Goal: Contribute content: Contribute content

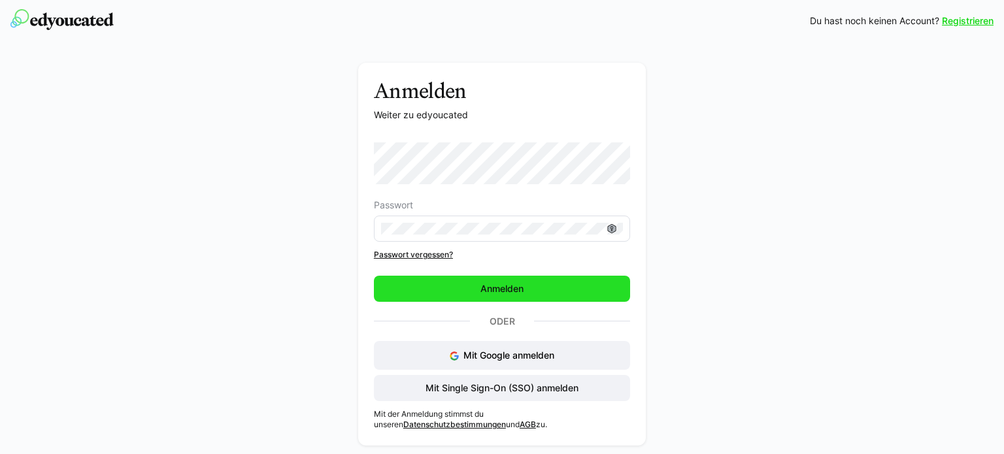
click at [505, 284] on span "Anmelden" at bounding box center [501, 288] width 47 height 13
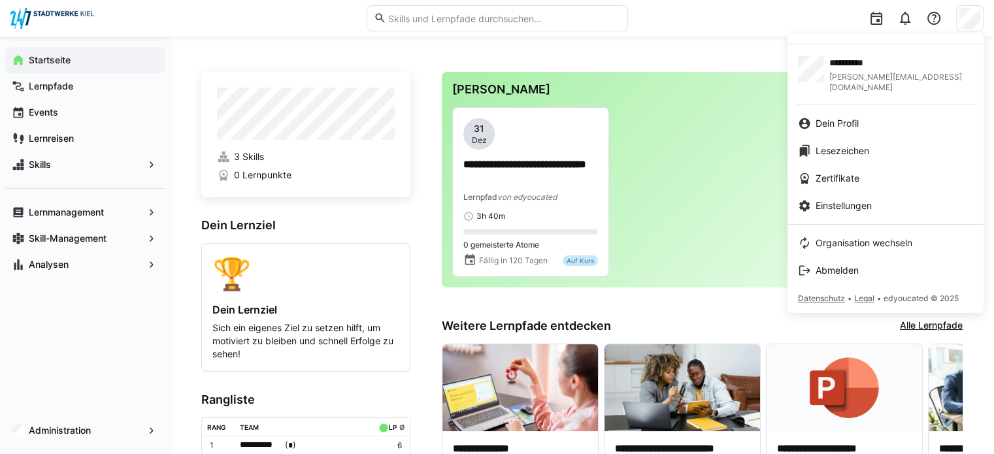
click at [973, 14] on div at bounding box center [497, 227] width 994 height 454
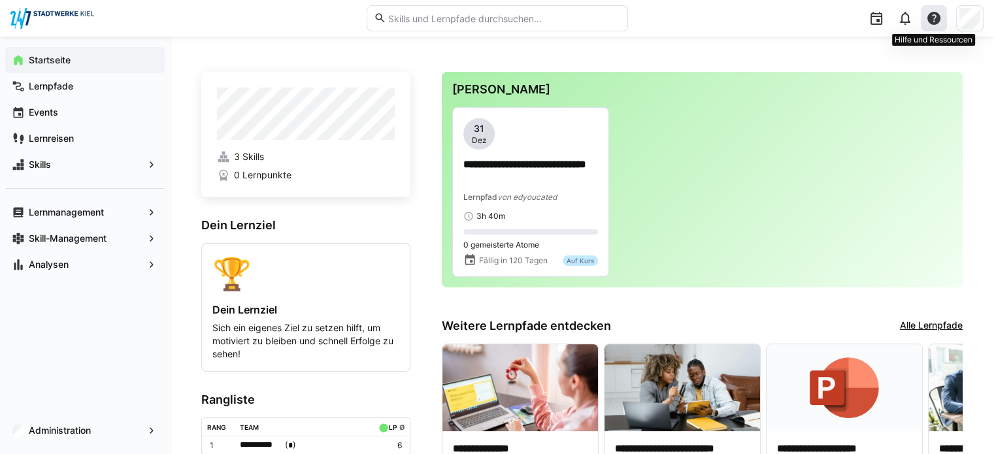
click at [933, 17] on eds-icon at bounding box center [934, 18] width 16 height 16
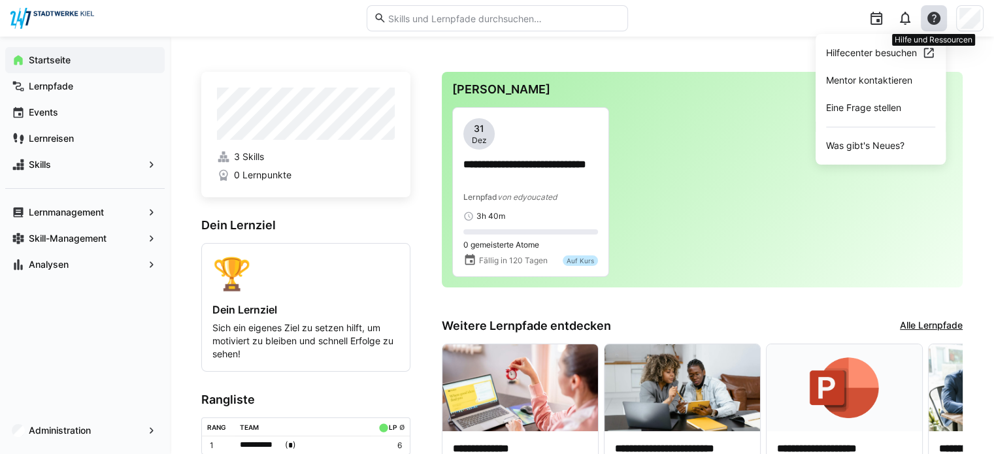
click at [933, 17] on eds-icon at bounding box center [934, 18] width 16 height 16
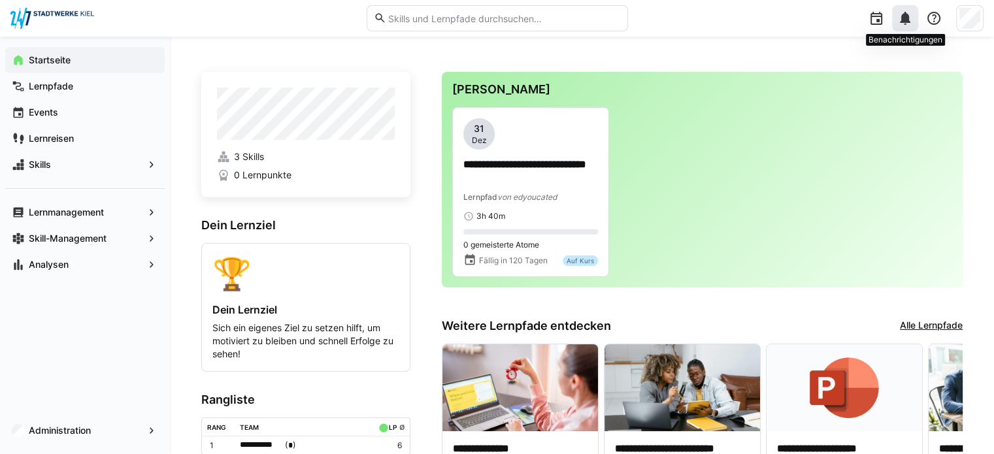
click at [904, 17] on eds-icon at bounding box center [905, 18] width 16 height 16
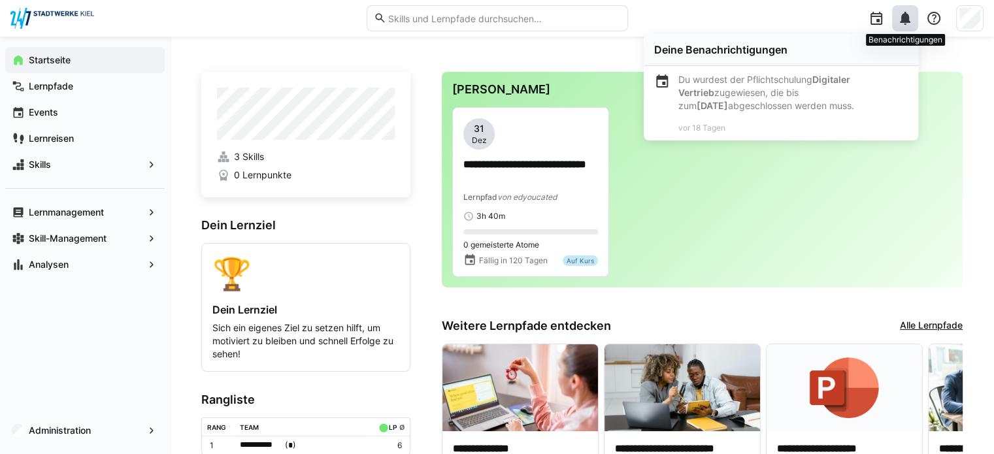
click at [908, 18] on eds-icon at bounding box center [905, 18] width 16 height 16
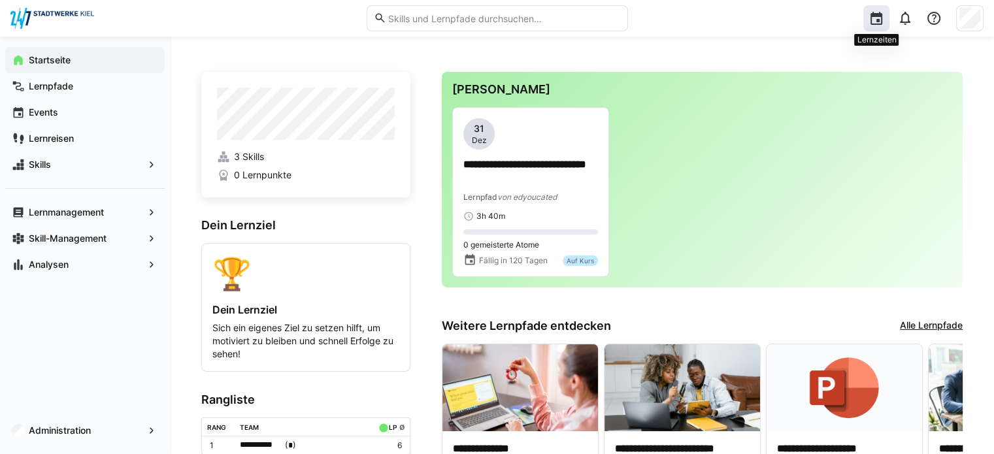
click at [865, 13] on div at bounding box center [876, 18] width 26 height 26
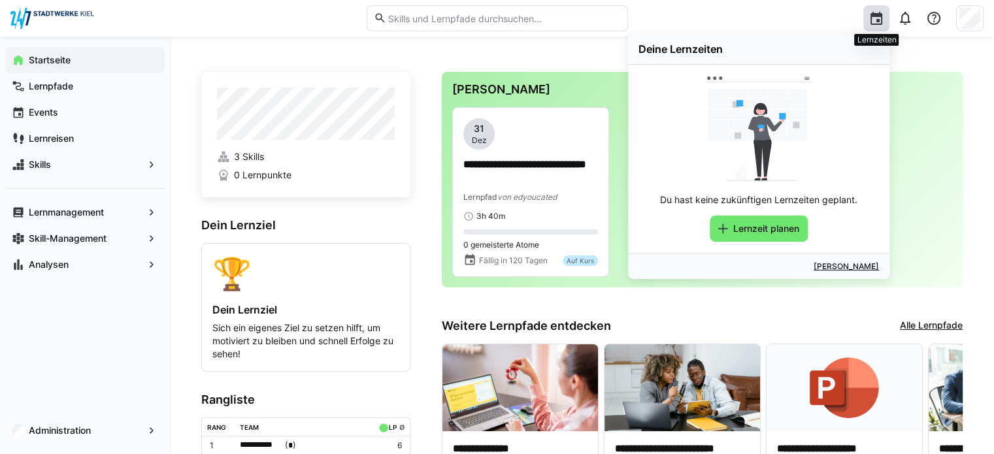
click at [865, 13] on div at bounding box center [876, 18] width 26 height 26
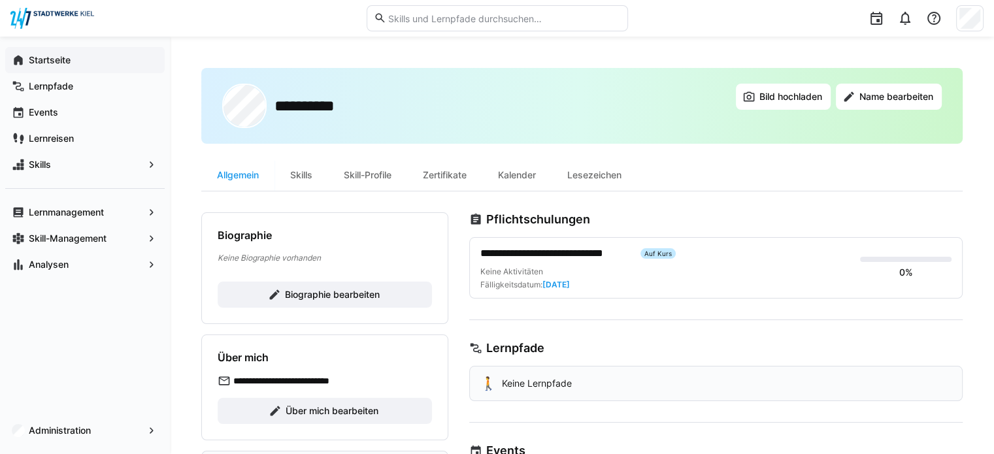
click at [35, 67] on div "Startseite" at bounding box center [84, 60] width 159 height 26
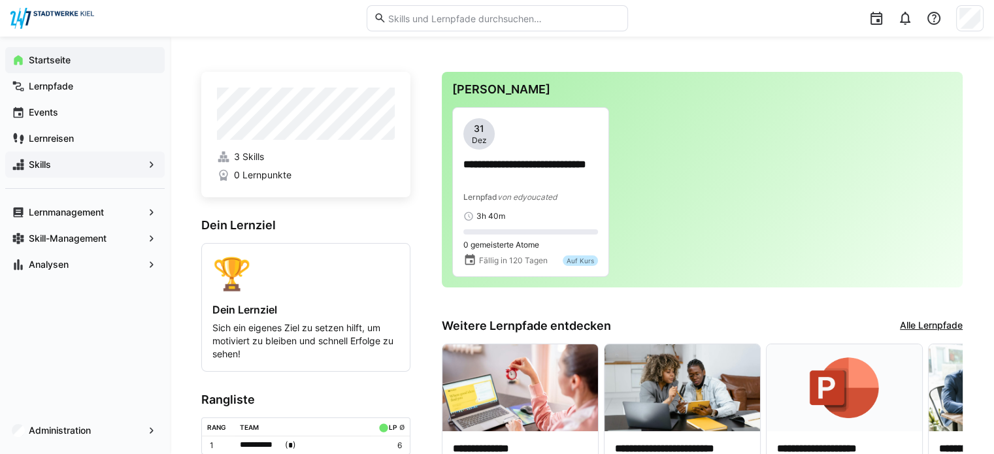
click at [157, 161] on eds-icon at bounding box center [151, 164] width 13 height 13
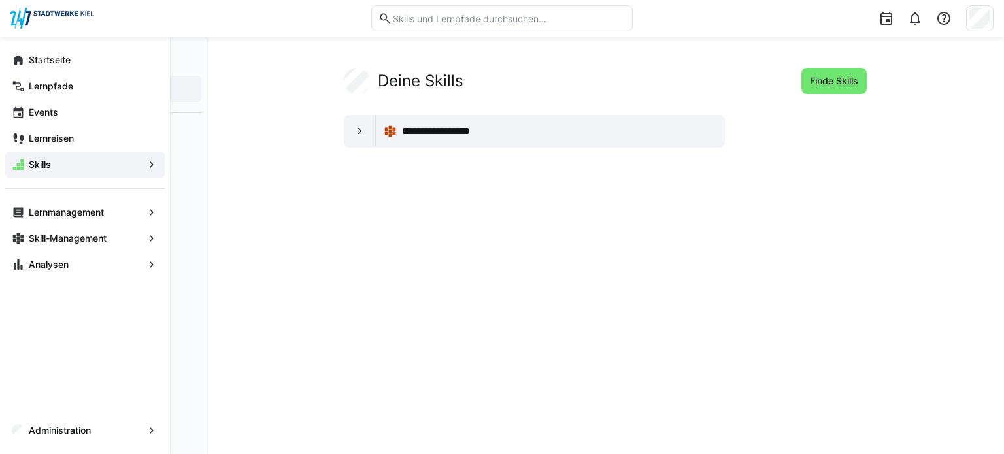
click at [155, 163] on eds-icon at bounding box center [151, 164] width 13 height 13
click at [116, 428] on span "Administration" at bounding box center [85, 430] width 116 height 13
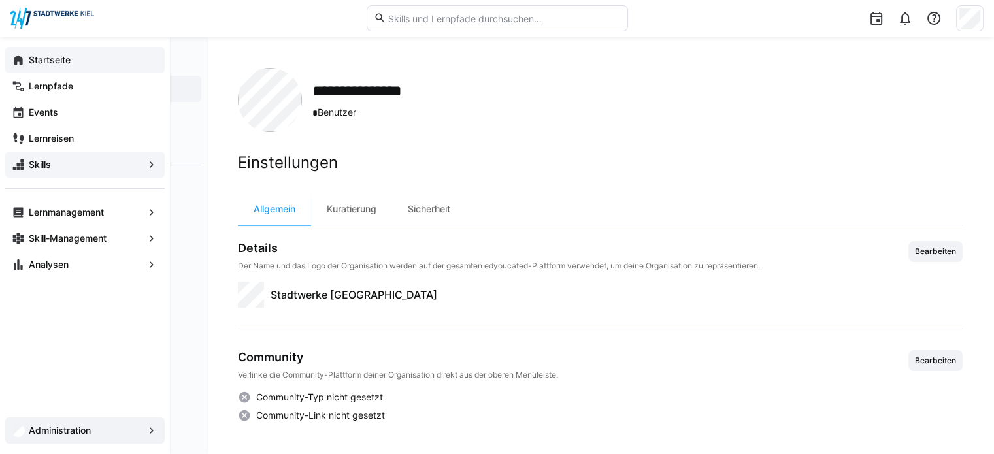
click at [6, 58] on div "Startseite" at bounding box center [84, 60] width 159 height 26
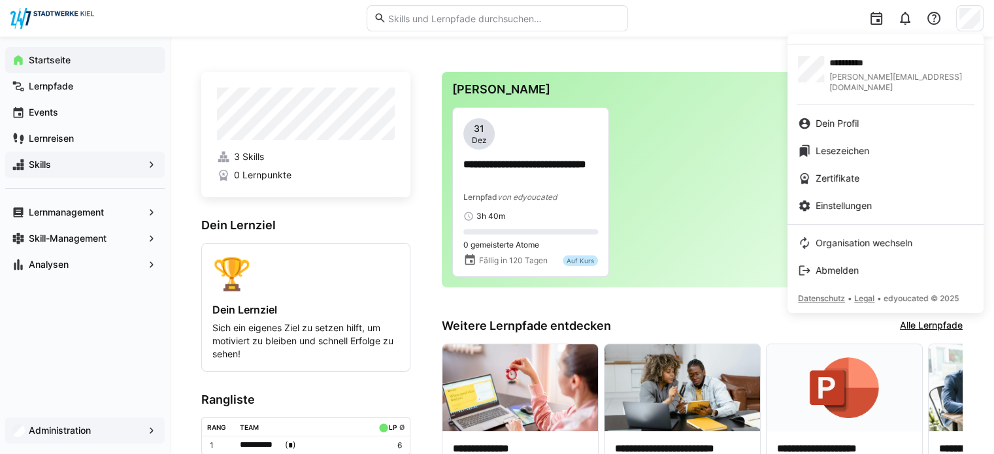
click at [962, 22] on div at bounding box center [497, 227] width 994 height 454
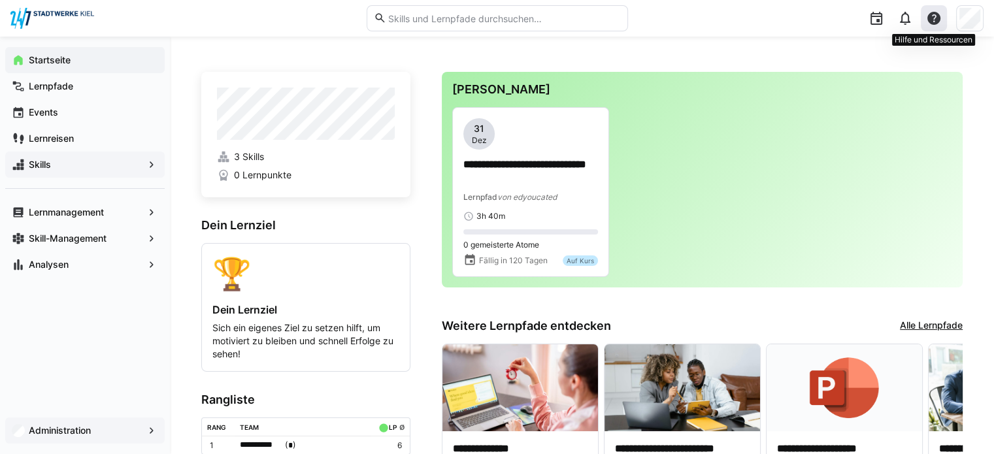
click at [938, 20] on eds-icon at bounding box center [934, 18] width 16 height 16
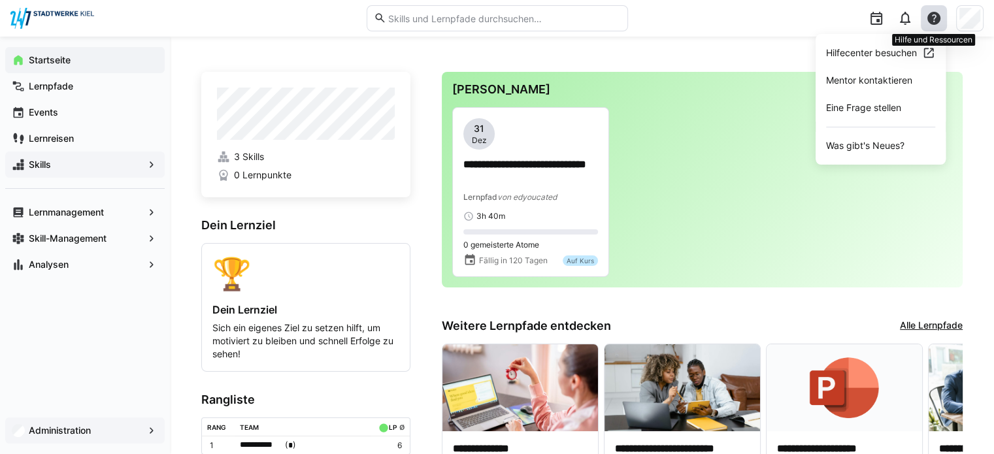
click at [937, 21] on eds-icon at bounding box center [934, 18] width 16 height 16
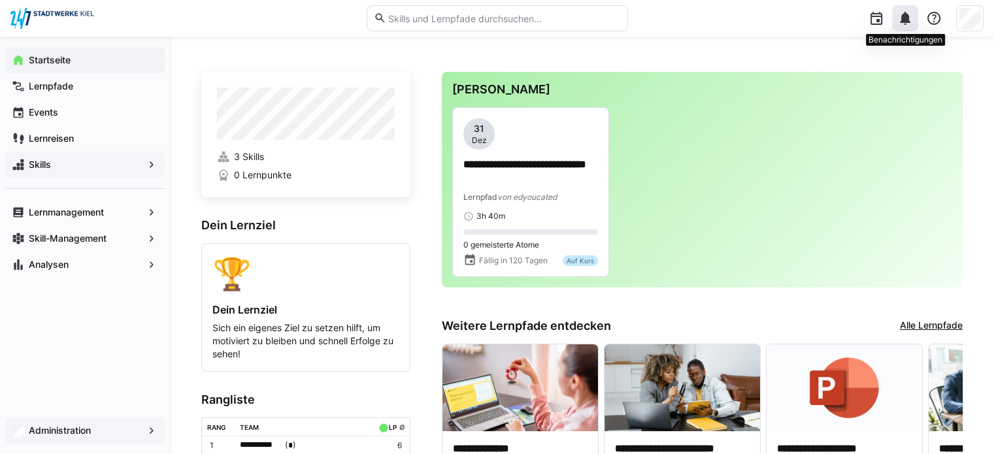
click at [906, 25] on eds-icon at bounding box center [905, 18] width 16 height 16
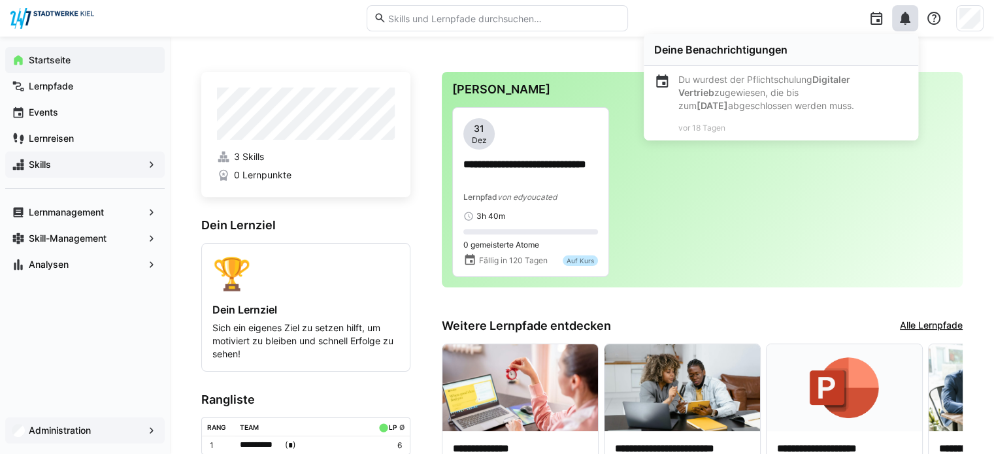
click at [892, 5] on app-nav-button at bounding box center [905, 18] width 26 height 26
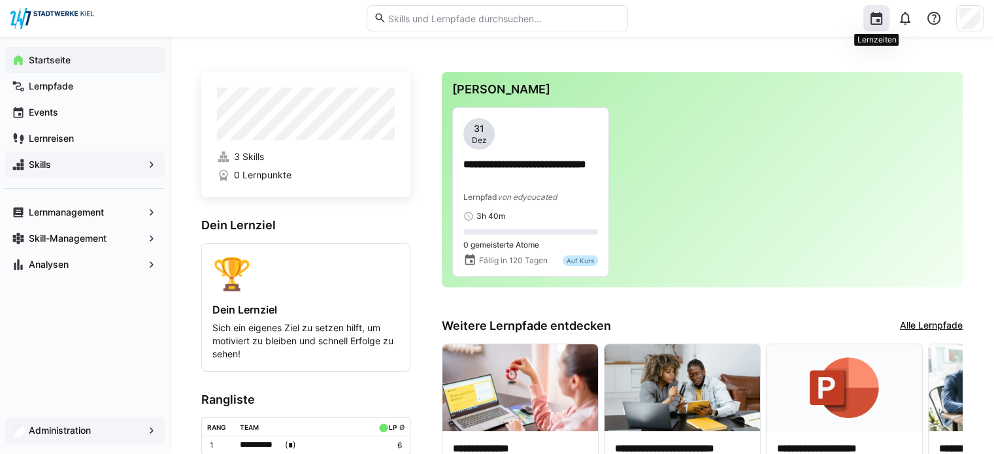
click at [877, 12] on eds-icon at bounding box center [876, 18] width 16 height 16
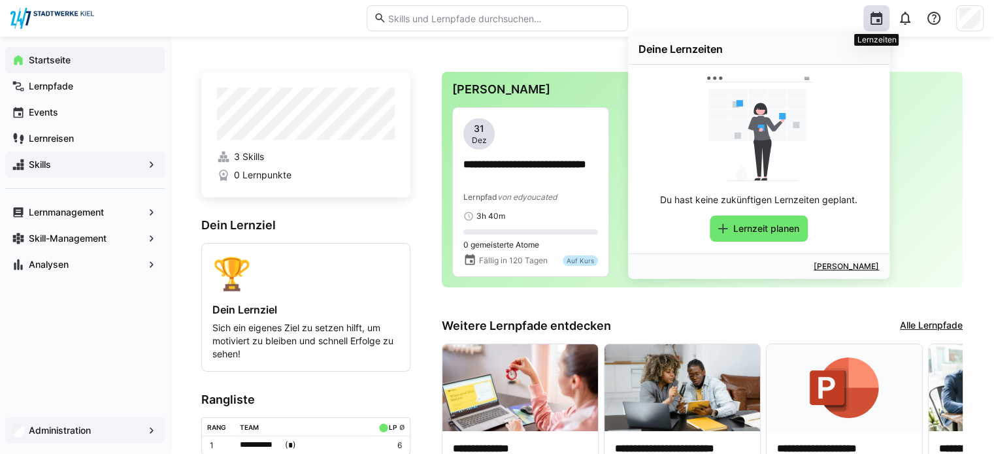
click at [879, 7] on div at bounding box center [876, 18] width 26 height 26
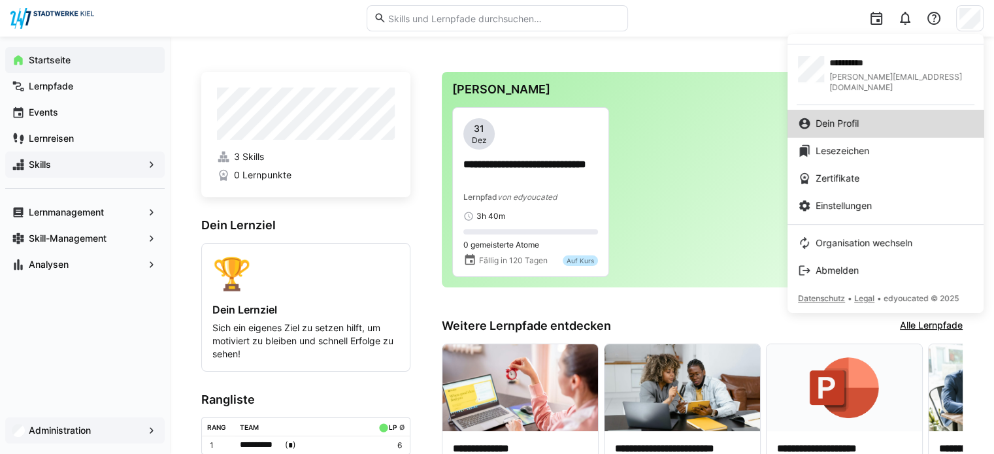
click at [906, 117] on div "Dein Profil" at bounding box center [885, 123] width 175 height 13
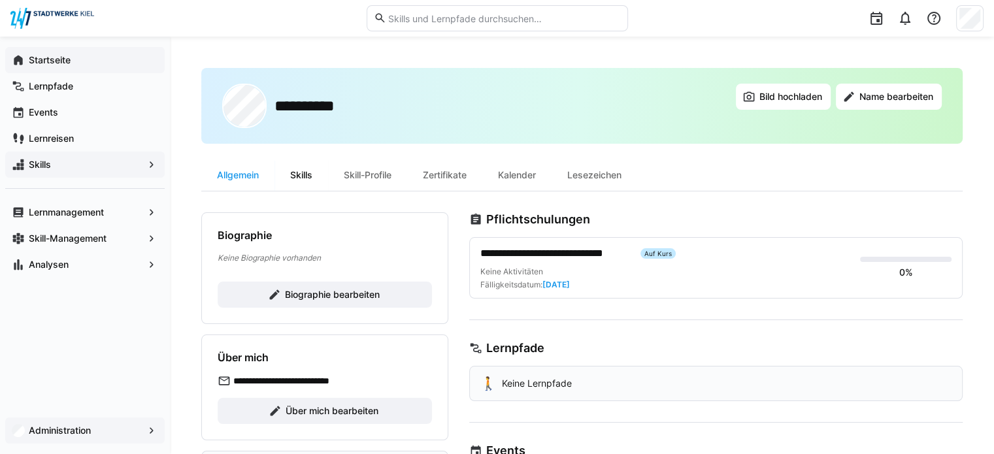
click at [306, 174] on div "Skills" at bounding box center [301, 174] width 54 height 31
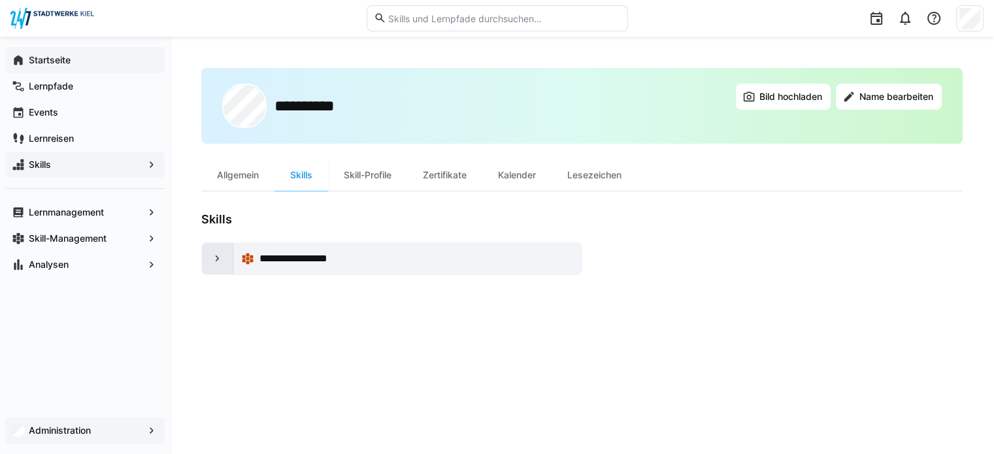
click at [204, 261] on div at bounding box center [217, 258] width 31 height 31
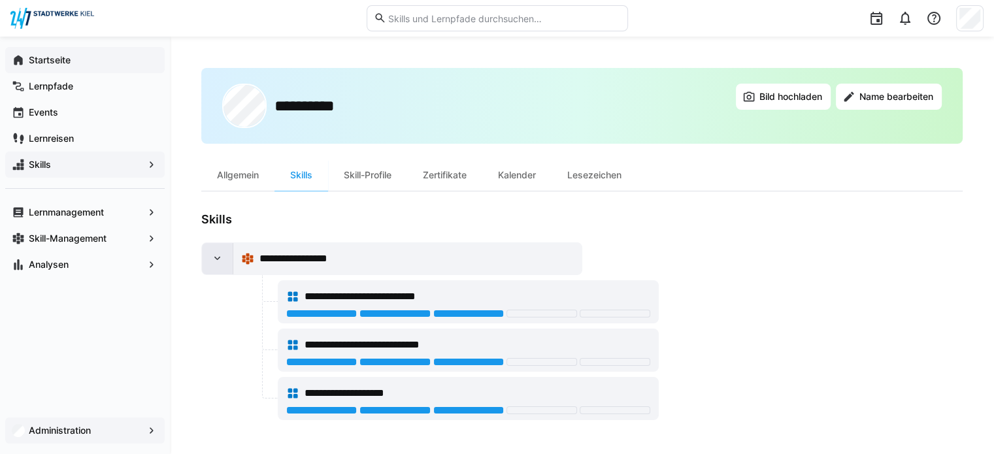
click at [216, 260] on eds-icon at bounding box center [217, 258] width 13 height 13
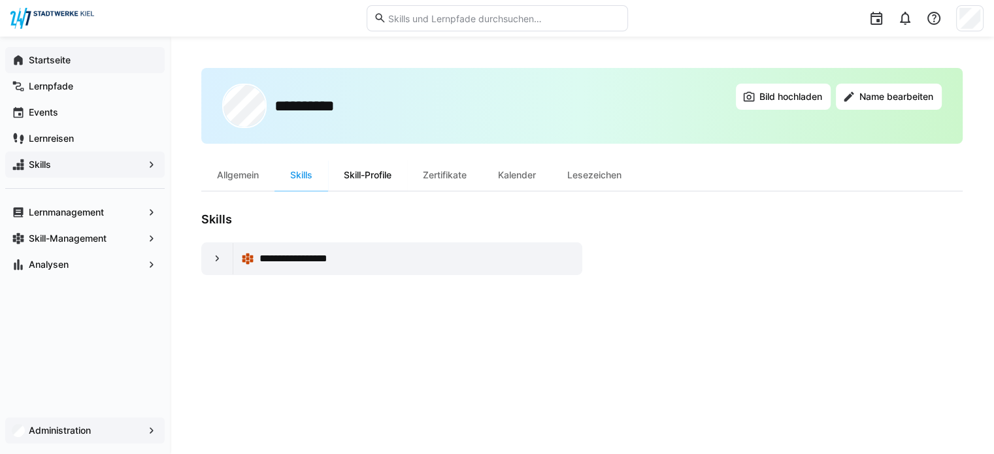
click at [359, 173] on div "Skill-Profile" at bounding box center [367, 174] width 79 height 31
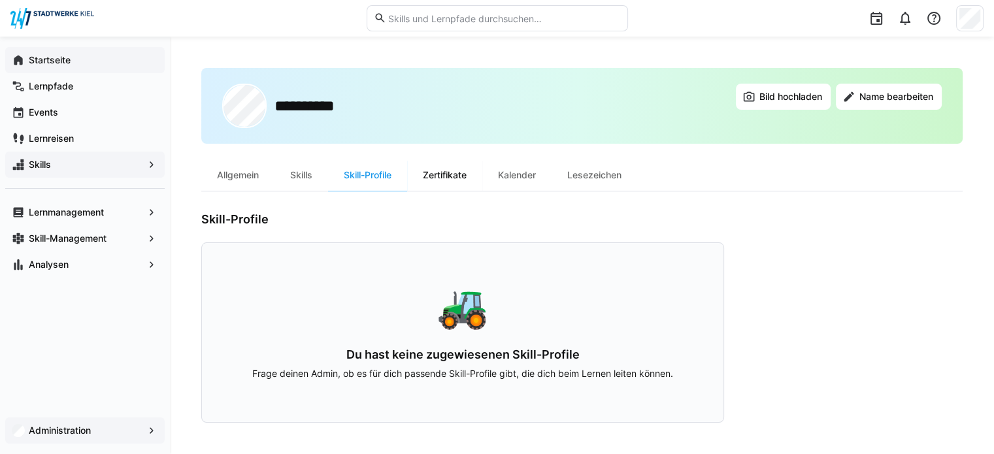
click at [452, 181] on div "Zertifikate" at bounding box center [444, 174] width 75 height 31
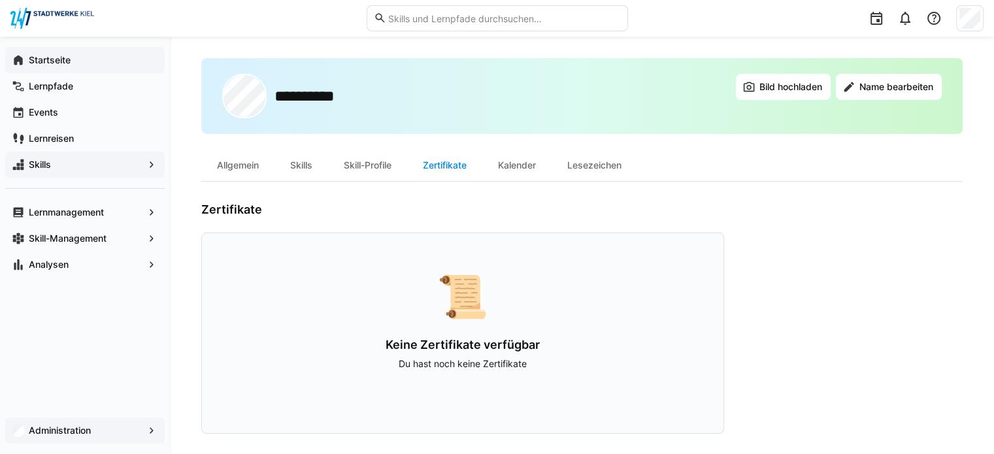
scroll to position [20, 0]
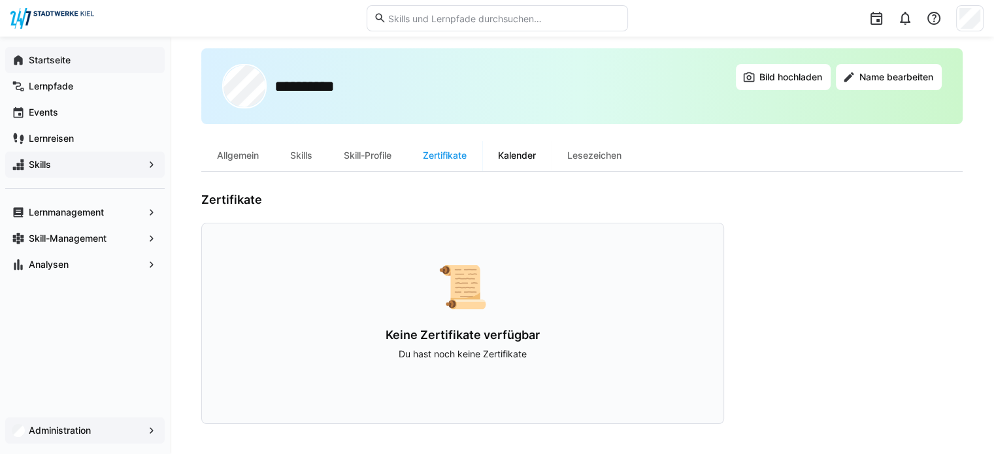
click at [534, 160] on div "Kalender" at bounding box center [516, 155] width 69 height 31
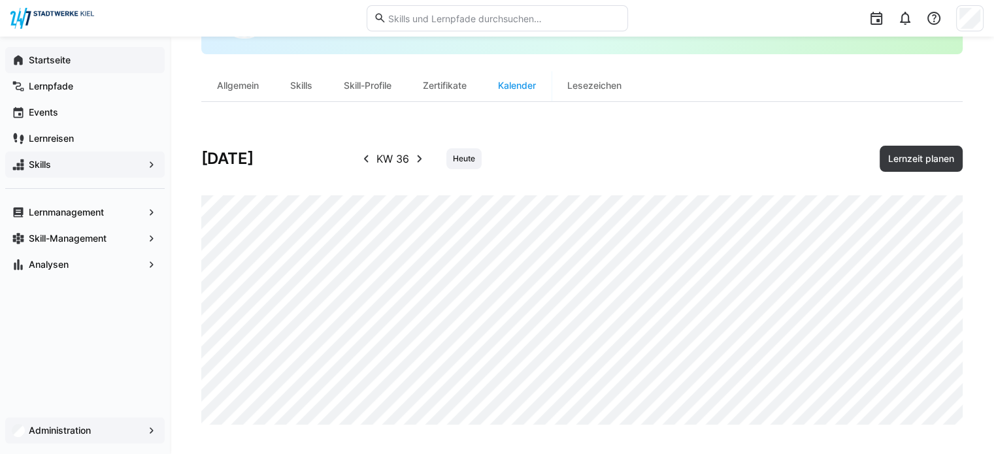
scroll to position [91, 0]
click at [949, 161] on span "Lernzeit planen" at bounding box center [921, 157] width 70 height 13
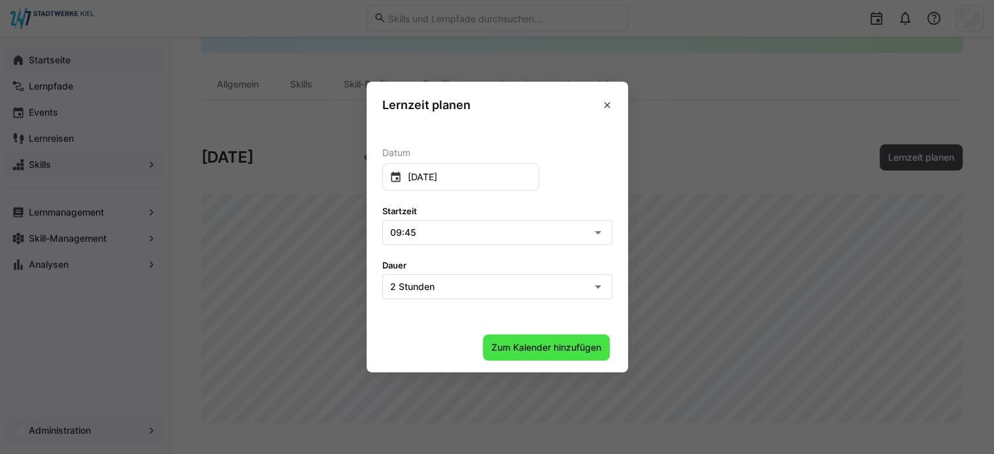
click at [569, 353] on span "Zum Kalender hinzufügen" at bounding box center [546, 347] width 114 height 13
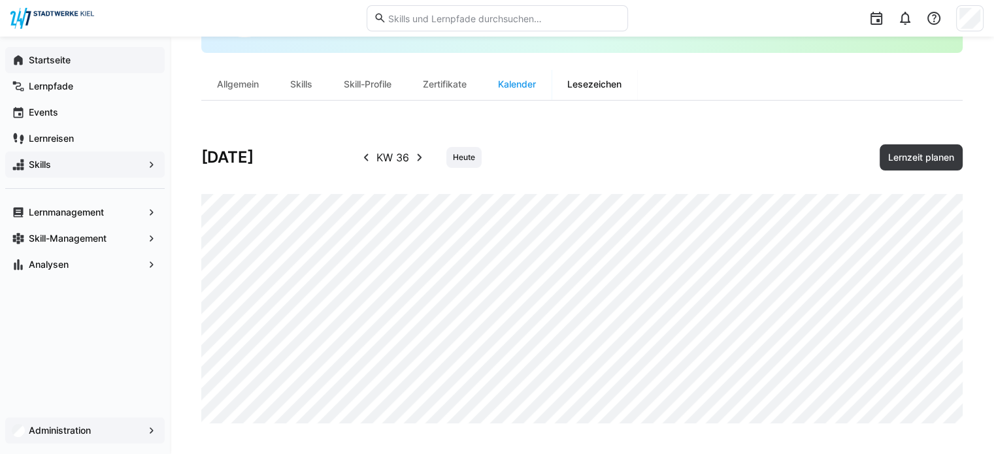
click at [591, 73] on div "Lesezeichen" at bounding box center [594, 84] width 86 height 31
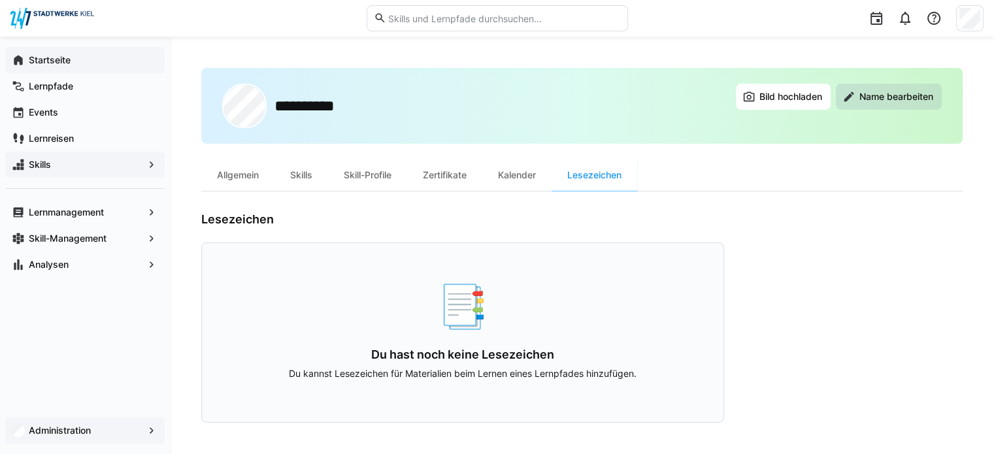
click at [857, 105] on span "Name bearbeiten" at bounding box center [889, 97] width 106 height 26
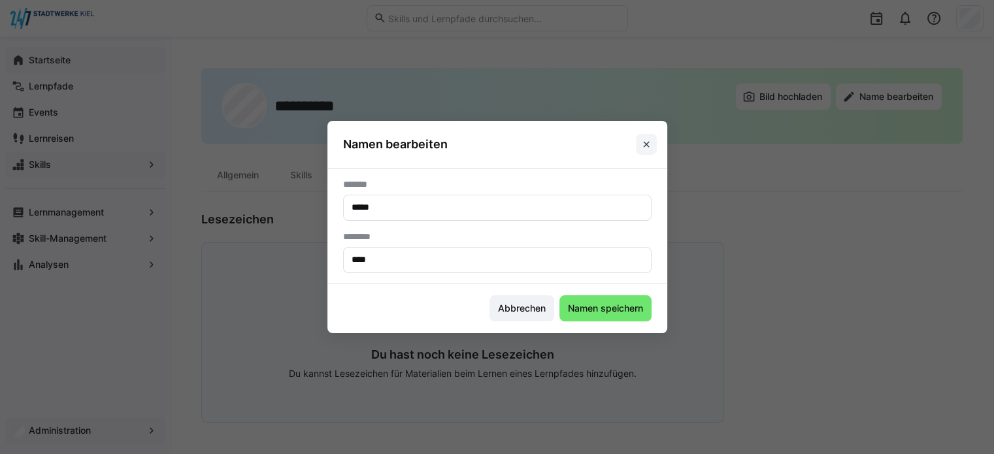
click at [657, 138] on span at bounding box center [646, 144] width 21 height 21
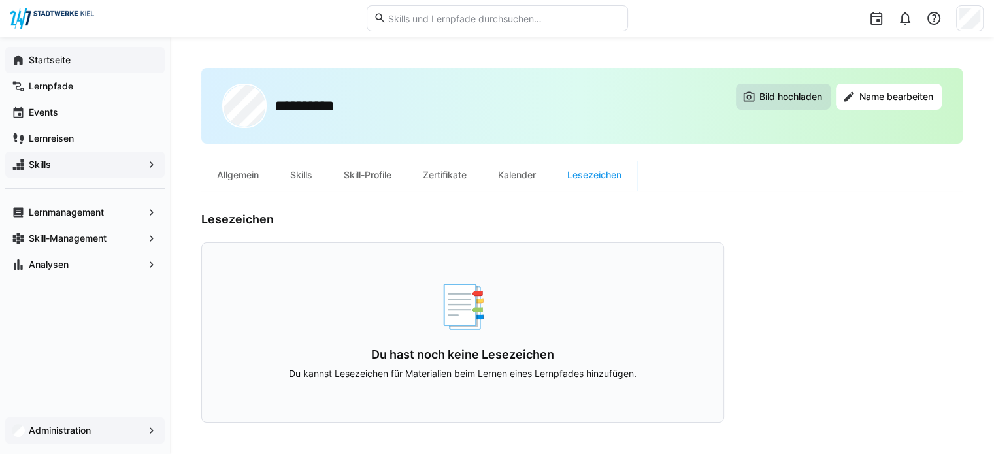
click at [754, 89] on span "Bild hochladen" at bounding box center [783, 97] width 95 height 26
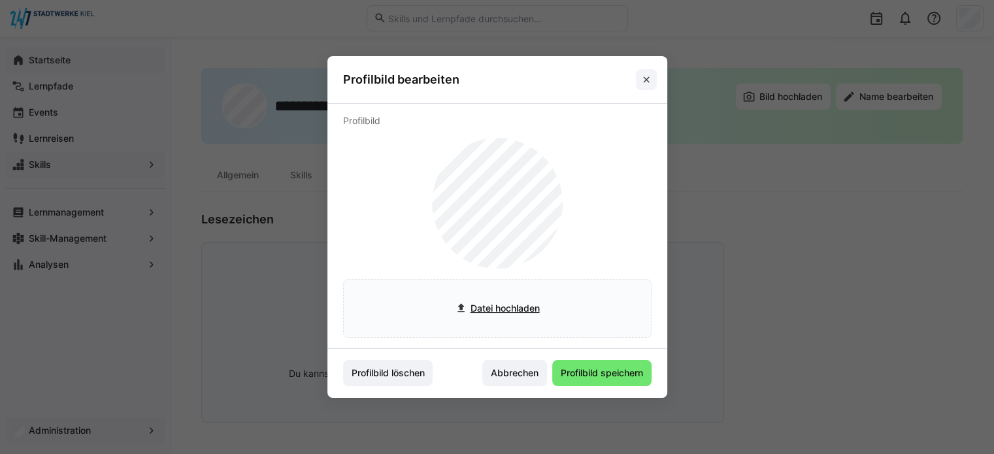
click at [651, 78] on eds-icon at bounding box center [646, 79] width 10 height 10
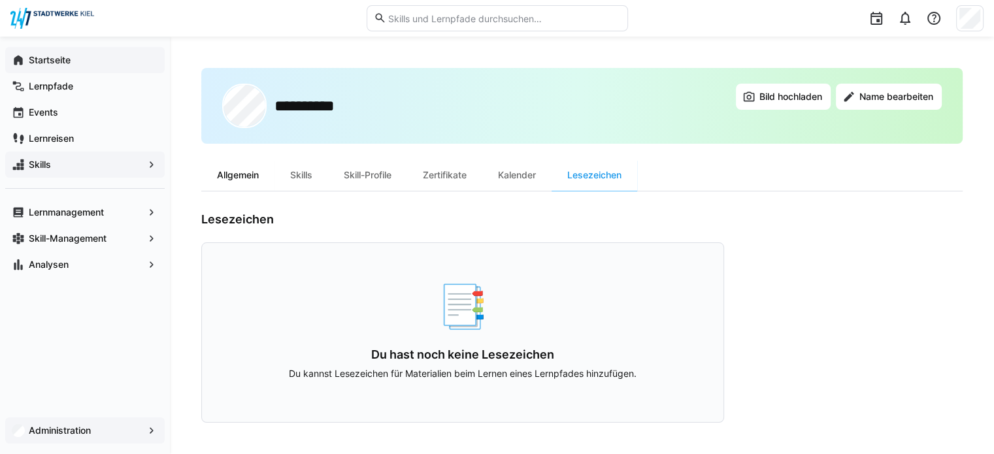
click at [206, 172] on div "Allgemein" at bounding box center [237, 174] width 73 height 31
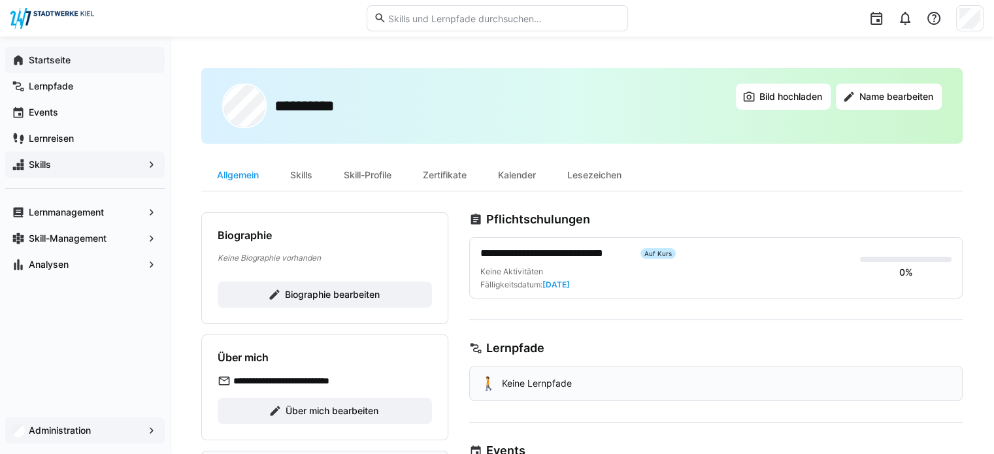
click at [50, 50] on div "Startseite" at bounding box center [84, 60] width 159 height 26
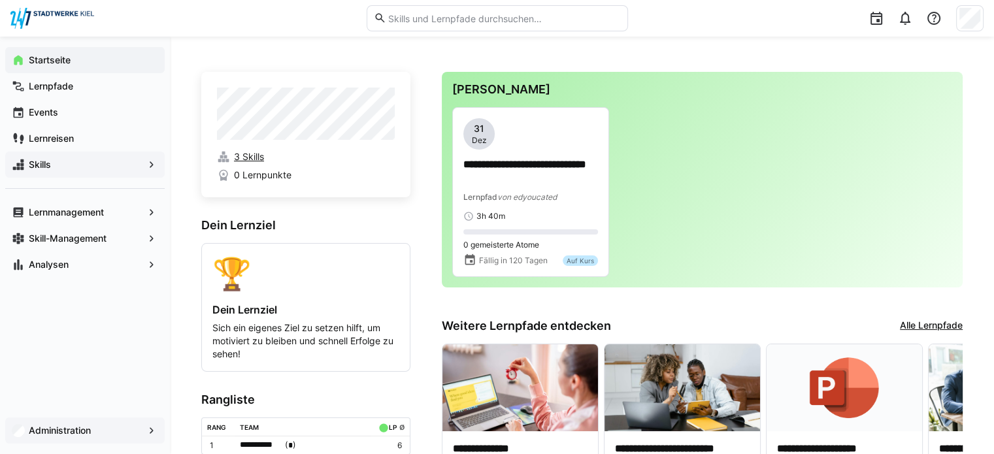
click at [242, 158] on span "3 Skills" at bounding box center [249, 156] width 30 height 13
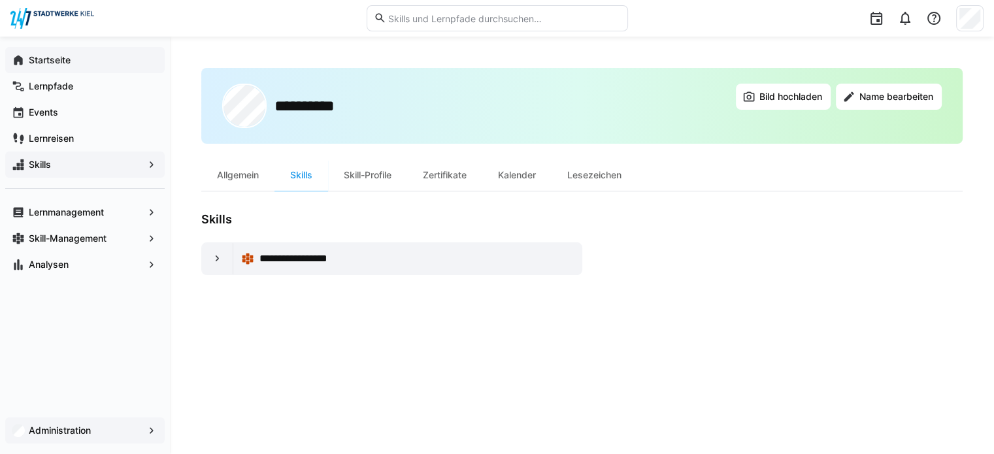
click at [0, 0] on app-navigation-label "Startseite" at bounding box center [0, 0] width 0 height 0
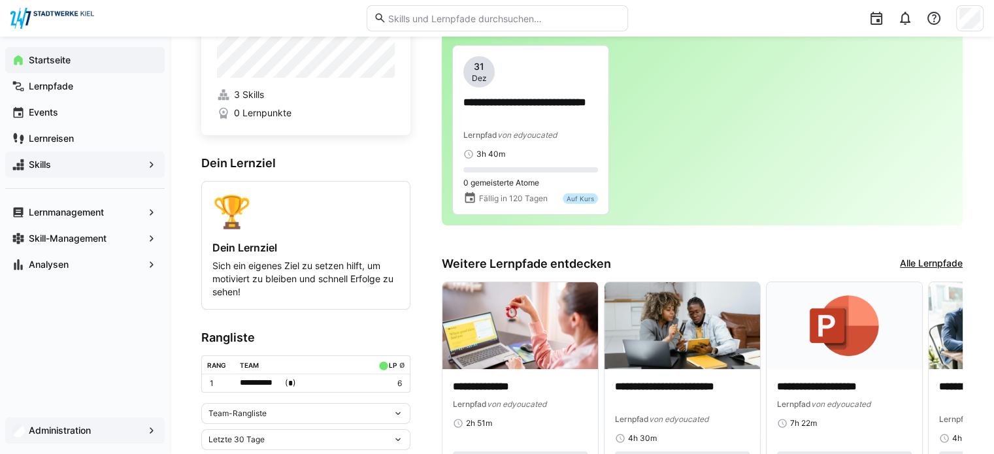
scroll to position [65, 0]
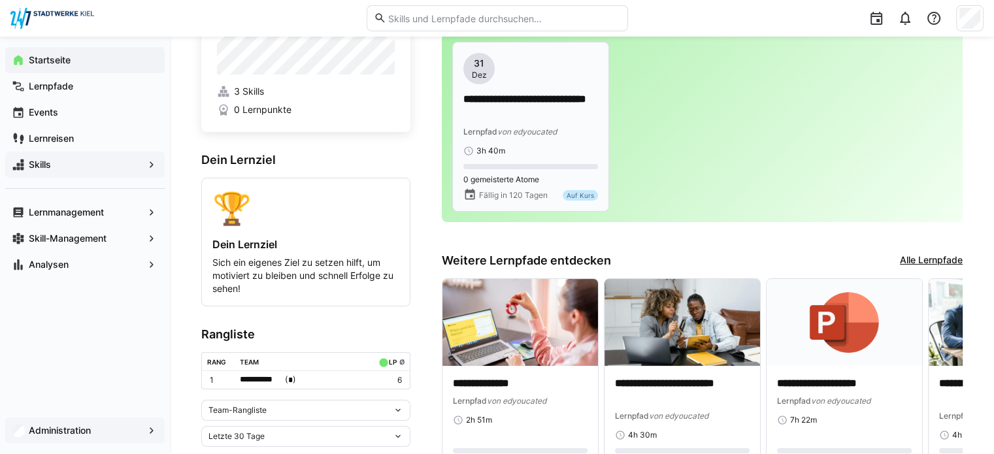
click at [480, 127] on span "Lernpfad" at bounding box center [480, 132] width 34 height 10
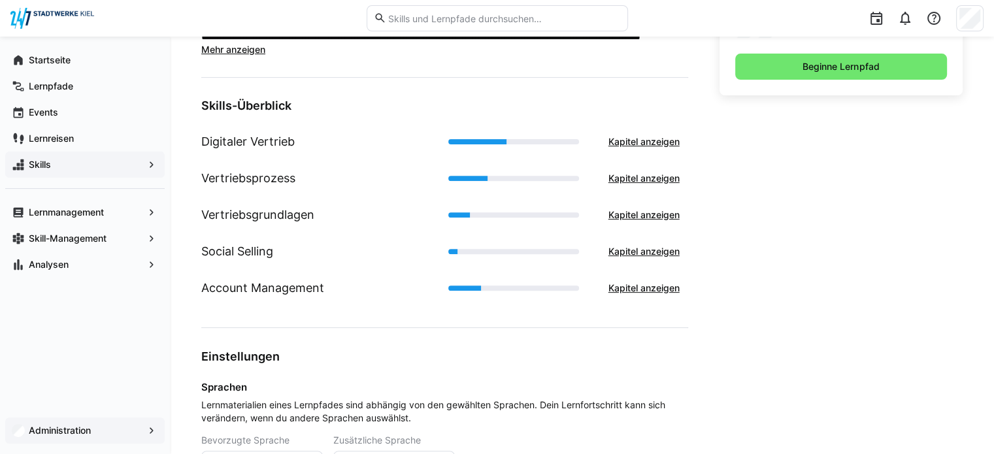
scroll to position [457, 0]
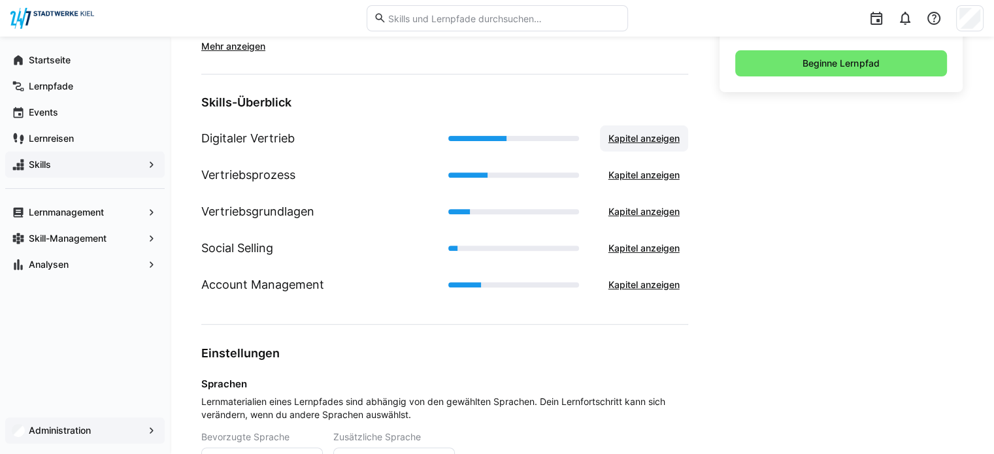
click at [633, 135] on span "Kapitel anzeigen" at bounding box center [643, 138] width 75 height 13
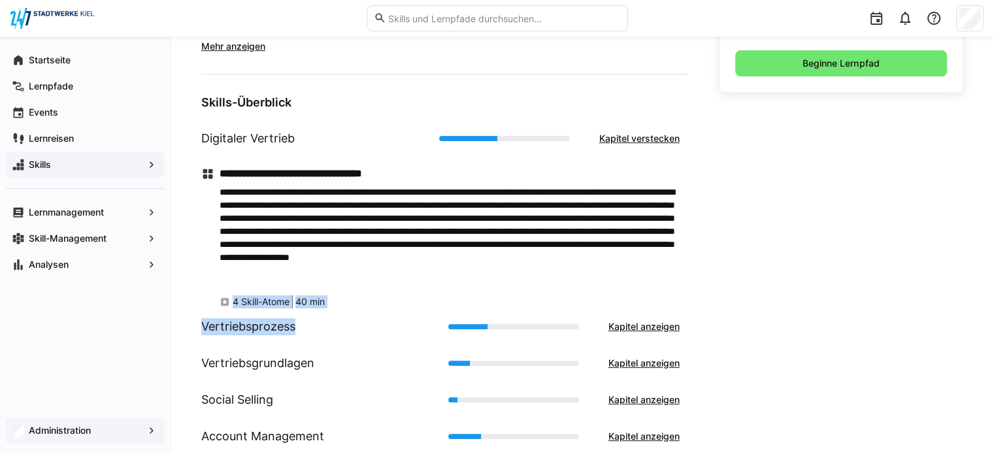
drag, startPoint x: 217, startPoint y: 301, endPoint x: 338, endPoint y: 314, distance: 121.6
click at [338, 314] on div "**********" at bounding box center [444, 287] width 487 height 335
click at [651, 137] on span "Kapitel verstecken" at bounding box center [639, 138] width 84 height 13
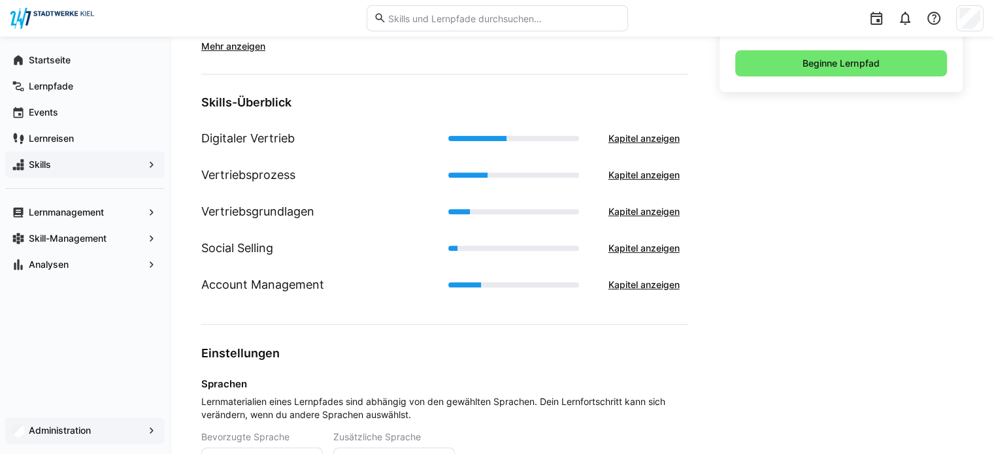
click at [738, 166] on div "Deutsch, Englisch 24 Skill-Atome 3h 40m an Inhalten 0% gemeistert 0/24 Skill-At…" at bounding box center [840, 223] width 243 height 641
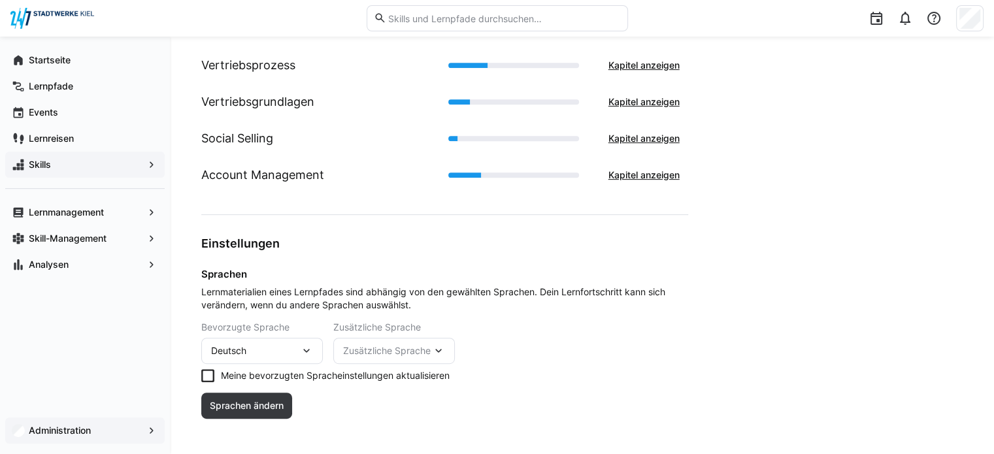
scroll to position [577, 0]
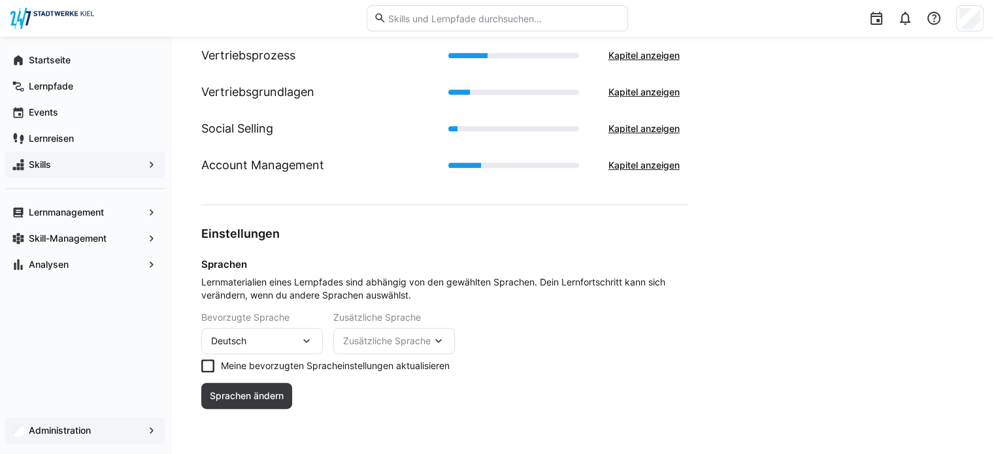
click at [436, 340] on eds-icon at bounding box center [438, 341] width 13 height 13
click at [397, 372] on div "Englisch" at bounding box center [394, 373] width 101 height 13
click at [264, 399] on span "Sprachen ändern" at bounding box center [247, 395] width 78 height 13
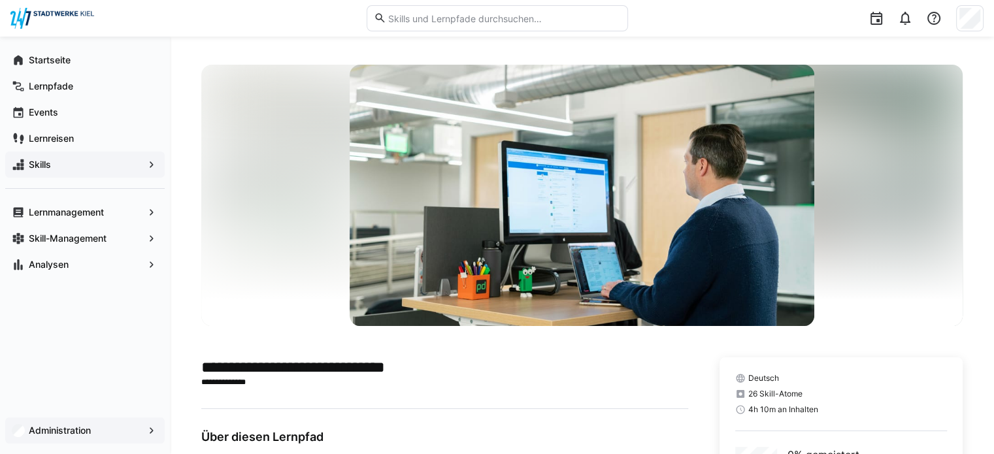
scroll to position [0, 0]
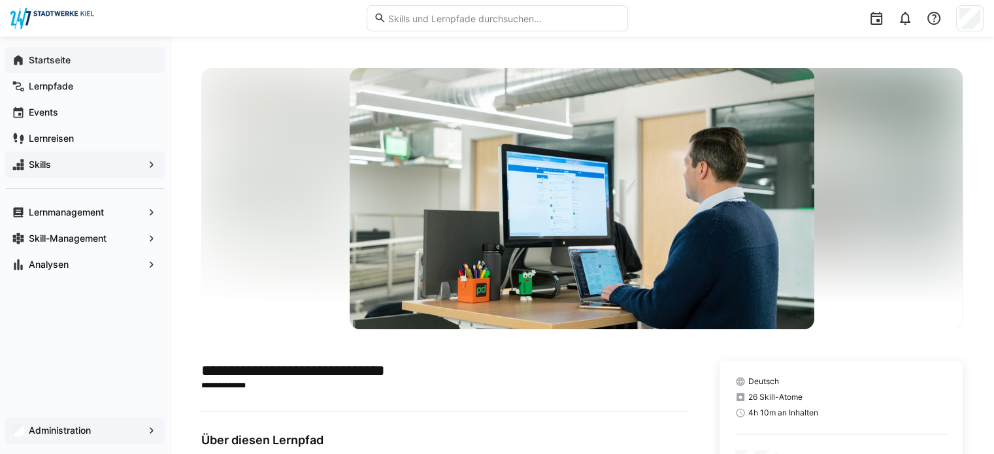
click at [0, 0] on app-navigation-label "Startseite" at bounding box center [0, 0] width 0 height 0
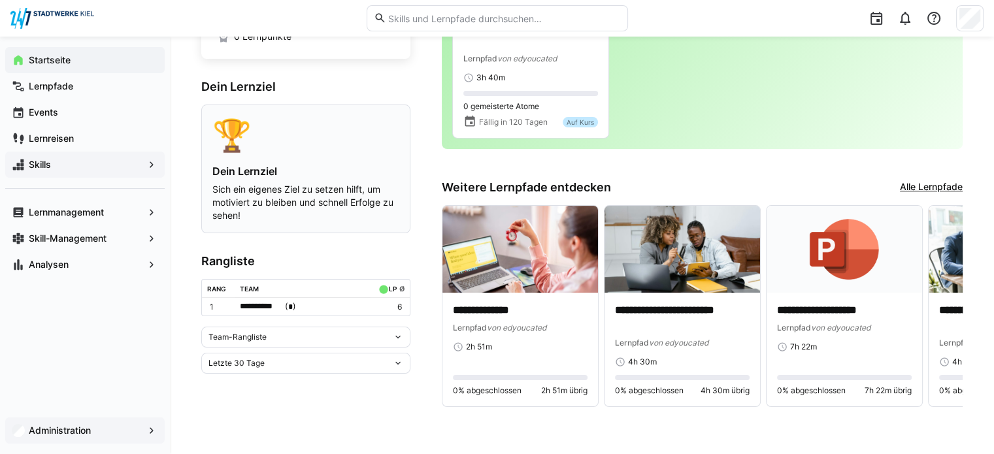
scroll to position [139, 0]
click at [398, 337] on eds-icon at bounding box center [398, 336] width 10 height 10
click at [397, 357] on div "Letzte 30 Tage" at bounding box center [305, 362] width 209 height 21
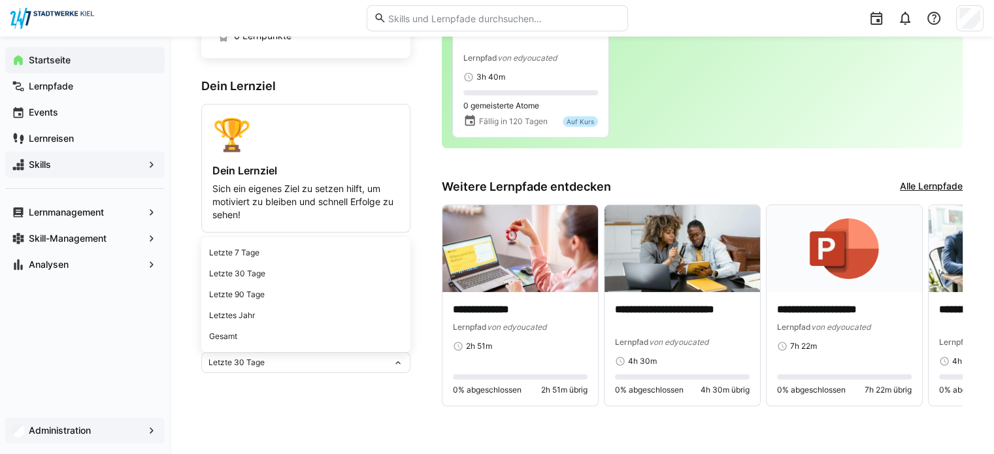
click at [397, 357] on div "Letzte 30 Tage Letzte 7 Tage Letzte 30 Tage Letzte 90 Tage Letztes Jahr Gesamt" at bounding box center [305, 362] width 209 height 21
click at [932, 185] on link "Alle Lernpfade" at bounding box center [931, 187] width 63 height 14
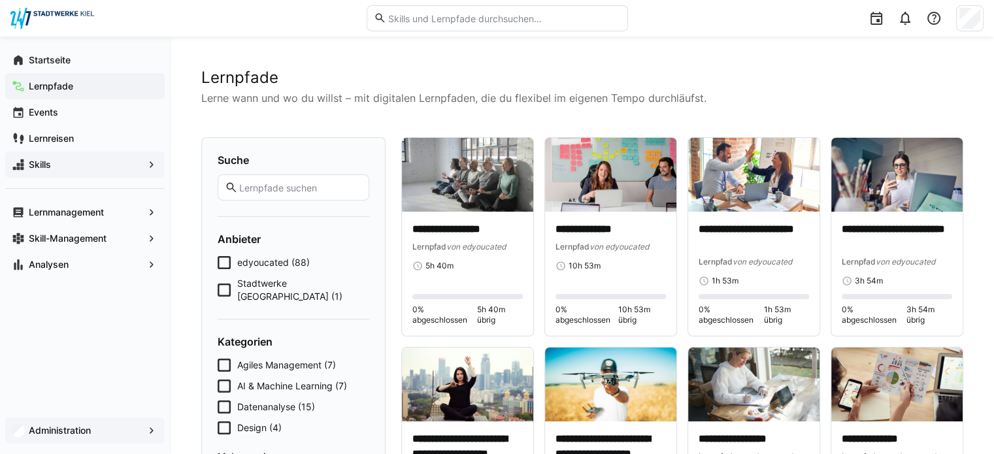
click at [232, 287] on eds-checkbox "Stadtwerke [GEOGRAPHIC_DATA] (1)" at bounding box center [294, 290] width 152 height 26
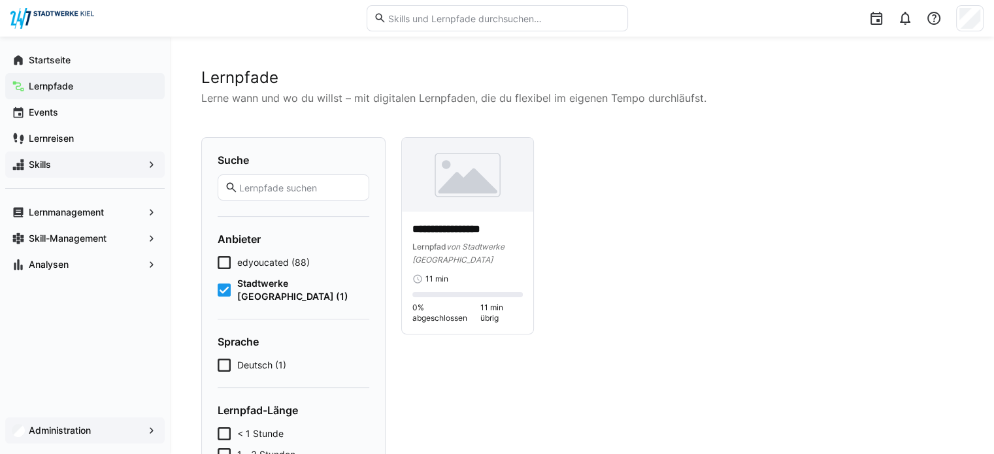
click at [232, 287] on eds-checkbox "Stadtwerke [GEOGRAPHIC_DATA] (1)" at bounding box center [294, 290] width 152 height 26
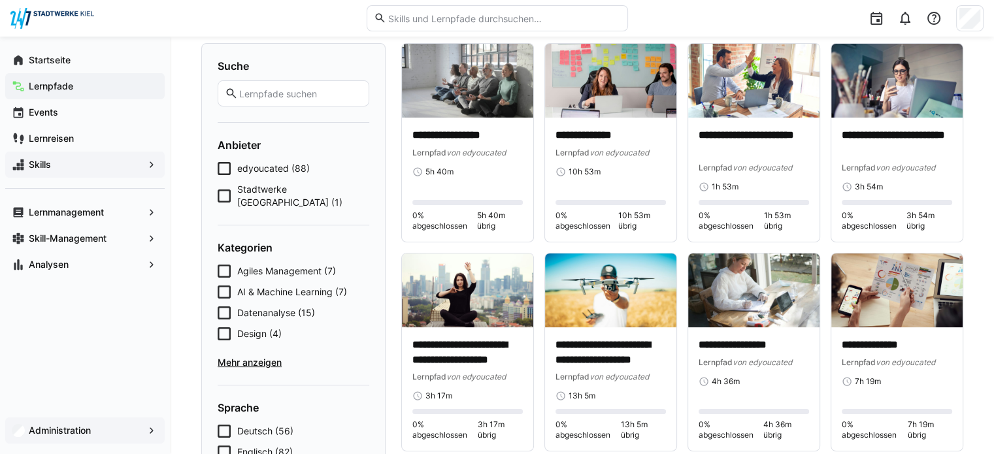
scroll to position [131, 0]
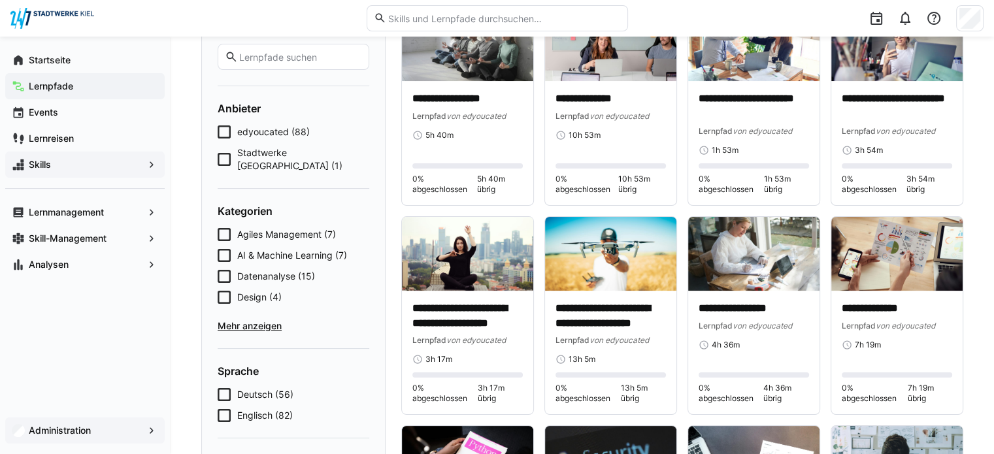
click at [223, 291] on icon at bounding box center [224, 297] width 13 height 13
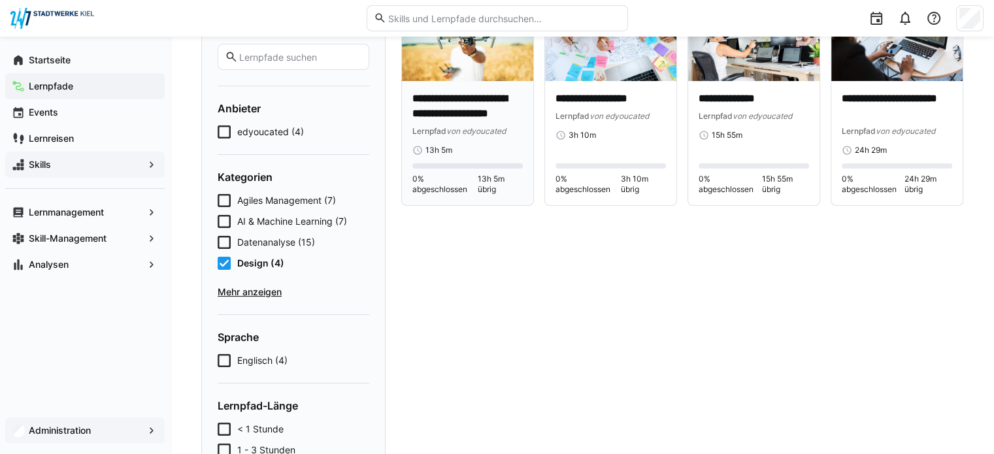
click at [451, 109] on p "**********" at bounding box center [467, 106] width 110 height 30
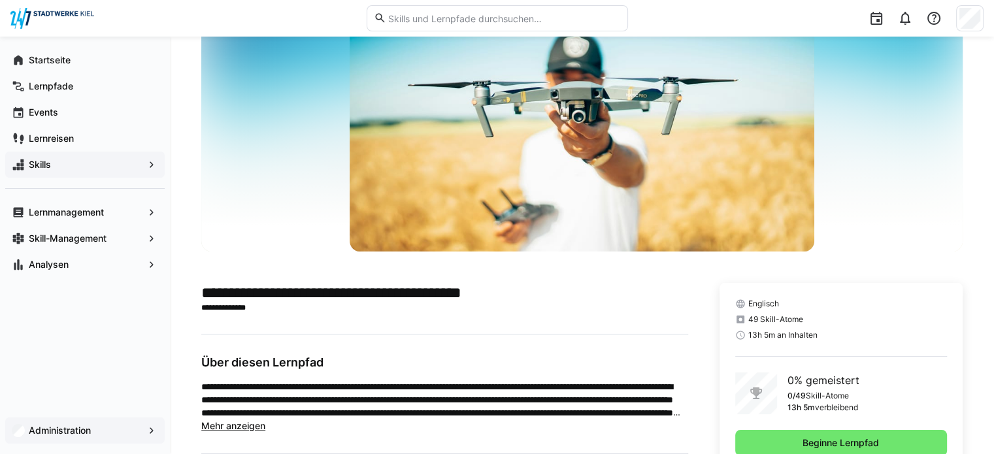
scroll to position [131, 0]
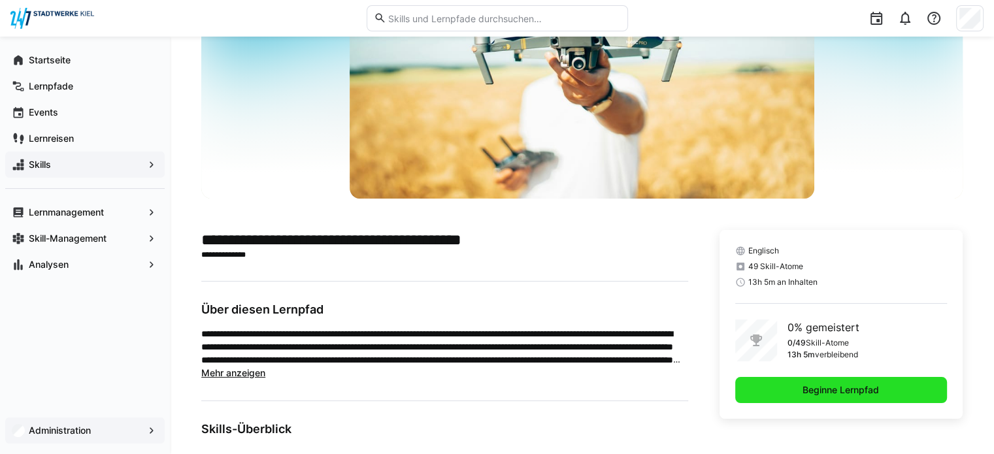
click at [789, 399] on span "Beginne Lernpfad" at bounding box center [841, 390] width 212 height 26
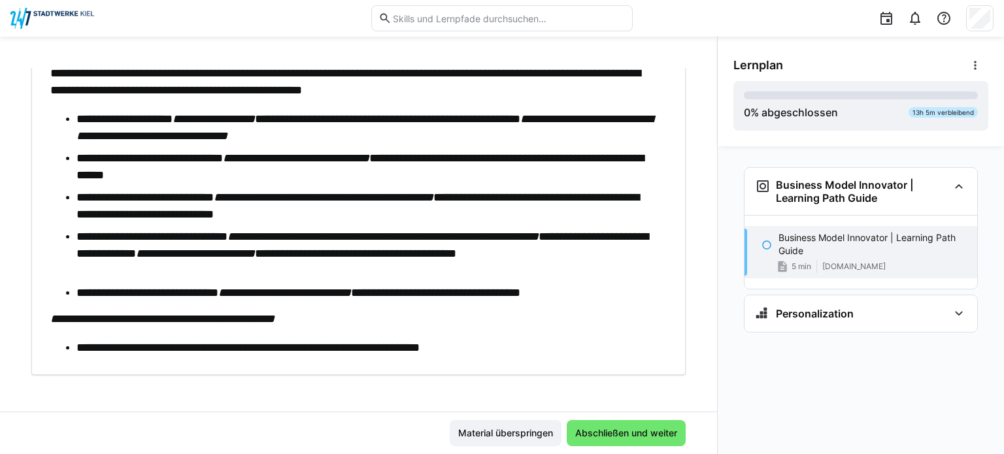
scroll to position [400, 0]
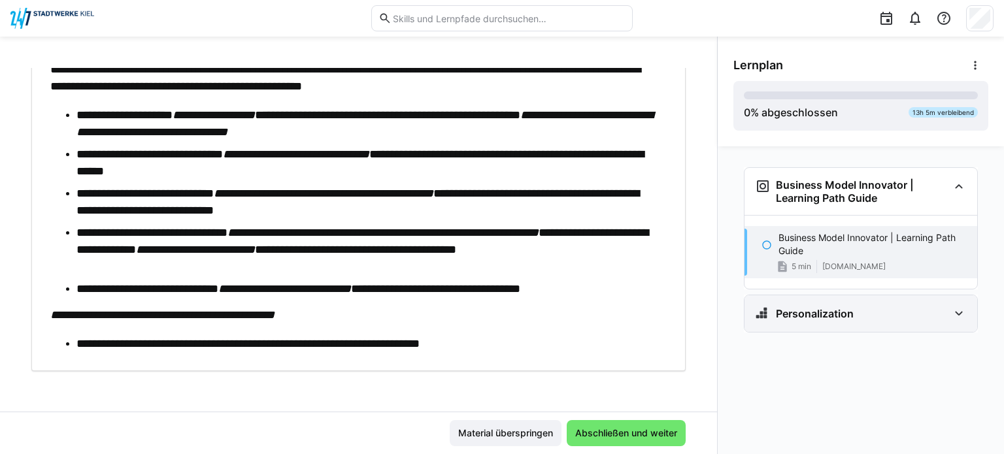
click at [949, 316] on div "Personalization" at bounding box center [860, 313] width 233 height 37
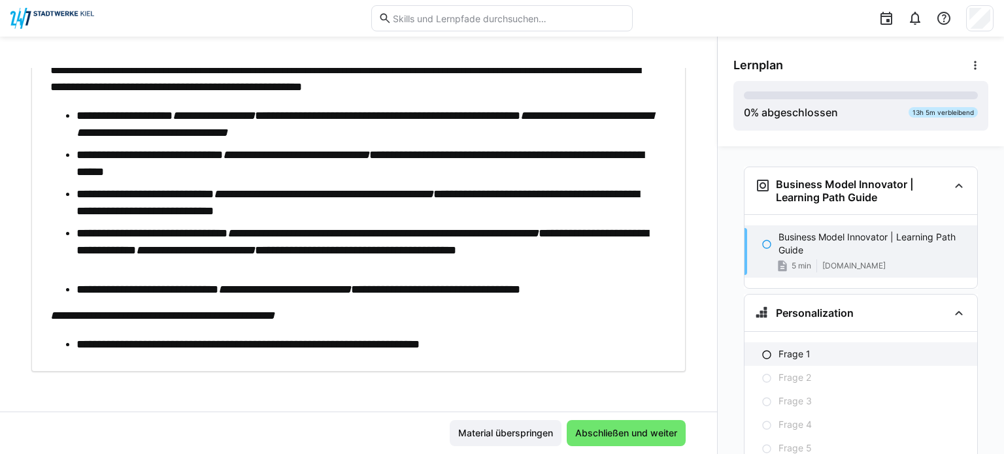
scroll to position [0, 0]
click at [784, 355] on p "Frage 1" at bounding box center [794, 354] width 32 height 13
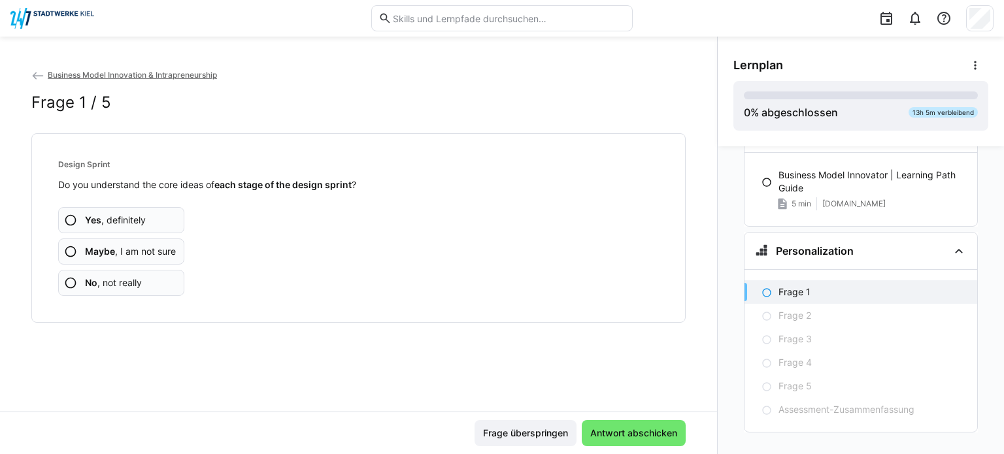
scroll to position [81, 0]
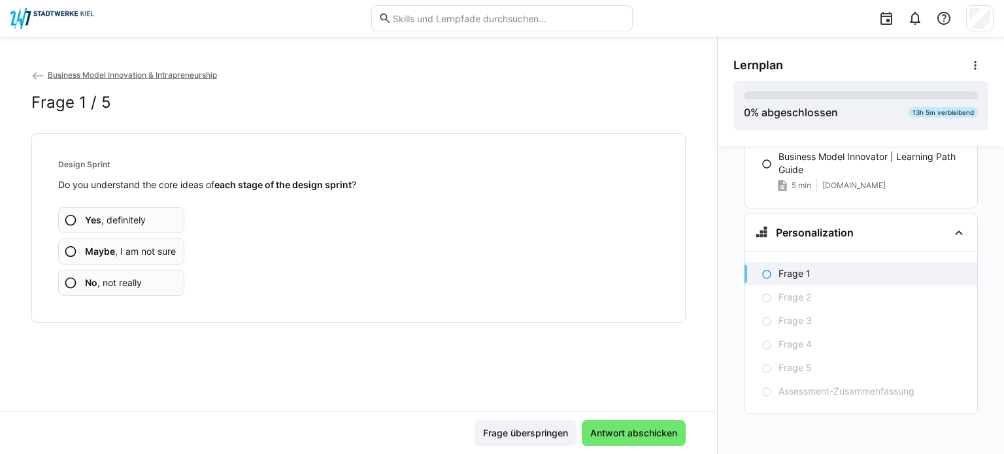
click at [131, 214] on span "Yes , definitely" at bounding box center [115, 220] width 61 height 13
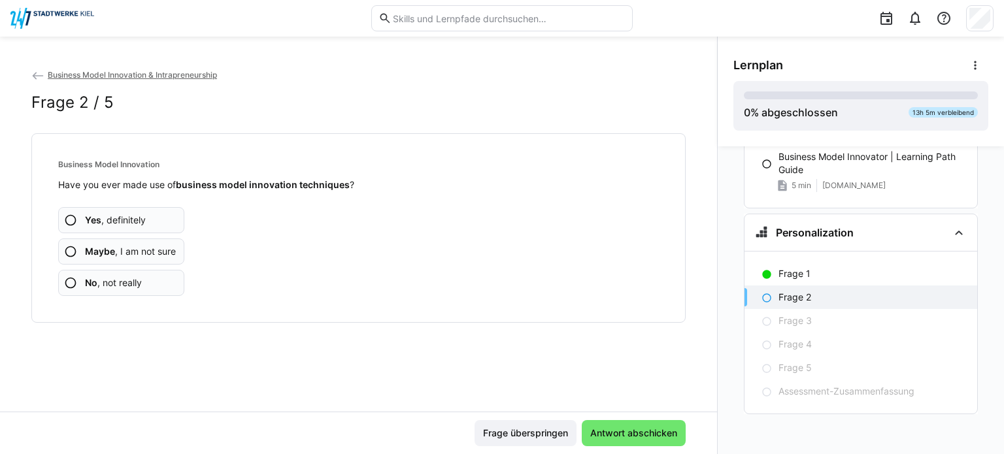
click at [144, 257] on span "Maybe , I am not sure" at bounding box center [130, 251] width 91 height 13
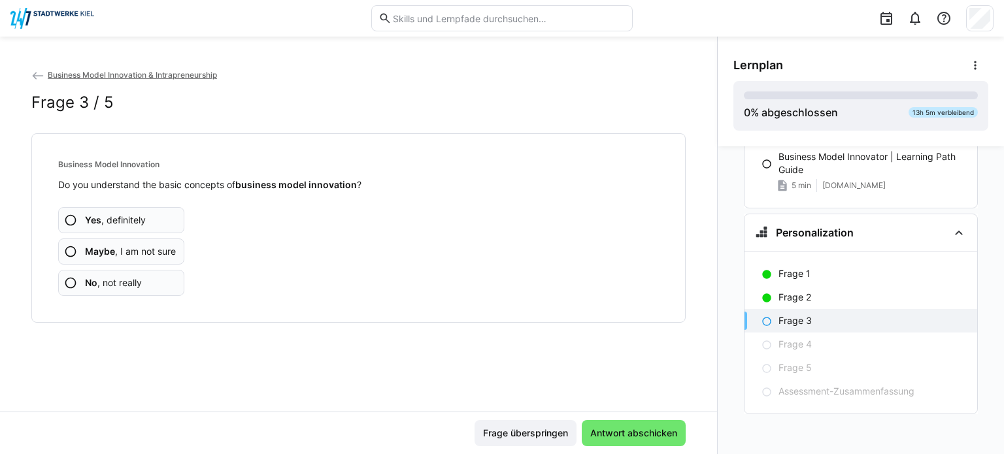
click at [155, 222] on app-assessment-question-radio "Yes , definitely" at bounding box center [121, 220] width 126 height 26
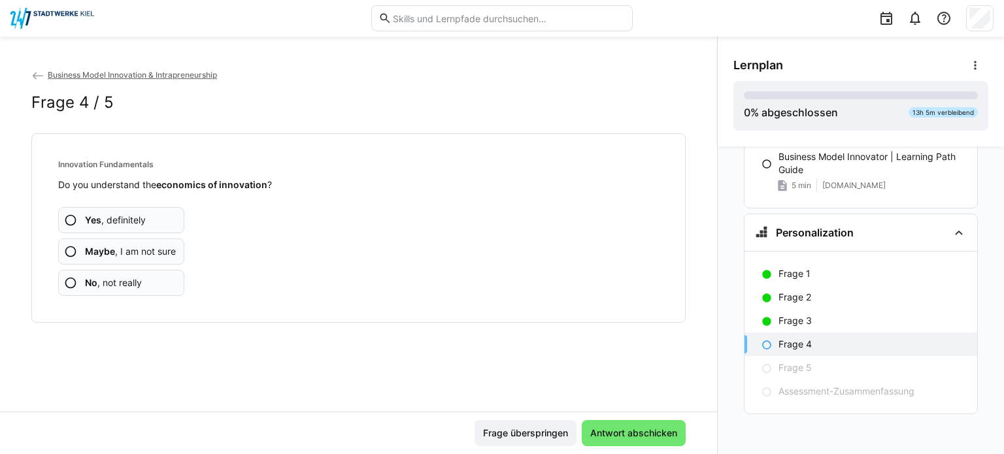
click at [129, 225] on span "Yes , definitely" at bounding box center [115, 220] width 61 height 13
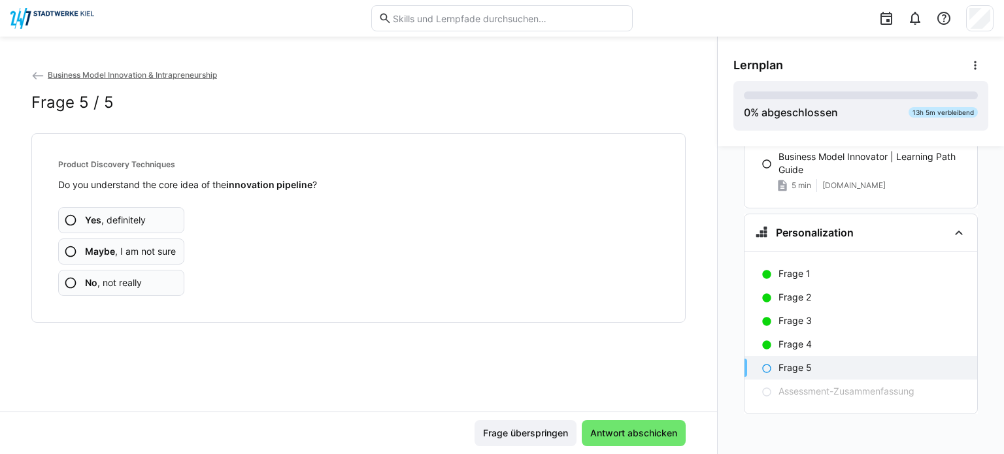
click at [133, 216] on span "Yes , definitely" at bounding box center [115, 220] width 61 height 13
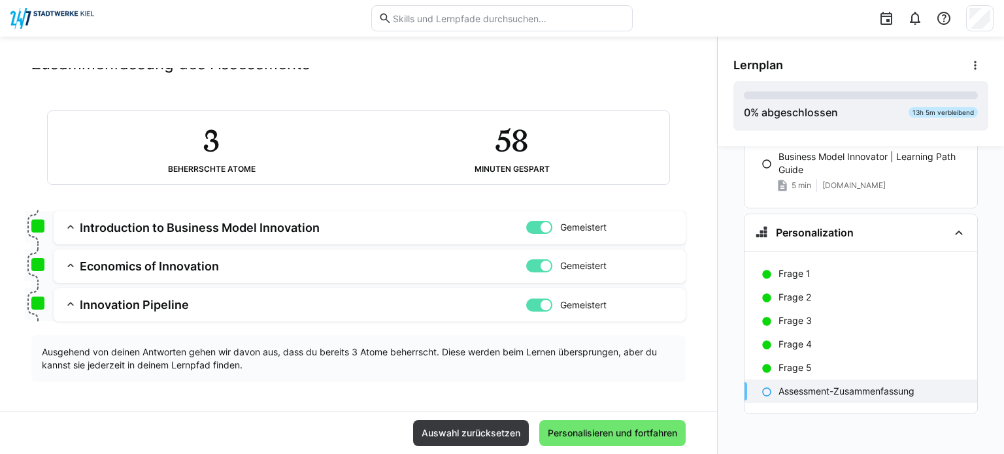
scroll to position [39, 0]
click at [572, 431] on span "Personalisieren und fortfahren" at bounding box center [612, 433] width 133 height 13
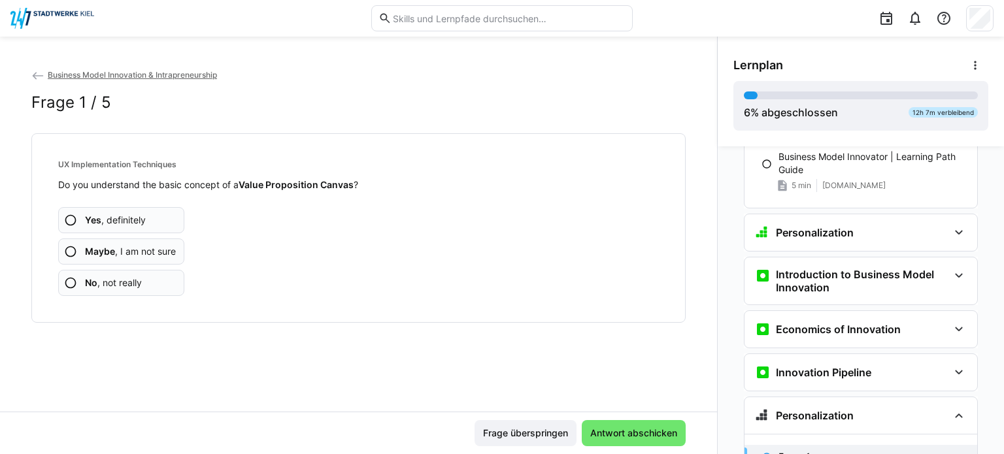
scroll to position [263, 0]
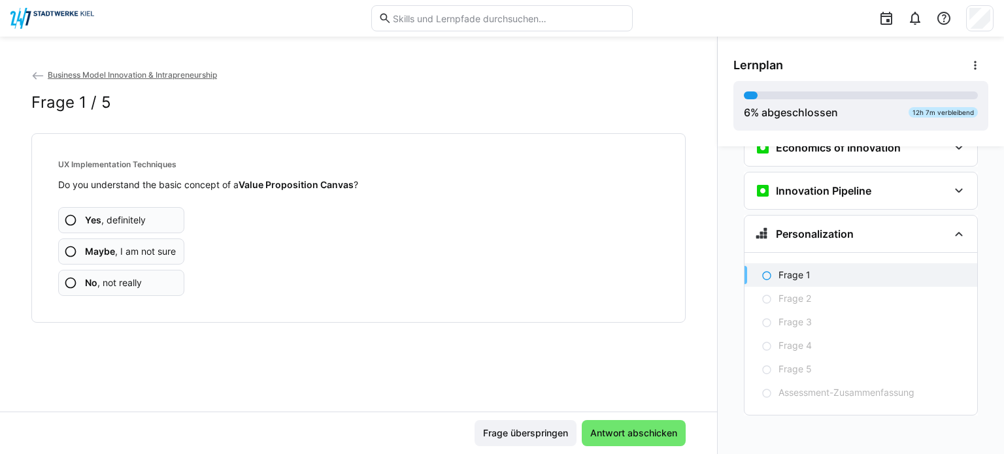
click at [125, 216] on span "Yes , definitely" at bounding box center [115, 220] width 61 height 13
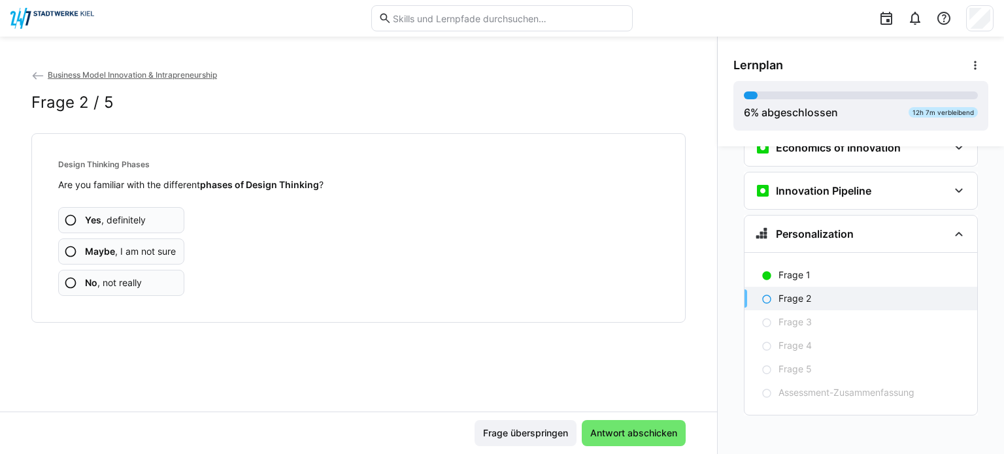
click at [118, 219] on span "Yes , definitely" at bounding box center [115, 220] width 61 height 13
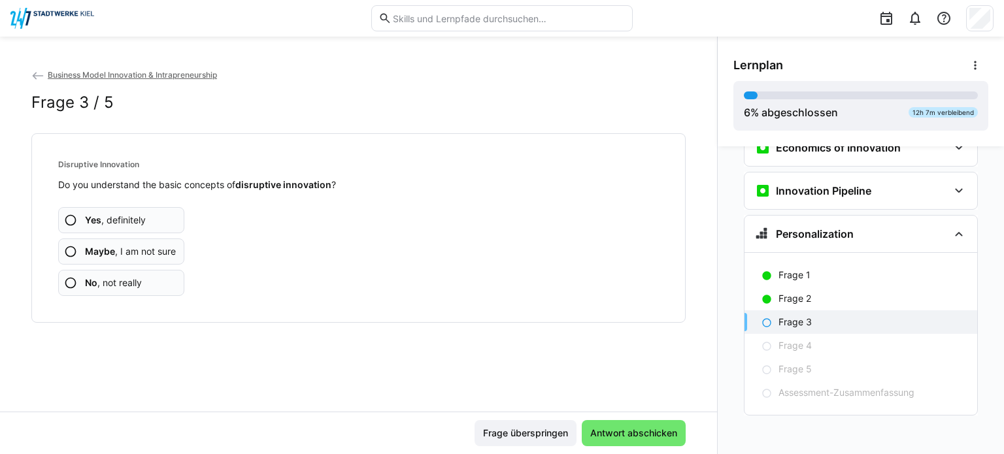
click at [127, 248] on span "Maybe , I am not sure" at bounding box center [130, 251] width 91 height 13
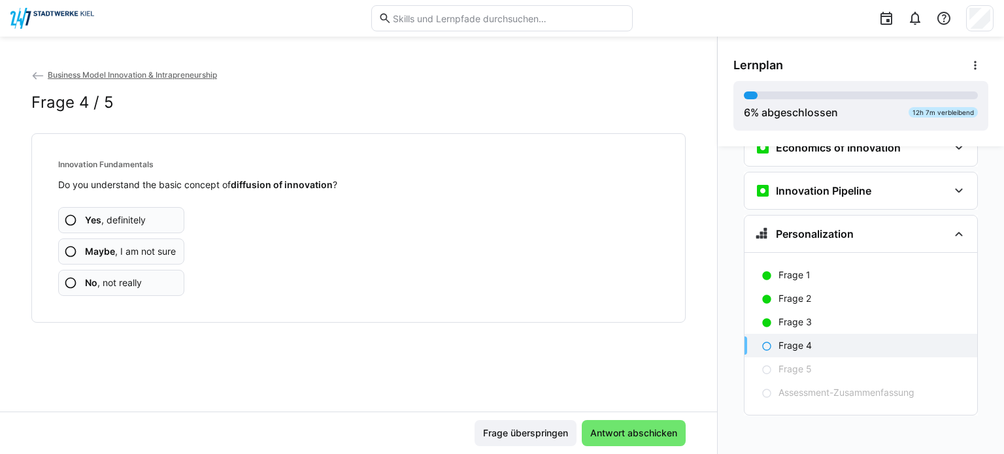
click at [78, 249] on app-assessment-question-radio "Maybe , I am not sure" at bounding box center [121, 251] width 126 height 26
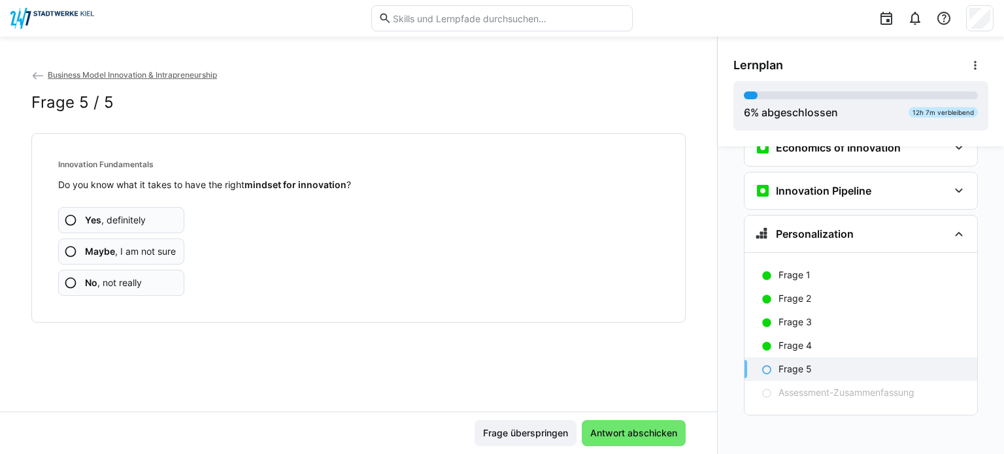
click at [123, 220] on span "Yes , definitely" at bounding box center [115, 220] width 61 height 13
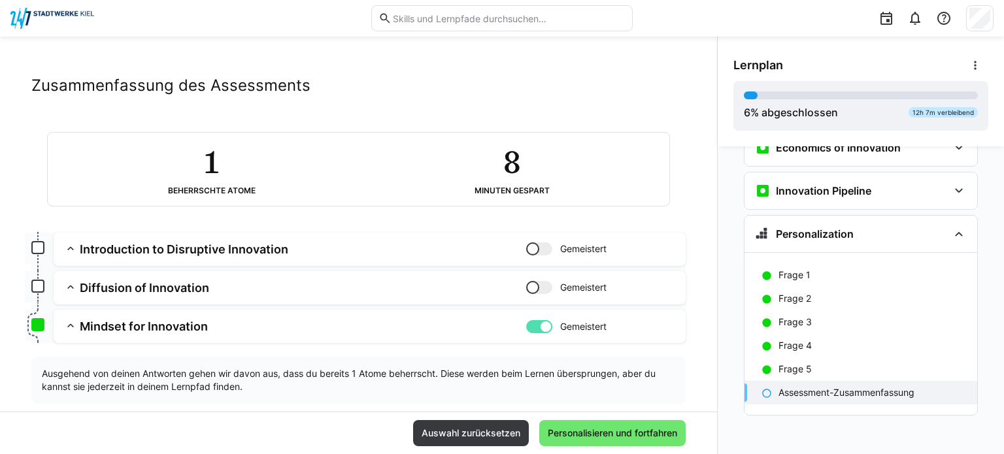
scroll to position [39, 0]
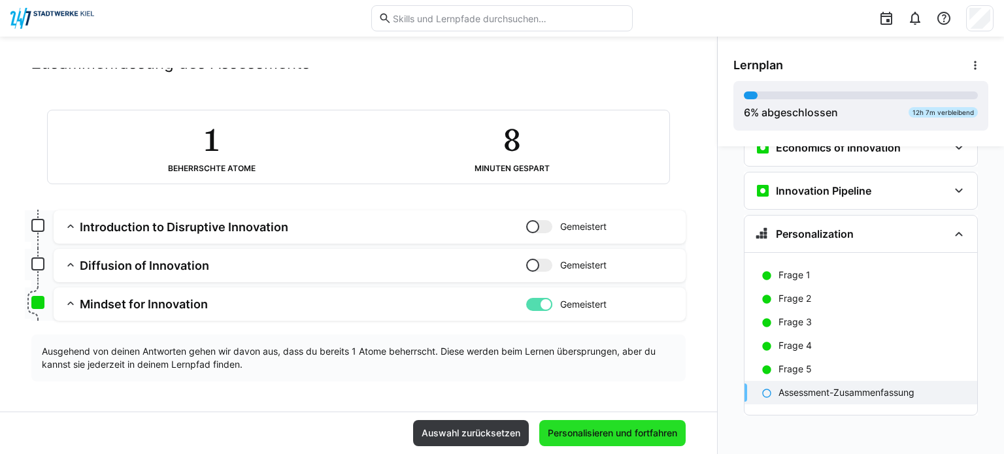
click at [575, 428] on span "Personalisieren und fortfahren" at bounding box center [612, 433] width 133 height 13
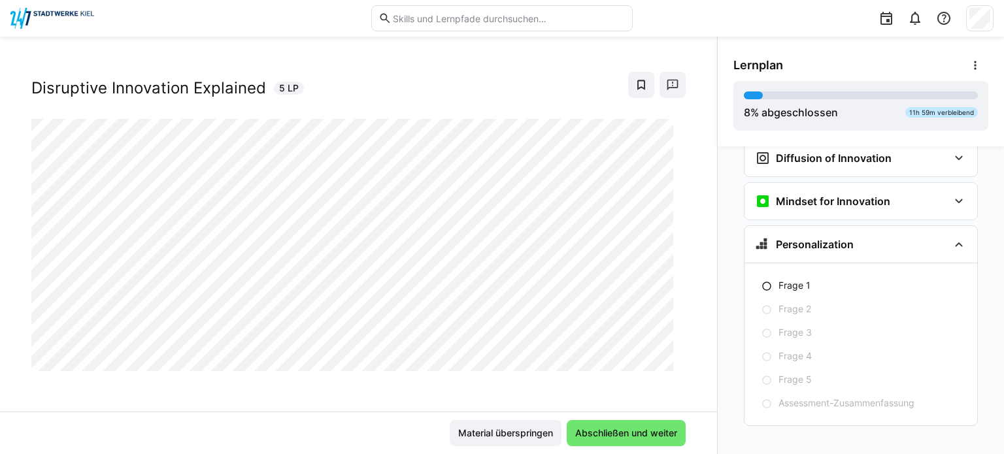
scroll to position [594, 0]
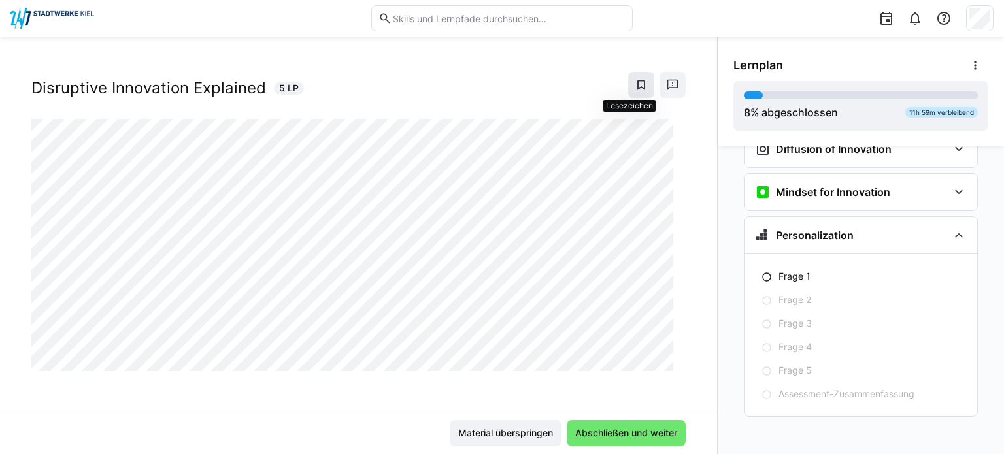
click at [628, 80] on span at bounding box center [641, 85] width 26 height 26
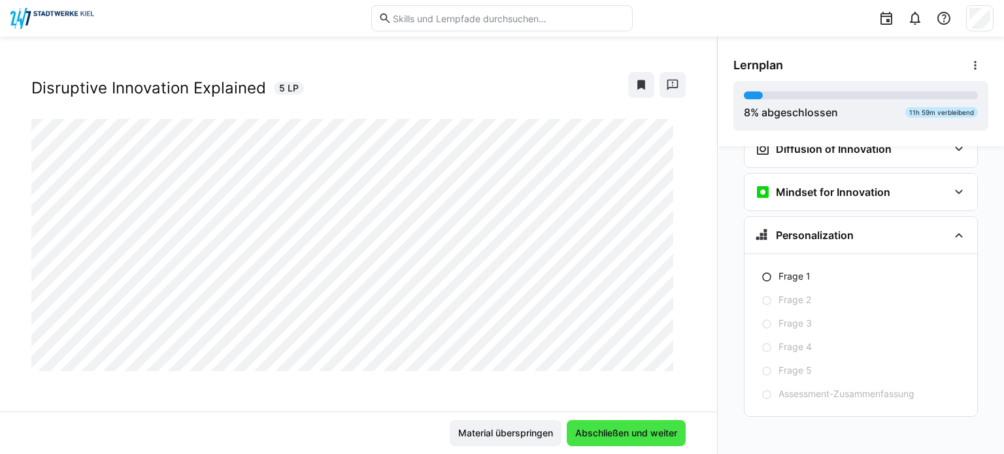
click at [622, 436] on span "Abschließen und weiter" at bounding box center [626, 433] width 106 height 13
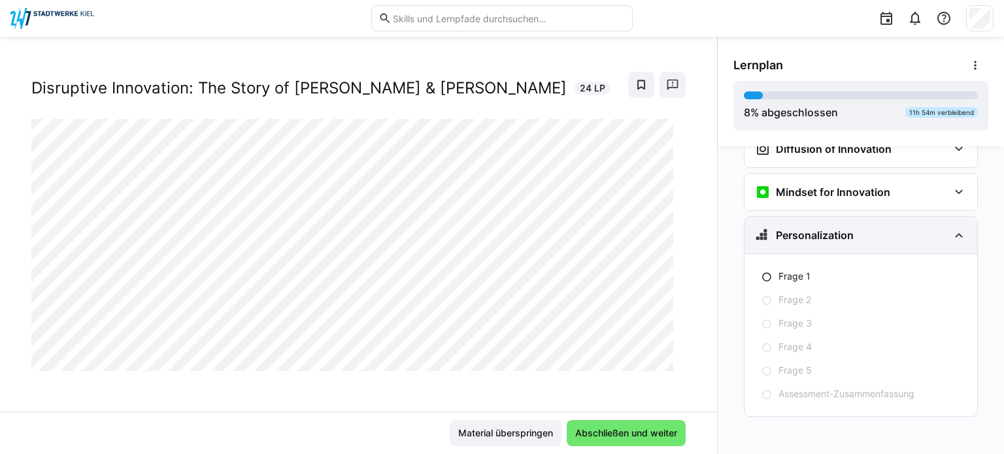
click at [951, 227] on eds-icon at bounding box center [959, 235] width 16 height 16
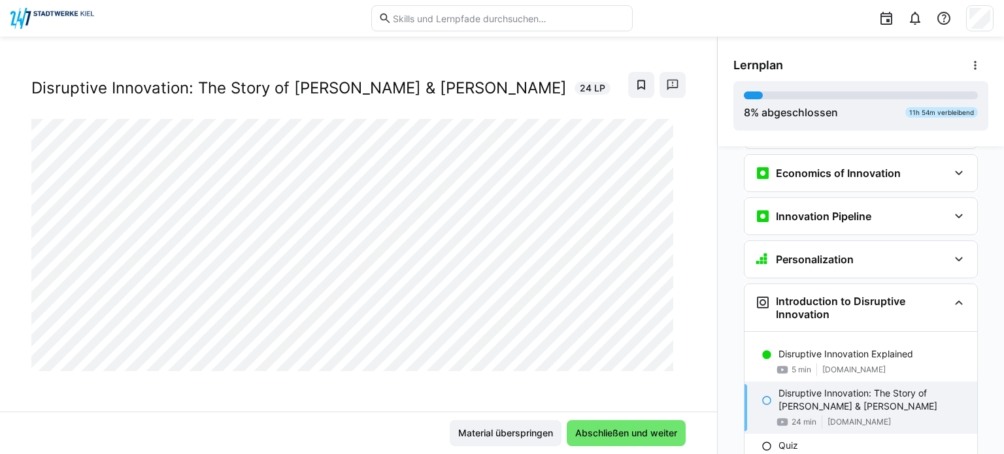
scroll to position [235, 0]
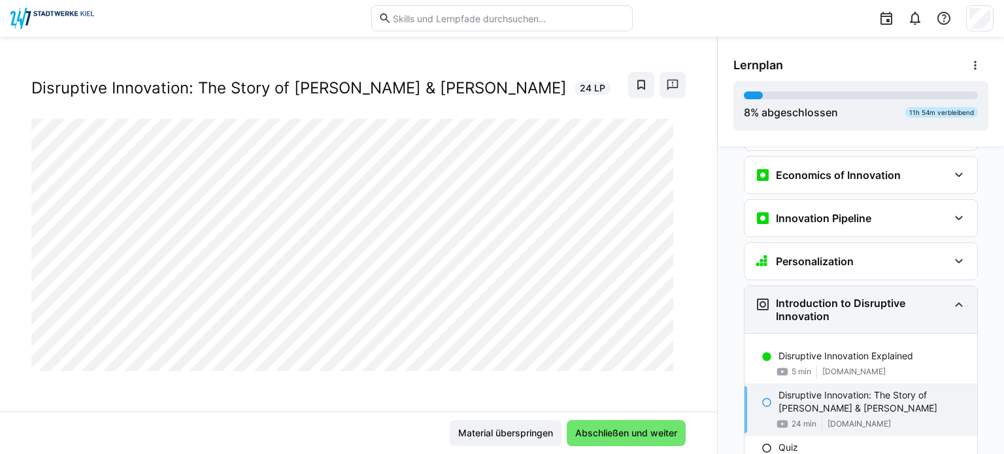
click at [938, 312] on h3 "Introduction to Disruptive Innovation" at bounding box center [862, 310] width 172 height 26
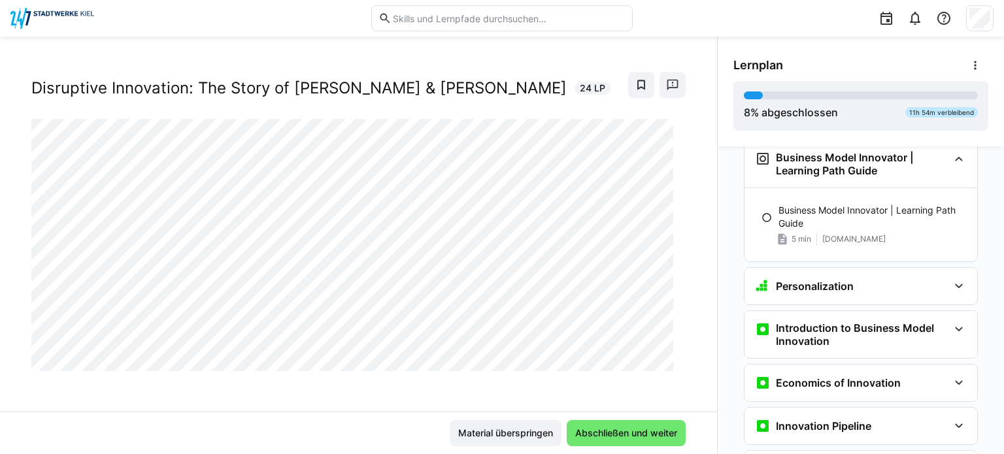
scroll to position [0, 0]
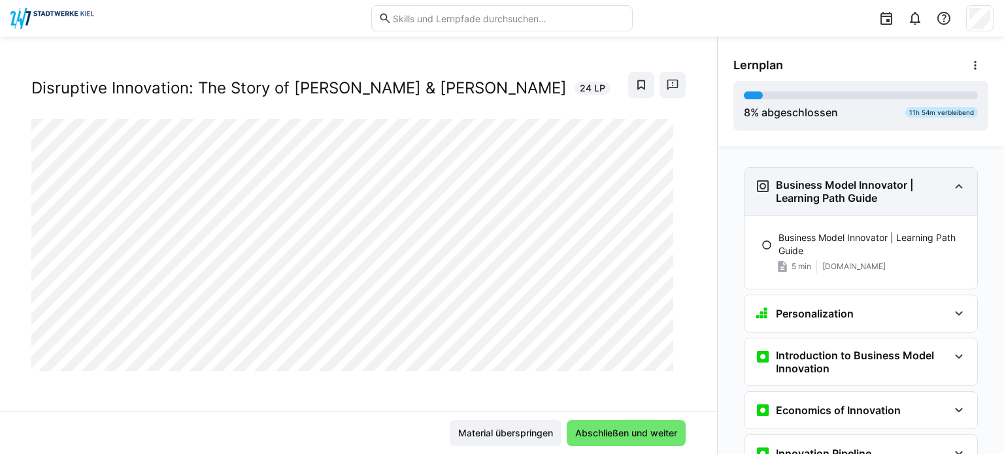
click at [951, 200] on div "Business Model Innovator | Learning Path Guide" at bounding box center [860, 191] width 233 height 47
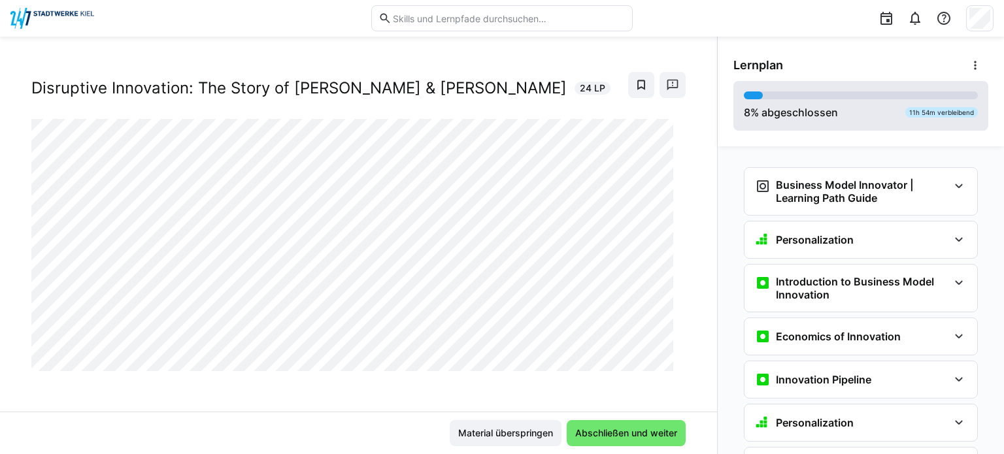
click at [928, 105] on div "8 % abgeschlossen 11h 54m verbleibend" at bounding box center [861, 105] width 234 height 29
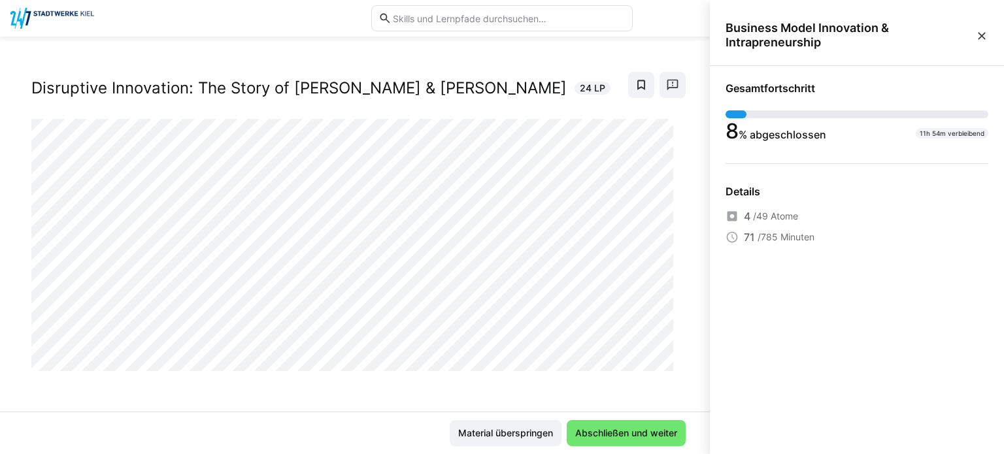
click at [979, 30] on eds-icon at bounding box center [981, 35] width 13 height 13
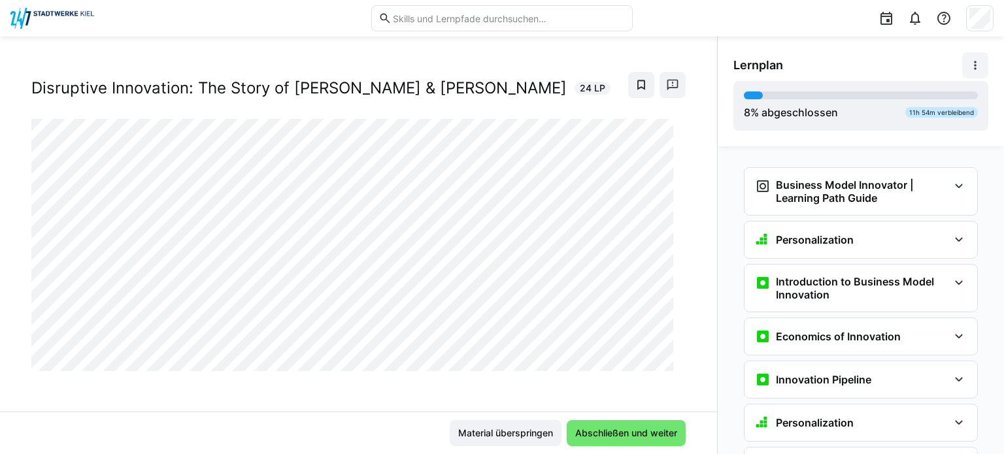
click at [967, 65] on span at bounding box center [975, 65] width 26 height 26
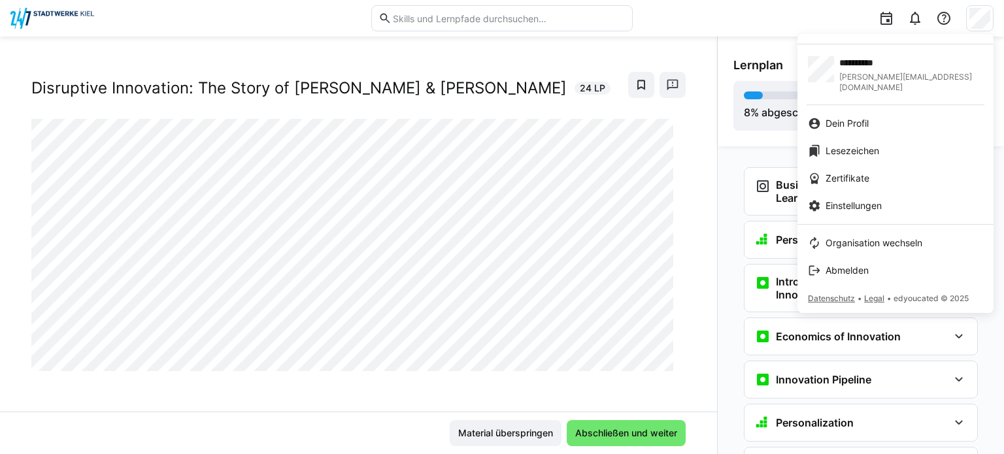
click at [984, 18] on div at bounding box center [502, 227] width 1004 height 454
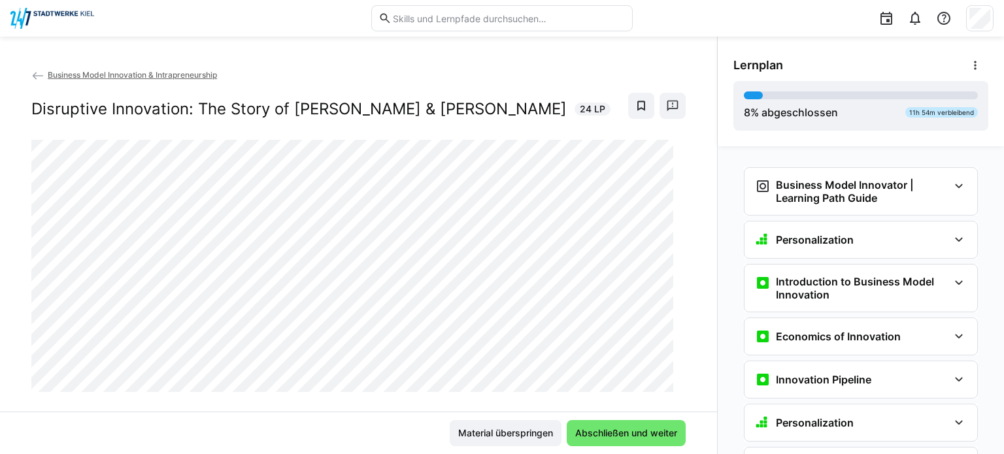
click at [33, 73] on eds-icon at bounding box center [37, 75] width 13 height 13
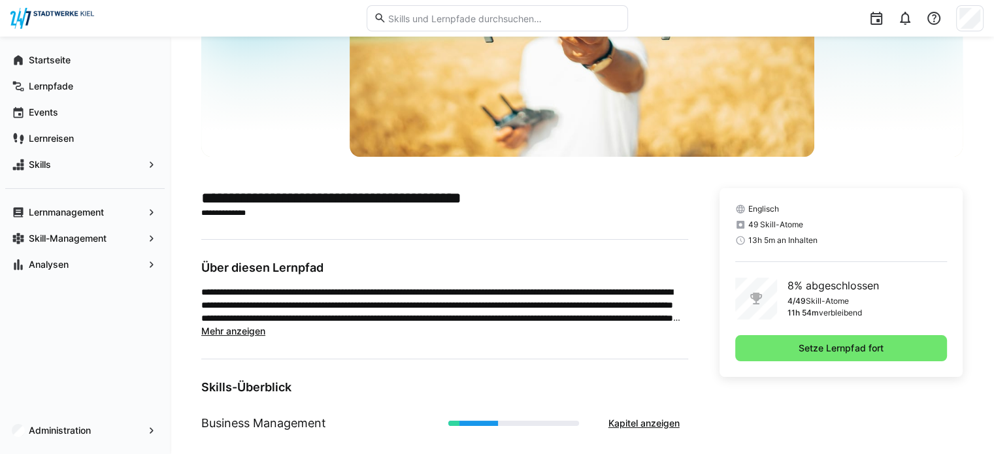
scroll to position [196, 0]
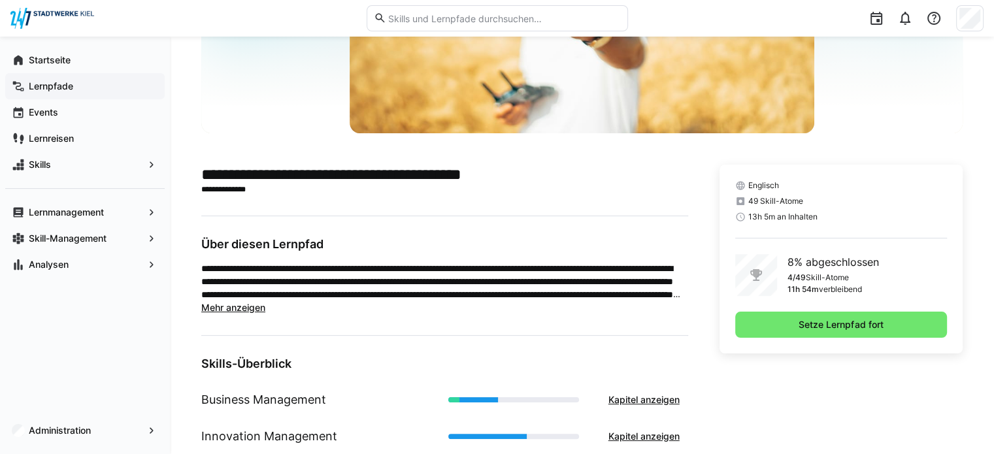
click at [115, 91] on span "Lernpfade" at bounding box center [92, 86] width 131 height 13
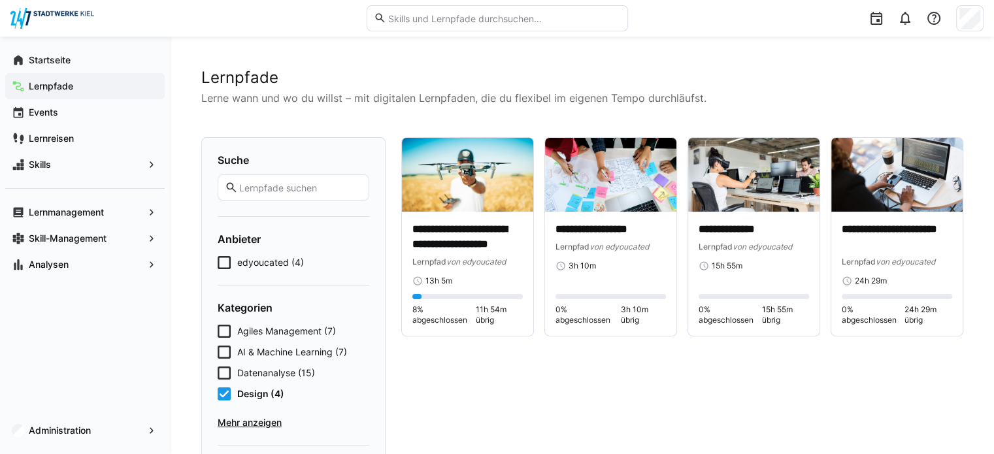
click at [220, 393] on icon at bounding box center [224, 393] width 13 height 13
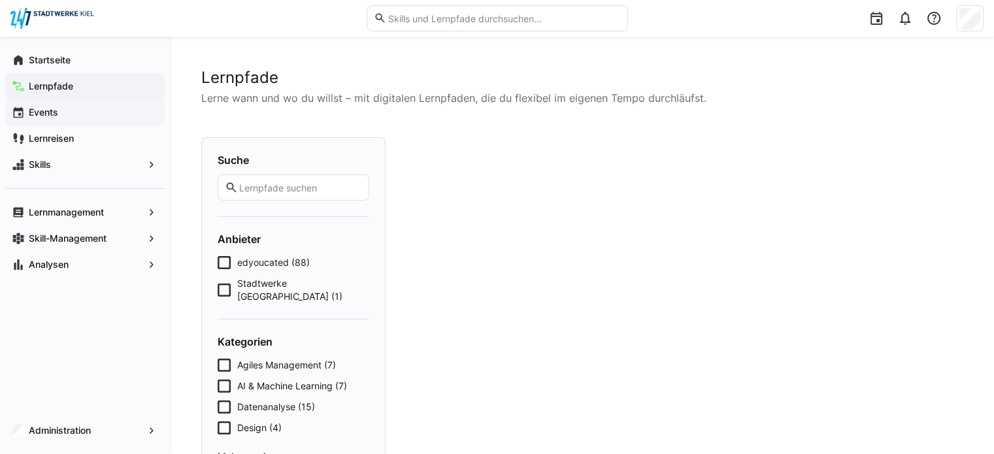
click at [0, 0] on app-navigation-label "Events" at bounding box center [0, 0] width 0 height 0
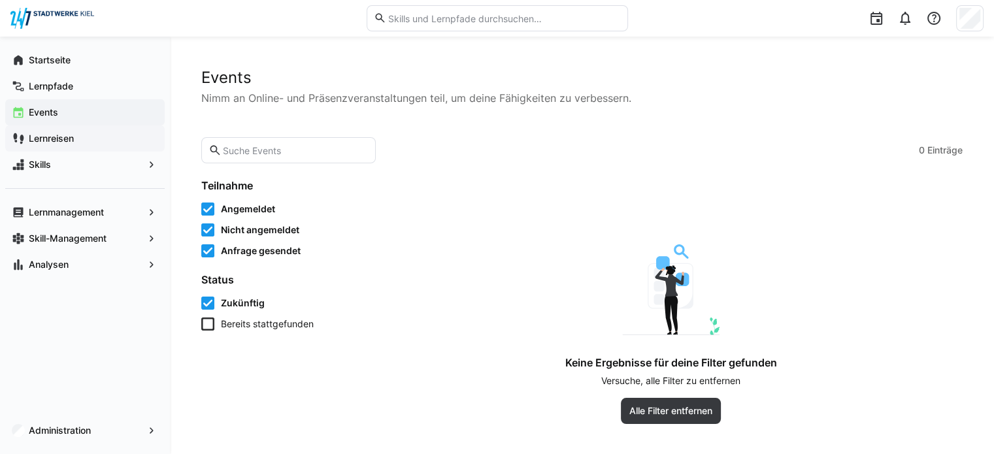
click at [0, 0] on app-navigation-label "Lernreisen" at bounding box center [0, 0] width 0 height 0
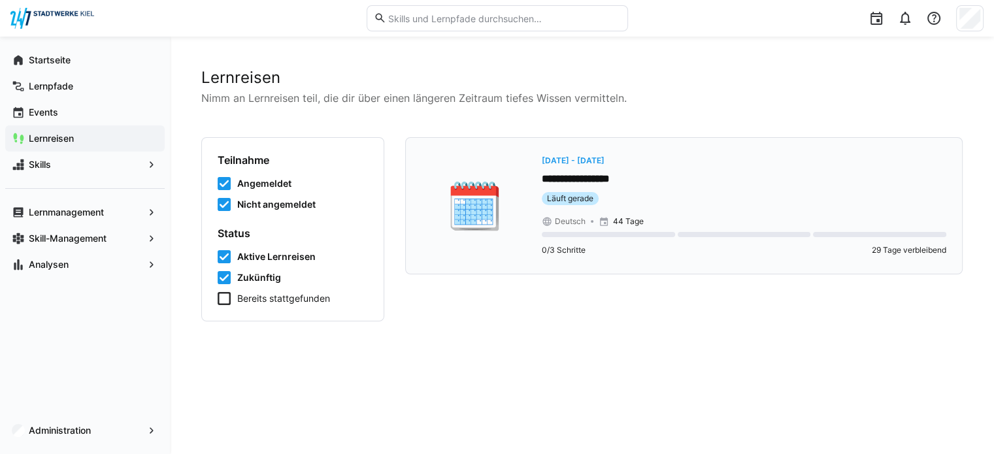
click at [588, 185] on p "**********" at bounding box center [744, 179] width 404 height 15
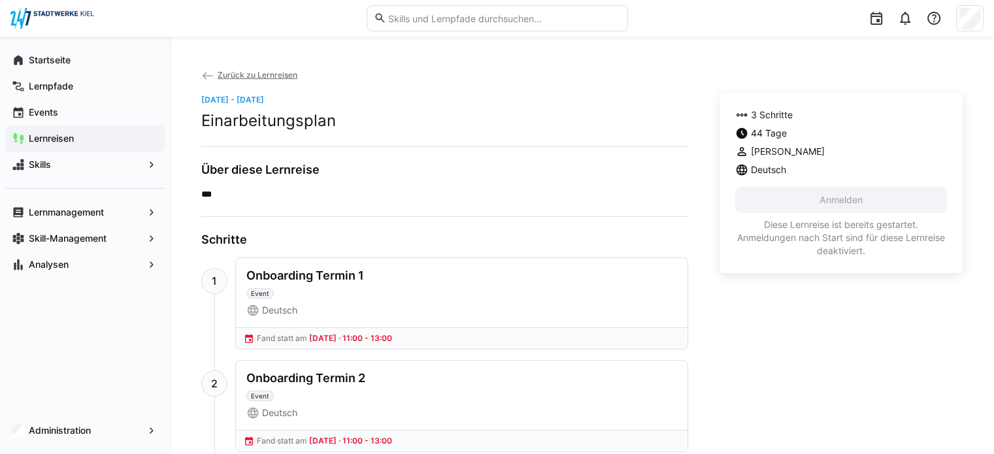
click at [207, 78] on eds-icon at bounding box center [207, 75] width 13 height 13
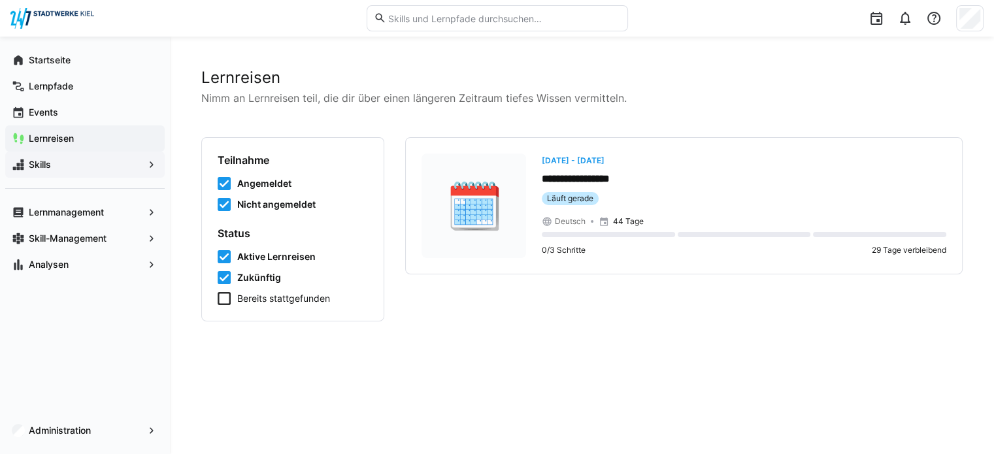
click at [129, 170] on span "Skills" at bounding box center [85, 164] width 116 height 13
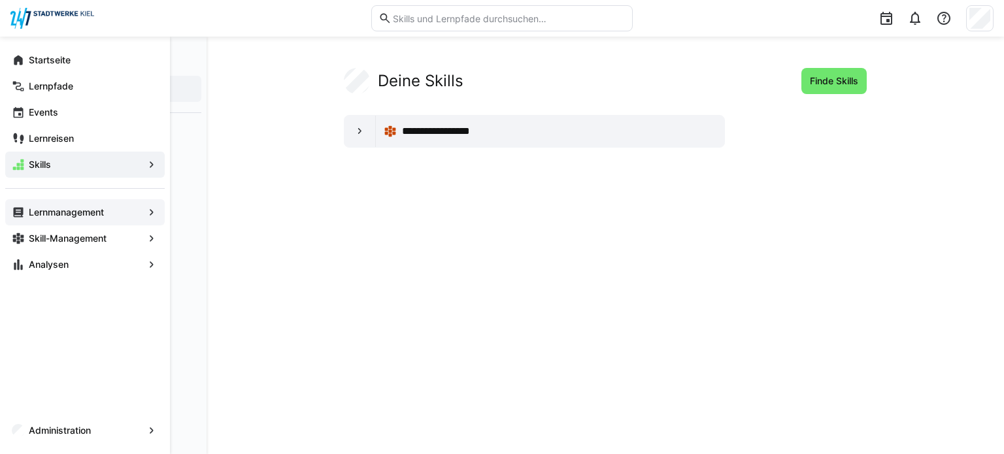
click at [118, 211] on span "Lernmanagement" at bounding box center [85, 212] width 116 height 13
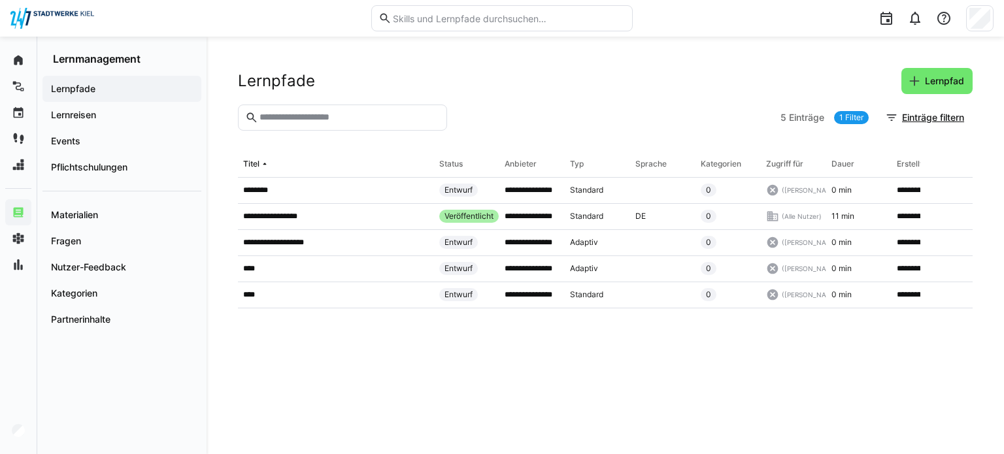
click at [123, 88] on span "Lernpfade" at bounding box center [122, 88] width 146 height 13
click at [949, 87] on span "Lernpfad" at bounding box center [944, 80] width 43 height 13
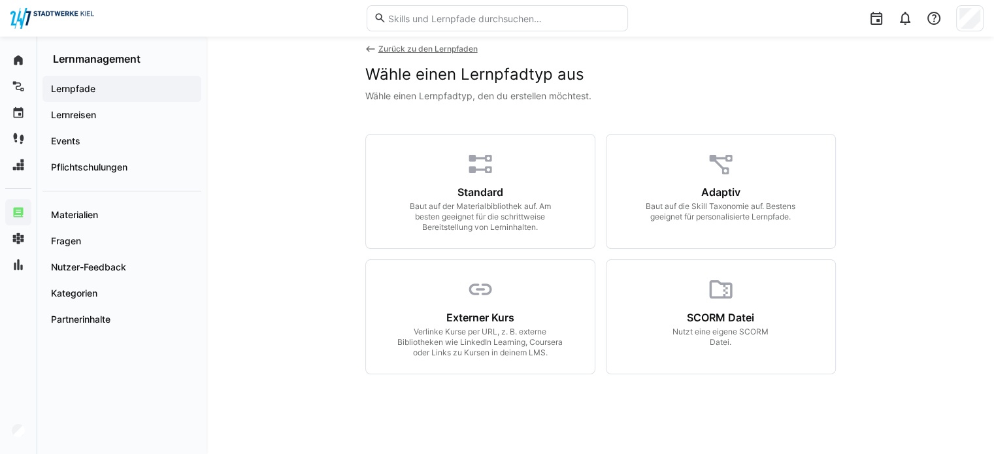
scroll to position [65, 0]
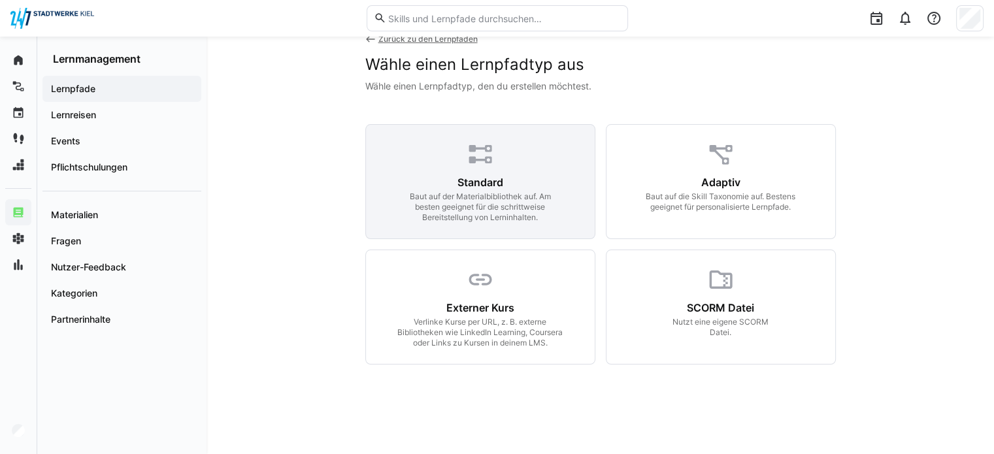
click at [483, 174] on div "Standard Baut auf der Materialbibliothek auf. Am besten geeignet für die schrit…" at bounding box center [480, 181] width 230 height 115
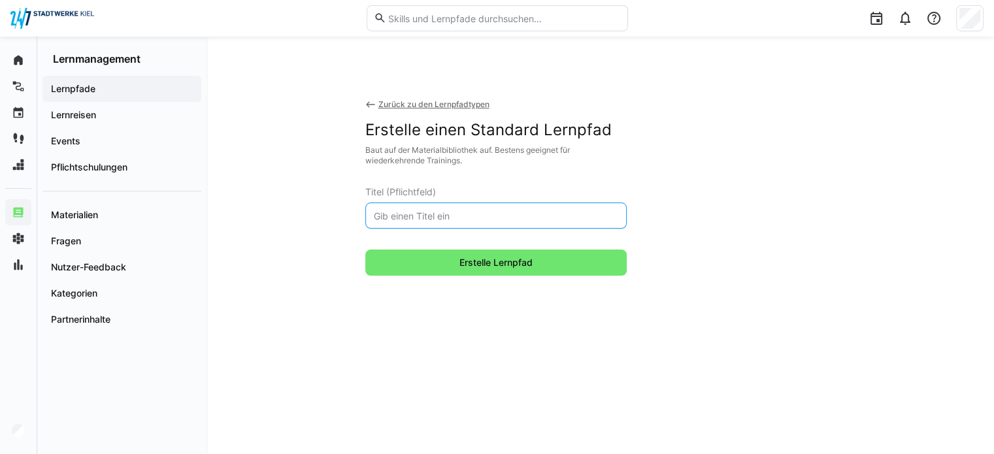
click at [467, 213] on input "text" at bounding box center [495, 216] width 247 height 12
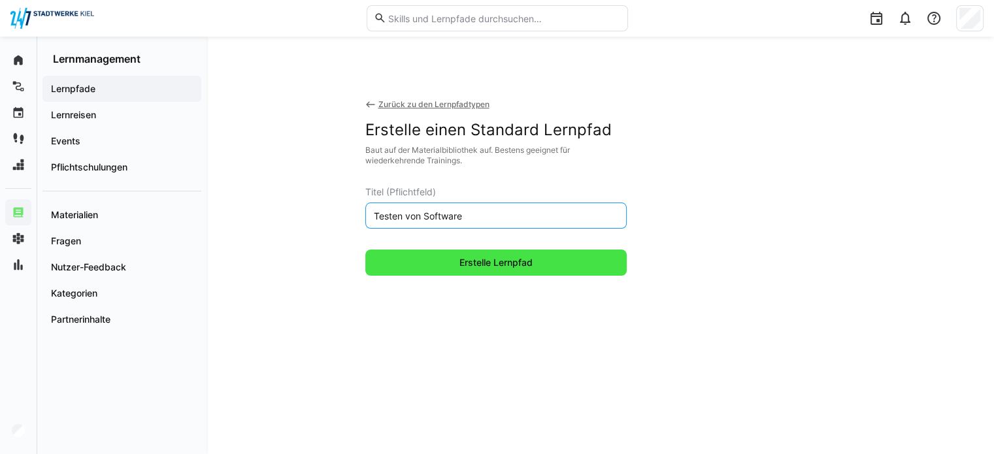
type input "Testen von Software"
click at [553, 266] on span "Erstelle Lernpfad" at bounding box center [495, 263] width 261 height 26
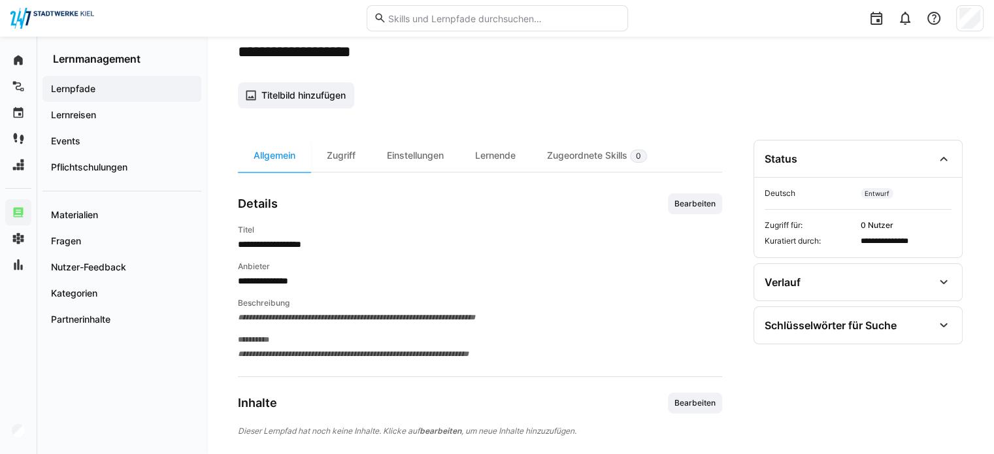
scroll to position [65, 0]
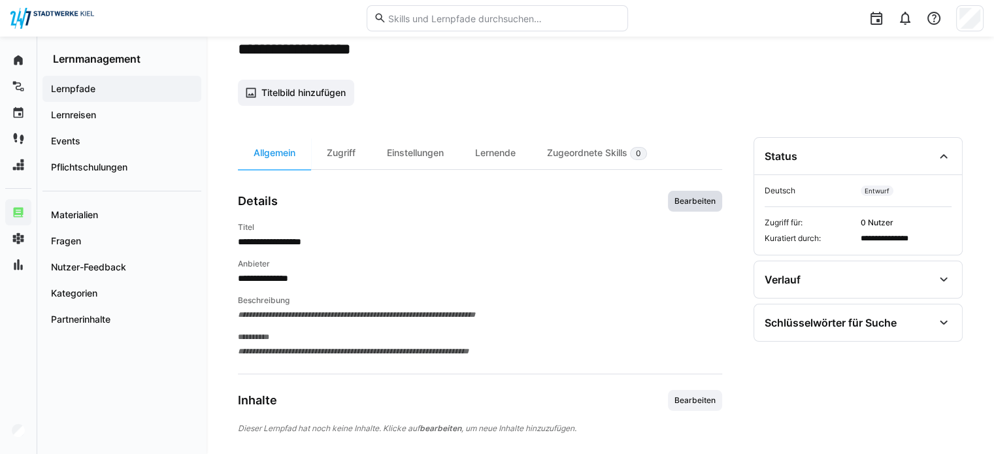
click at [711, 196] on span "Bearbeiten" at bounding box center [695, 201] width 44 height 10
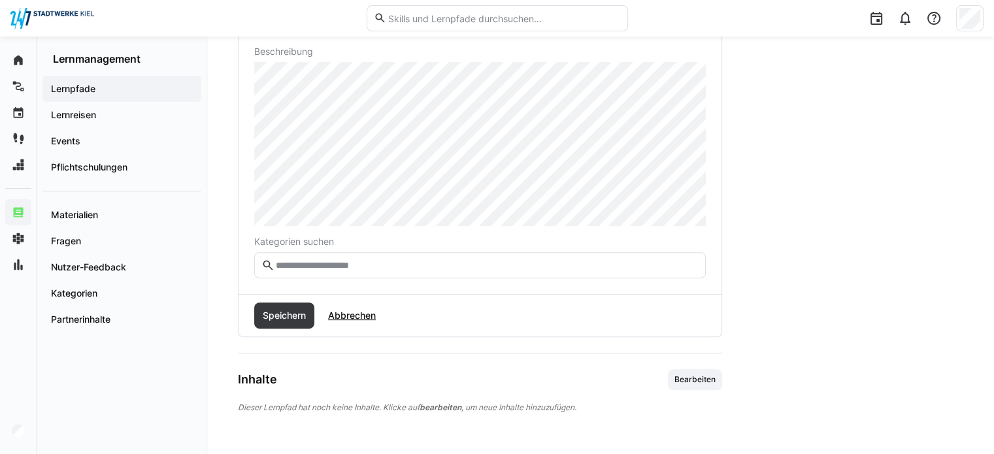
scroll to position [392, 0]
click at [269, 320] on span "Speichern" at bounding box center [284, 314] width 47 height 13
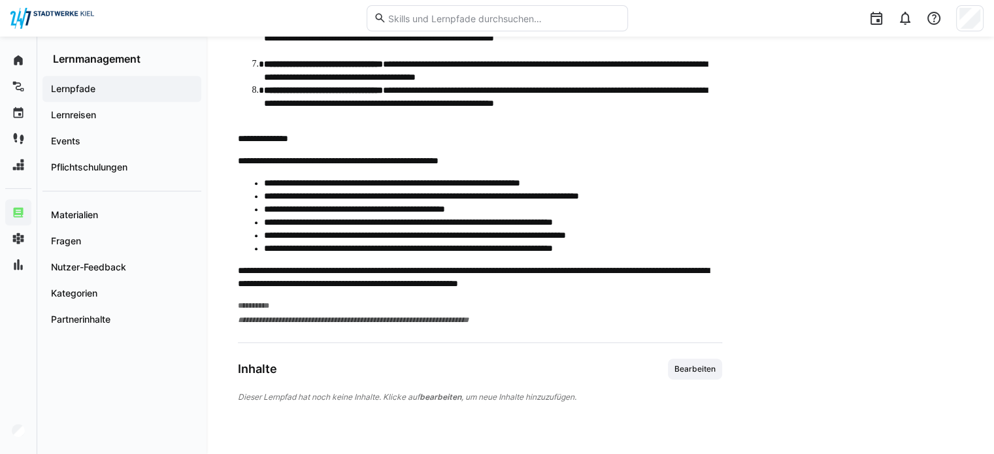
scroll to position [679, 0]
click at [691, 374] on span "Bearbeiten" at bounding box center [695, 369] width 54 height 21
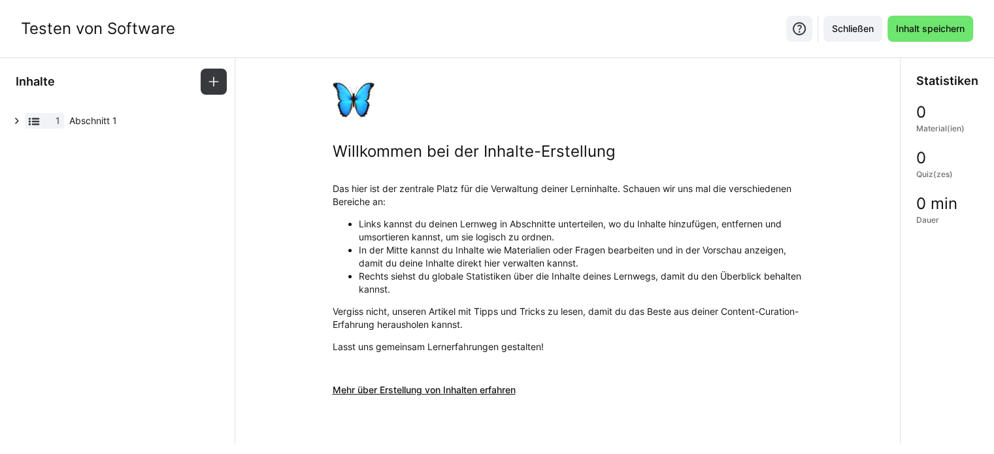
click at [345, 386] on link "Mehr über Erstellung von Inhalten erfahren" at bounding box center [568, 390] width 470 height 13
click at [217, 88] on span at bounding box center [214, 82] width 26 height 26
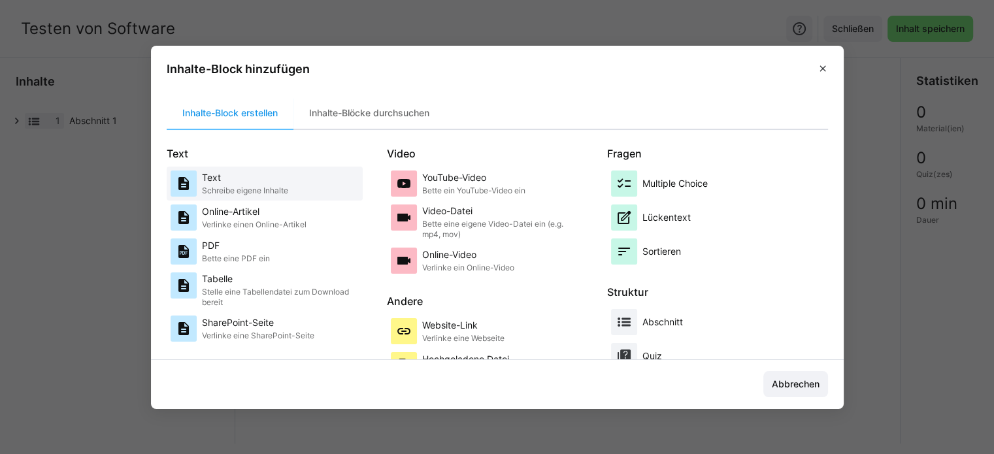
click at [245, 186] on p "Schreibe eigene Inhalte" at bounding box center [245, 191] width 86 height 10
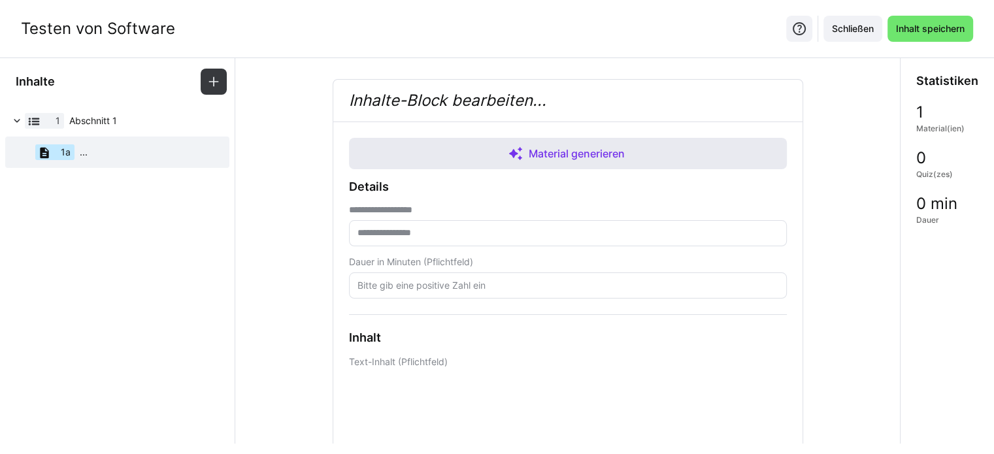
click at [517, 148] on eds-icon at bounding box center [516, 154] width 16 height 16
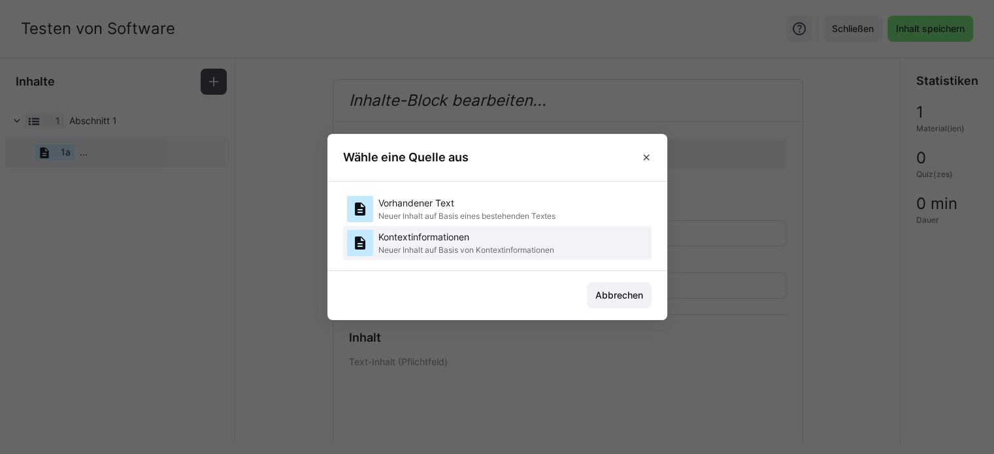
click at [461, 240] on p "Kontextinformationen" at bounding box center [466, 237] width 176 height 13
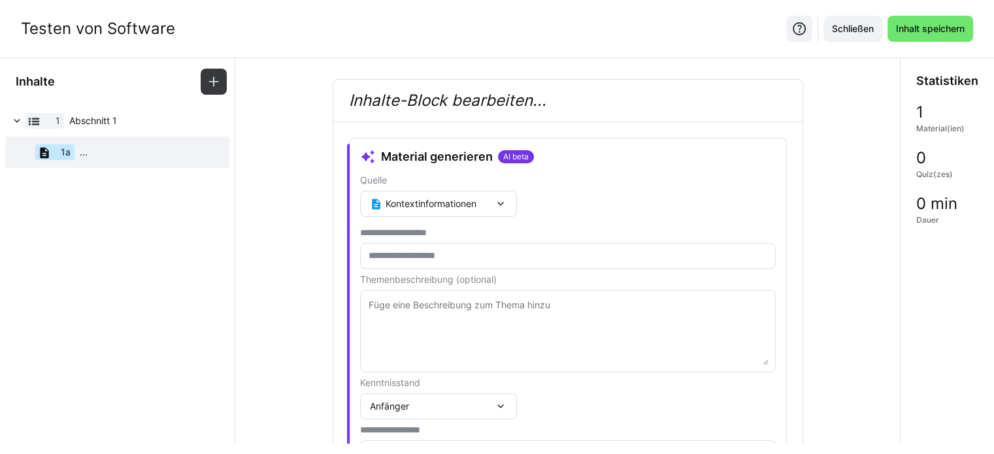
click at [433, 245] on eds-input at bounding box center [568, 256] width 416 height 26
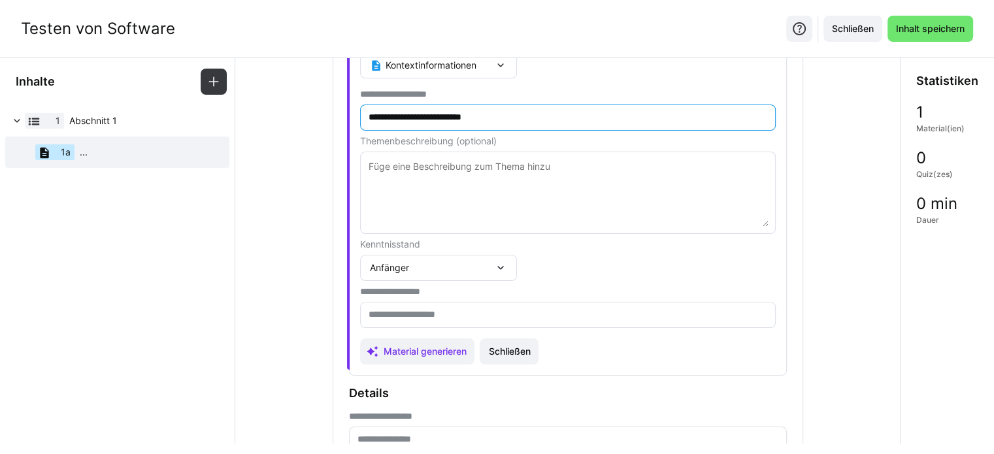
scroll to position [196, 0]
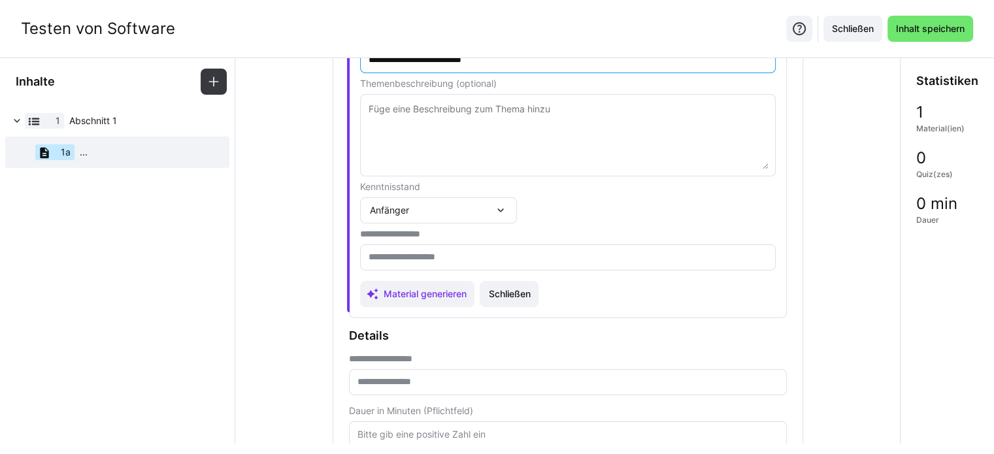
type input "**********"
click at [470, 204] on div "Anfänger" at bounding box center [432, 210] width 124 height 12
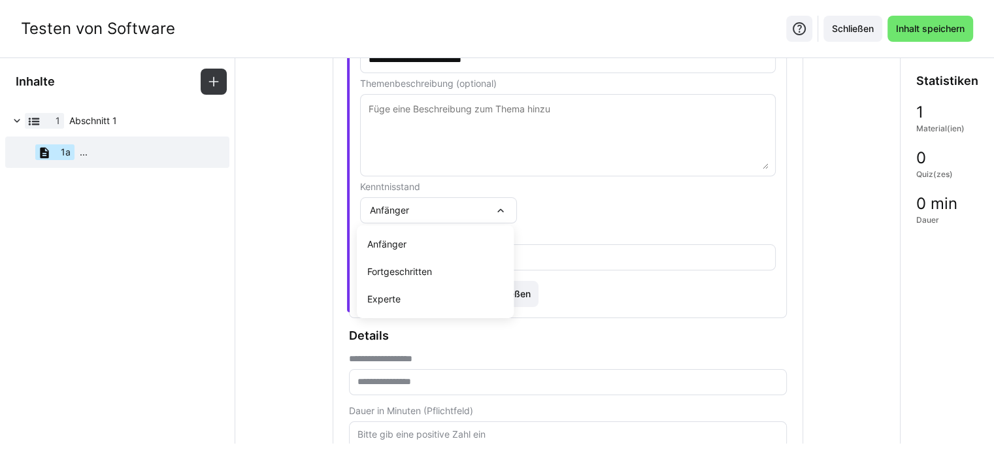
click at [470, 204] on div "Anfänger" at bounding box center [432, 210] width 124 height 12
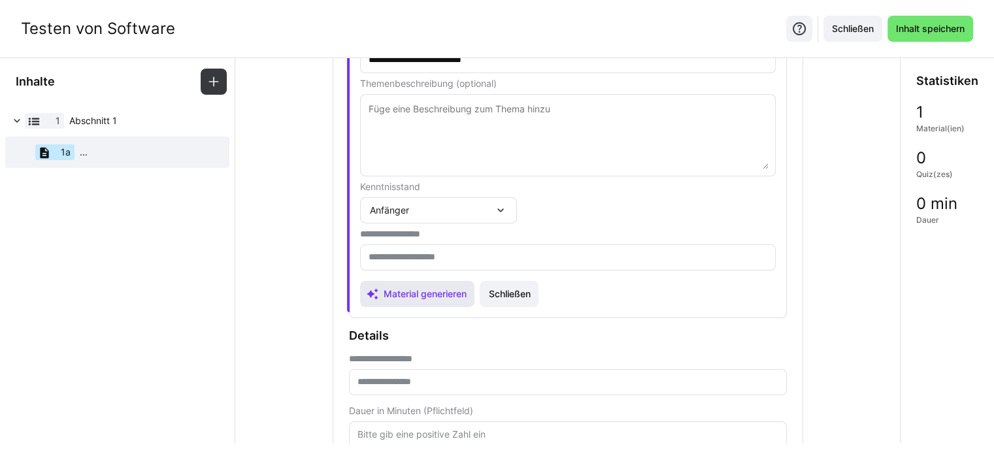
click at [422, 302] on span "Material generieren" at bounding box center [417, 294] width 115 height 26
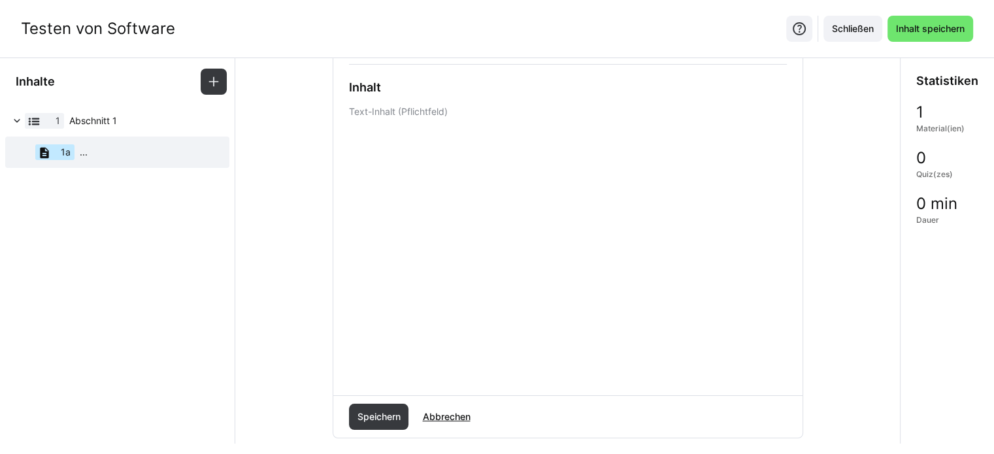
scroll to position [298, 0]
click at [357, 404] on span "Speichern" at bounding box center [379, 412] width 60 height 26
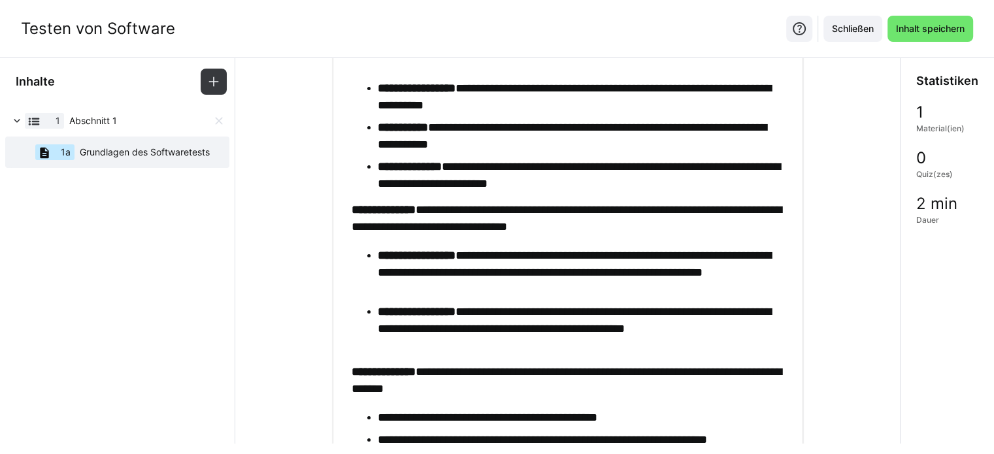
click at [110, 123] on span "Abschnitt 1" at bounding box center [140, 120] width 143 height 13
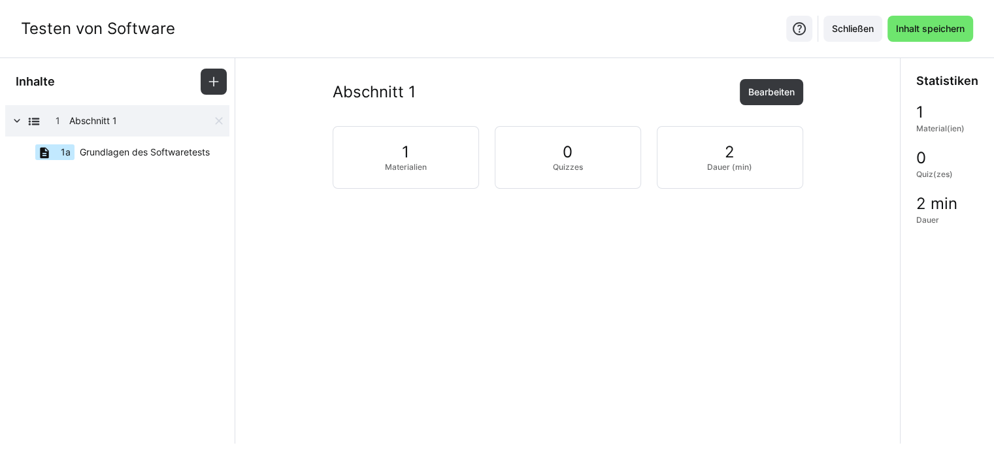
scroll to position [0, 0]
click at [112, 118] on span "Abschnitt 1" at bounding box center [140, 120] width 143 height 13
click at [40, 123] on eds-icon at bounding box center [33, 121] width 13 height 13
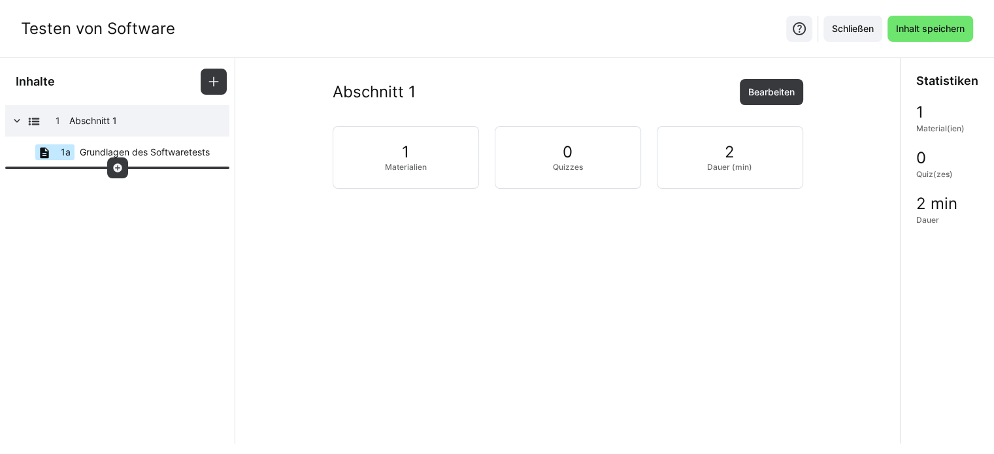
click at [123, 171] on div at bounding box center [117, 167] width 21 height 21
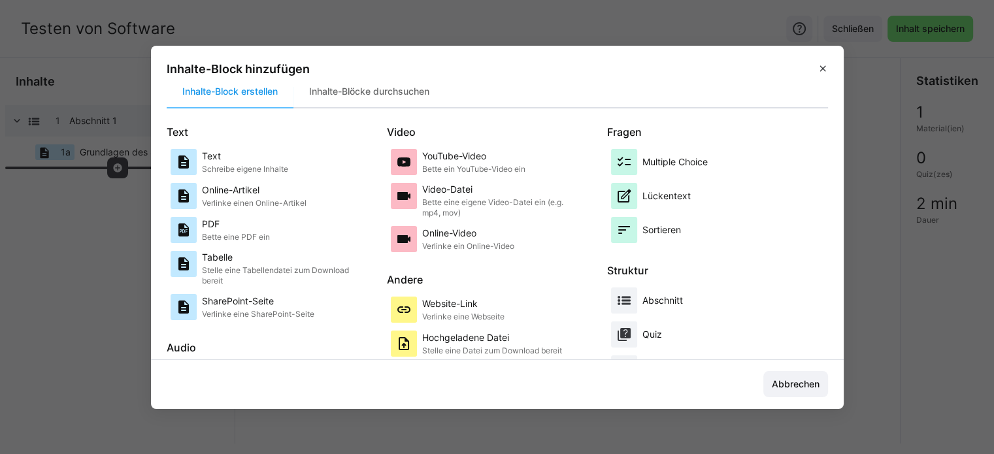
scroll to position [3, 0]
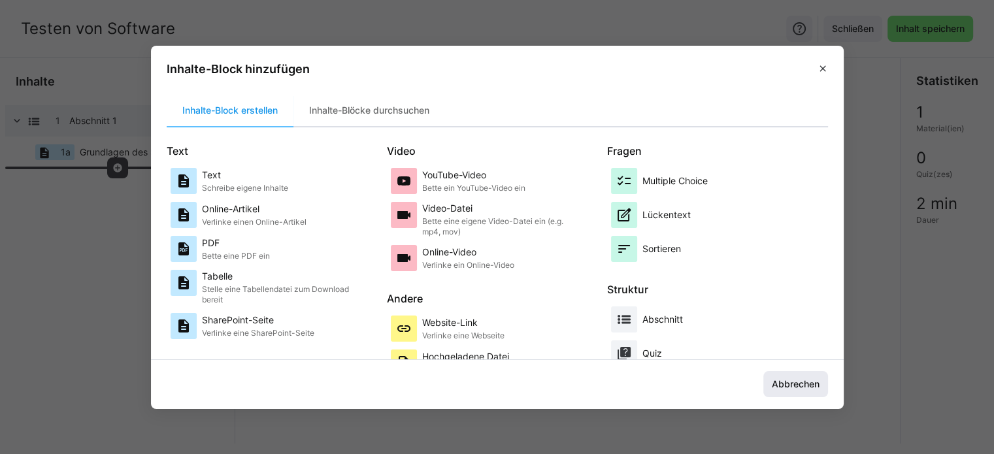
click at [812, 386] on span "Abbrechen" at bounding box center [796, 384] width 52 height 13
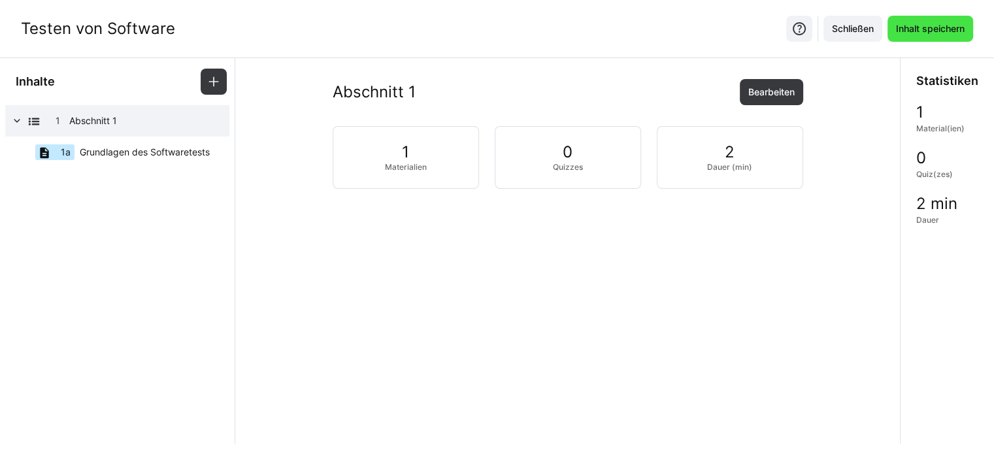
click at [941, 20] on span "Inhalt speichern" at bounding box center [930, 29] width 86 height 26
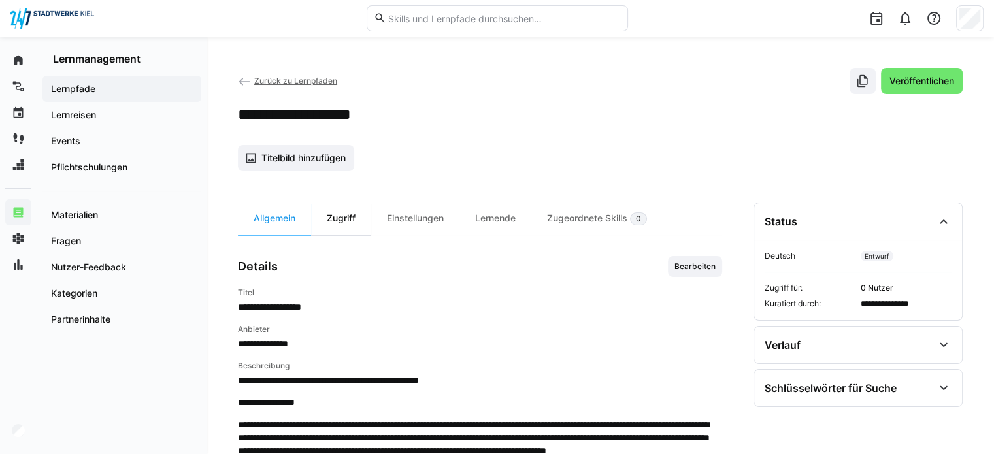
click at [324, 219] on div "Zugriff" at bounding box center [341, 219] width 60 height 32
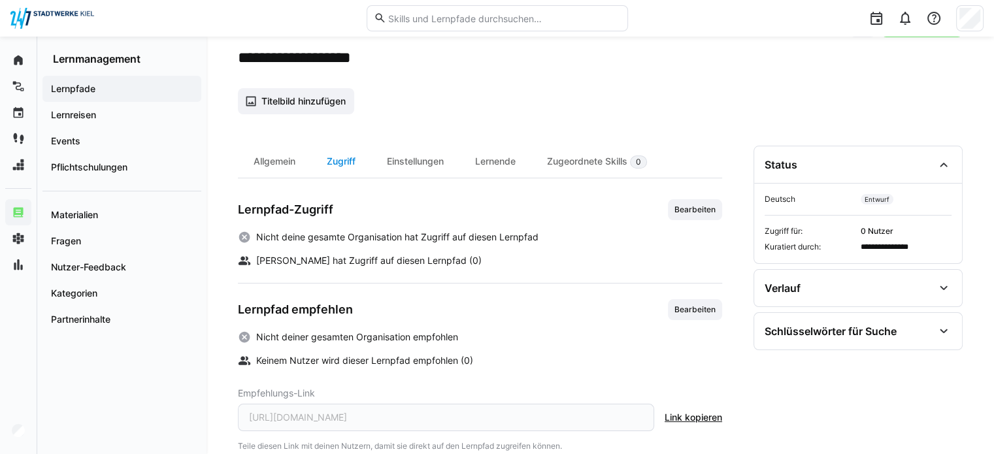
scroll to position [65, 0]
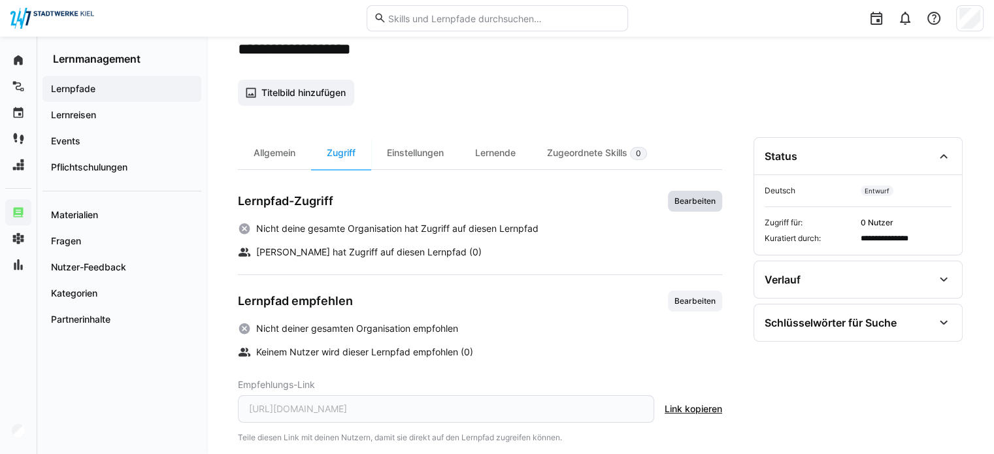
click at [695, 195] on span "Bearbeiten" at bounding box center [695, 201] width 54 height 21
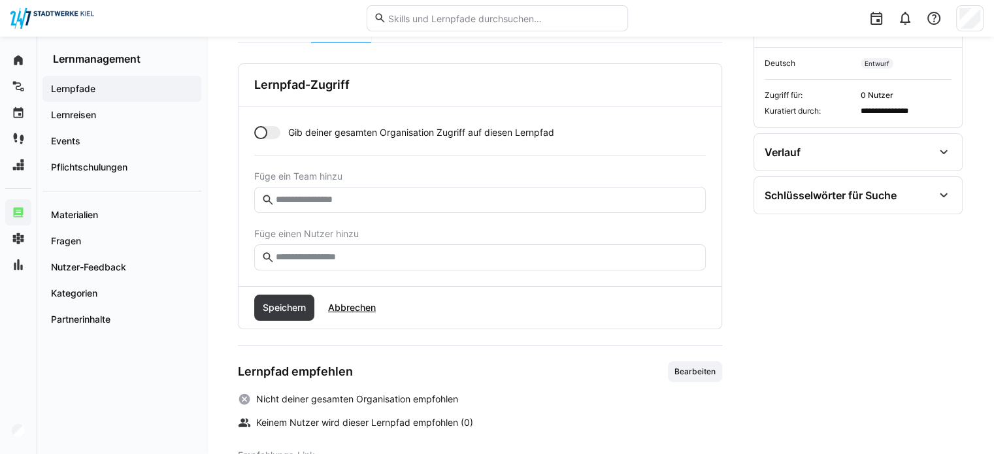
scroll to position [196, 0]
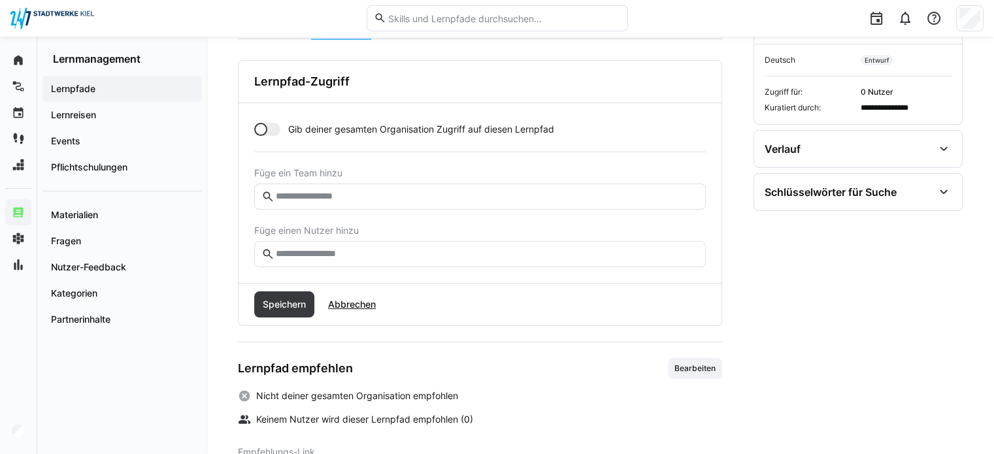
click at [287, 189] on eds-input at bounding box center [479, 197] width 451 height 26
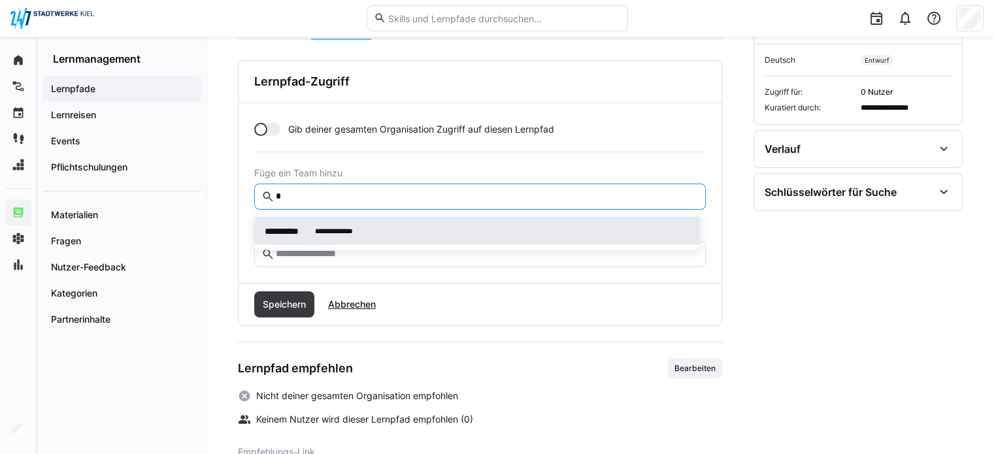
type input "*"
click at [297, 220] on span "**********" at bounding box center [477, 231] width 446 height 28
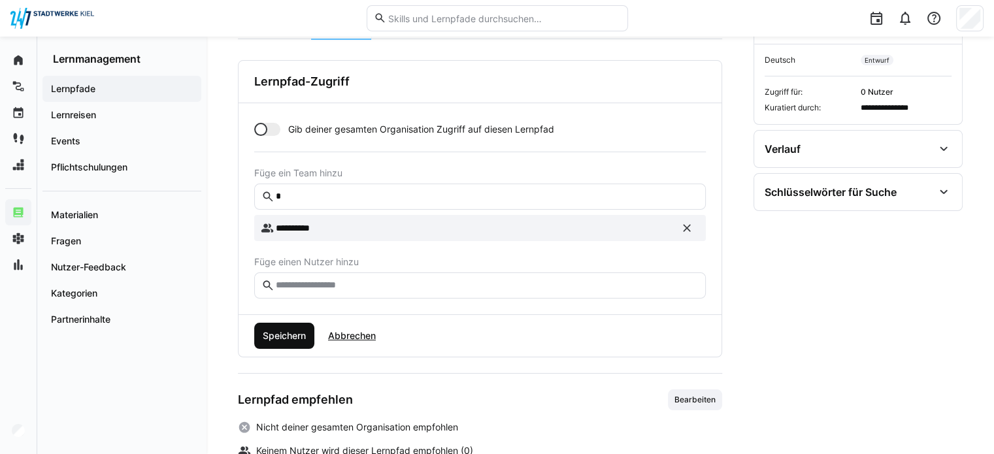
click at [309, 326] on span "Speichern" at bounding box center [284, 336] width 60 height 26
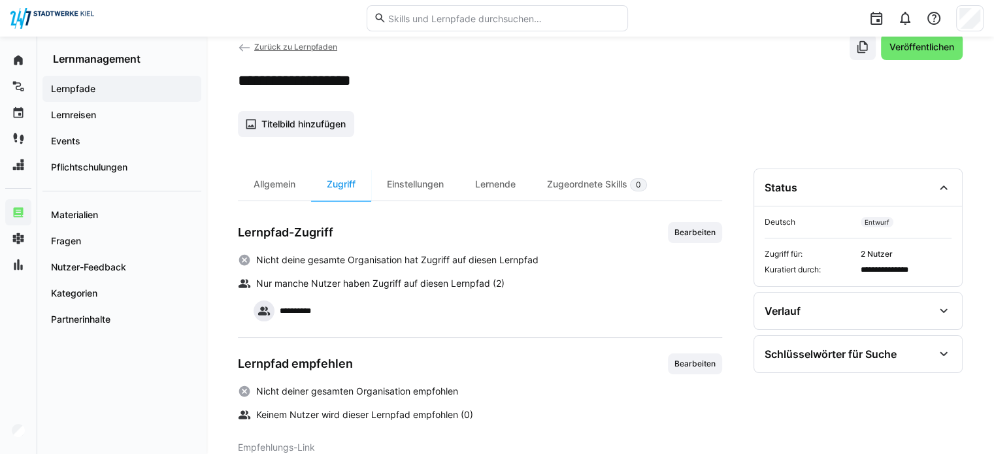
scroll to position [0, 0]
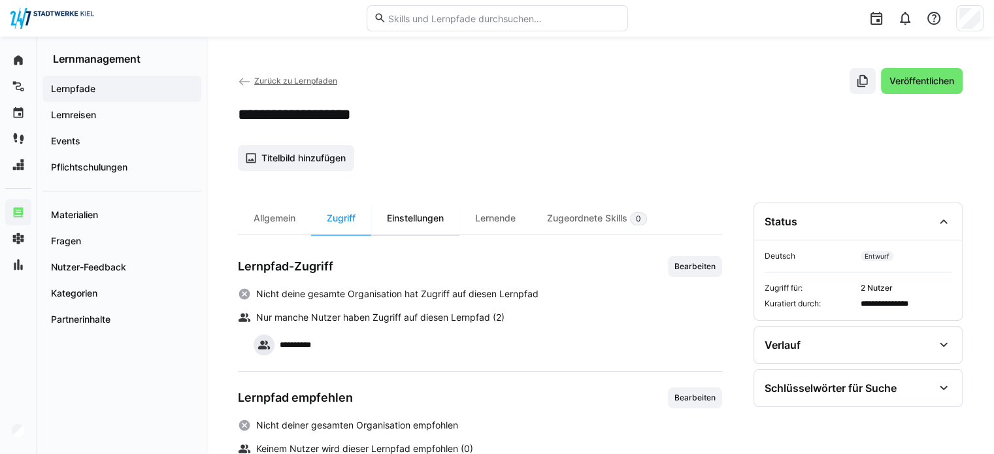
click at [409, 218] on div "Einstellungen" at bounding box center [415, 219] width 88 height 32
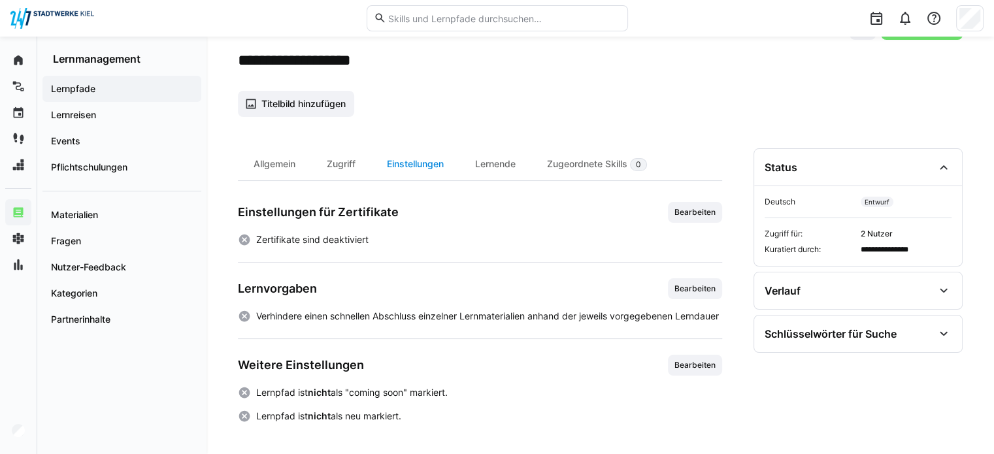
scroll to position [65, 0]
click at [710, 207] on span "Bearbeiten" at bounding box center [695, 212] width 44 height 10
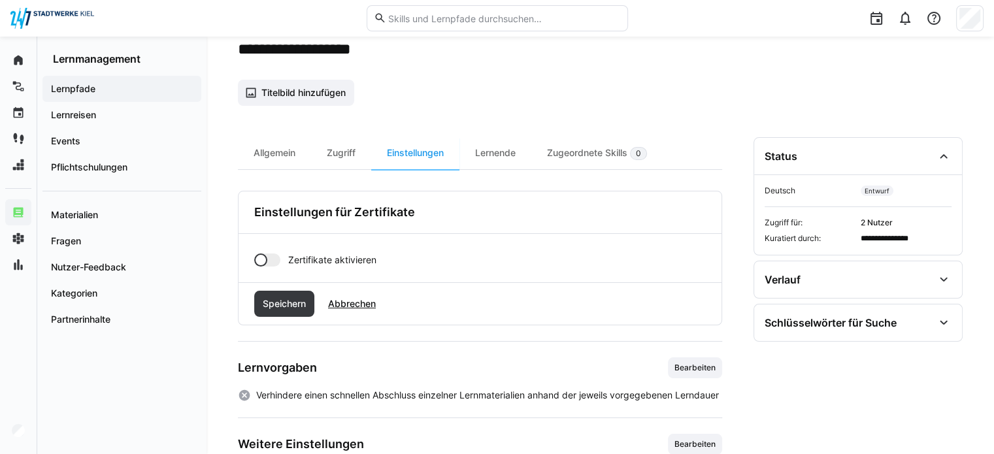
click at [263, 261] on div at bounding box center [260, 259] width 13 height 13
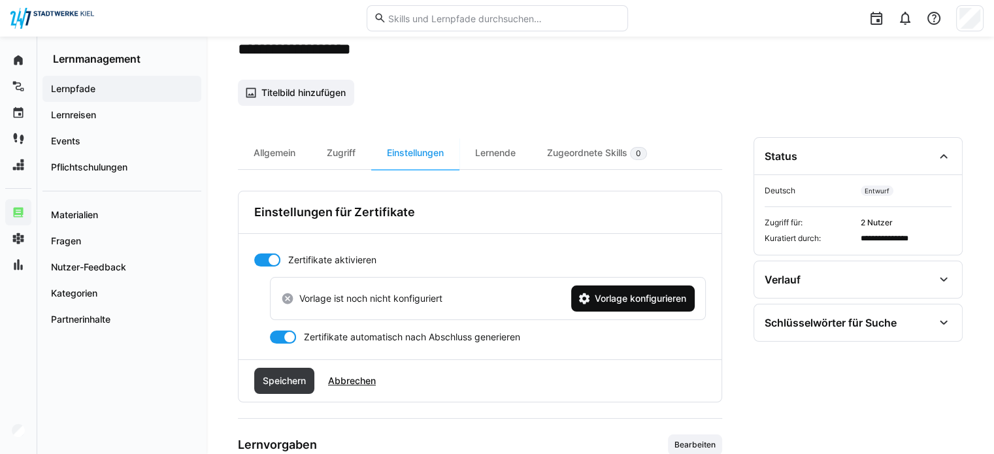
click at [614, 293] on span "Vorlage konfigurieren" at bounding box center [640, 298] width 95 height 13
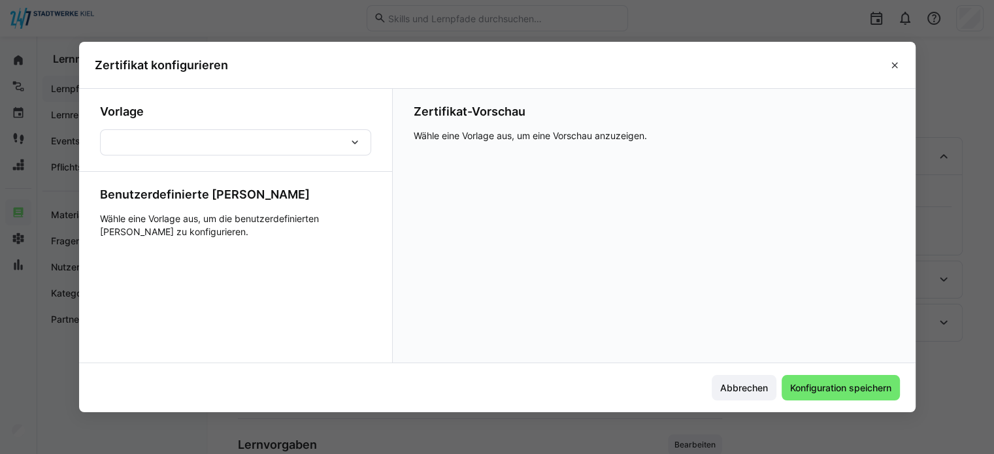
click at [349, 143] on div at bounding box center [235, 142] width 271 height 26
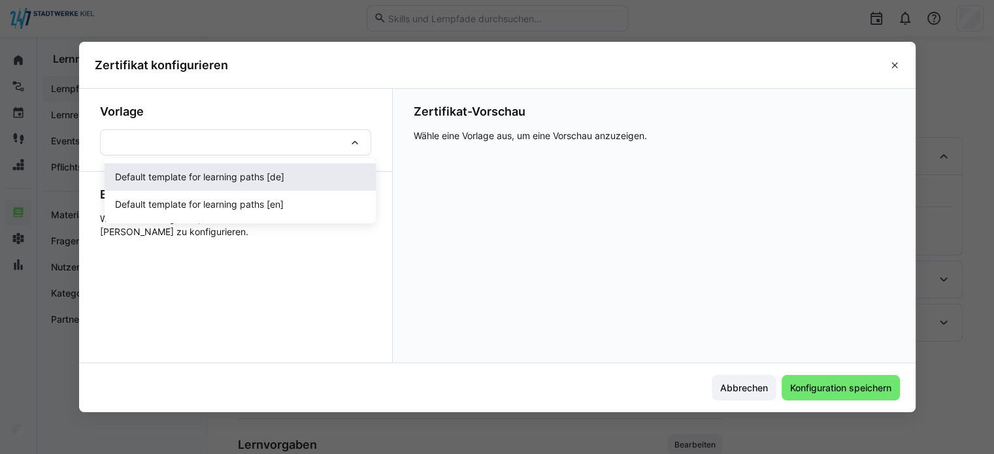
click at [307, 176] on div "Default template for learning paths [de]" at bounding box center [240, 177] width 250 height 13
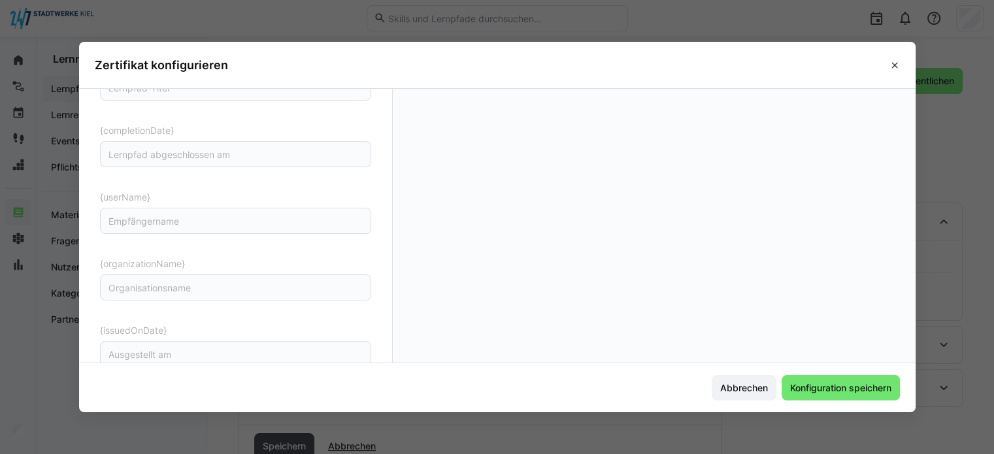
scroll to position [196, 0]
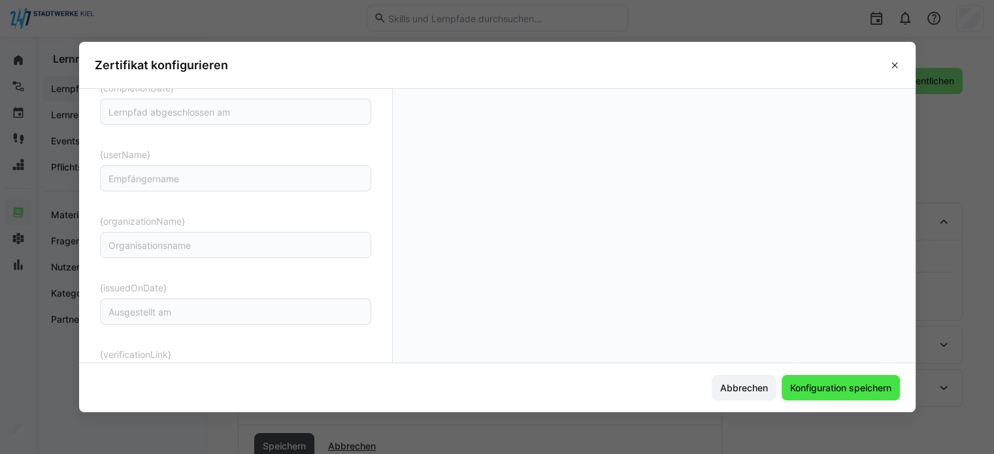
click at [845, 380] on span "Konfiguration speichern" at bounding box center [840, 388] width 118 height 26
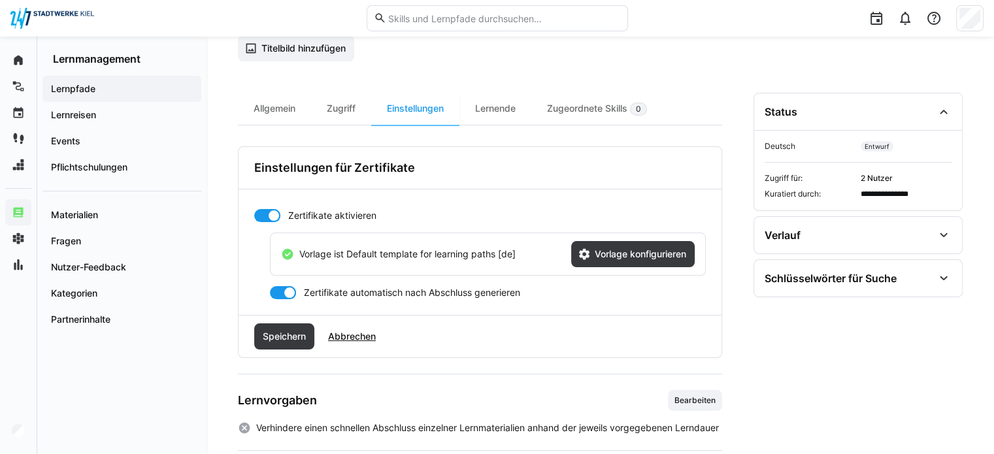
scroll to position [131, 0]
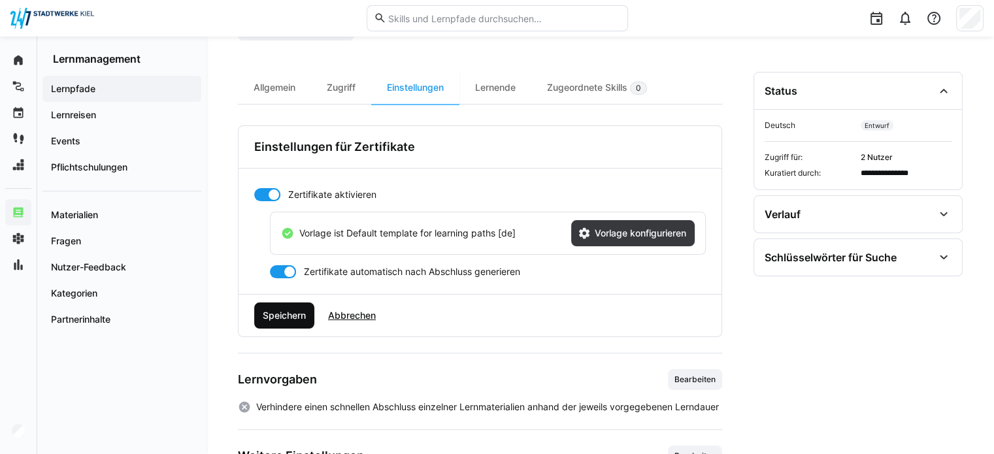
click at [285, 303] on span "Speichern" at bounding box center [284, 316] width 60 height 26
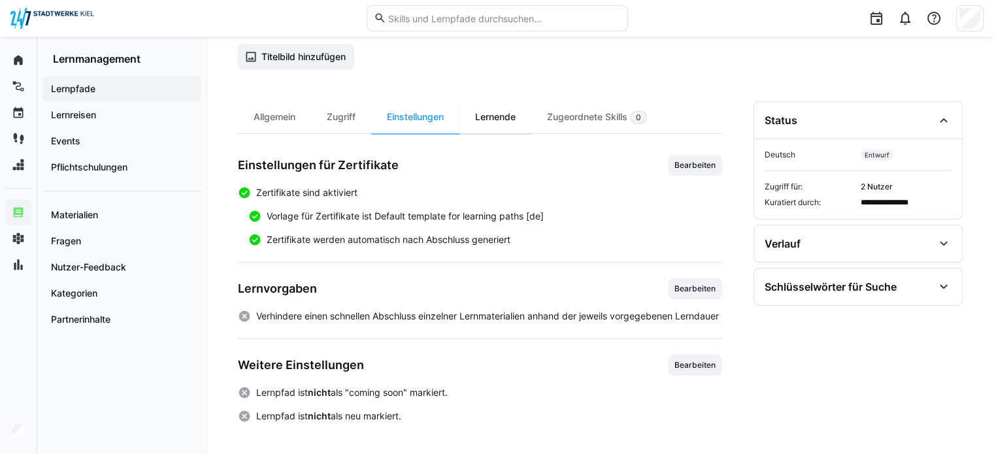
click at [504, 101] on div "Lernende" at bounding box center [495, 117] width 72 height 32
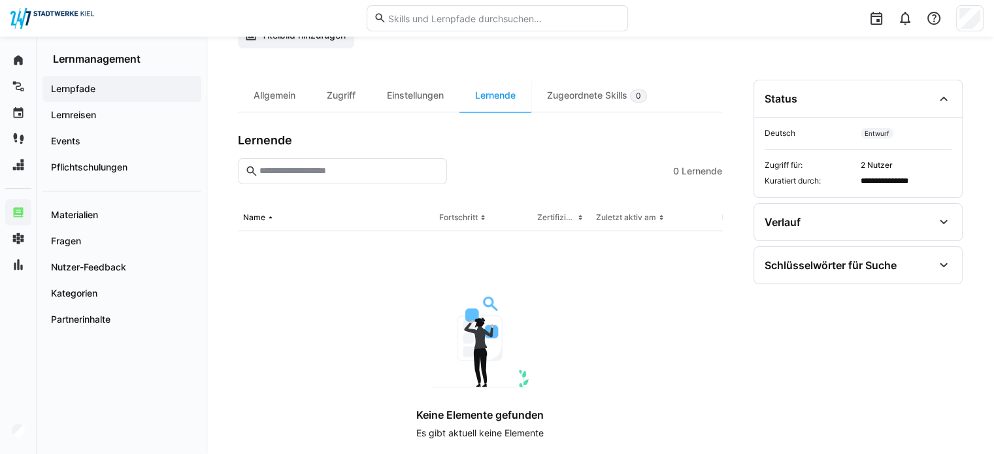
scroll to position [131, 0]
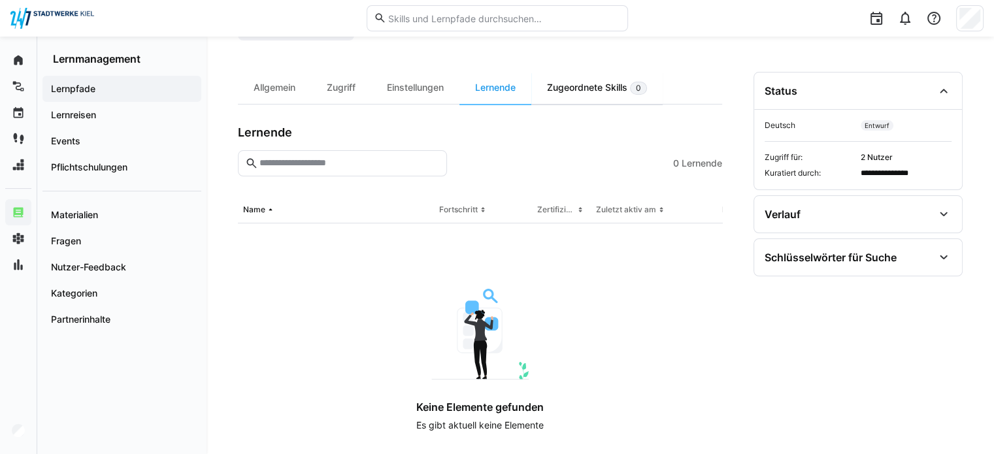
click at [594, 75] on div "Zugeordnete Skills 0" at bounding box center [596, 88] width 131 height 32
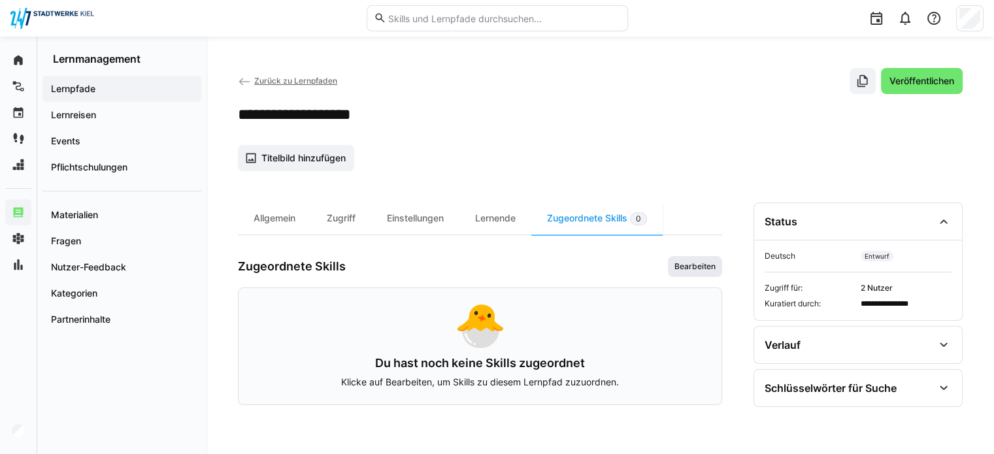
click at [682, 263] on span "Bearbeiten" at bounding box center [695, 266] width 44 height 10
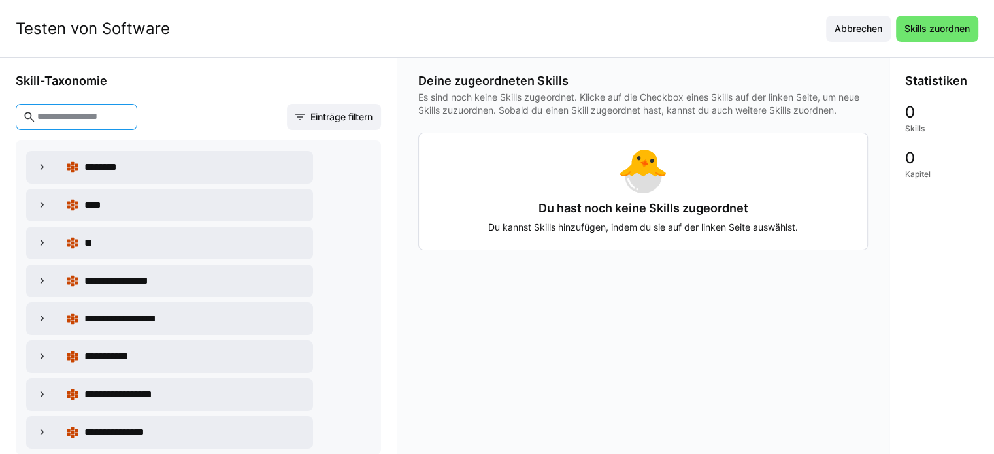
click at [54, 115] on input "text" at bounding box center [83, 117] width 94 height 12
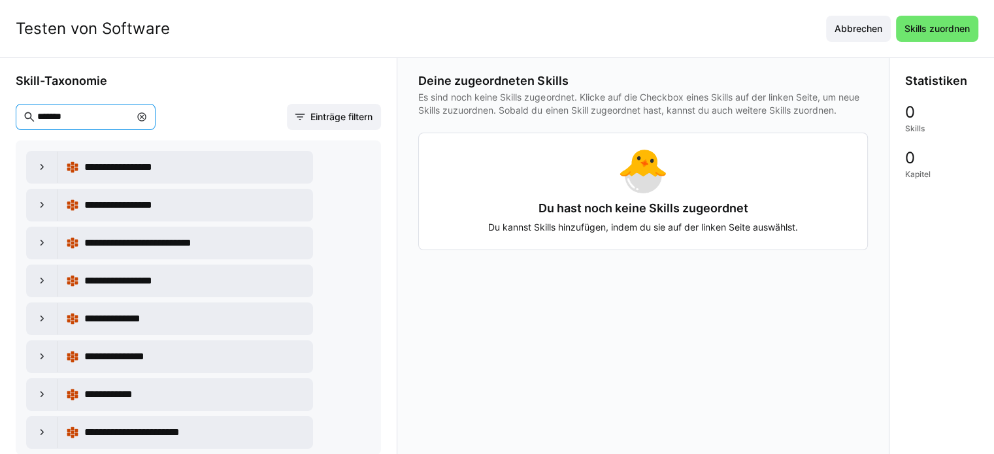
type input "********"
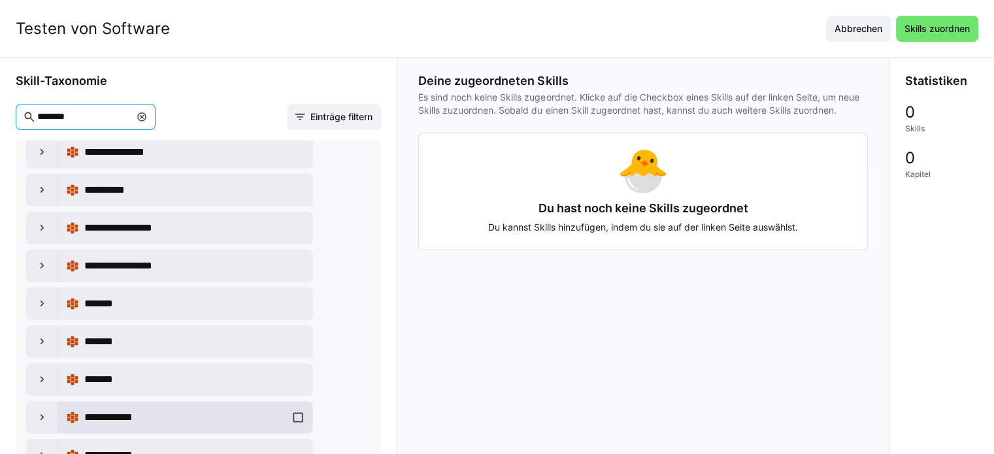
scroll to position [196, 0]
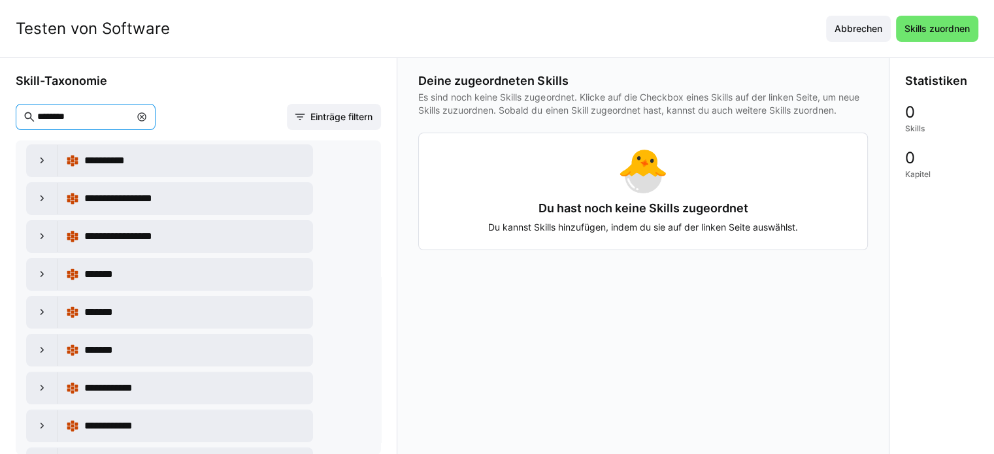
drag, startPoint x: 91, startPoint y: 114, endPoint x: 0, endPoint y: 80, distance: 97.6
click at [0, 80] on div "**********" at bounding box center [198, 256] width 397 height 397
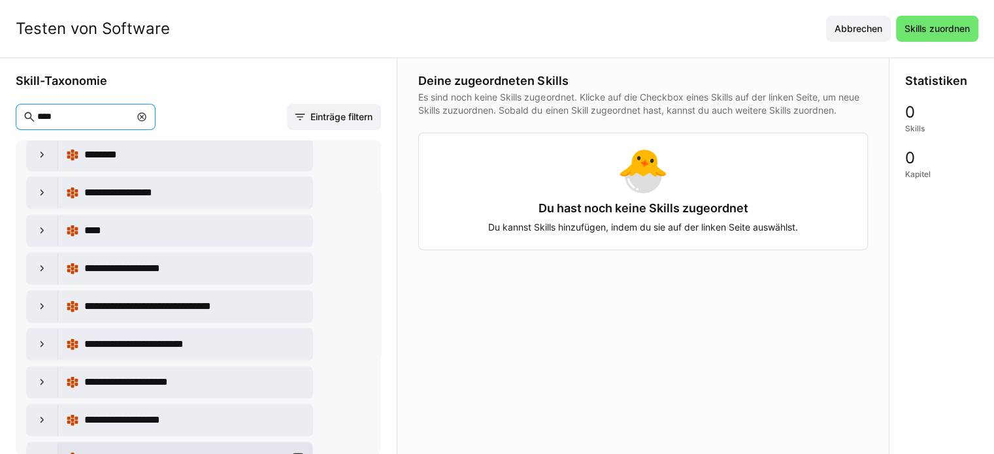
scroll to position [1111, 0]
click at [76, 101] on app-tagged-skills-selection "**********" at bounding box center [198, 264] width 365 height 381
click at [61, 113] on eds-input "****" at bounding box center [86, 117] width 140 height 26
drag, startPoint x: 61, startPoint y: 113, endPoint x: 36, endPoint y: 116, distance: 25.7
click at [36, 116] on input "****" at bounding box center [83, 117] width 94 height 12
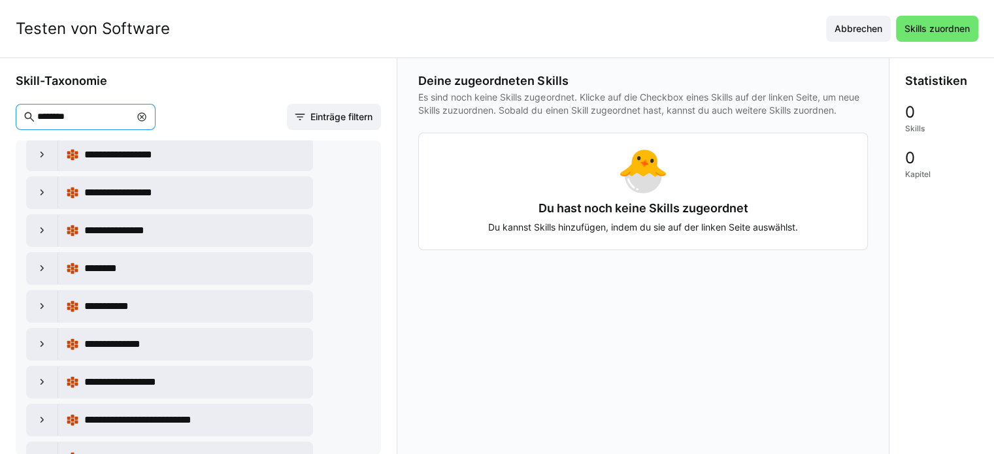
scroll to position [0, 0]
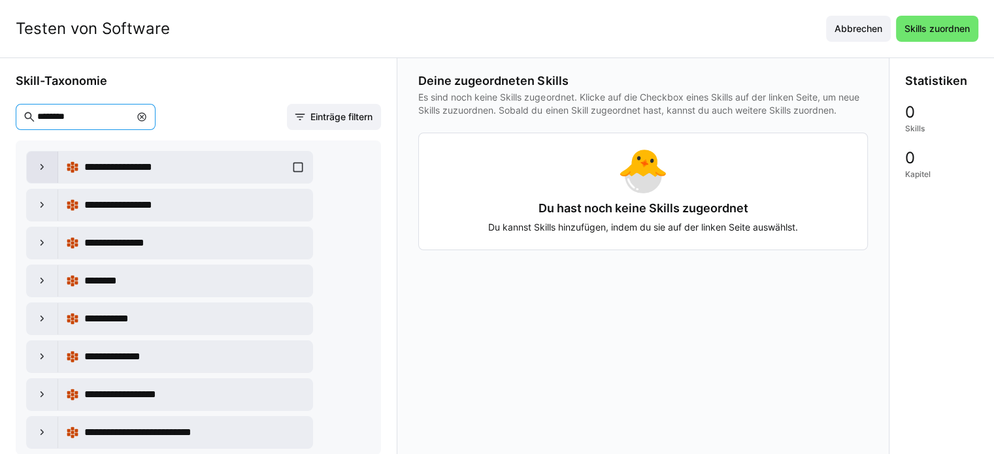
type input "********"
click at [33, 169] on div at bounding box center [42, 167] width 31 height 31
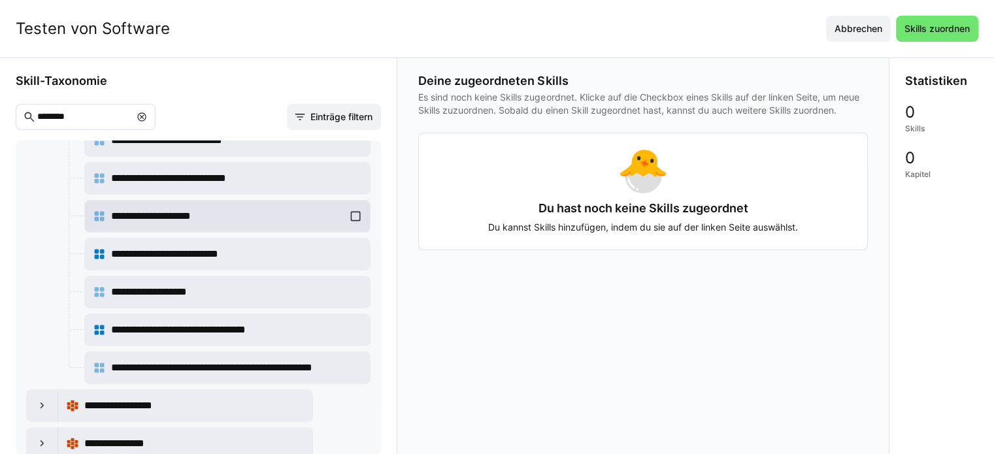
scroll to position [65, 0]
click at [297, 284] on div "**********" at bounding box center [227, 292] width 233 height 16
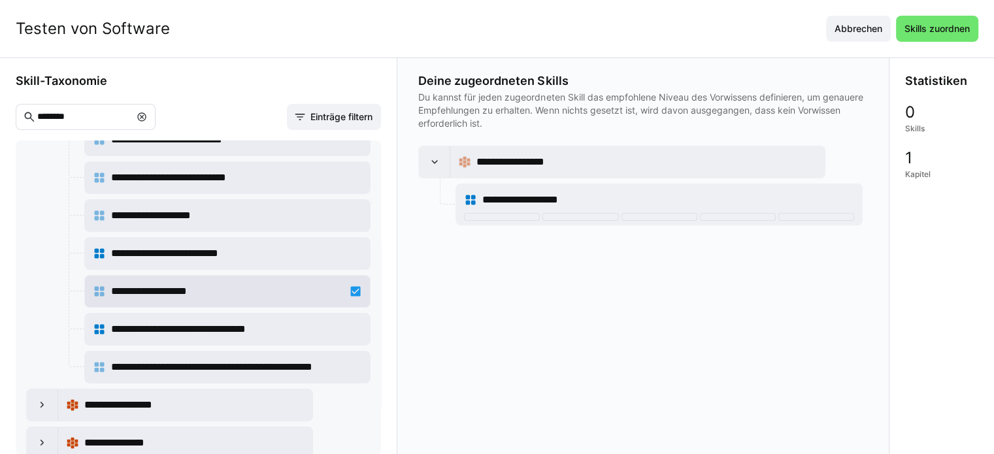
click at [297, 284] on div "**********" at bounding box center [227, 292] width 233 height 16
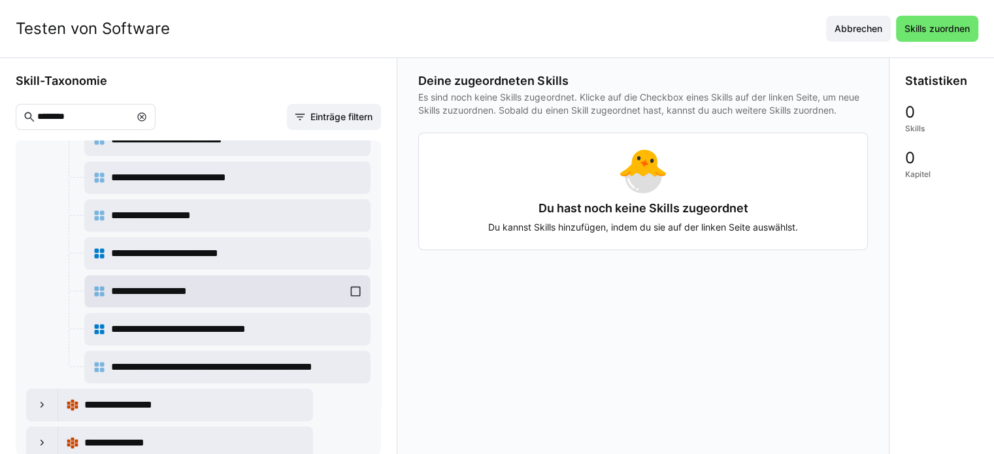
click at [91, 294] on div "**********" at bounding box center [228, 291] width 286 height 31
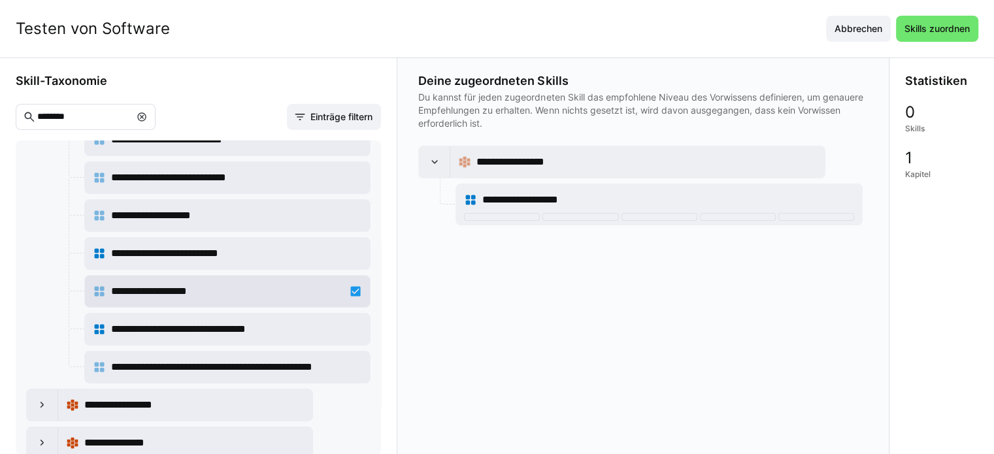
click at [91, 294] on div "**********" at bounding box center [228, 291] width 286 height 31
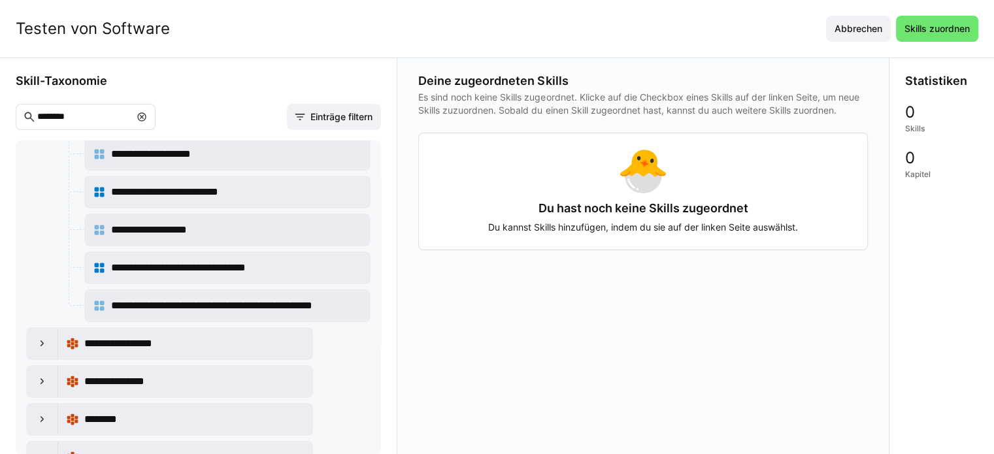
scroll to position [131, 0]
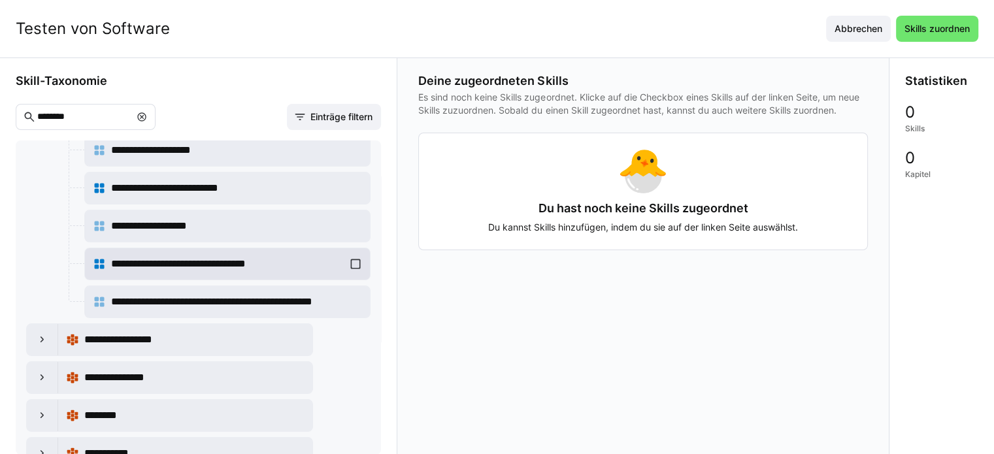
click at [162, 261] on span "**********" at bounding box center [198, 264] width 174 height 16
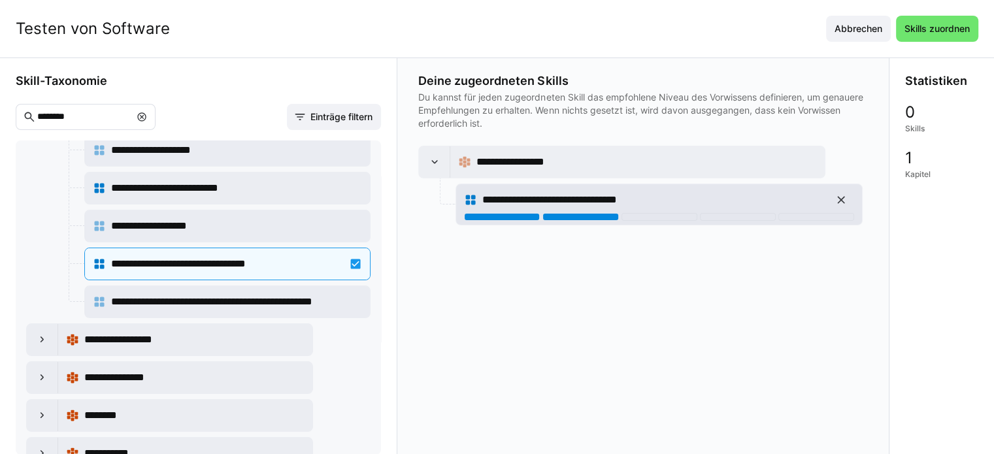
click at [609, 220] on div at bounding box center [580, 217] width 76 height 8
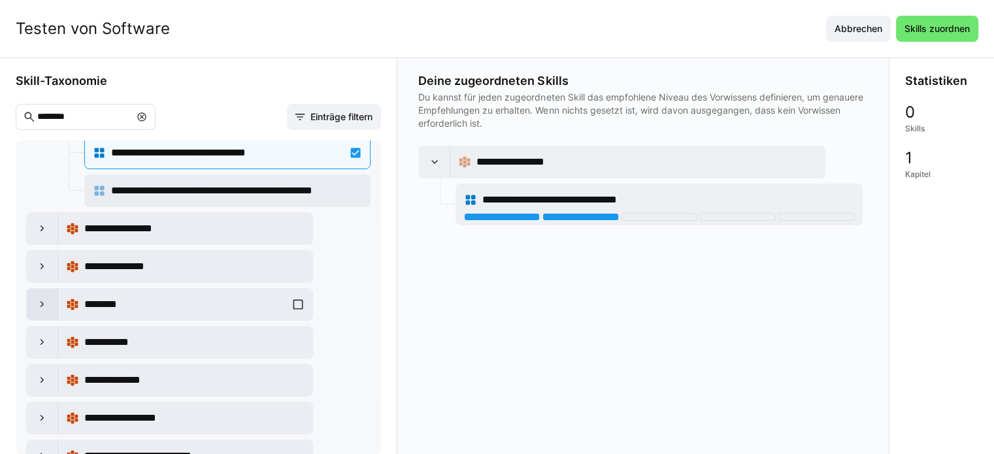
scroll to position [261, 0]
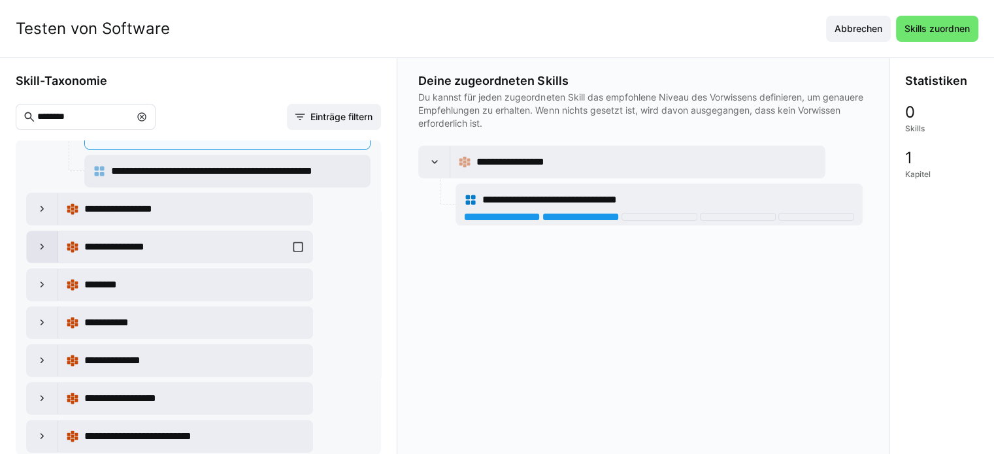
click at [28, 244] on div at bounding box center [42, 246] width 31 height 31
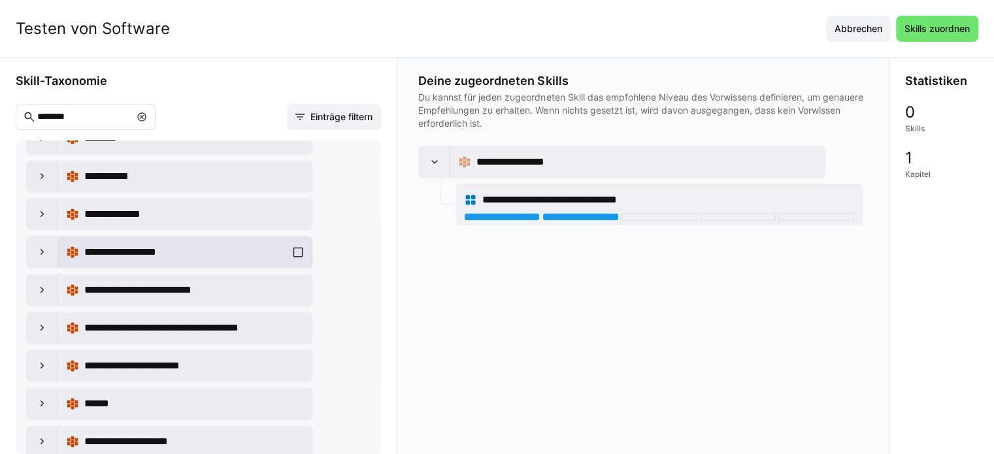
scroll to position [784, 0]
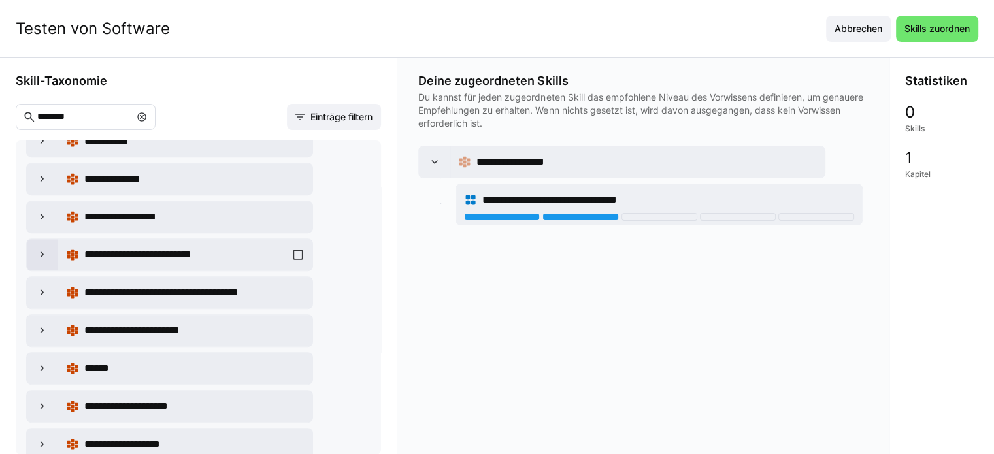
click at [31, 249] on div at bounding box center [42, 254] width 31 height 31
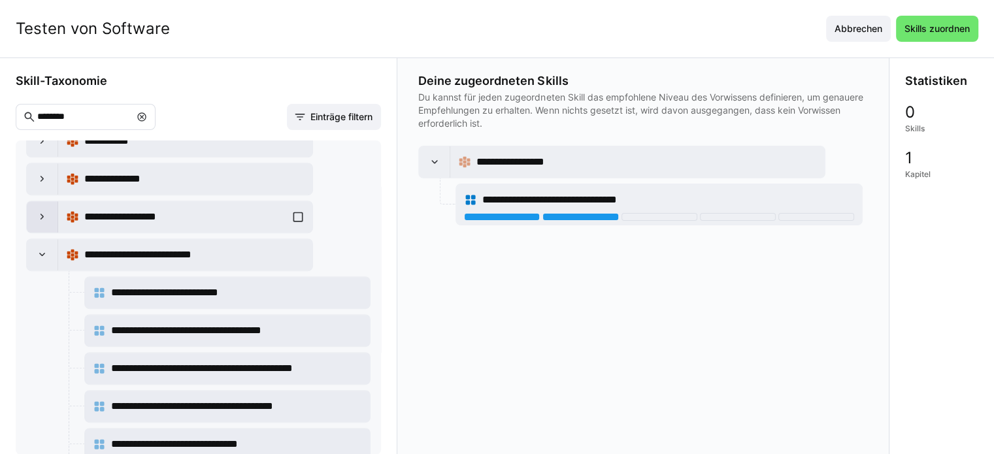
click at [44, 219] on div at bounding box center [42, 216] width 31 height 31
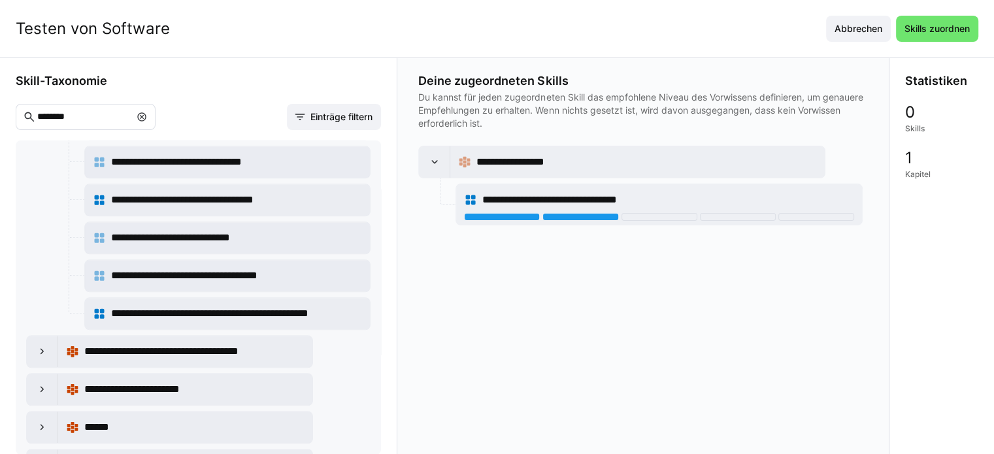
scroll to position [1503, 0]
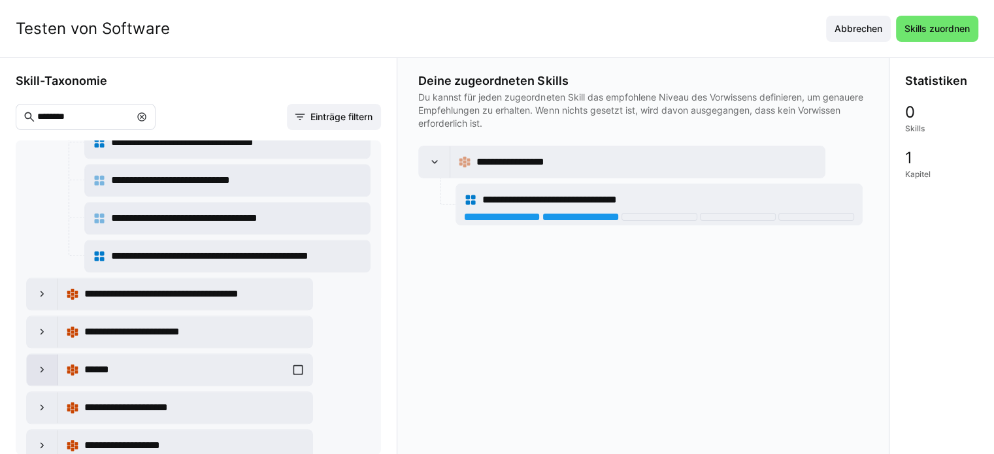
click at [37, 363] on eds-icon at bounding box center [42, 369] width 13 height 13
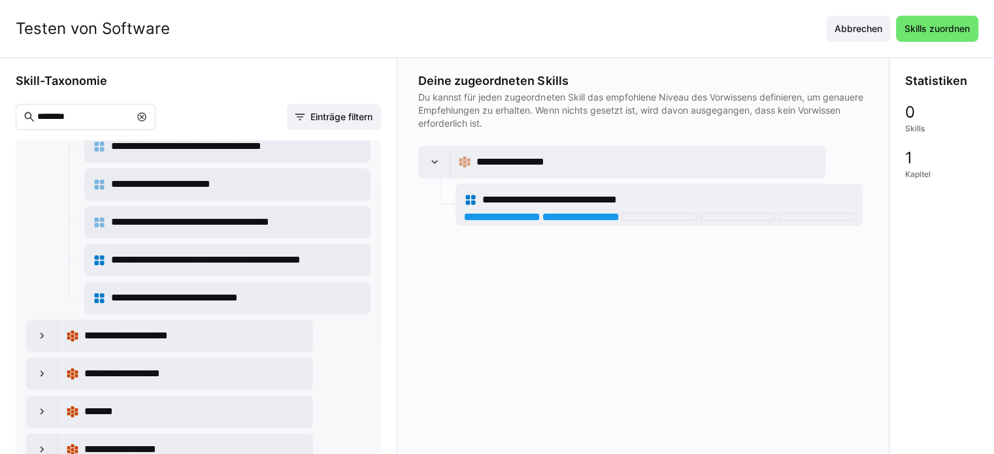
scroll to position [1960, 0]
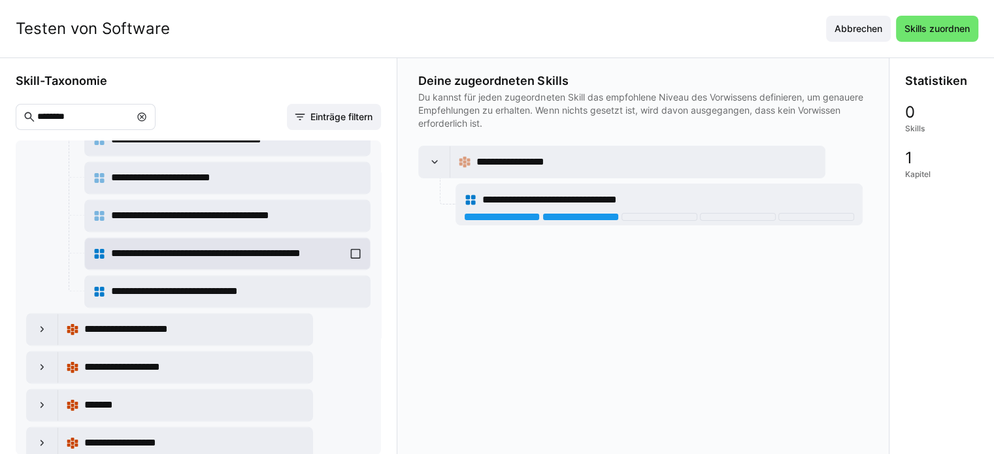
click at [104, 247] on eds-icon at bounding box center [99, 253] width 13 height 13
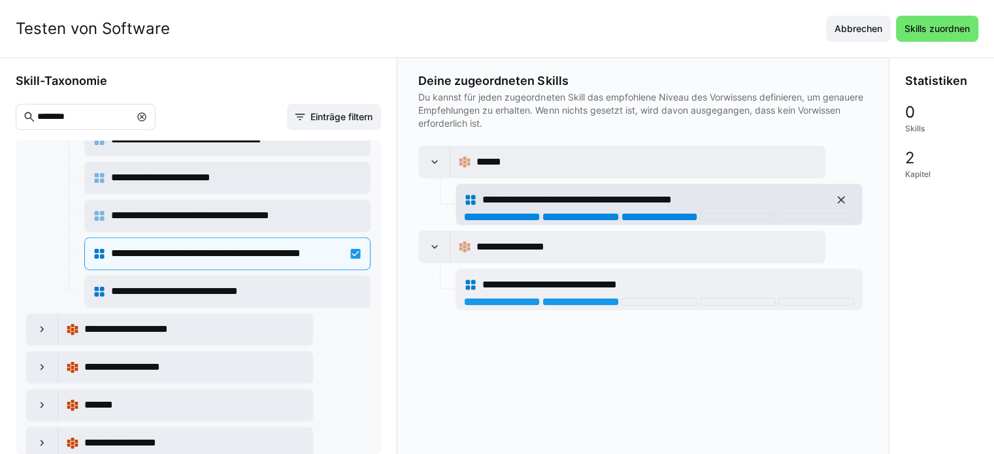
click at [668, 215] on div at bounding box center [659, 217] width 76 height 8
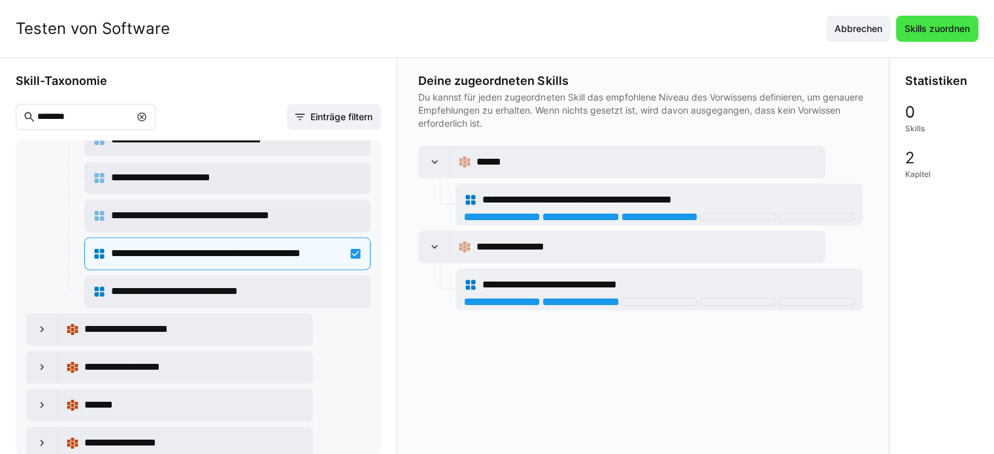
click at [944, 23] on span "Skills zuordnen" at bounding box center [936, 28] width 69 height 13
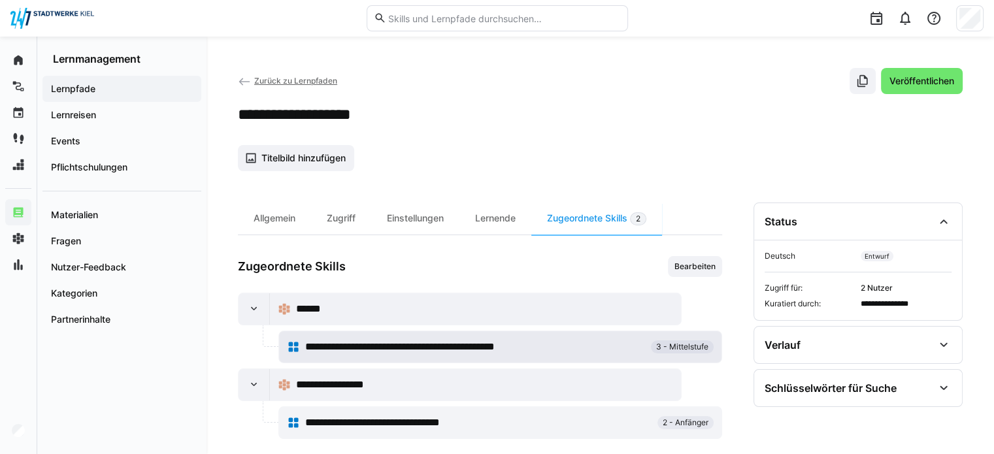
scroll to position [14, 0]
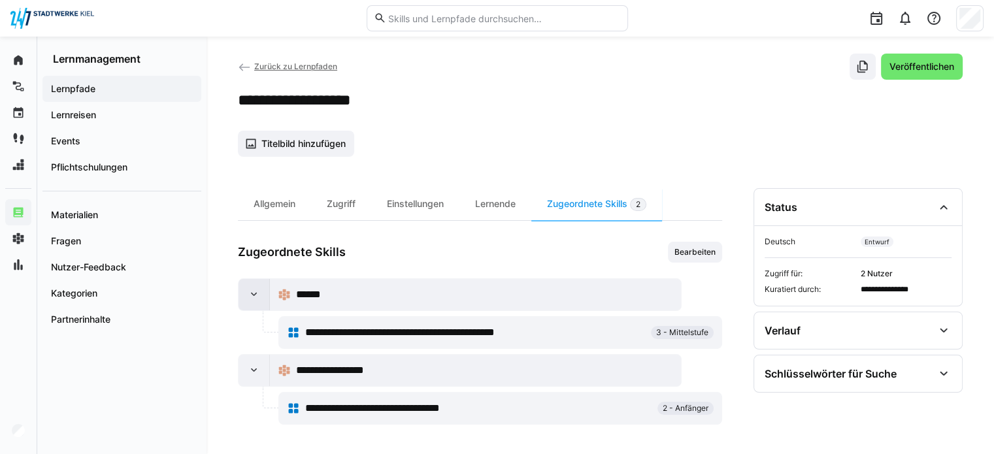
click at [246, 286] on div at bounding box center [253, 294] width 31 height 31
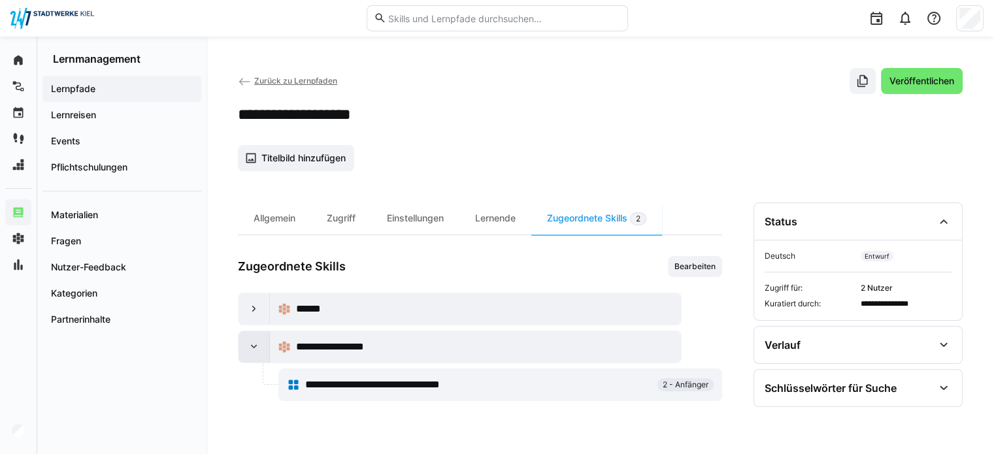
click at [251, 348] on eds-icon at bounding box center [254, 346] width 13 height 13
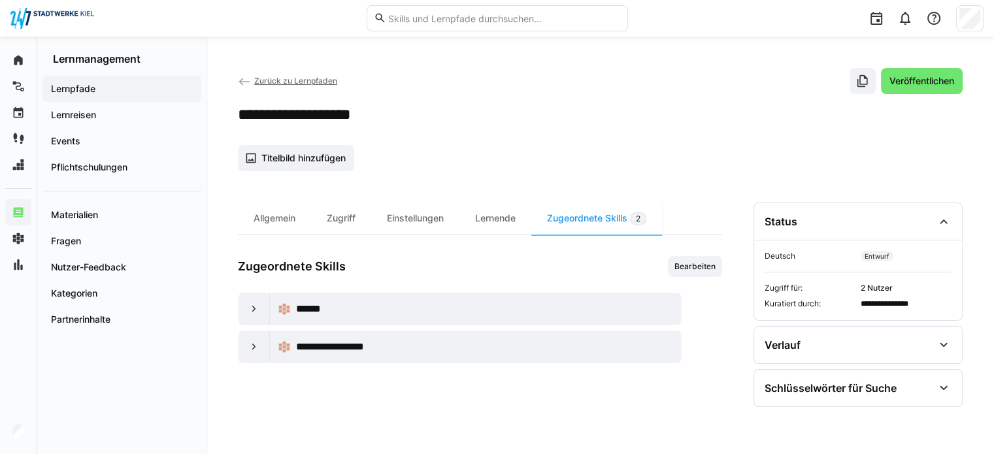
click at [252, 78] on link "Zurück zu Lernpfaden" at bounding box center [287, 81] width 99 height 10
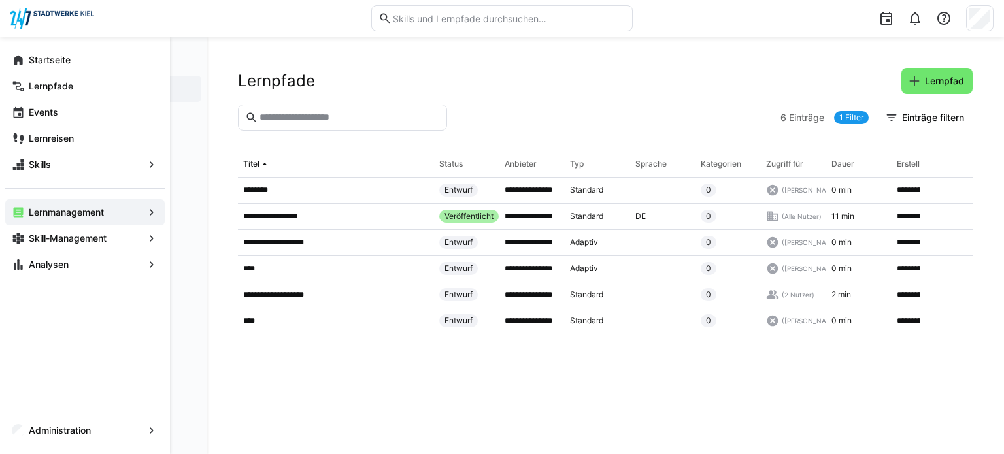
drag, startPoint x: 148, startPoint y: 206, endPoint x: 153, endPoint y: 201, distance: 7.4
click at [153, 201] on div "Lernmanagement" at bounding box center [84, 212] width 159 height 26
click at [148, 210] on eds-icon at bounding box center [151, 212] width 13 height 13
click at [140, 232] on span "Skill-Management" at bounding box center [85, 238] width 116 height 13
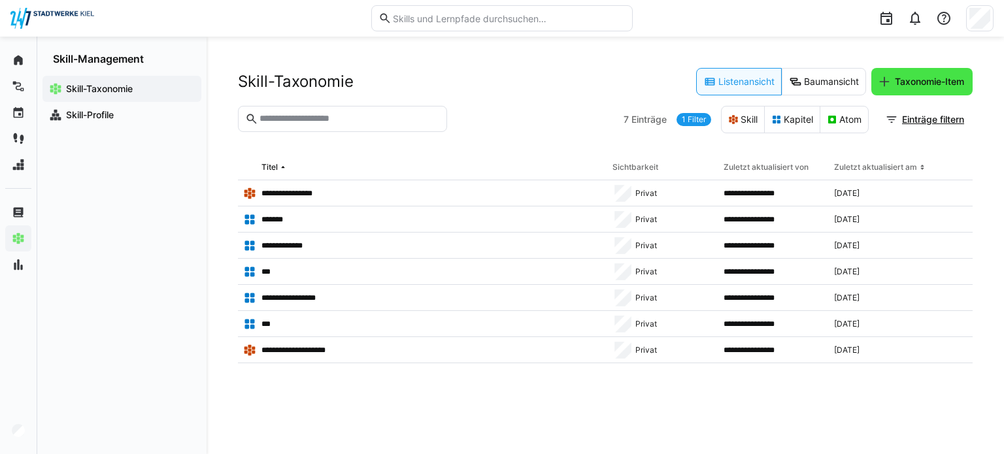
click at [912, 79] on span "Taxonomie-Item" at bounding box center [928, 81] width 73 height 13
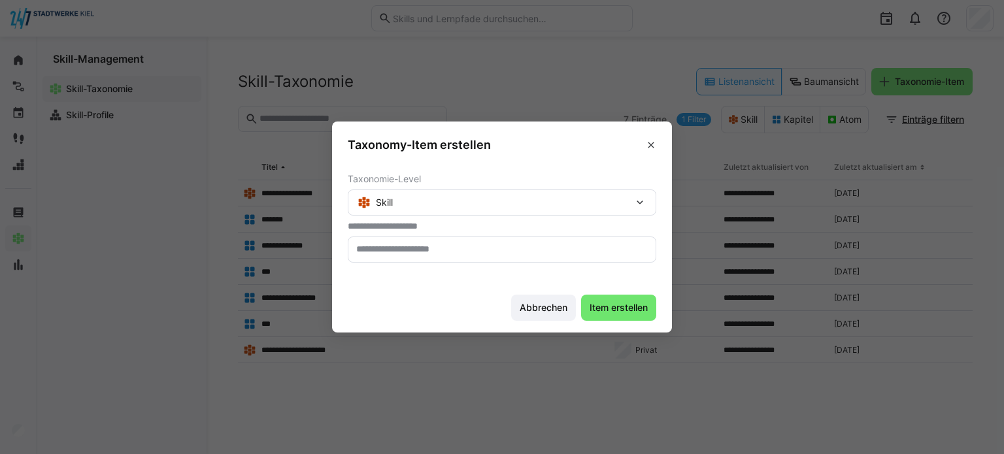
click at [638, 205] on eds-icon at bounding box center [639, 202] width 13 height 13
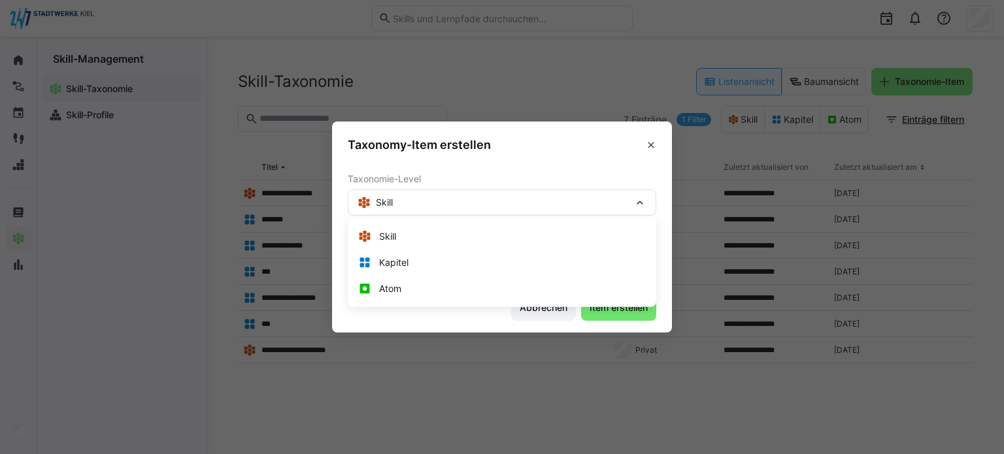
click at [638, 205] on eds-icon at bounding box center [639, 202] width 13 height 13
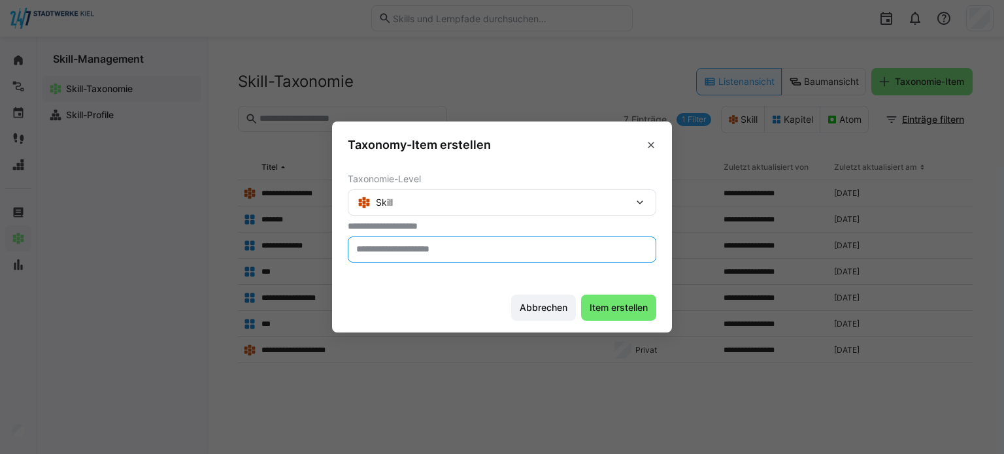
click at [608, 253] on input "text" at bounding box center [502, 250] width 294 height 12
type input "**********"
click at [636, 319] on span "Item erstellen" at bounding box center [618, 308] width 75 height 26
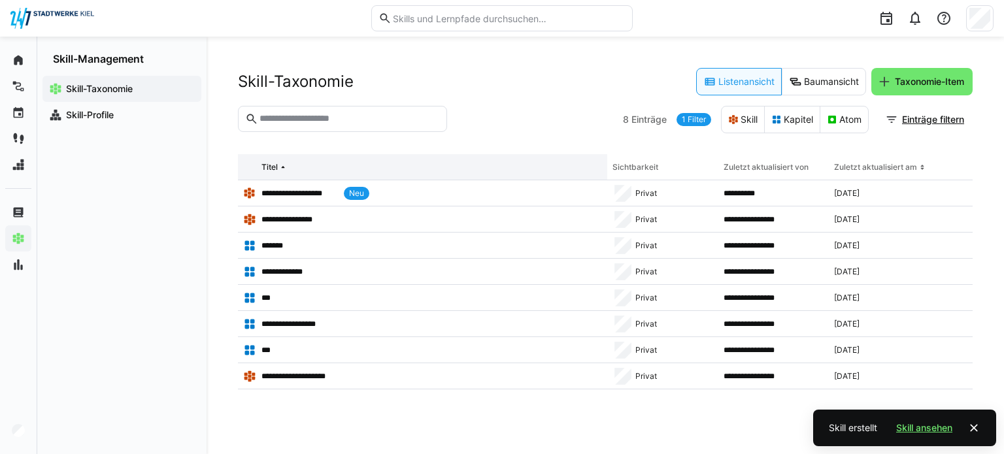
click at [488, 171] on th "Titel" at bounding box center [422, 167] width 369 height 26
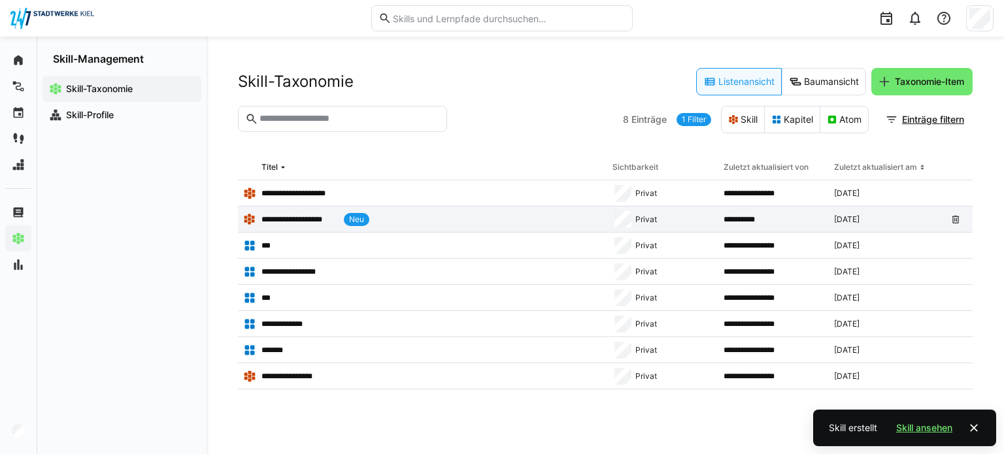
click at [465, 221] on app-table-first-column "**********" at bounding box center [422, 219] width 359 height 13
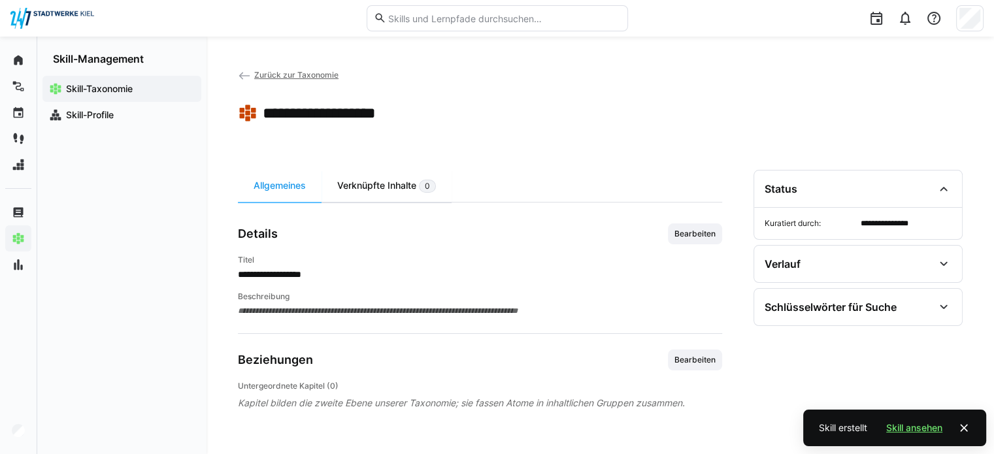
click at [375, 185] on div "Verknüpfte Inhalte 0" at bounding box center [386, 186] width 130 height 32
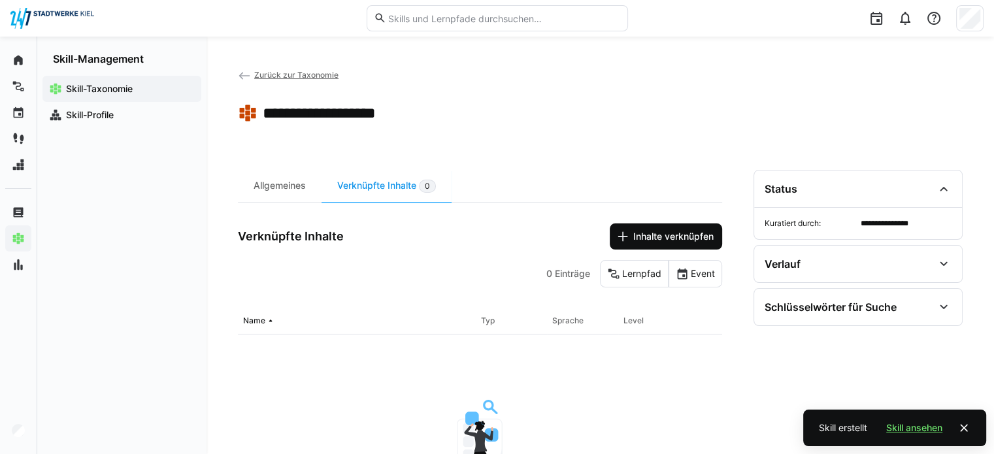
click at [669, 234] on span "Inhalte verknüpfen" at bounding box center [673, 236] width 84 height 13
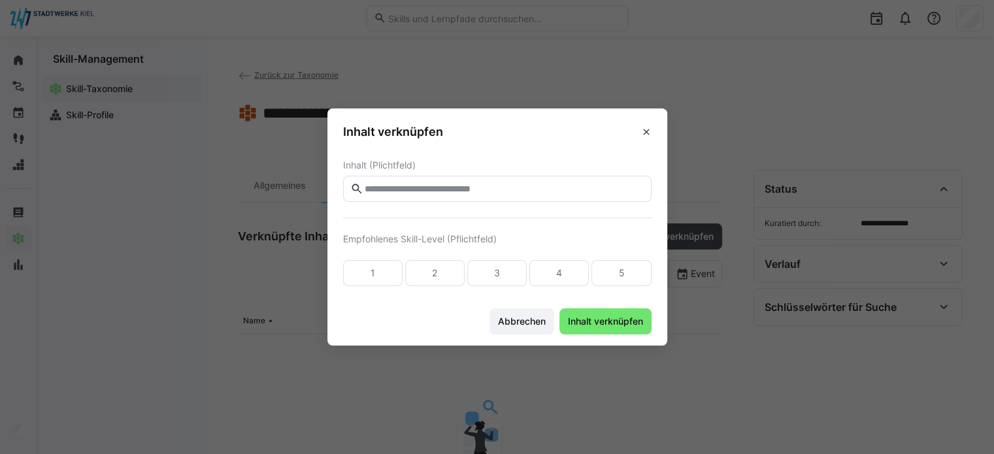
click at [563, 192] on input "text" at bounding box center [503, 189] width 281 height 12
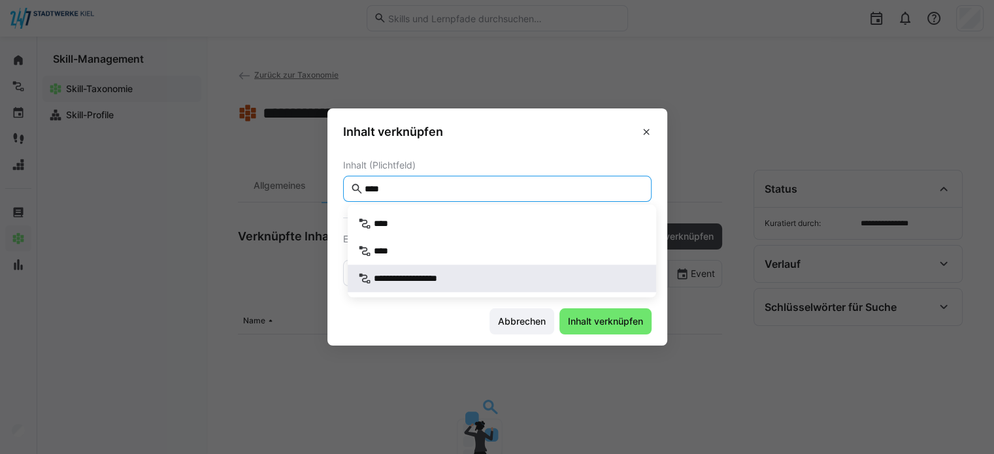
type input "****"
click at [431, 280] on span "**********" at bounding box center [418, 278] width 89 height 13
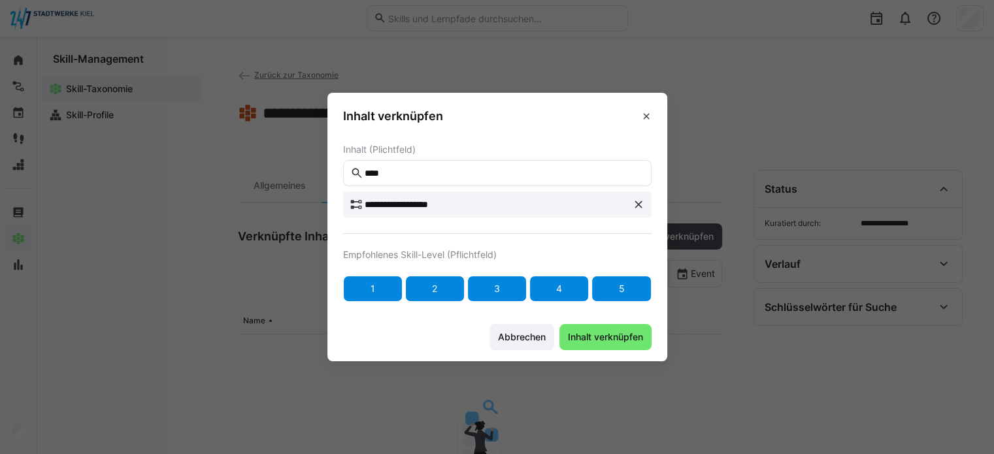
click at [637, 277] on div "5" at bounding box center [620, 289] width 59 height 26
click at [598, 350] on footer "Abbrechen Inhalt verknüpfen" at bounding box center [497, 336] width 340 height 49
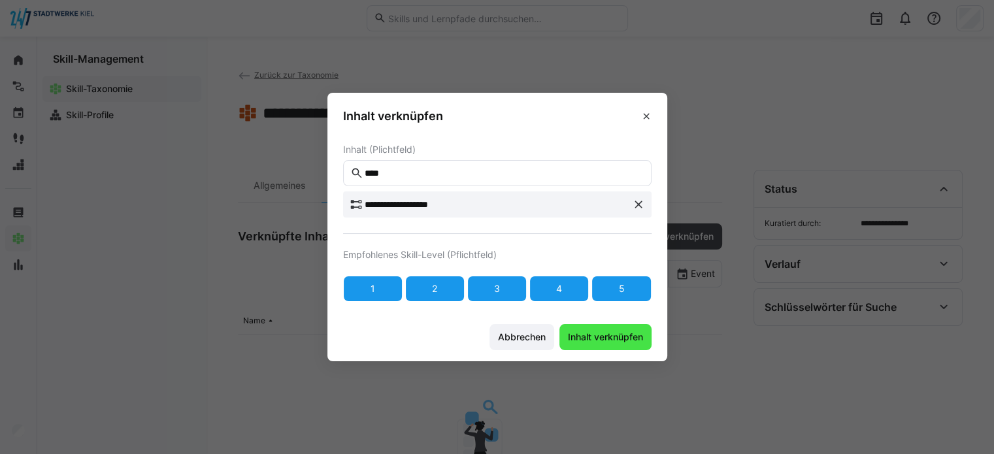
click at [612, 336] on span "Inhalt verknüpfen" at bounding box center [605, 337] width 79 height 13
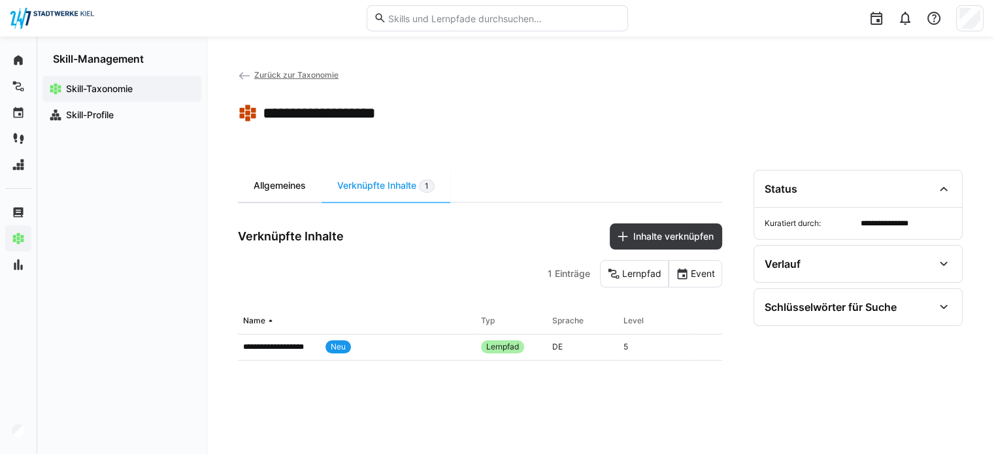
click at [278, 182] on div "Allgemeines" at bounding box center [280, 186] width 84 height 32
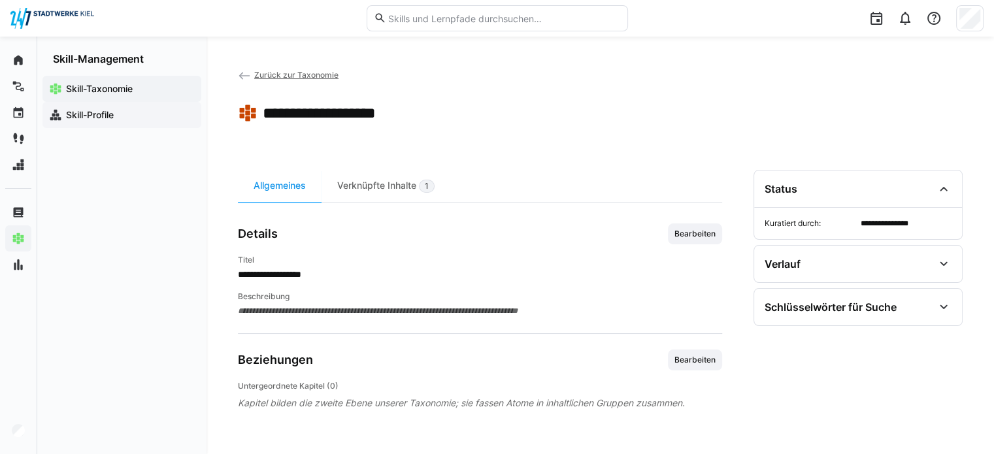
click at [0, 0] on app-navigation-label "Skill-Profile" at bounding box center [0, 0] width 0 height 0
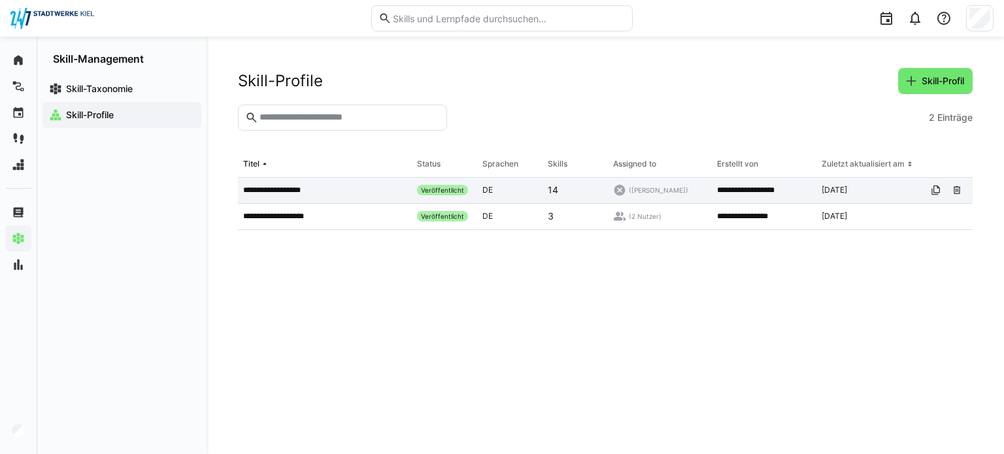
click at [256, 190] on p "**********" at bounding box center [279, 190] width 72 height 10
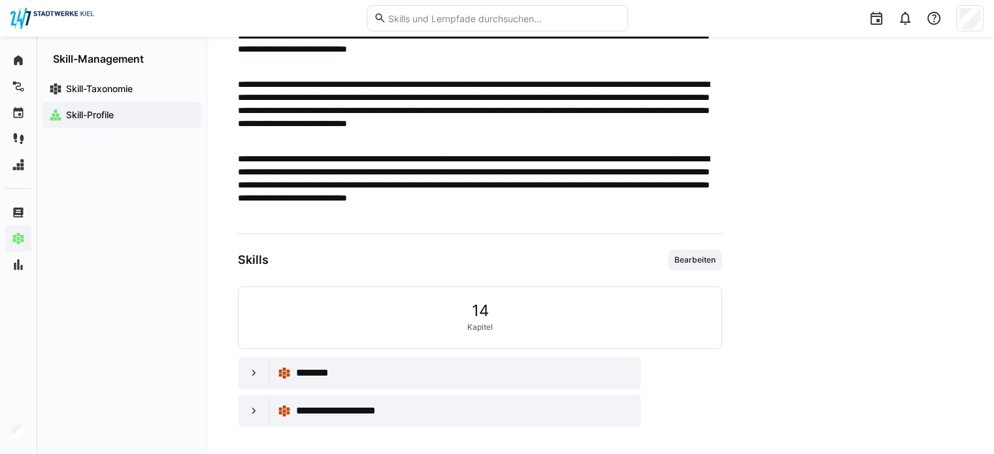
scroll to position [587, 0]
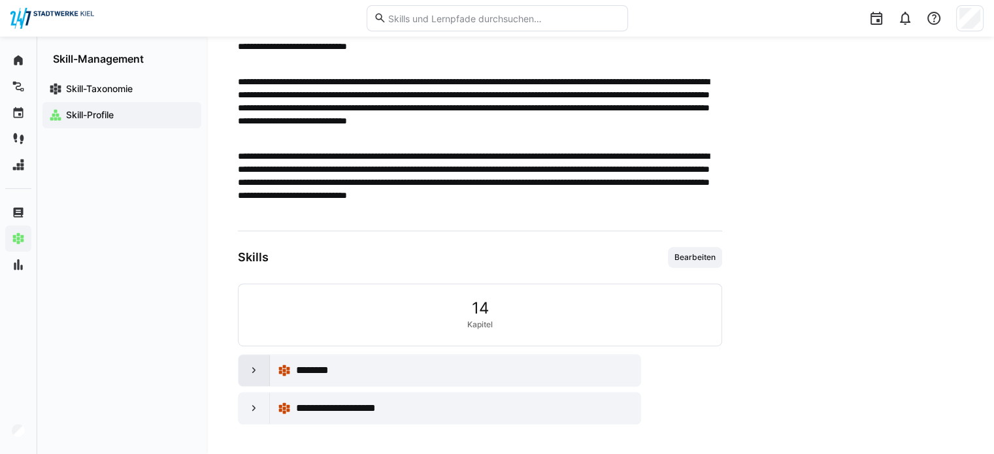
click at [243, 359] on div at bounding box center [253, 370] width 31 height 31
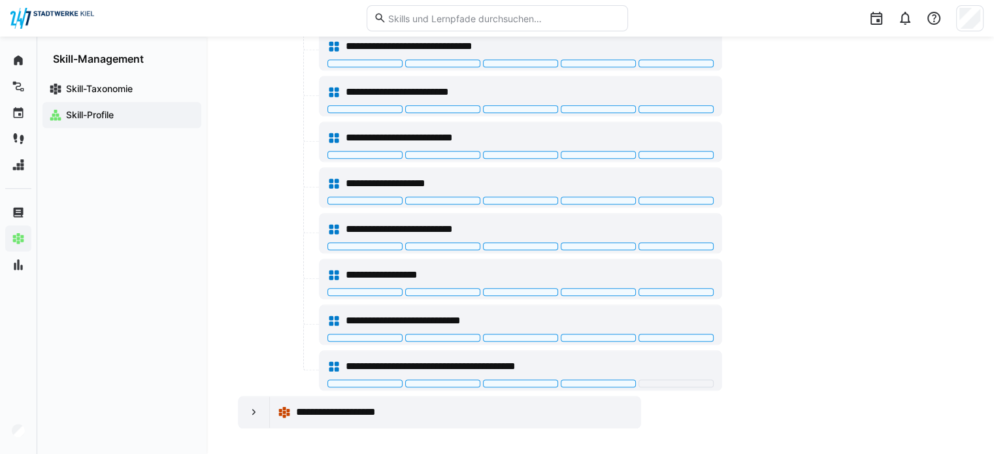
scroll to position [1132, 0]
click at [248, 405] on eds-icon at bounding box center [254, 411] width 13 height 13
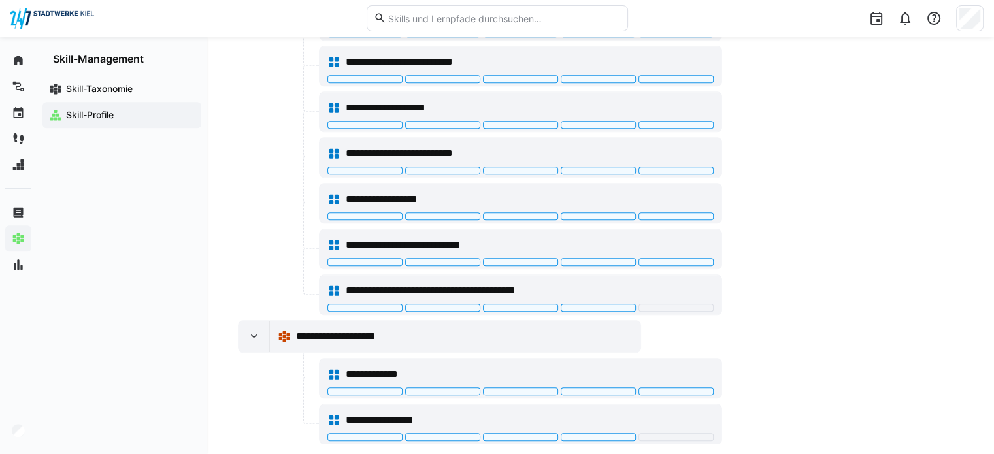
scroll to position [1223, 0]
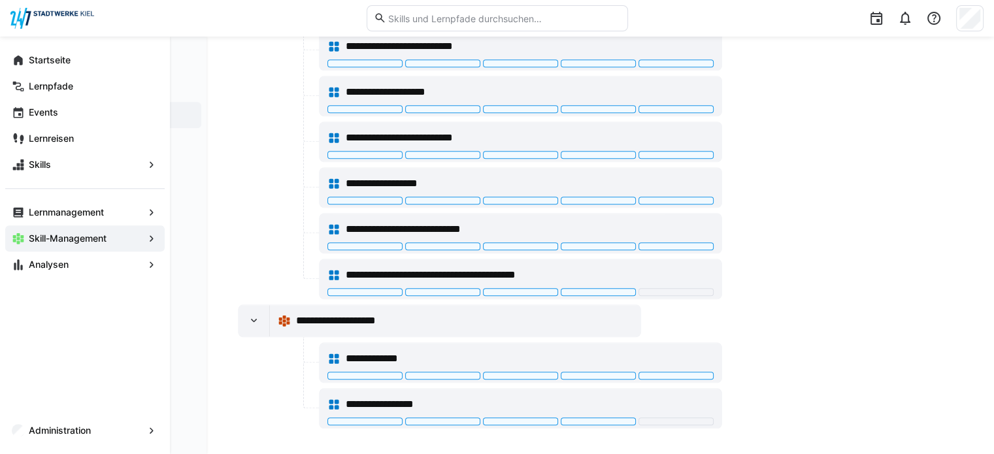
click at [131, 238] on span "Skill-Management" at bounding box center [85, 238] width 116 height 13
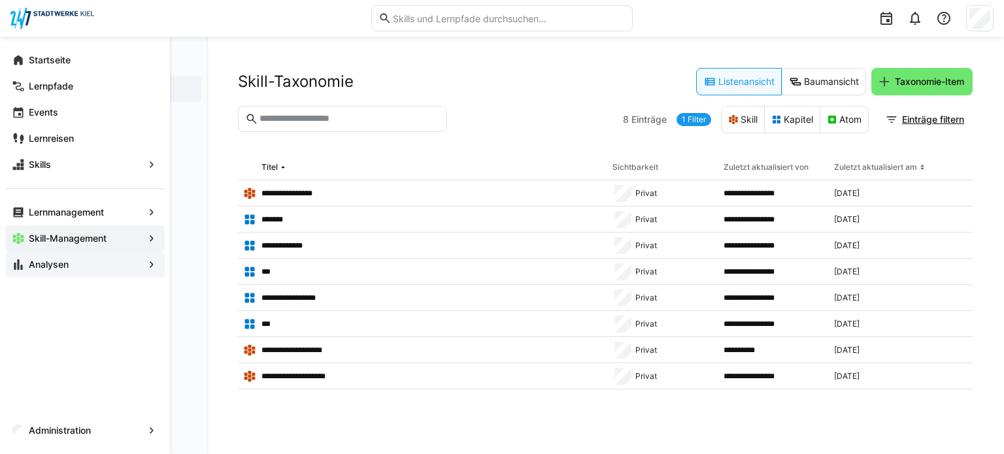
click at [152, 265] on eds-icon at bounding box center [151, 264] width 13 height 13
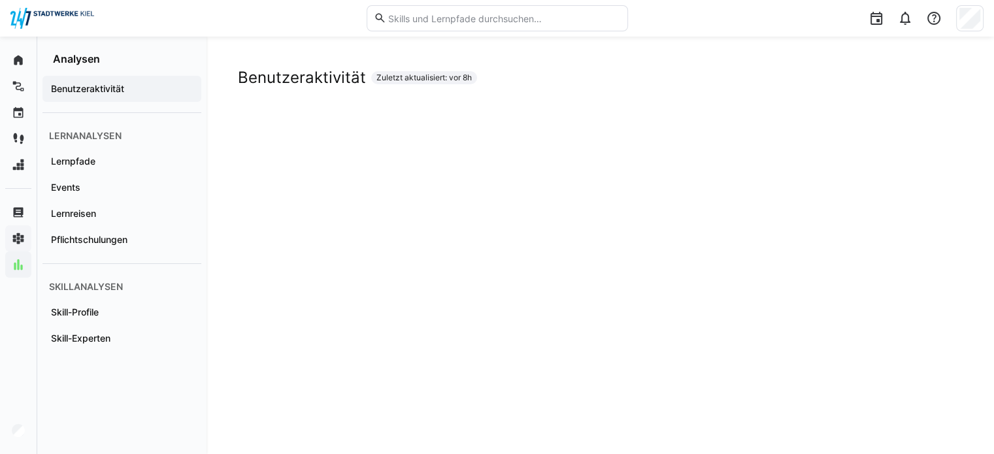
click at [172, 88] on span "Benutzeraktivität" at bounding box center [122, 88] width 146 height 13
click at [0, 0] on app-navigation-label "Lernpfade" at bounding box center [0, 0] width 0 height 0
click at [71, 195] on div "Events" at bounding box center [121, 187] width 159 height 26
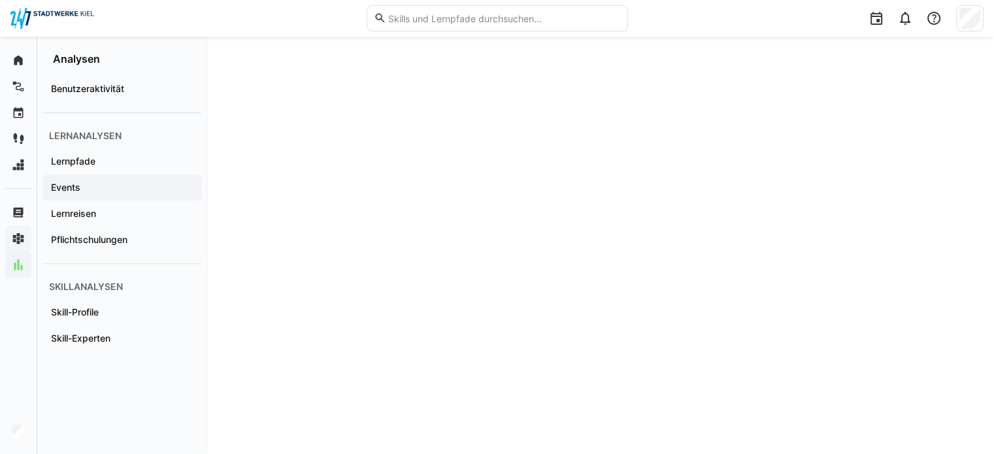
scroll to position [1186, 0]
click at [0, 0] on app-navigation-label "Lernreisen" at bounding box center [0, 0] width 0 height 0
click at [108, 248] on div "Pflichtschulungen" at bounding box center [121, 240] width 159 height 26
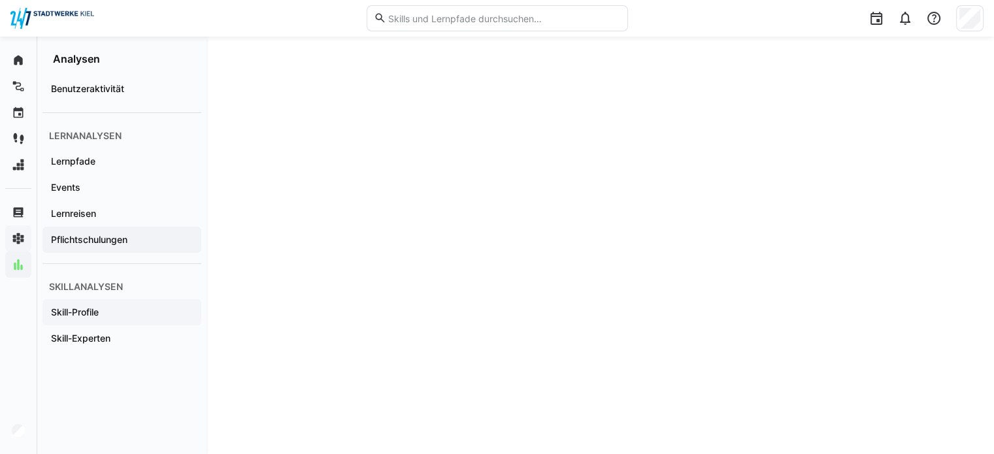
click at [0, 0] on app-navigation-label "Skill-Profile" at bounding box center [0, 0] width 0 height 0
click at [99, 332] on span "Skill-Experten" at bounding box center [122, 338] width 146 height 13
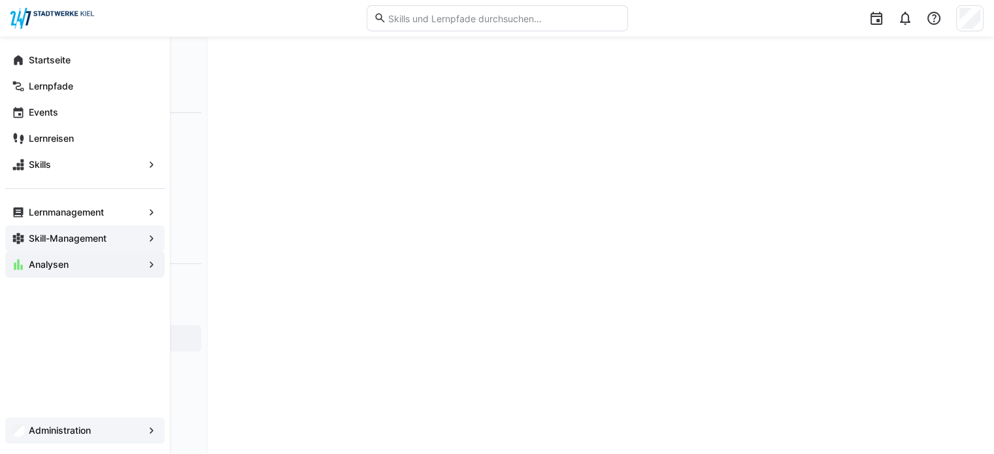
click at [154, 425] on eds-icon at bounding box center [151, 430] width 13 height 13
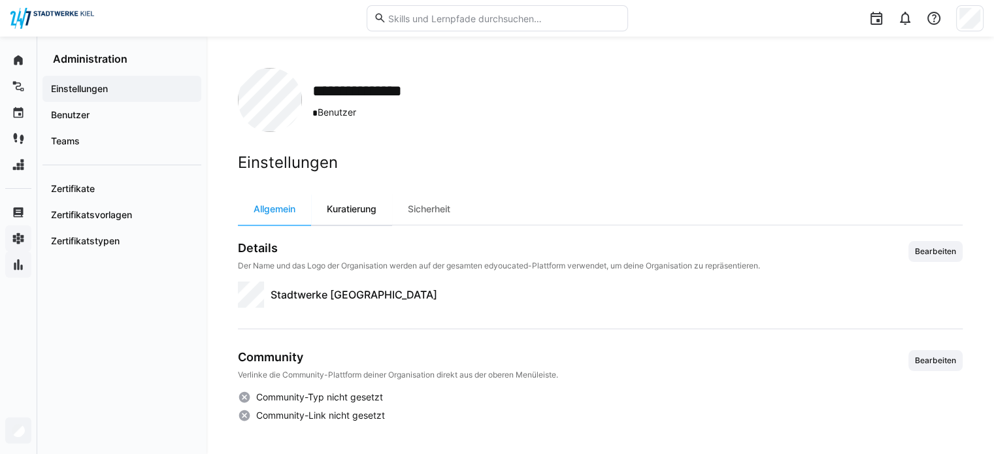
click at [346, 210] on div "Kuratierung" at bounding box center [351, 208] width 81 height 31
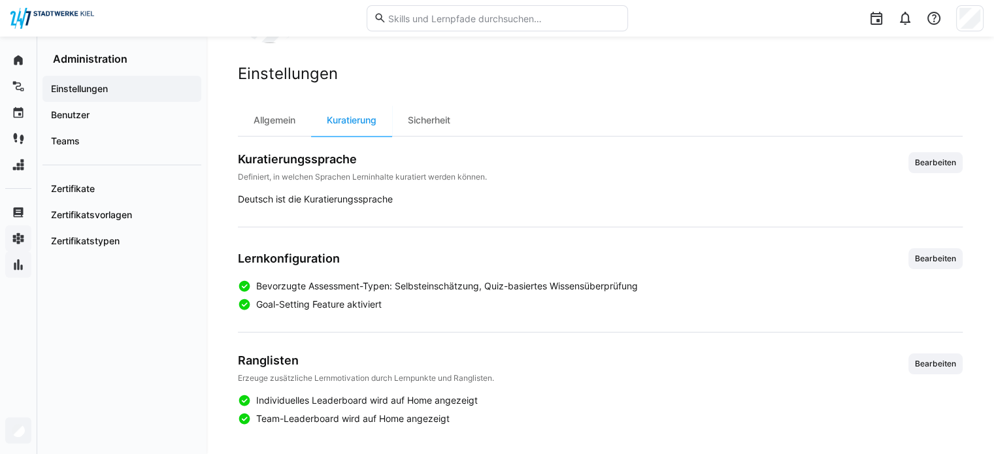
scroll to position [91, 0]
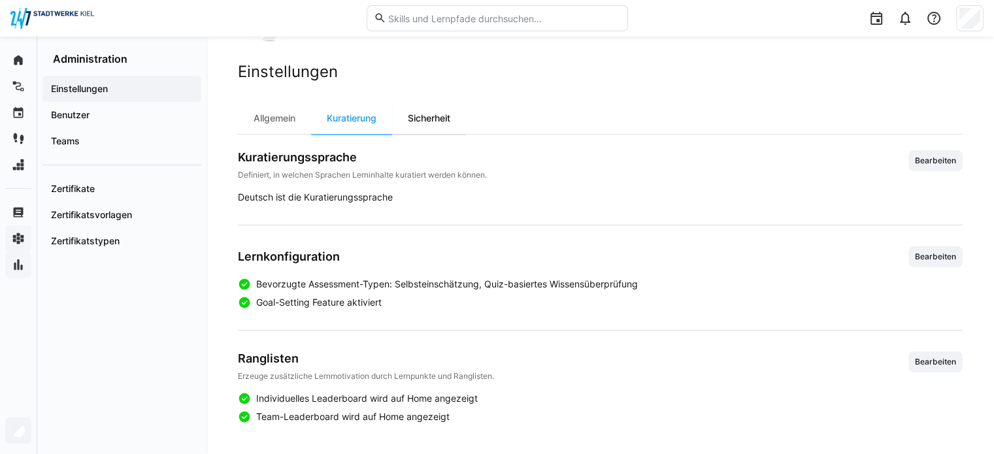
click at [453, 114] on div "Sicherheit" at bounding box center [429, 118] width 74 height 31
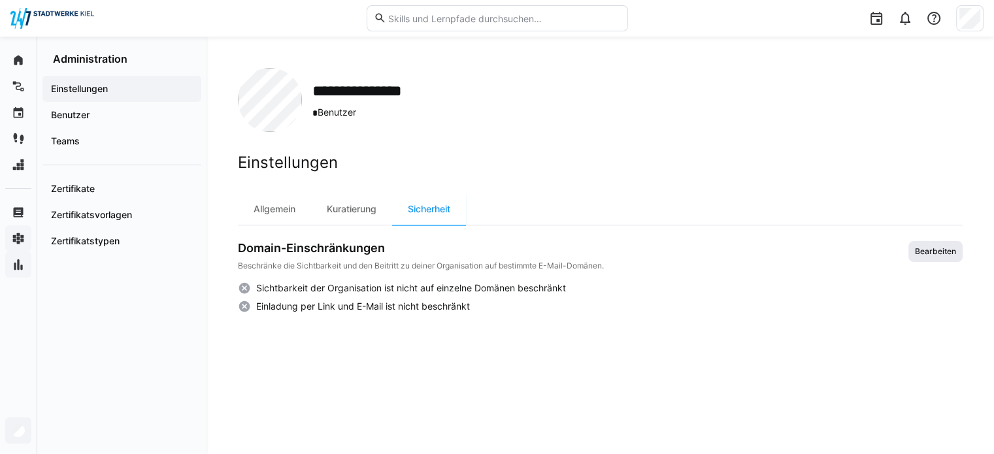
click at [930, 252] on span "Bearbeiten" at bounding box center [935, 251] width 44 height 10
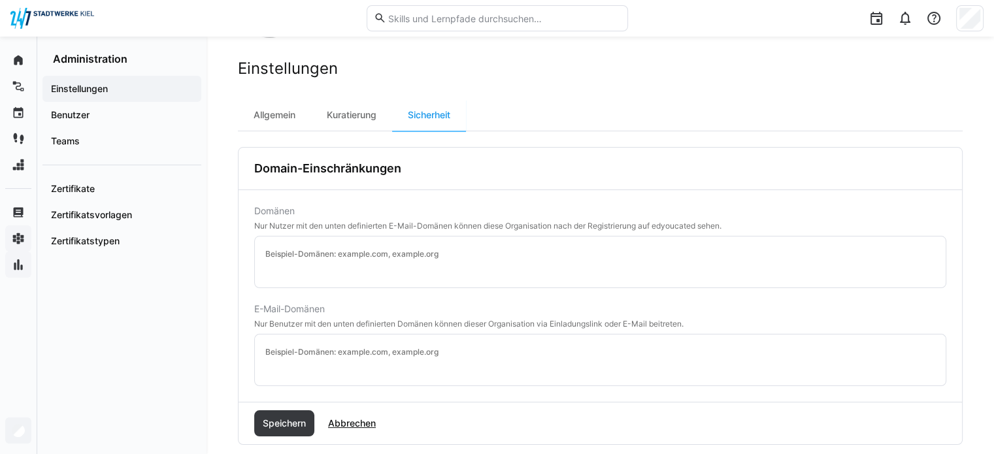
scroll to position [115, 0]
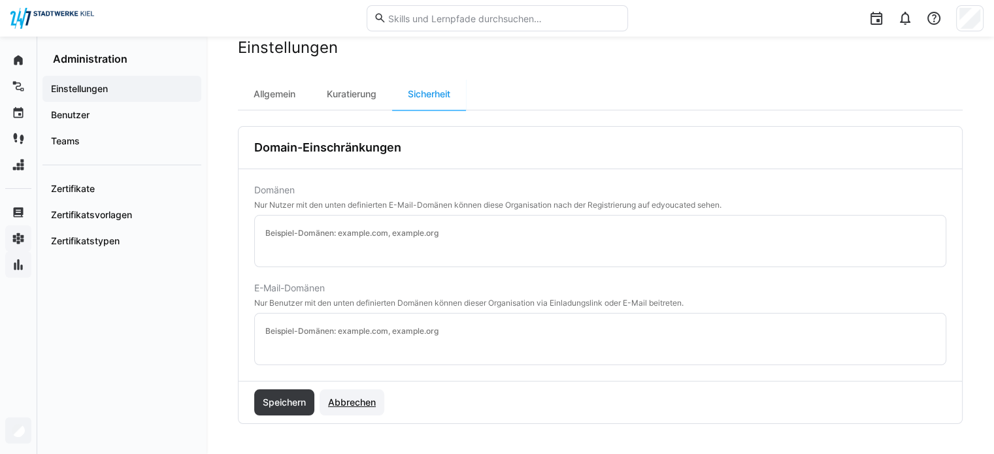
click at [343, 396] on span "Abbrechen" at bounding box center [352, 402] width 52 height 13
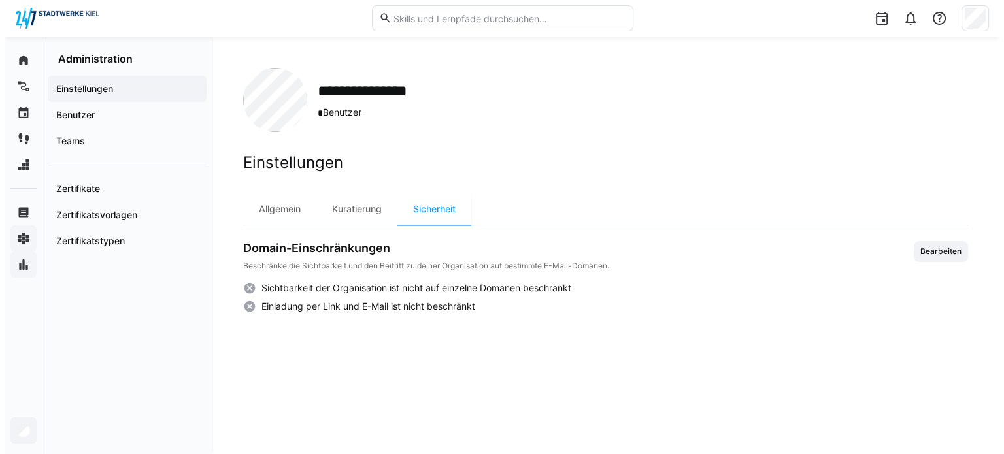
scroll to position [0, 0]
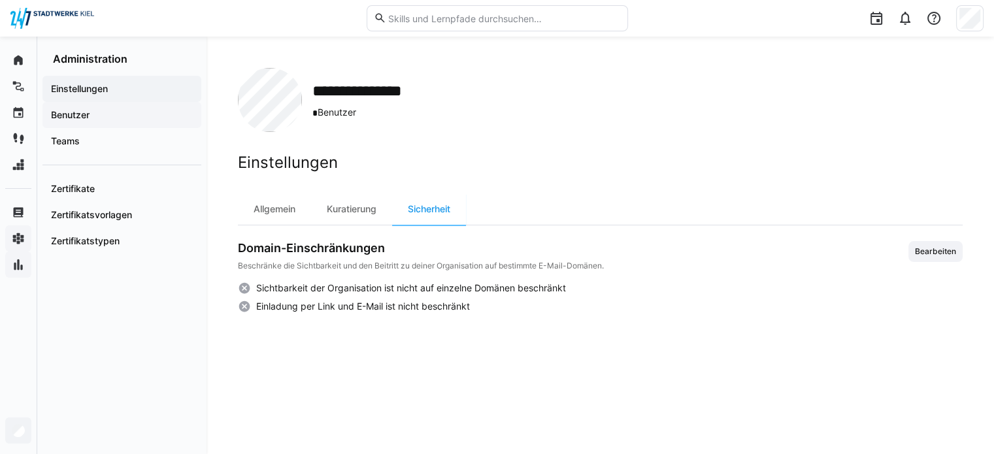
click at [0, 0] on app-navigation-label "Benutzer" at bounding box center [0, 0] width 0 height 0
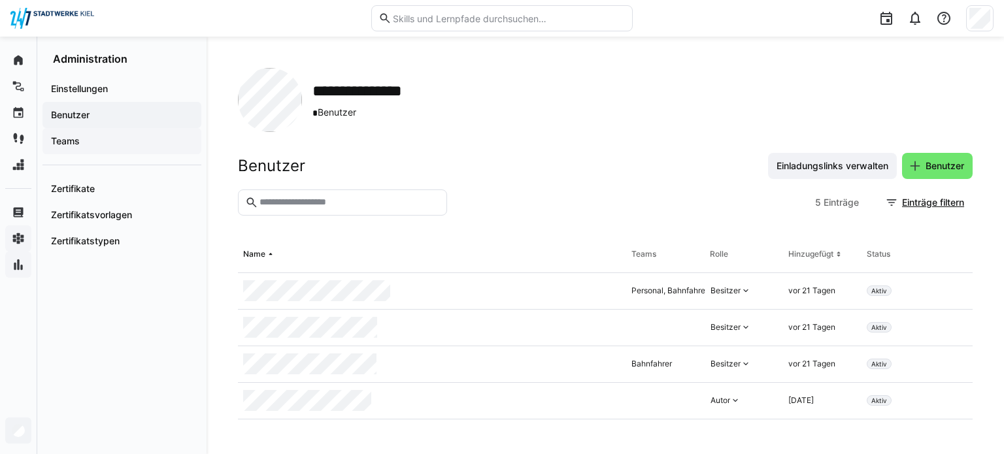
click at [0, 0] on app-navigation-label "Teams" at bounding box center [0, 0] width 0 height 0
click at [102, 140] on span "Teams" at bounding box center [122, 141] width 146 height 13
click at [0, 0] on app-navigation-label "Teams" at bounding box center [0, 0] width 0 height 0
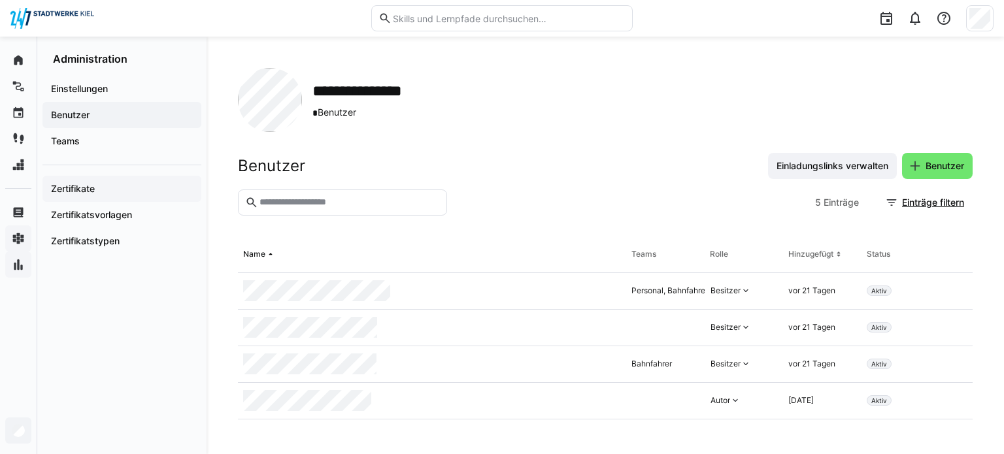
click at [0, 0] on app-navigation-label "Zertifikate" at bounding box center [0, 0] width 0 height 0
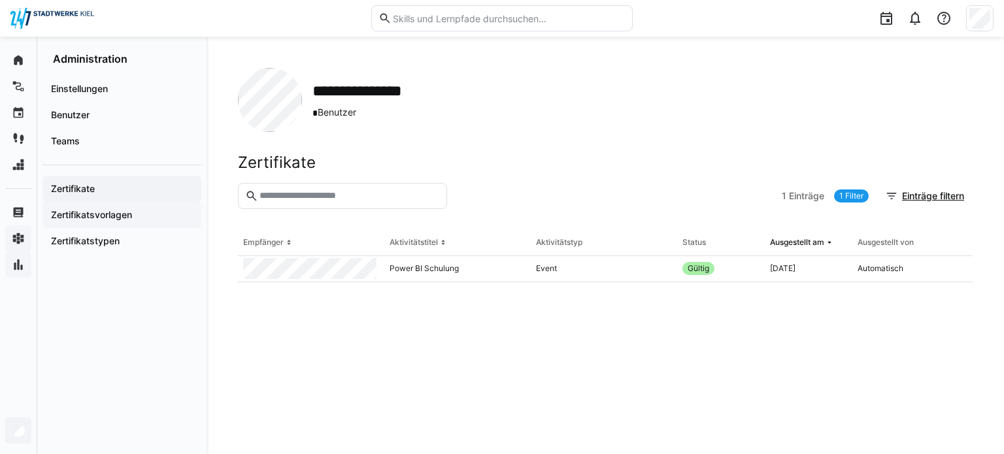
click at [0, 0] on app-navigation-label "Zertifikatsvorlagen" at bounding box center [0, 0] width 0 height 0
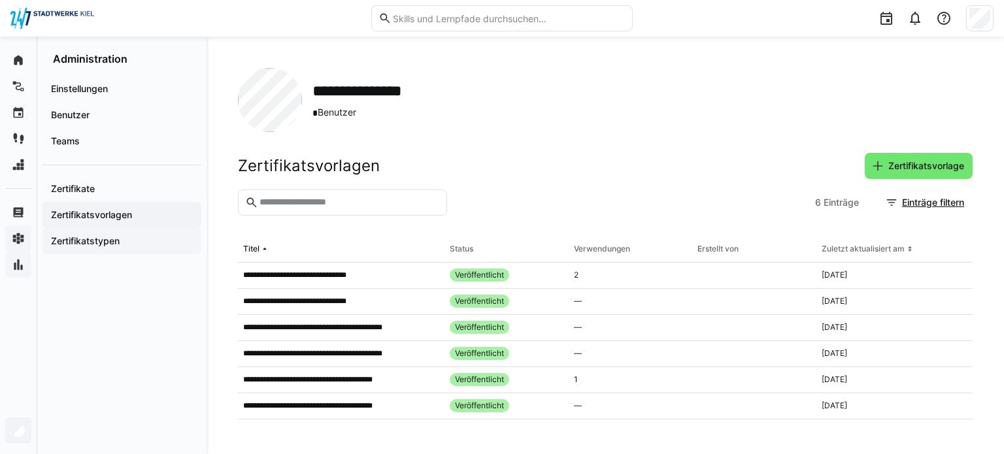
click at [0, 0] on app-navigation-label "Zertifikatstypen" at bounding box center [0, 0] width 0 height 0
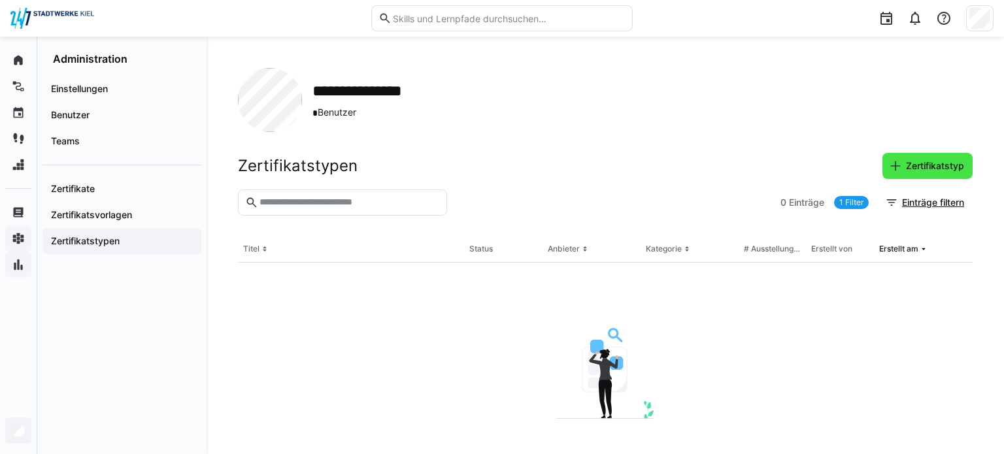
click at [943, 169] on span "Zertifikatstyp" at bounding box center [935, 165] width 62 height 13
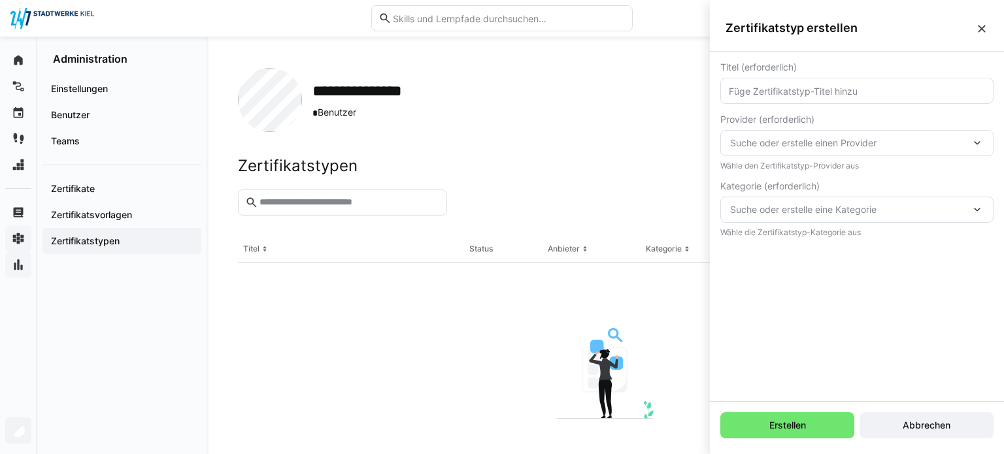
click at [951, 97] on eds-input at bounding box center [856, 91] width 273 height 26
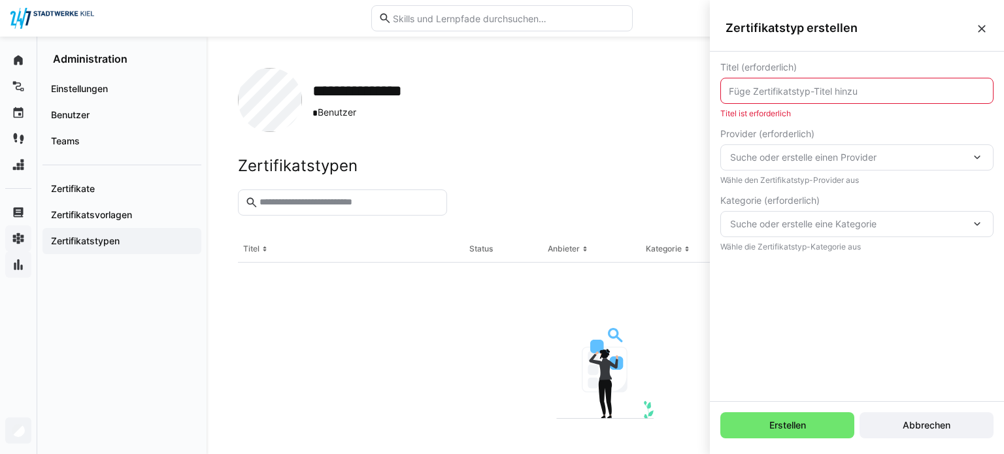
click at [959, 137] on eds-form-field "Provider (erforderlich) Suche oder erstelle einen Provider Wähle den Zertifikat…" at bounding box center [856, 157] width 273 height 56
click at [960, 171] on eds-form-field "Provider (erforderlich) Suche oder erstelle einen Provider Neuer Provider Wähle…" at bounding box center [856, 157] width 273 height 56
click at [960, 171] on eds-form-field "Provider (erforderlich) Suche oder erstelle einen Provider Provider ist erforde…" at bounding box center [856, 157] width 273 height 56
click at [946, 220] on span "Suche oder erstelle eine Kategorie" at bounding box center [850, 224] width 240 height 13
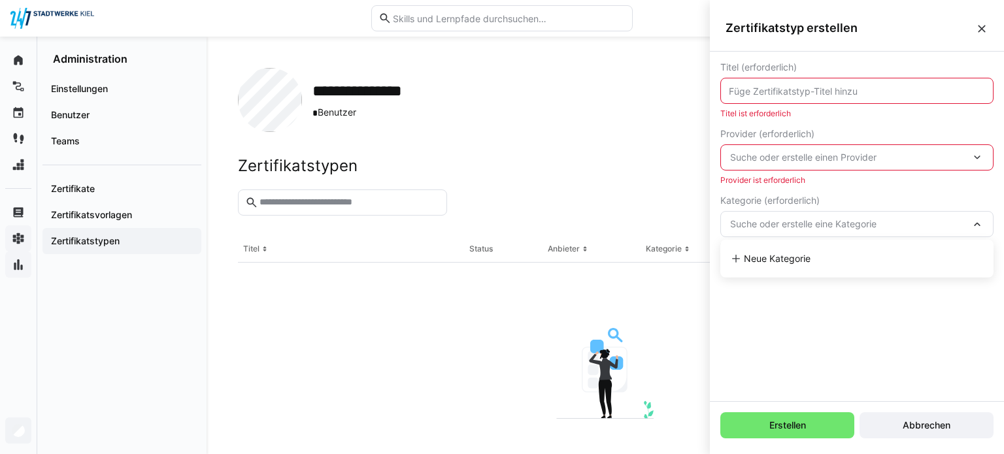
click at [946, 220] on span "Suche oder erstelle eine Kategorie" at bounding box center [850, 224] width 240 height 13
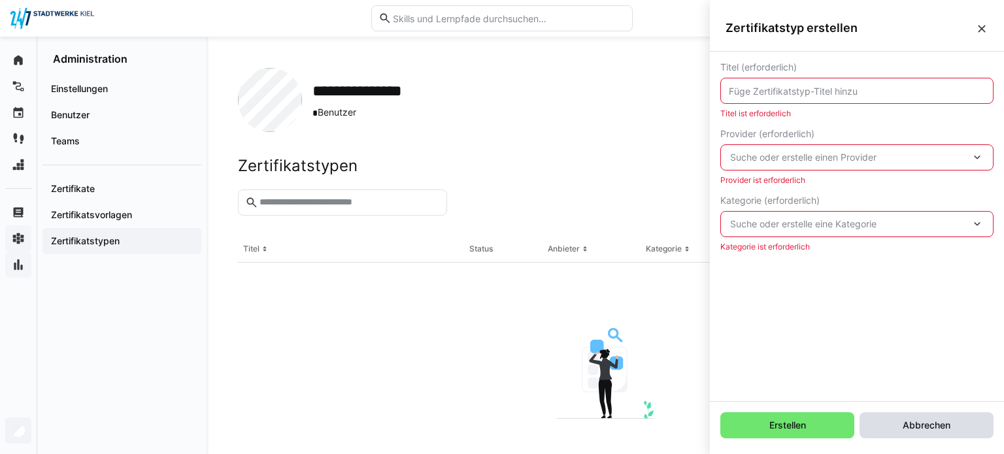
click at [947, 434] on span "Abbrechen" at bounding box center [926, 425] width 134 height 26
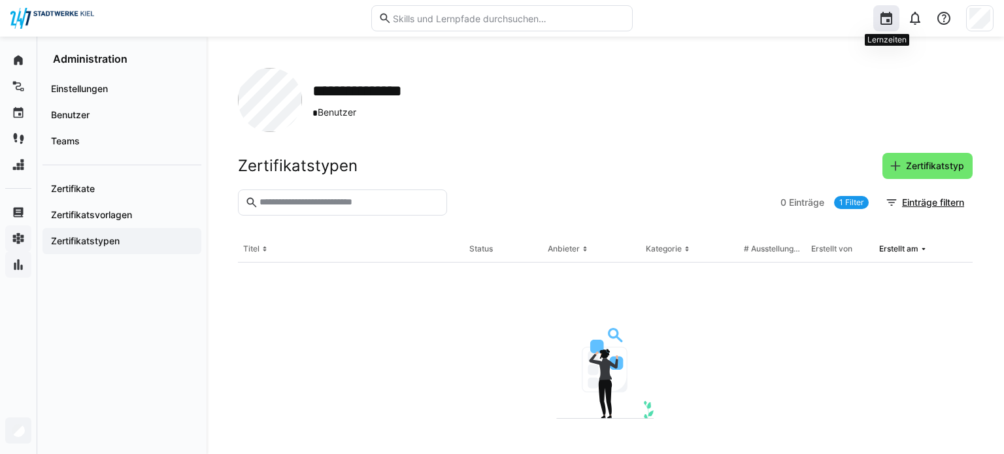
click at [892, 18] on eds-icon at bounding box center [886, 18] width 16 height 16
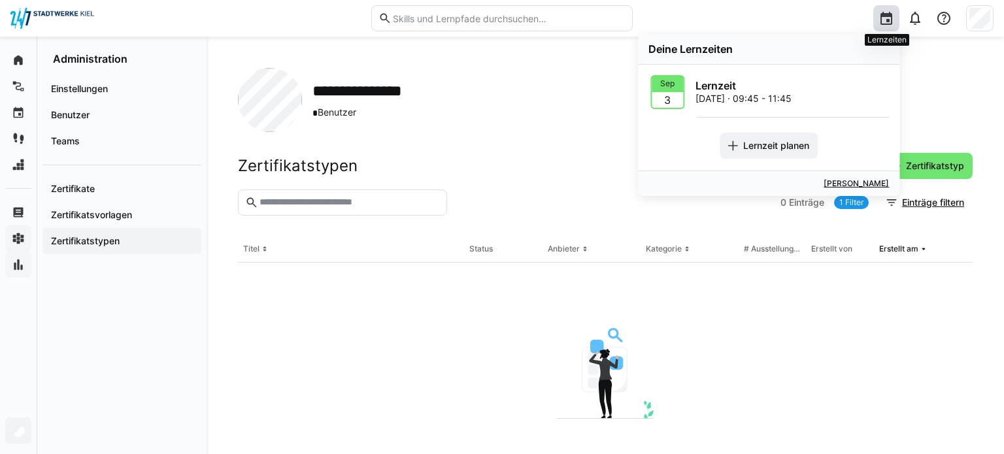
click at [892, 18] on eds-icon at bounding box center [886, 18] width 16 height 16
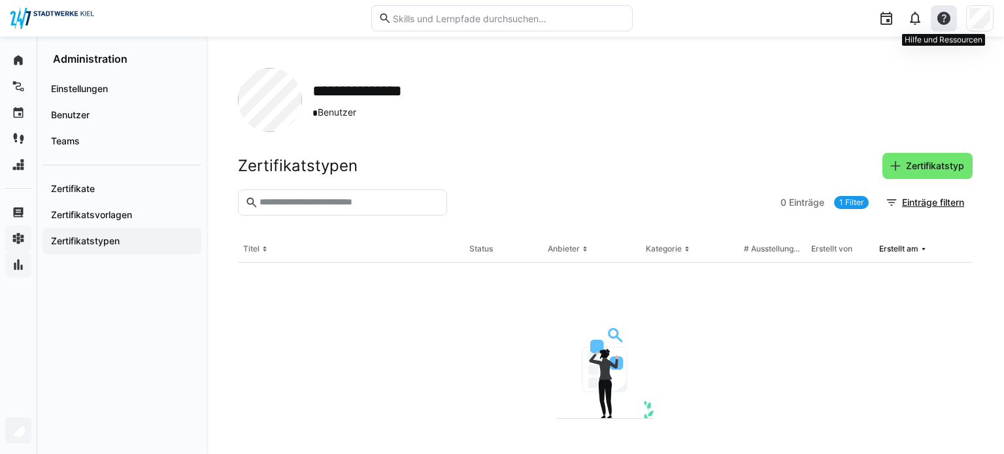
click at [946, 17] on eds-icon at bounding box center [944, 18] width 16 height 16
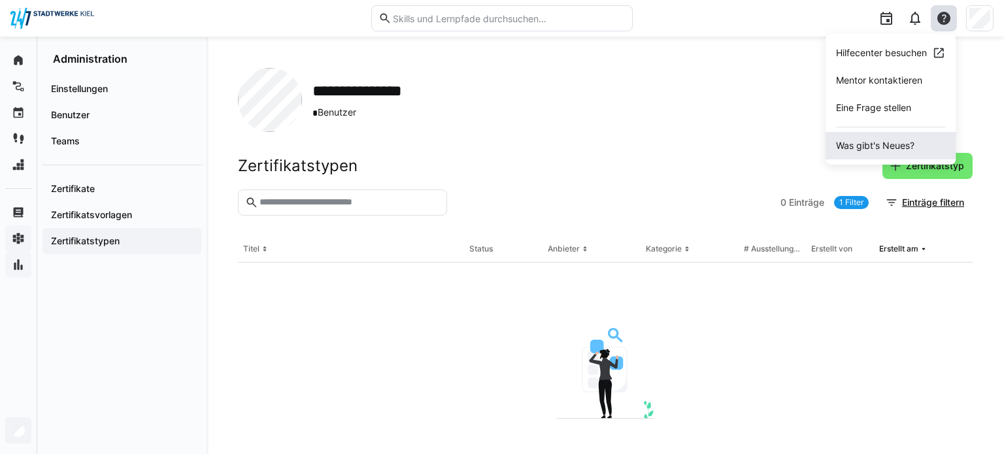
click at [913, 148] on span "Was gibt's Neues?" at bounding box center [890, 145] width 130 height 27
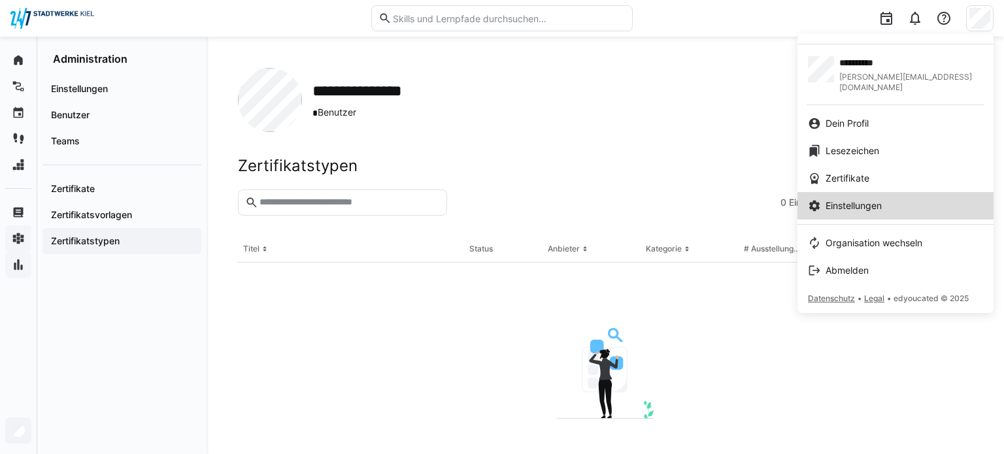
click at [908, 192] on link "Einstellungen" at bounding box center [895, 205] width 196 height 27
click at [849, 199] on span "Einstellungen" at bounding box center [853, 205] width 56 height 13
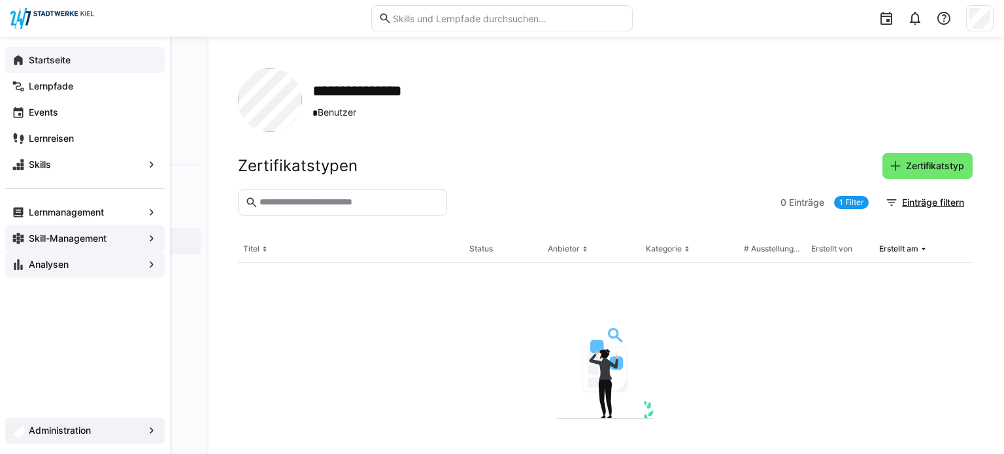
click at [20, 65] on eds-icon at bounding box center [18, 60] width 13 height 13
click at [12, 57] on eds-icon at bounding box center [18, 60] width 13 height 13
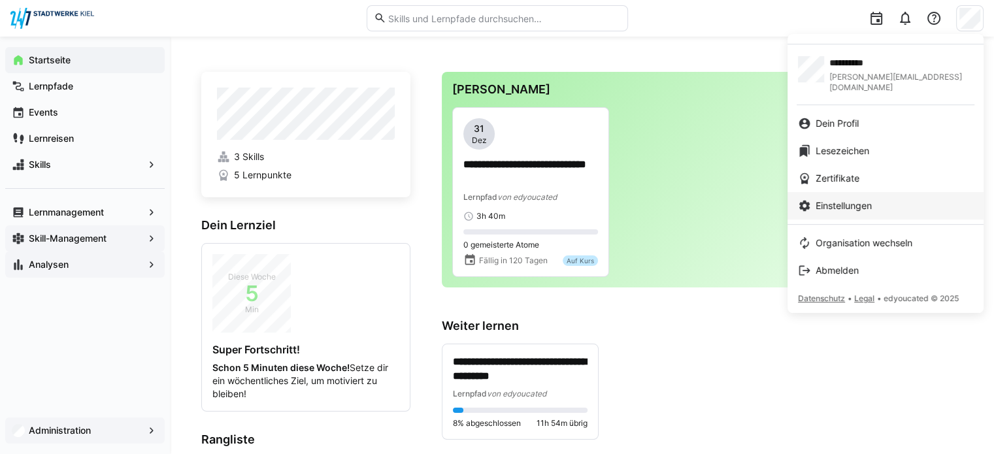
click at [852, 199] on span "Einstellungen" at bounding box center [843, 205] width 56 height 13
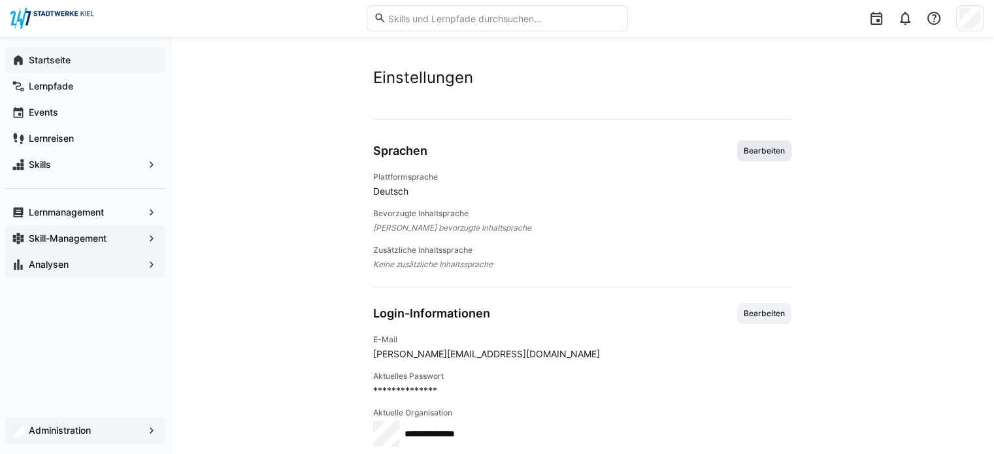
click at [768, 144] on span "Bearbeiten" at bounding box center [764, 150] width 54 height 21
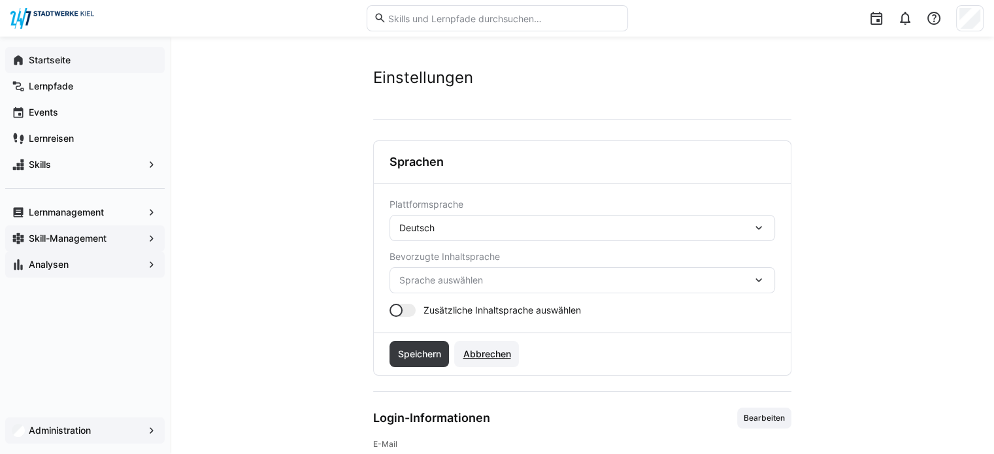
click at [488, 362] on span "Abbrechen" at bounding box center [486, 354] width 65 height 26
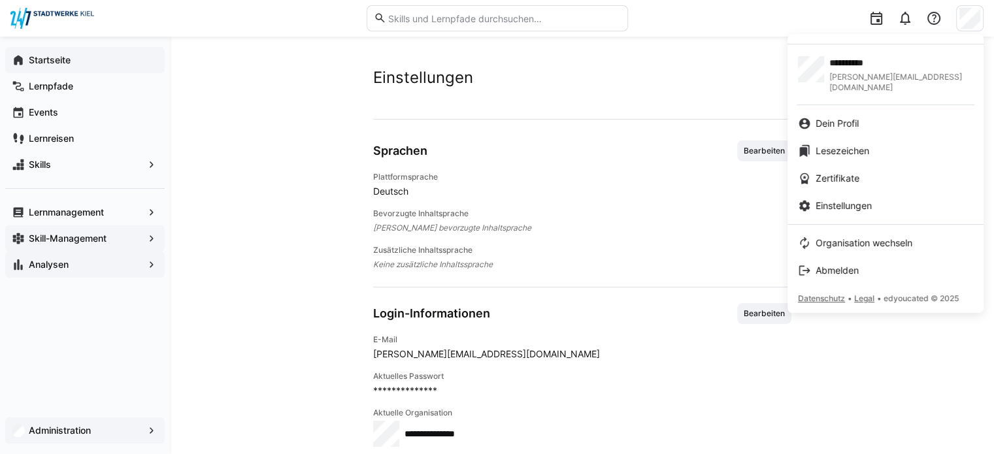
click at [928, 17] on div at bounding box center [497, 227] width 994 height 454
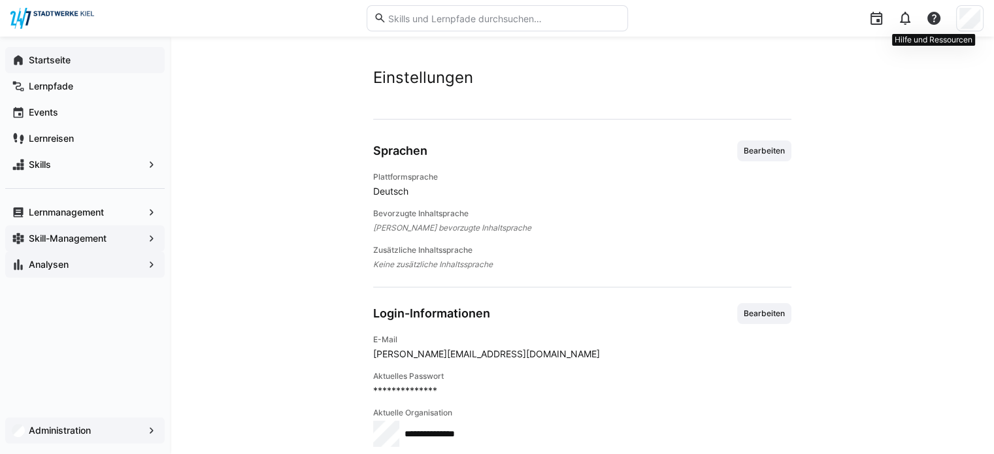
click at [928, 17] on eds-icon at bounding box center [934, 18] width 16 height 16
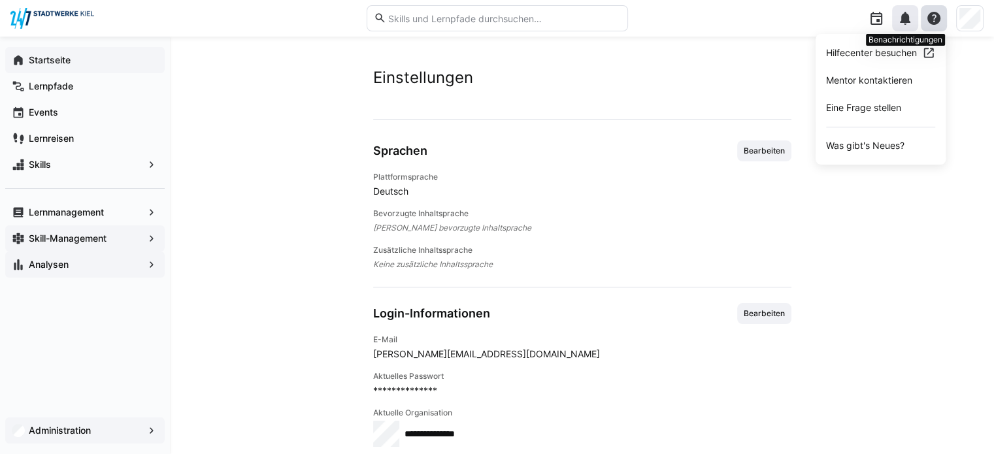
click at [909, 18] on eds-icon at bounding box center [905, 18] width 16 height 16
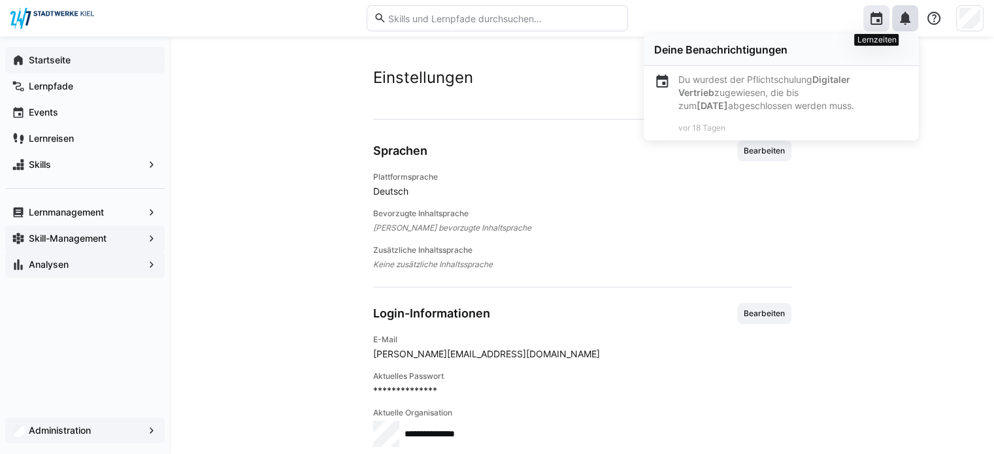
click at [865, 23] on div at bounding box center [876, 18] width 26 height 26
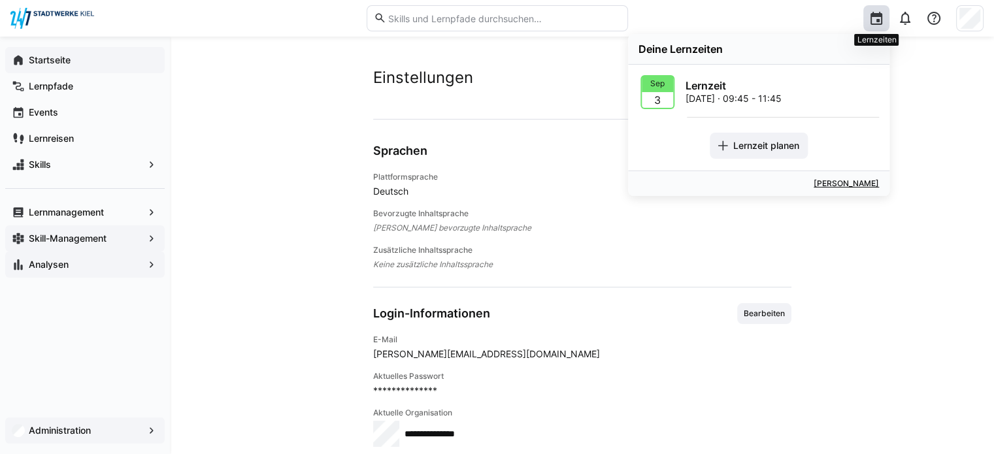
click at [865, 23] on div at bounding box center [876, 18] width 26 height 26
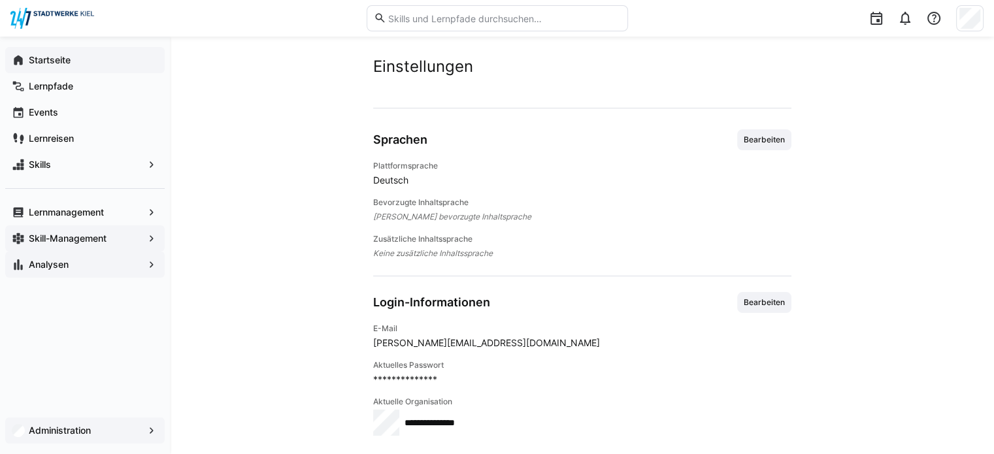
scroll to position [24, 0]
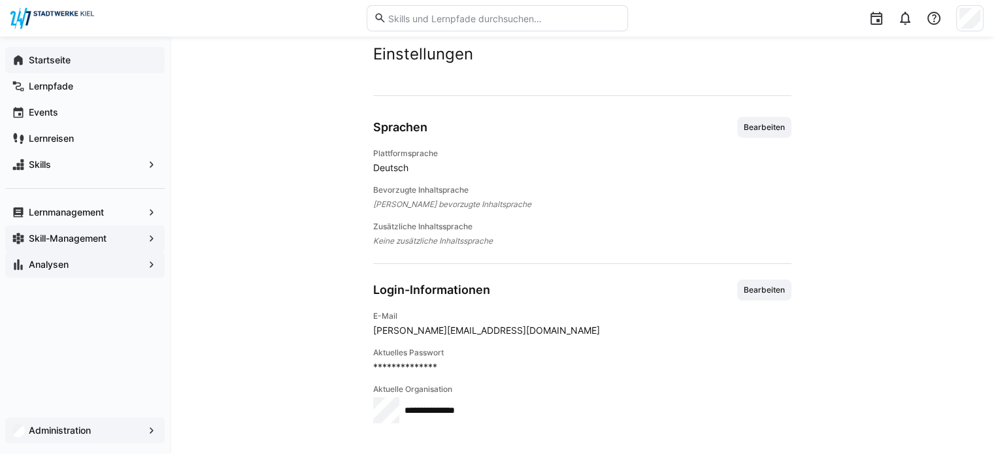
click at [96, 57] on span "Startseite" at bounding box center [92, 60] width 131 height 13
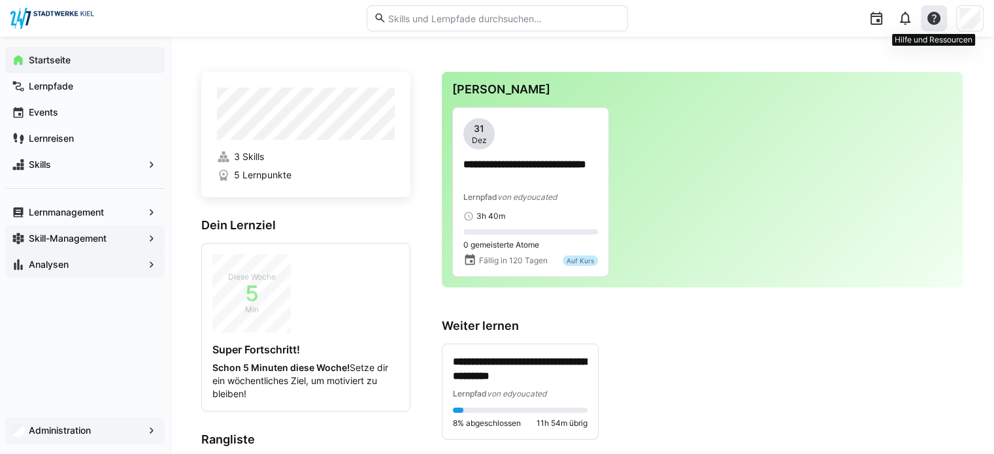
click at [930, 19] on eds-icon at bounding box center [934, 18] width 16 height 16
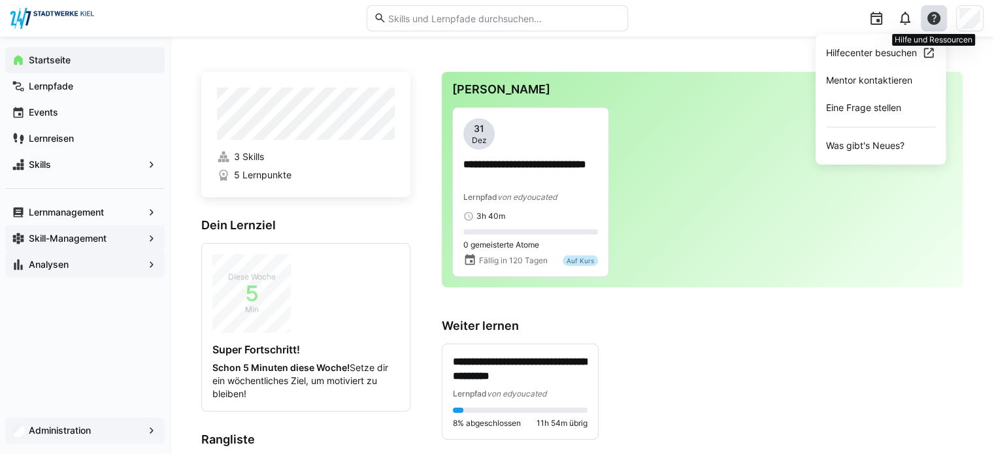
click at [930, 19] on eds-icon at bounding box center [934, 18] width 16 height 16
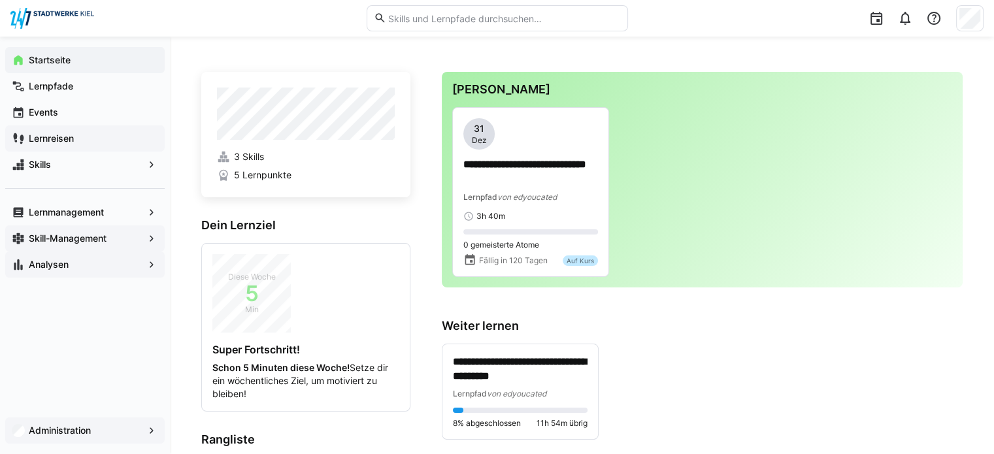
click at [0, 0] on app-navigation-label "Lernreisen" at bounding box center [0, 0] width 0 height 0
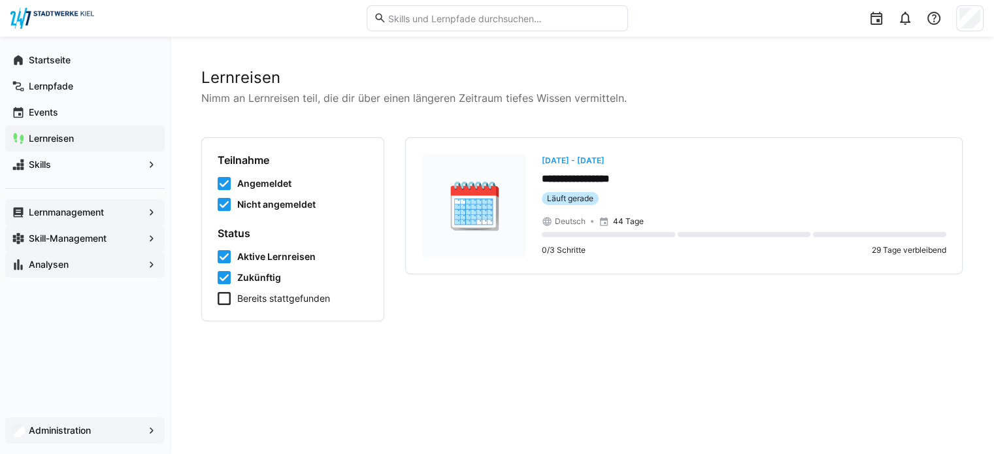
click at [87, 219] on div "Lernmanagement" at bounding box center [84, 212] width 159 height 26
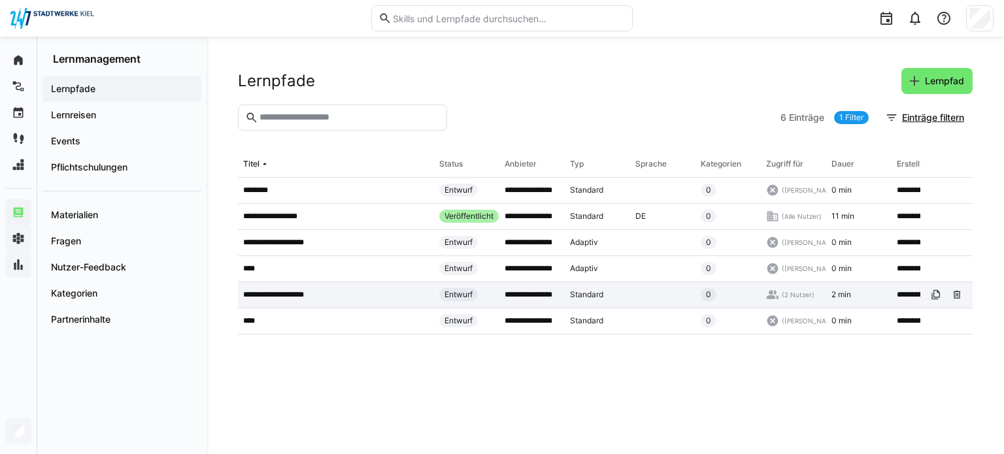
click at [332, 289] on div "**********" at bounding box center [336, 295] width 196 height 26
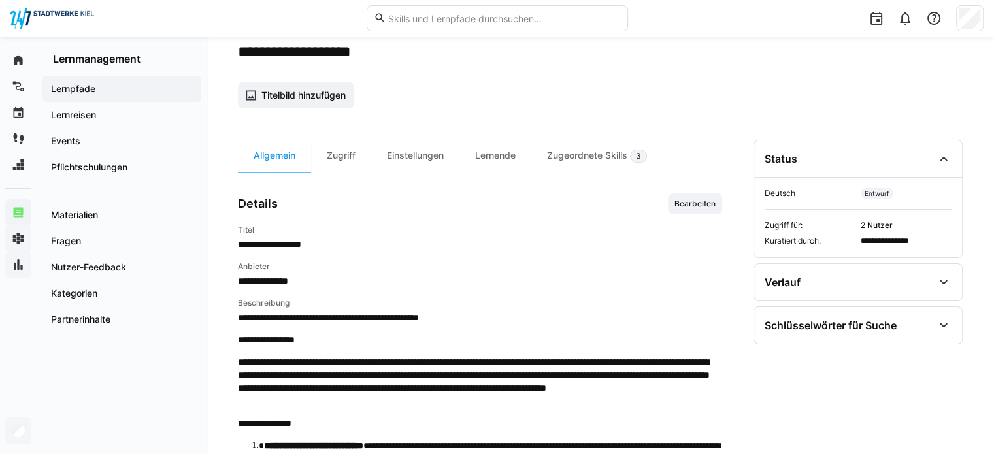
scroll to position [65, 0]
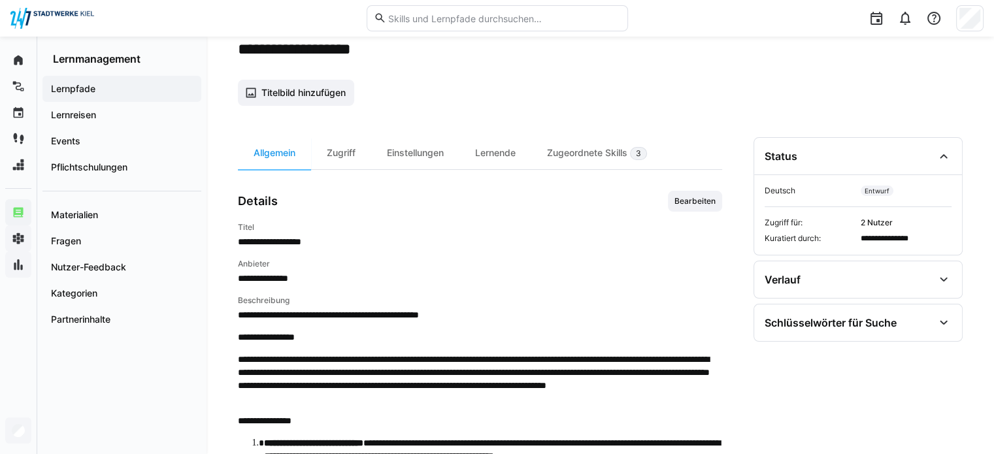
click at [942, 258] on app-learning-path-details-sidebar "**********" at bounding box center [857, 239] width 209 height 204
click at [942, 261] on div "Verlauf" at bounding box center [858, 279] width 208 height 37
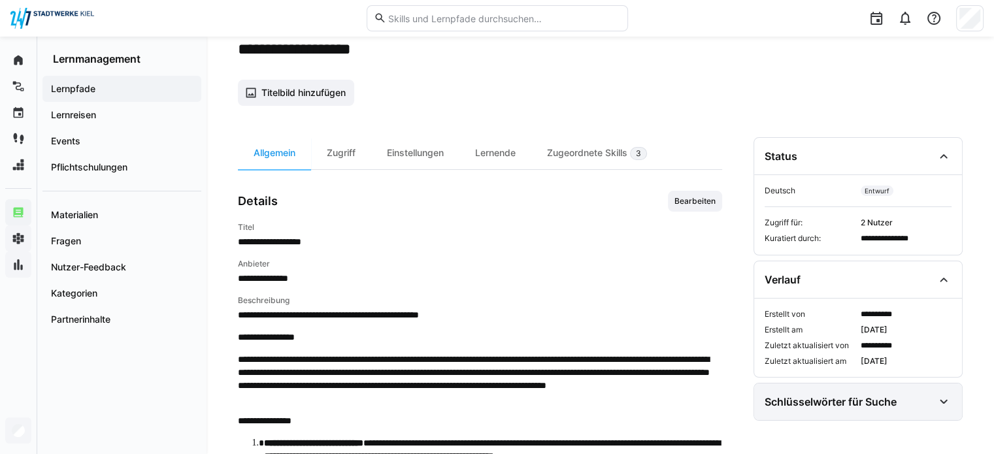
click at [933, 399] on div "Schlüsselwörter für Suche" at bounding box center [858, 402] width 208 height 37
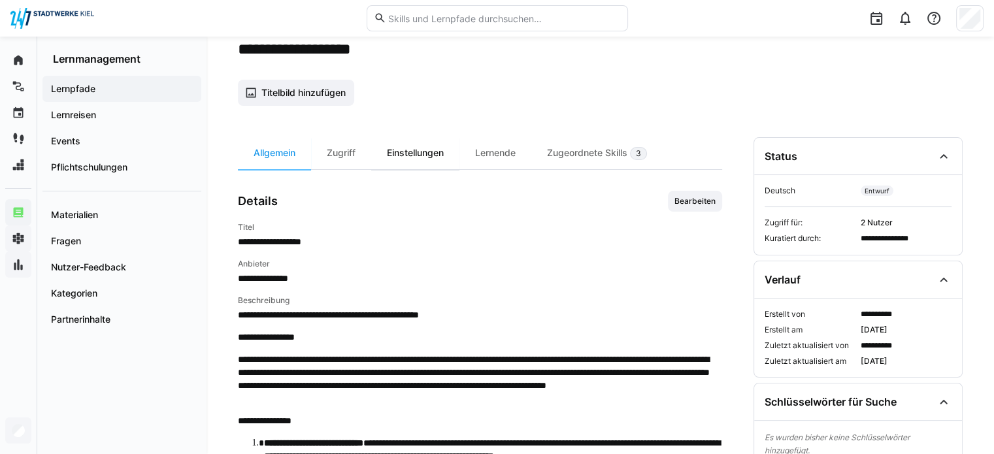
click at [382, 151] on div "Einstellungen" at bounding box center [415, 153] width 88 height 32
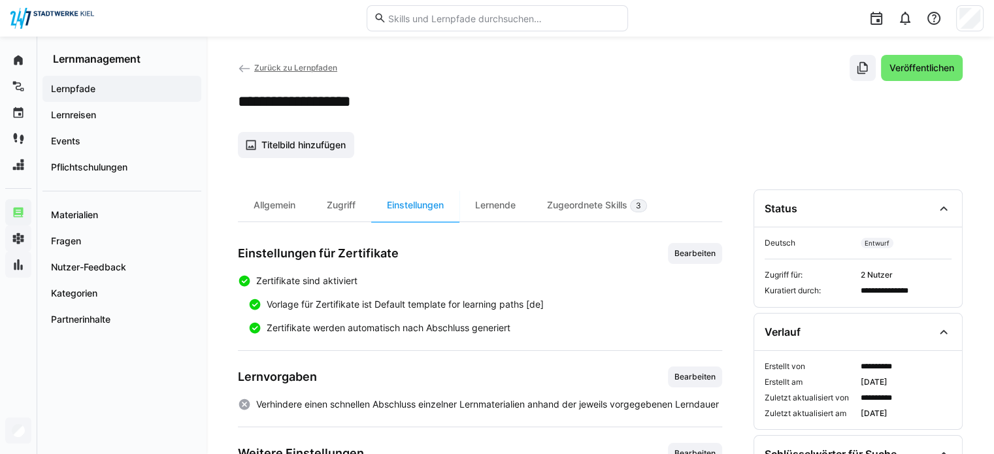
scroll to position [10, 0]
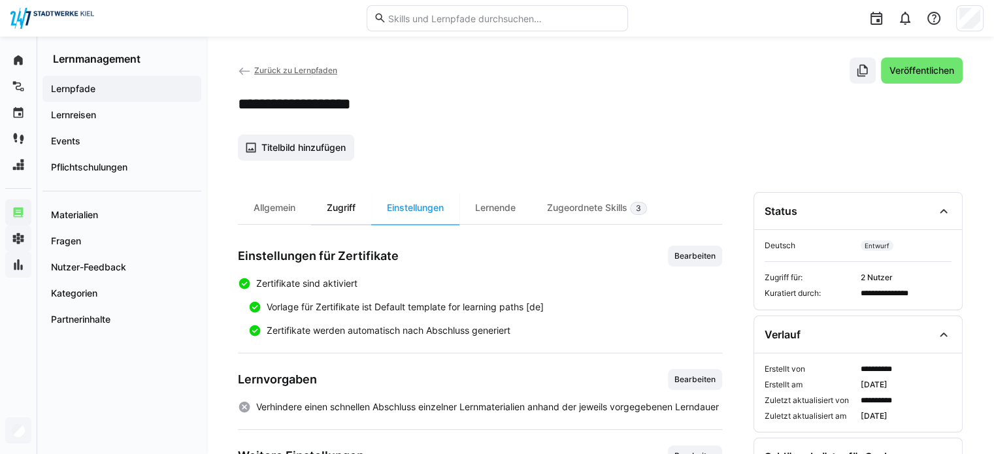
click at [361, 215] on div "Zugriff" at bounding box center [341, 208] width 60 height 32
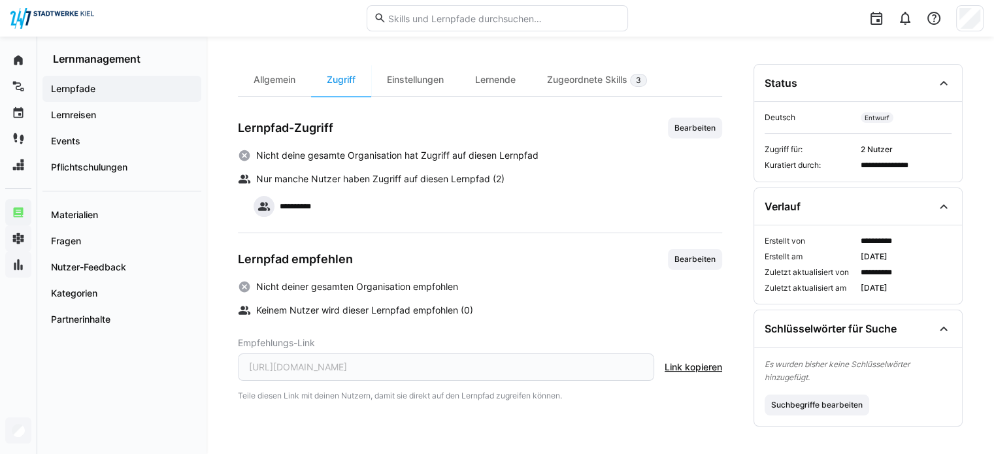
scroll to position [141, 0]
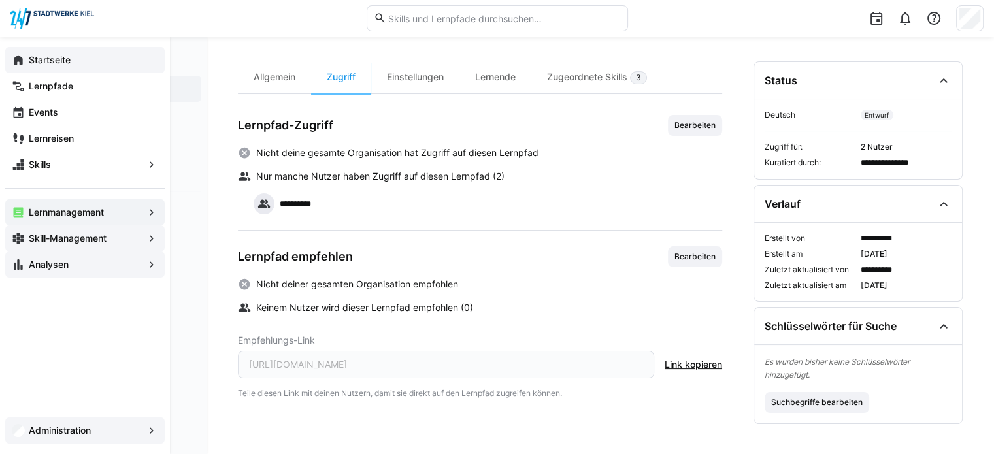
click at [18, 60] on eds-icon at bounding box center [18, 60] width 13 height 13
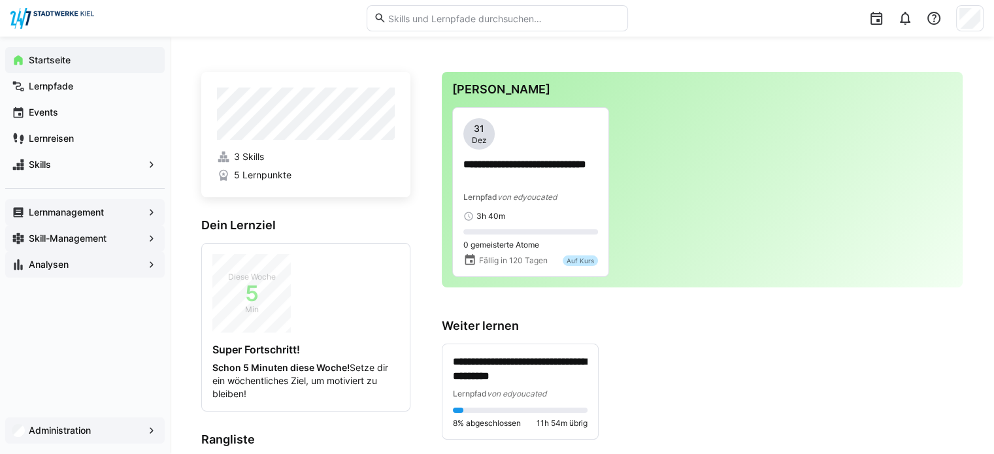
click at [980, 27] on div at bounding box center [969, 18] width 27 height 26
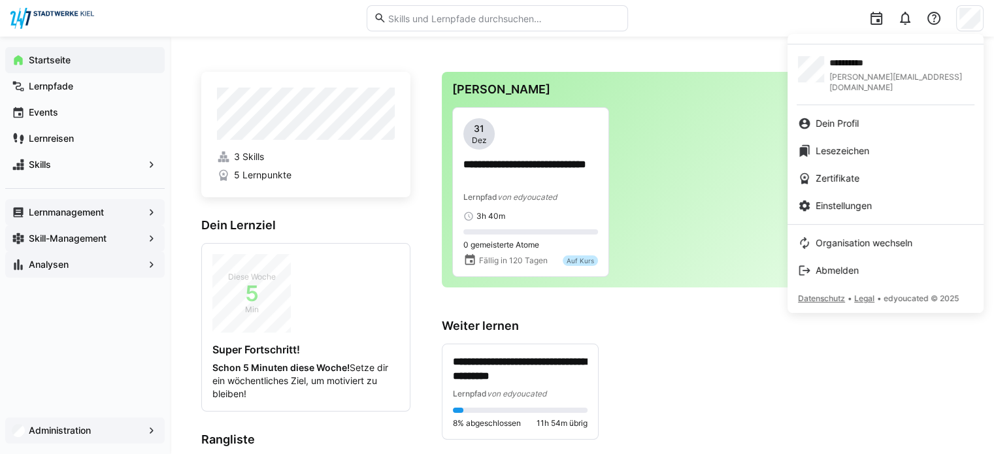
click at [980, 27] on div at bounding box center [497, 227] width 994 height 454
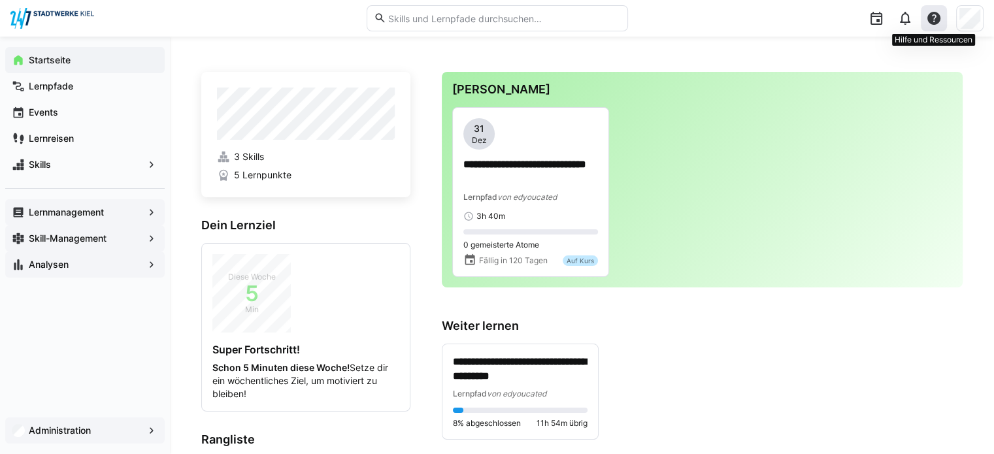
click at [941, 14] on eds-icon at bounding box center [934, 18] width 16 height 16
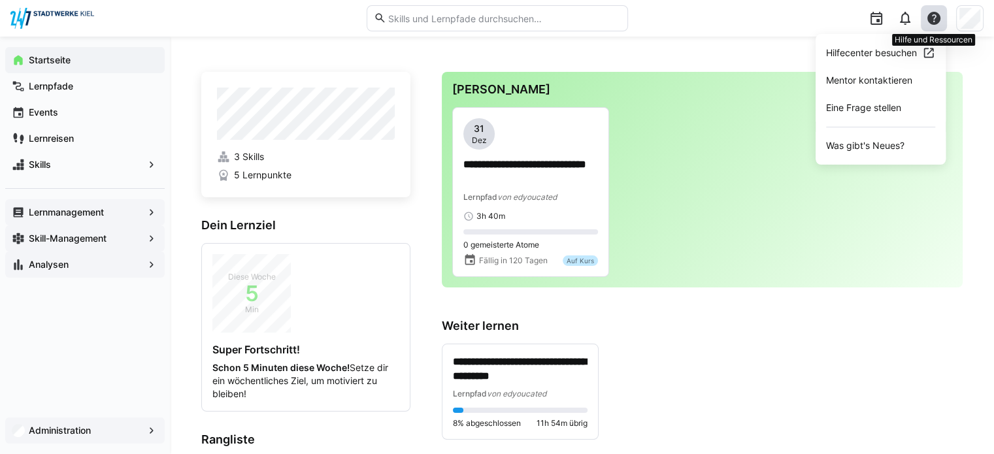
click at [941, 14] on eds-icon at bounding box center [934, 18] width 16 height 16
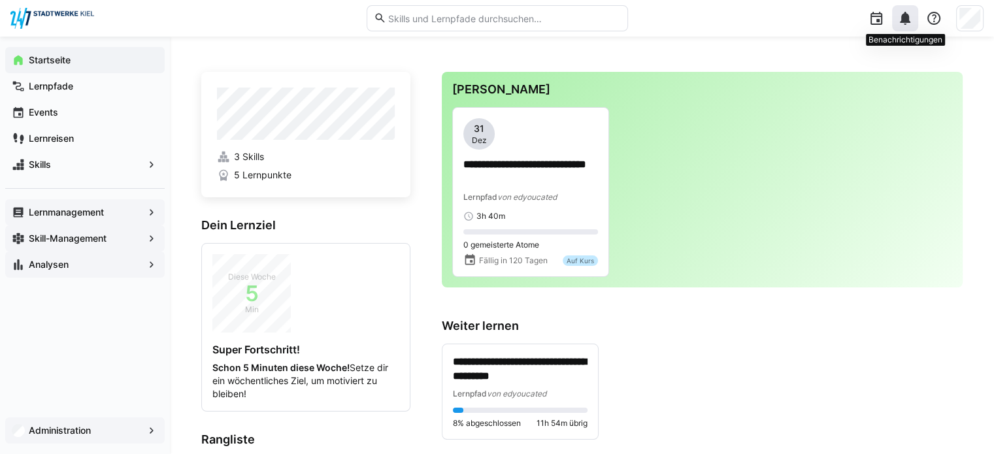
click at [909, 22] on eds-icon at bounding box center [905, 18] width 16 height 16
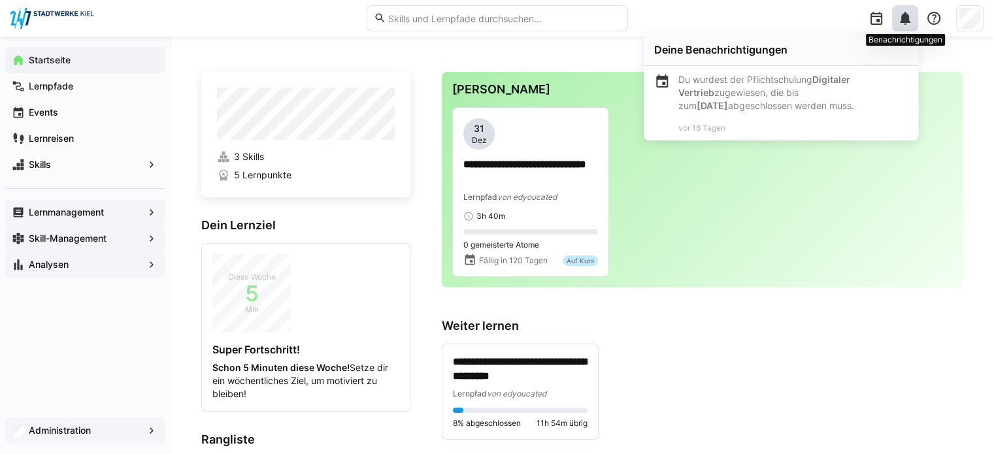
click at [909, 22] on eds-icon at bounding box center [905, 18] width 16 height 16
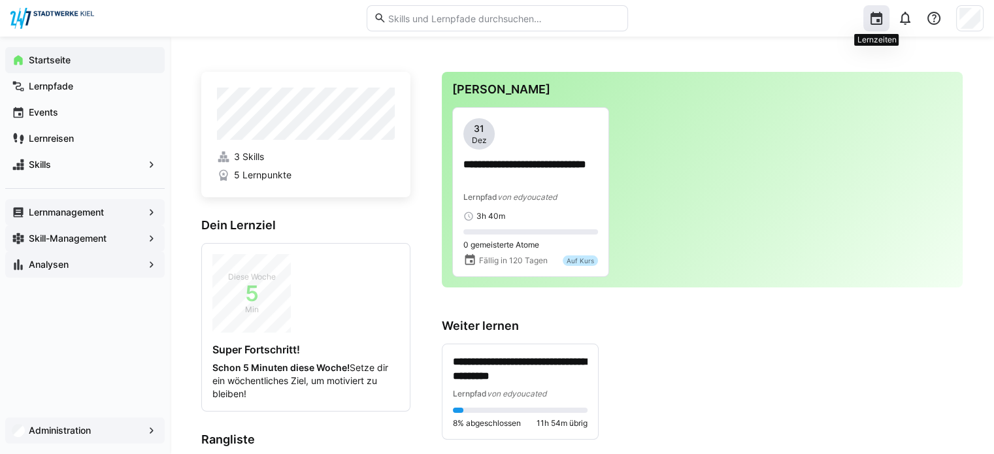
click at [874, 14] on eds-icon at bounding box center [876, 18] width 16 height 16
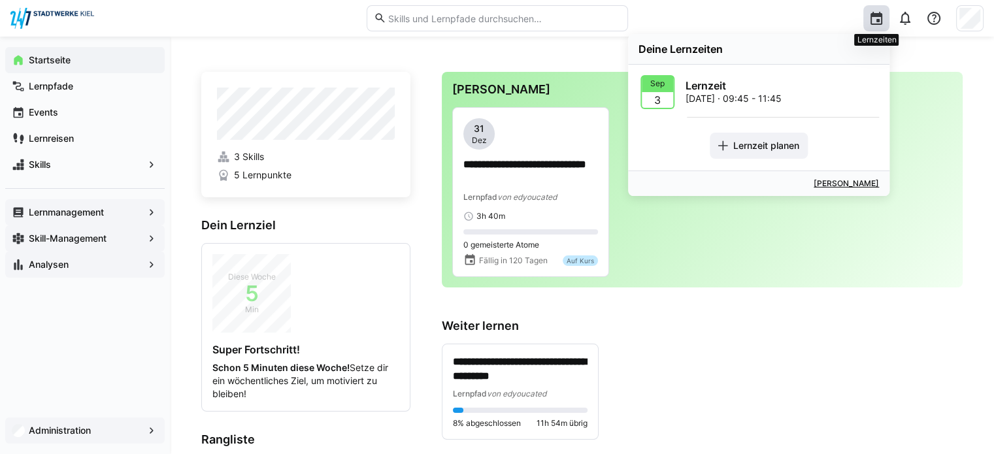
click at [874, 14] on eds-icon at bounding box center [876, 18] width 16 height 16
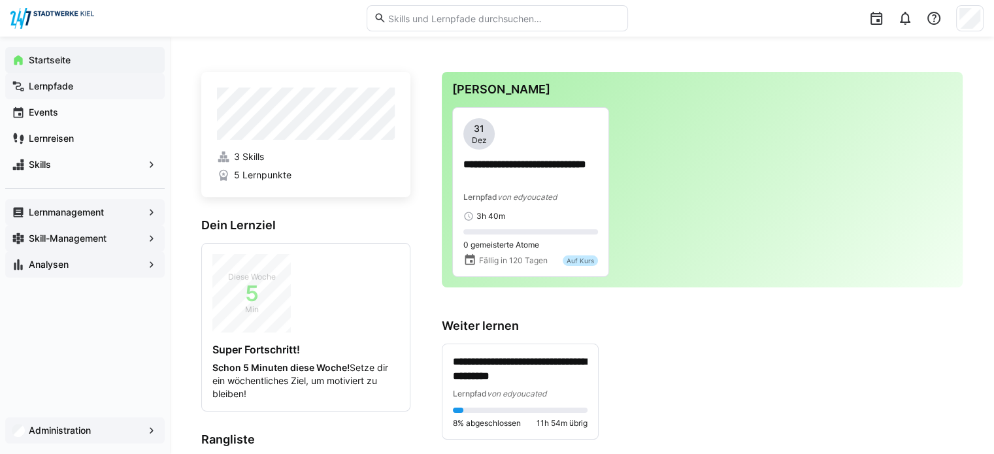
click at [77, 93] on div "Lernpfade" at bounding box center [84, 86] width 159 height 26
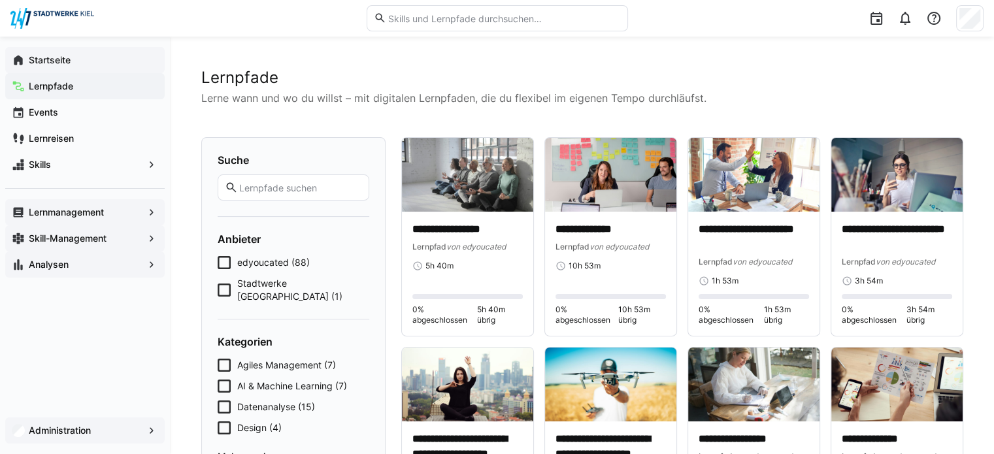
click at [293, 282] on span "Stadtwerke [GEOGRAPHIC_DATA] (1)" at bounding box center [303, 290] width 132 height 26
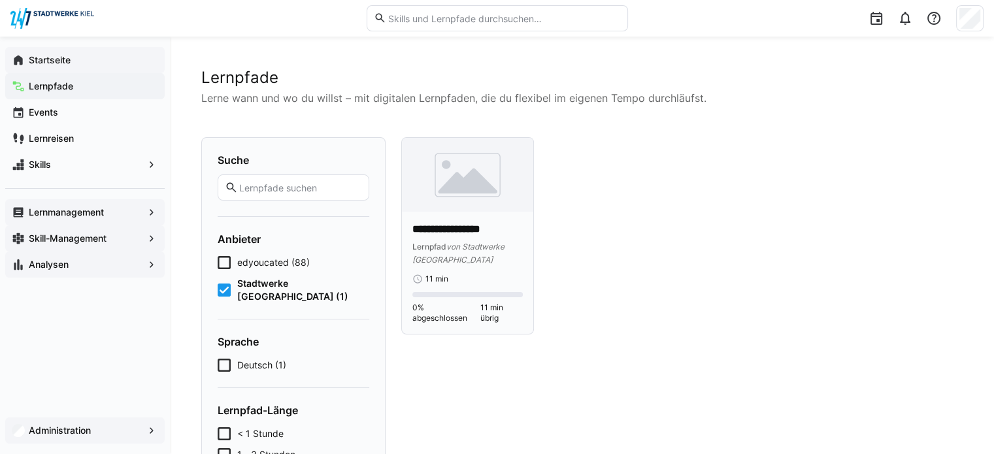
click at [480, 206] on img at bounding box center [467, 175] width 131 height 74
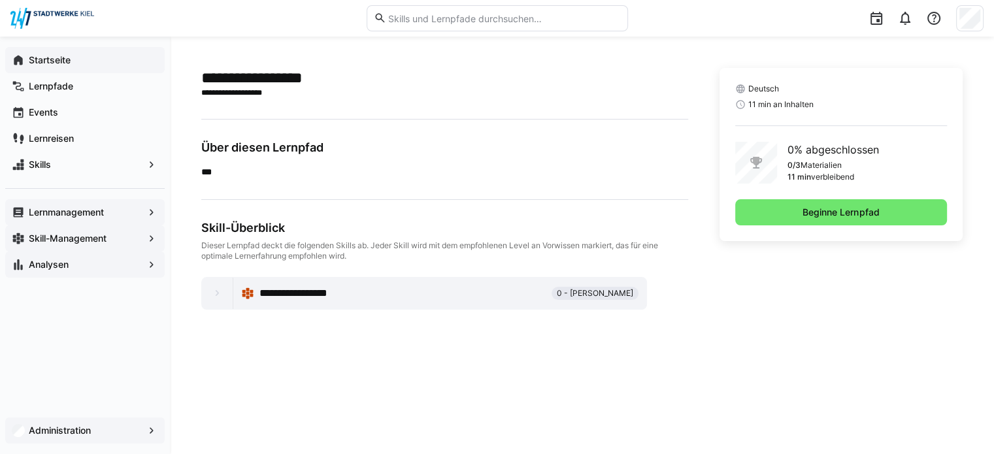
click at [217, 292] on eds-icon at bounding box center [217, 293] width 13 height 13
click at [214, 293] on eds-icon at bounding box center [217, 293] width 13 height 13
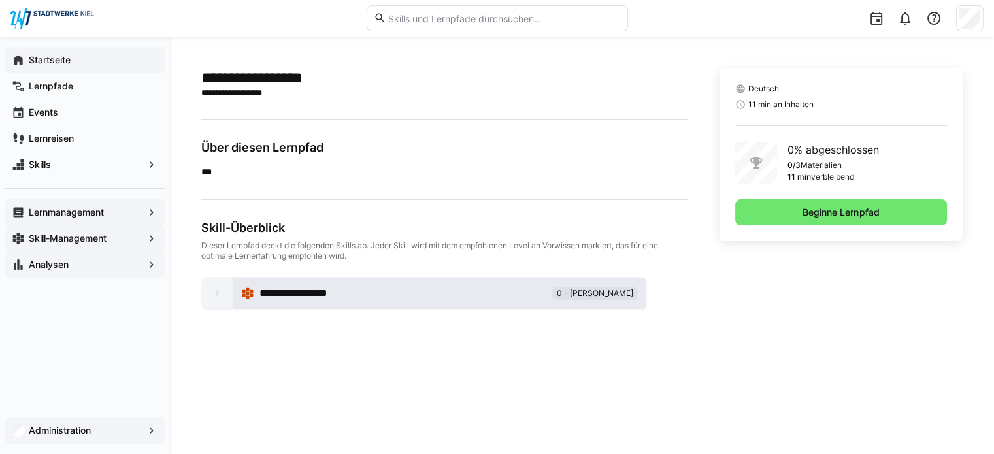
click at [254, 291] on div "**********" at bounding box center [439, 293] width 397 height 26
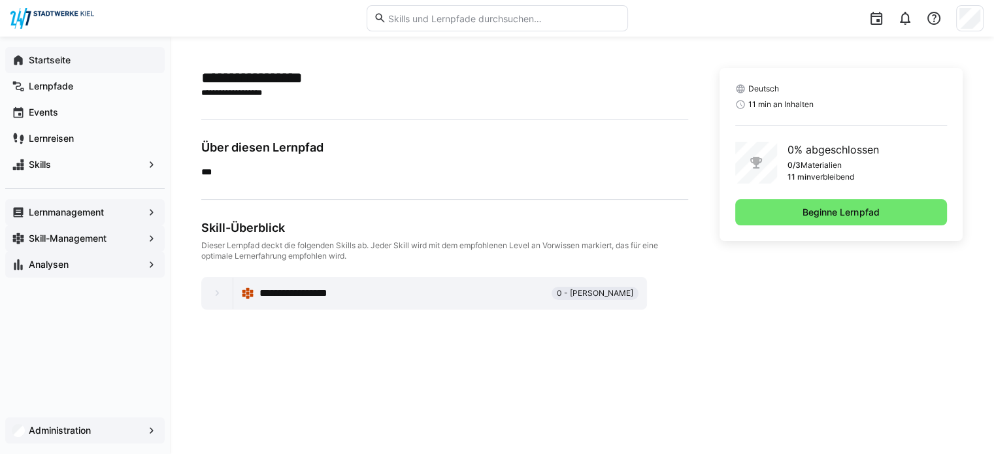
click at [55, 69] on div "Startseite" at bounding box center [84, 60] width 159 height 26
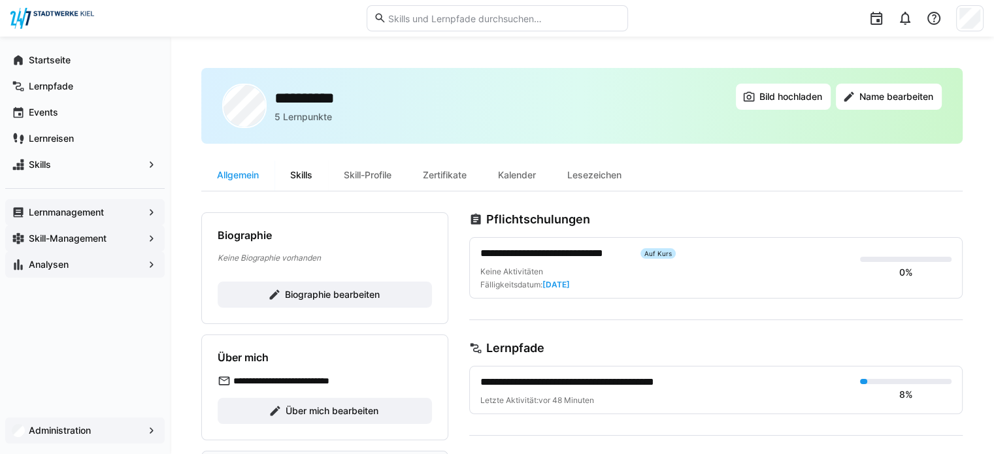
click at [300, 186] on div "Skills" at bounding box center [301, 174] width 54 height 31
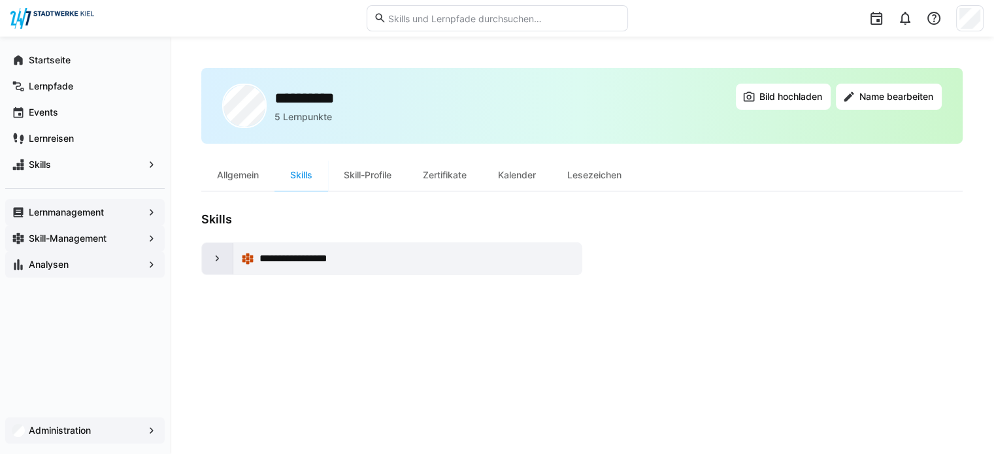
click at [217, 262] on eds-icon at bounding box center [217, 258] width 13 height 13
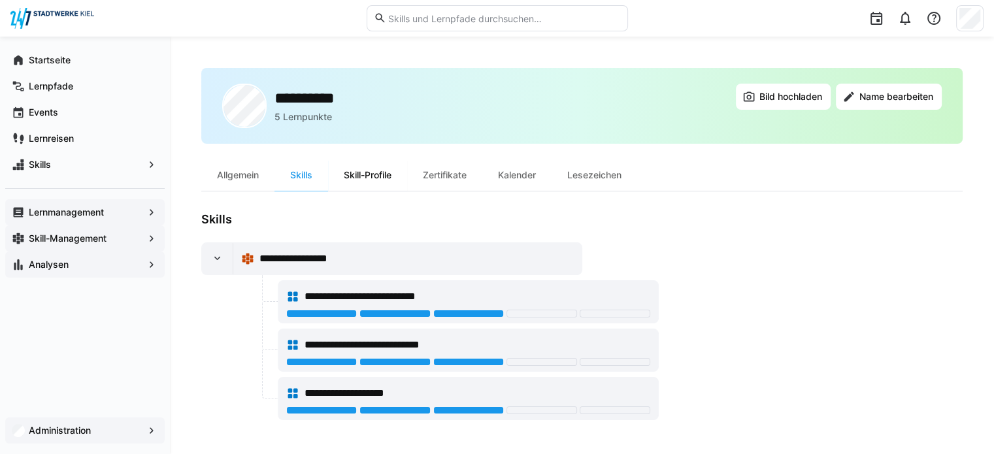
click at [353, 161] on div "Skill-Profile" at bounding box center [367, 174] width 79 height 31
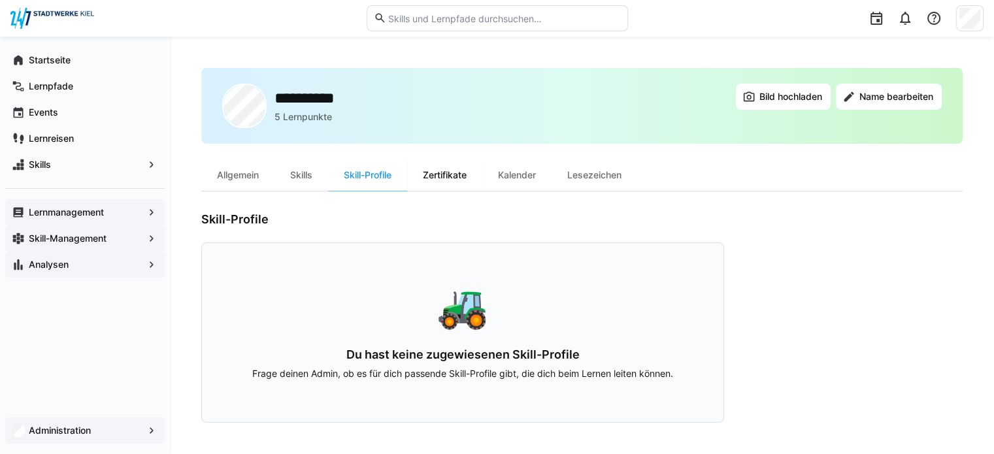
click at [452, 169] on div "Zertifikate" at bounding box center [444, 174] width 75 height 31
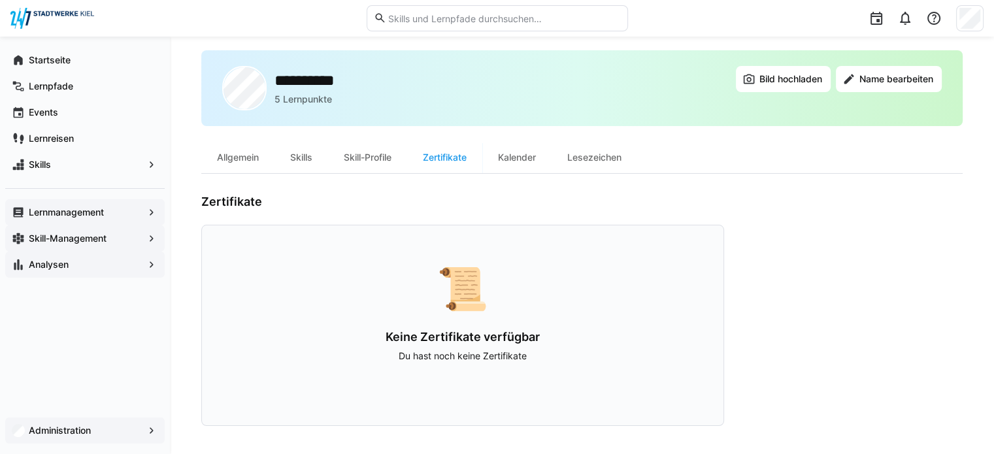
scroll to position [20, 0]
click at [528, 156] on div "Kalender" at bounding box center [516, 155] width 69 height 31
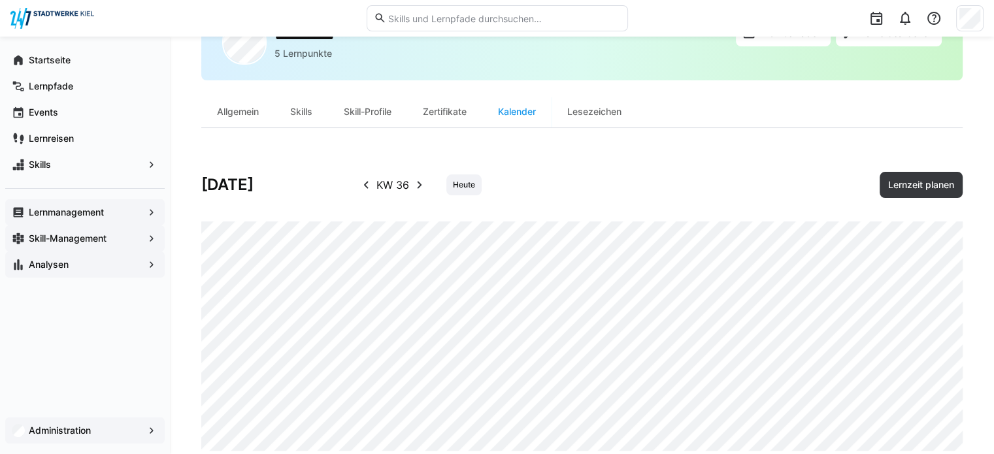
scroll to position [91, 0]
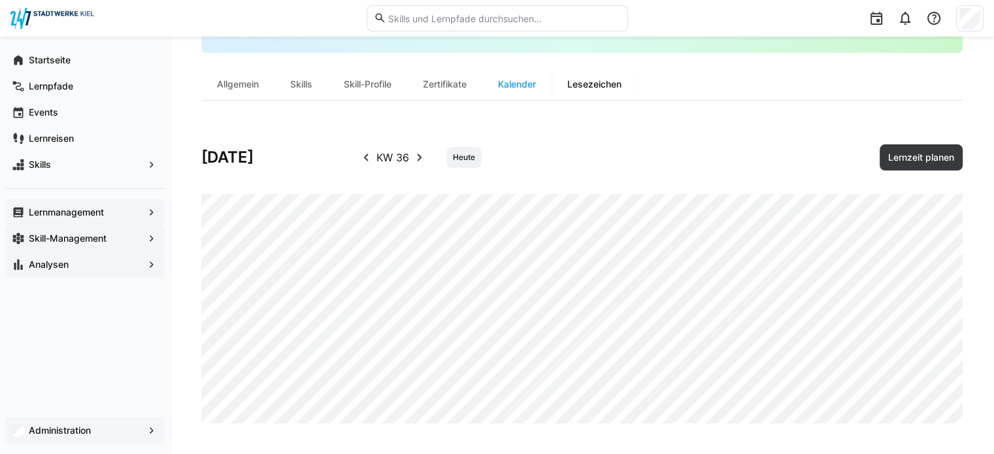
click at [585, 84] on div "Lesezeichen" at bounding box center [594, 84] width 86 height 31
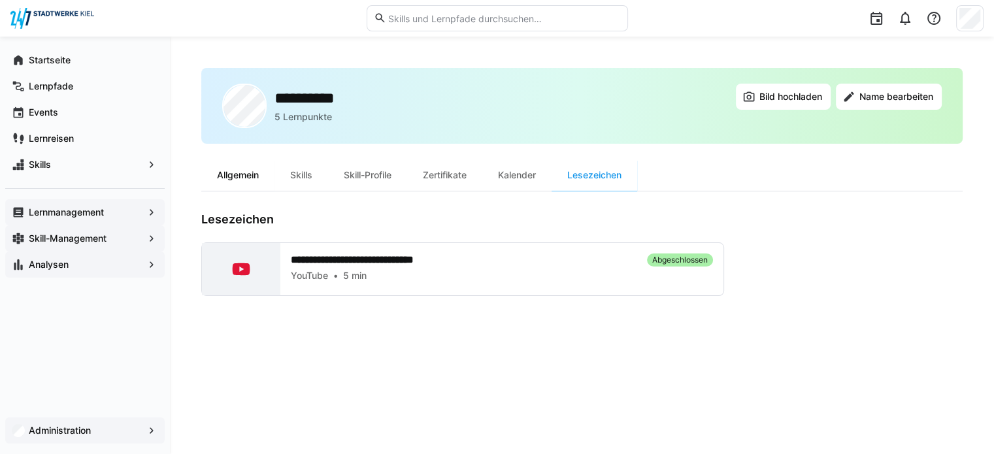
click at [235, 173] on div "Allgemein" at bounding box center [237, 174] width 73 height 31
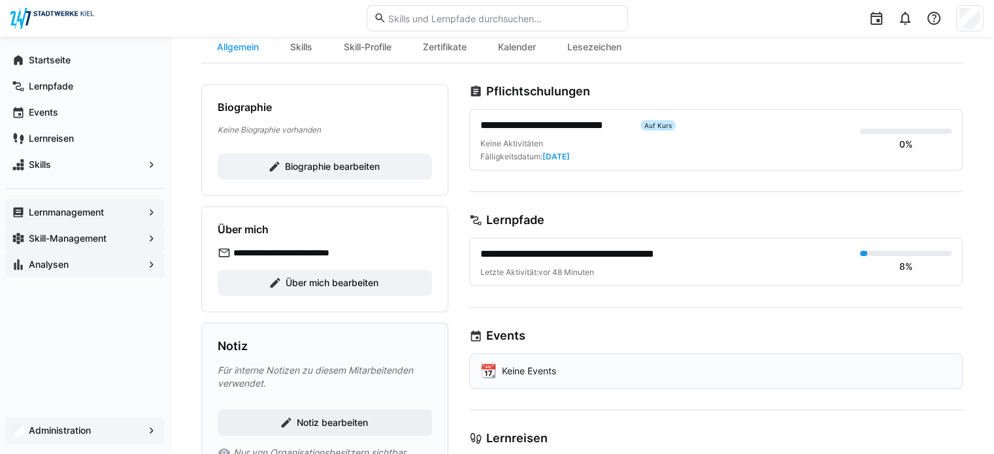
scroll to position [131, 0]
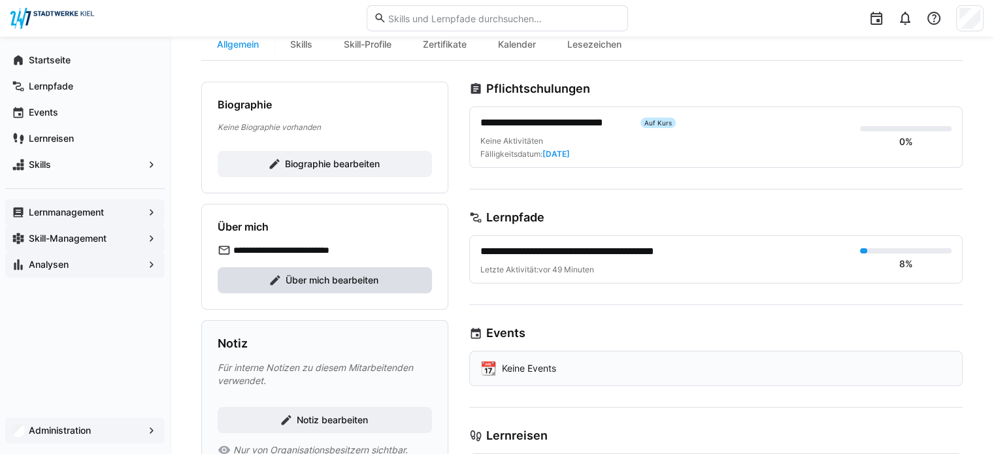
click at [350, 275] on span "Über mich bearbeiten" at bounding box center [332, 280] width 97 height 13
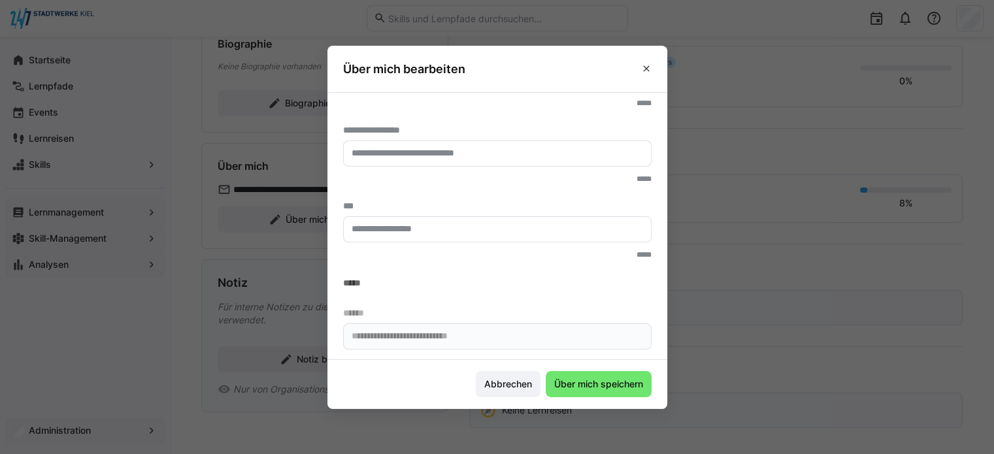
scroll to position [194, 0]
click at [507, 387] on span "Abbrechen" at bounding box center [508, 384] width 52 height 13
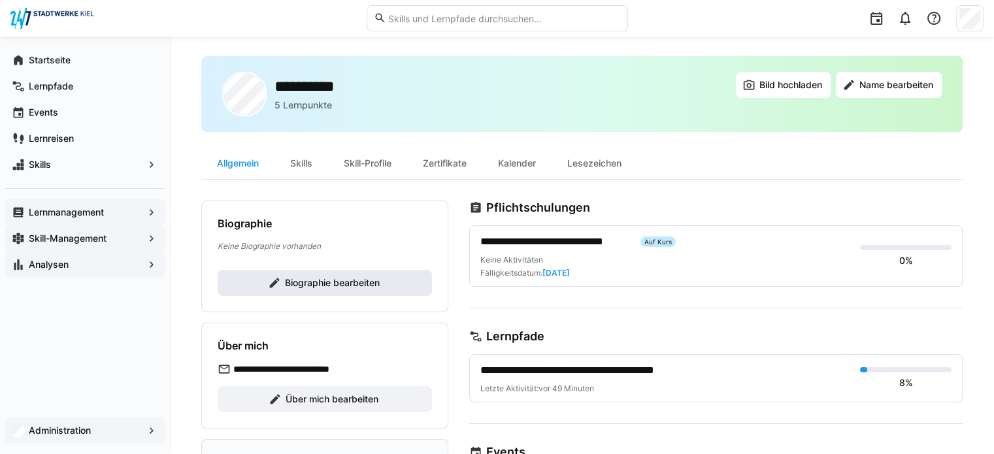
scroll to position [0, 0]
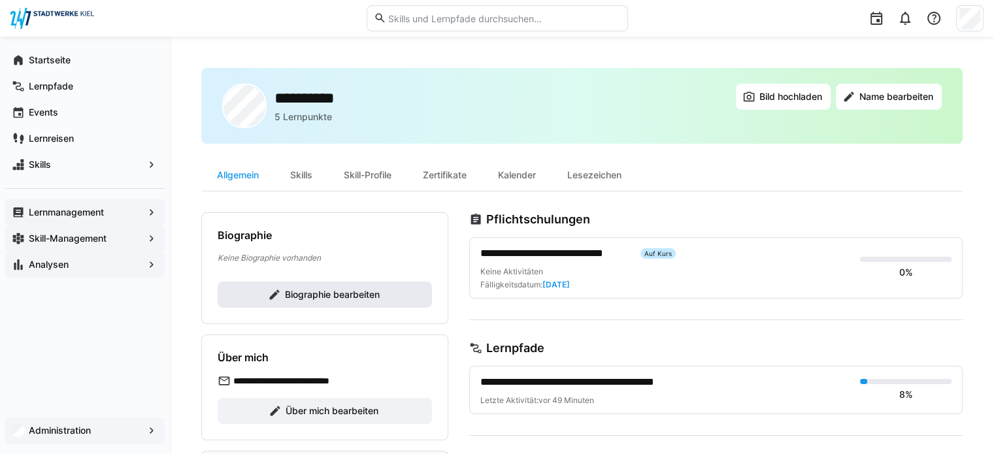
click at [411, 282] on span "Biographie bearbeiten" at bounding box center [325, 295] width 214 height 26
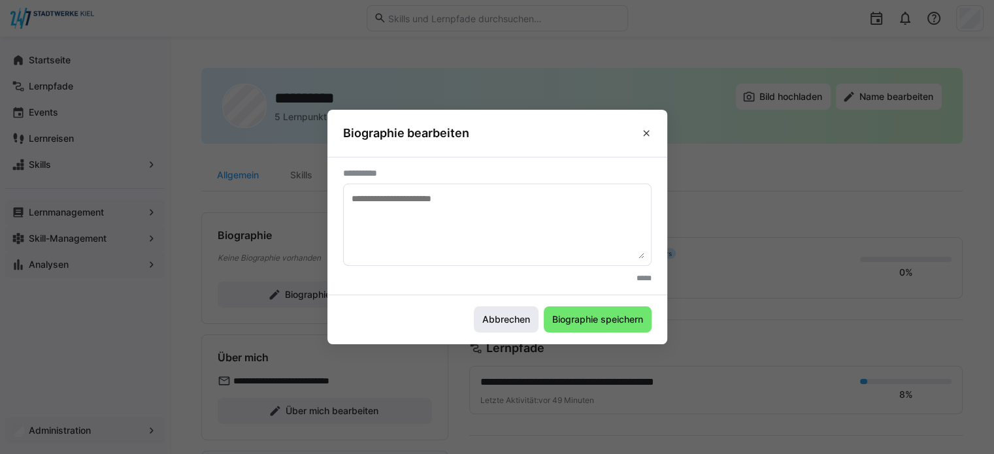
click at [501, 324] on span "Abbrechen" at bounding box center [506, 319] width 52 height 13
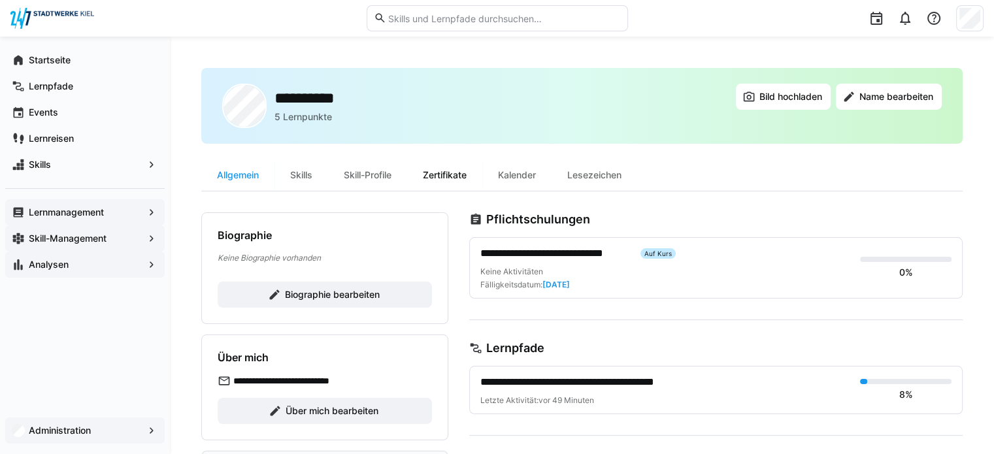
click at [432, 169] on div "Zertifikate" at bounding box center [444, 174] width 75 height 31
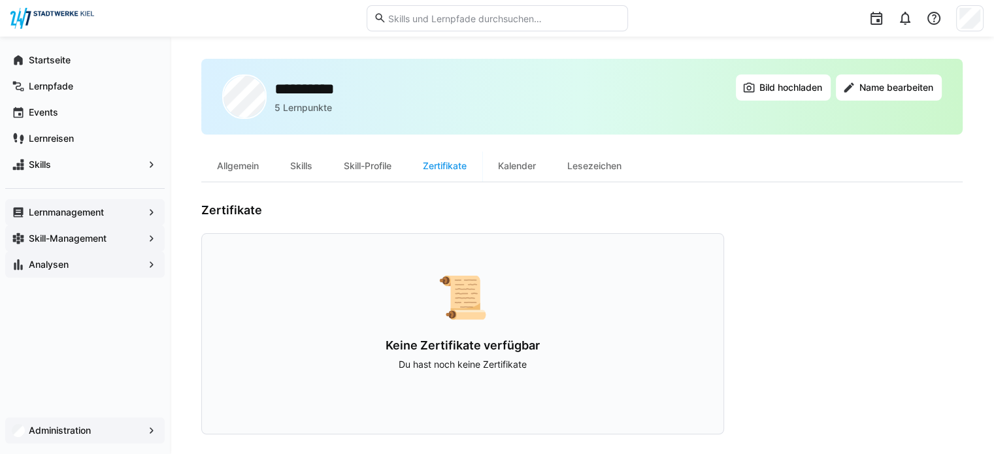
scroll to position [20, 0]
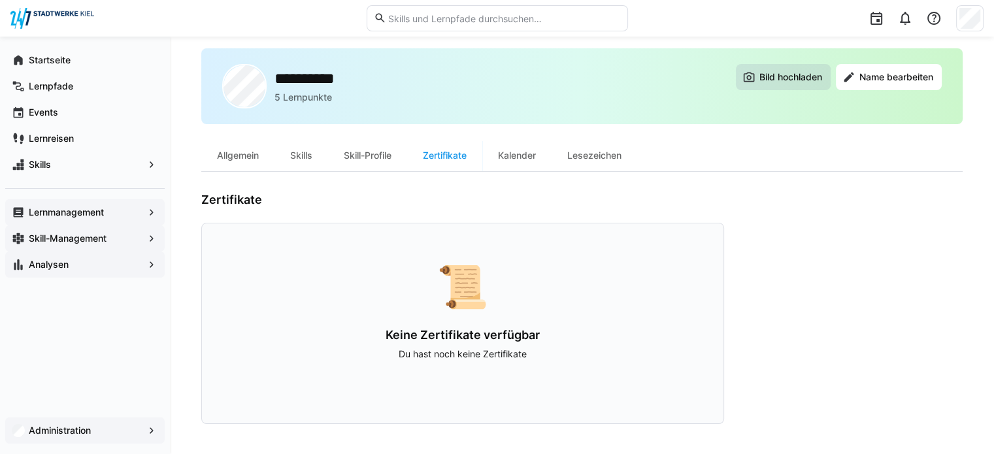
click at [797, 75] on span "Bild hochladen" at bounding box center [790, 77] width 67 height 13
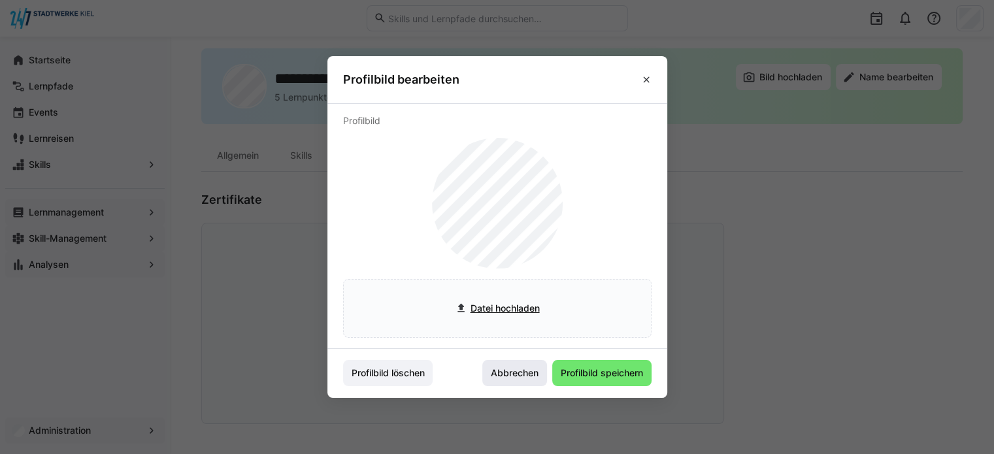
click at [524, 376] on span "Abbrechen" at bounding box center [515, 373] width 52 height 13
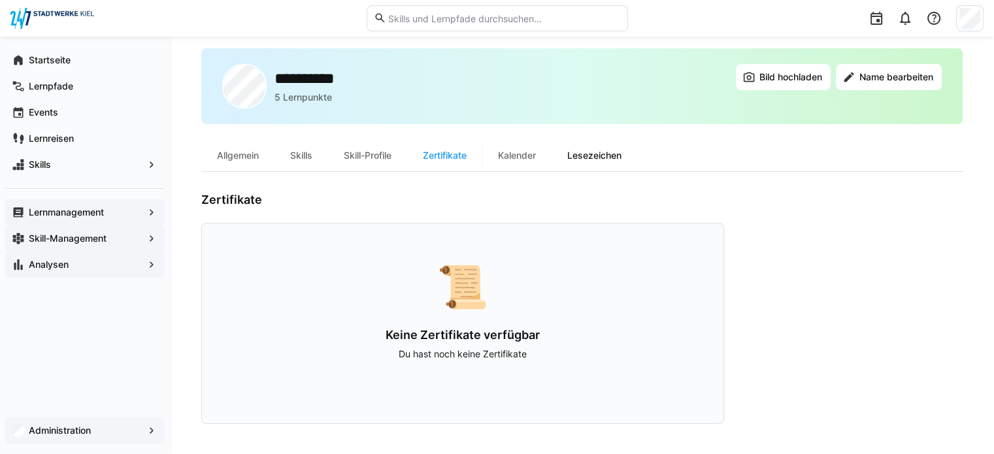
click at [625, 151] on div "Lesezeichen" at bounding box center [594, 155] width 86 height 31
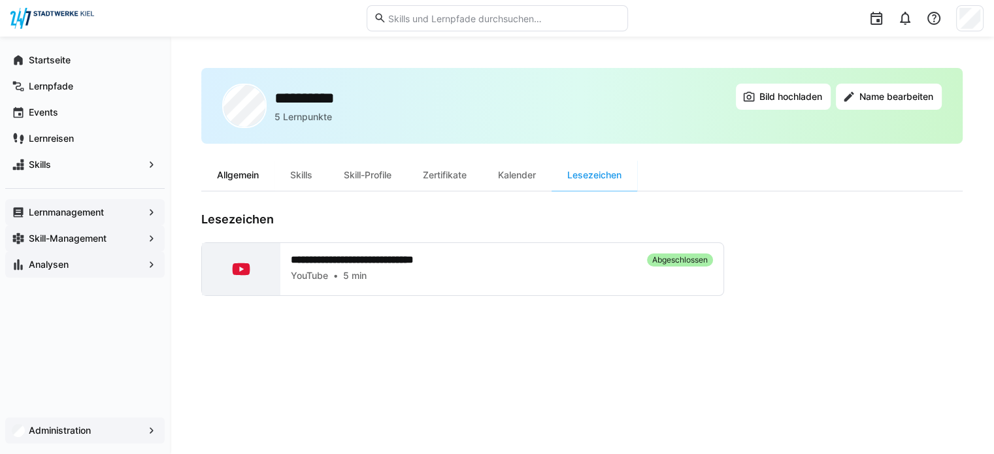
click at [235, 183] on div "Allgemein" at bounding box center [237, 174] width 73 height 31
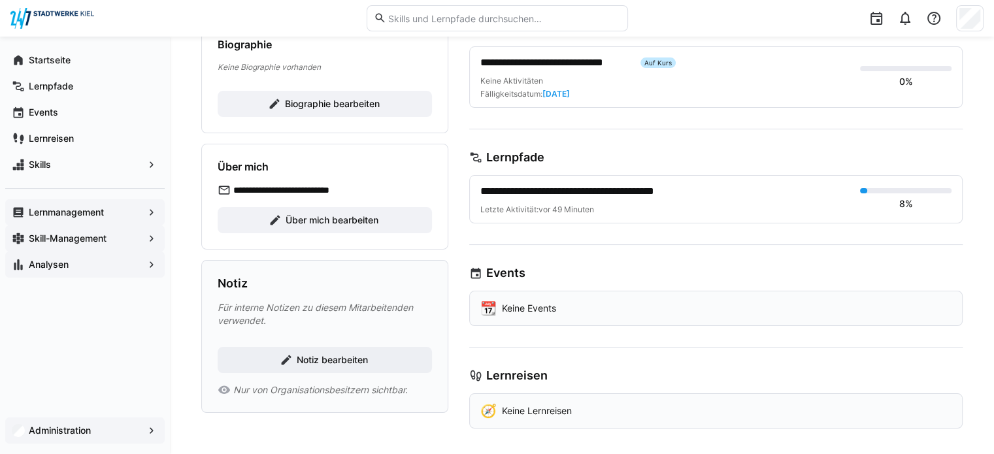
scroll to position [194, 0]
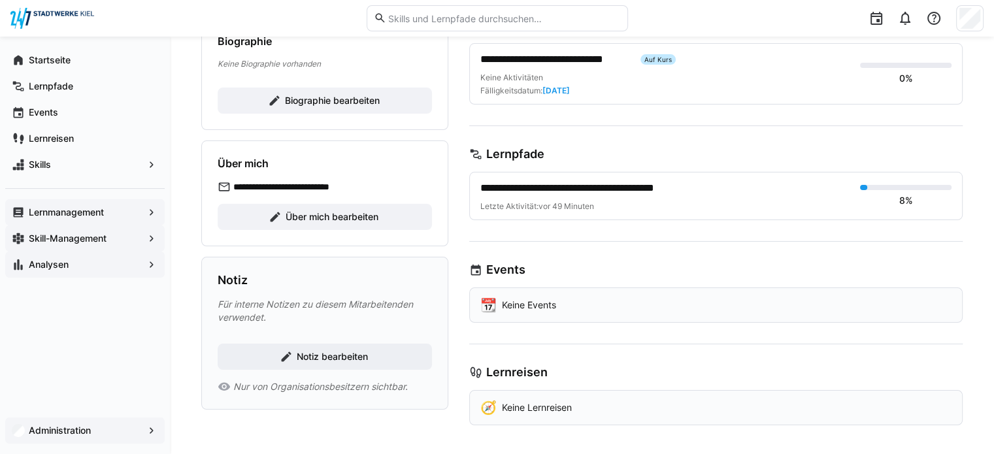
click at [980, 20] on div at bounding box center [969, 18] width 27 height 26
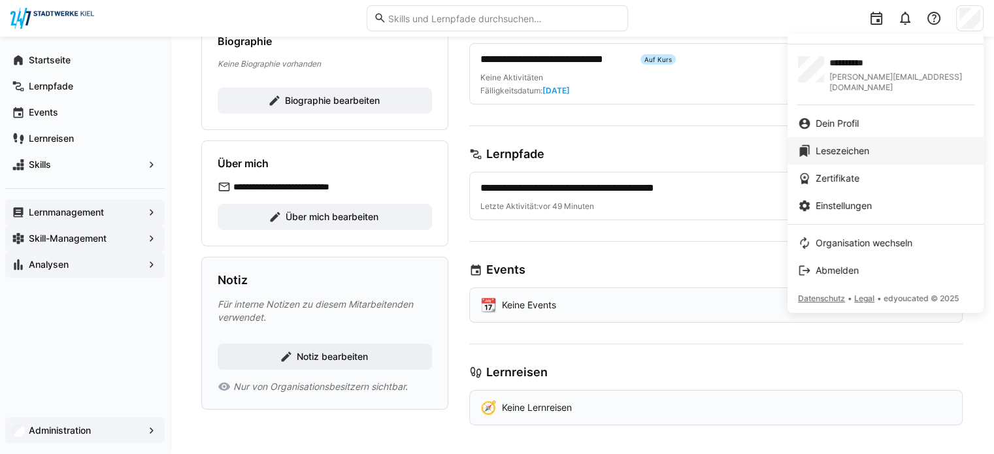
click at [859, 144] on span "Lesezeichen" at bounding box center [842, 150] width 54 height 13
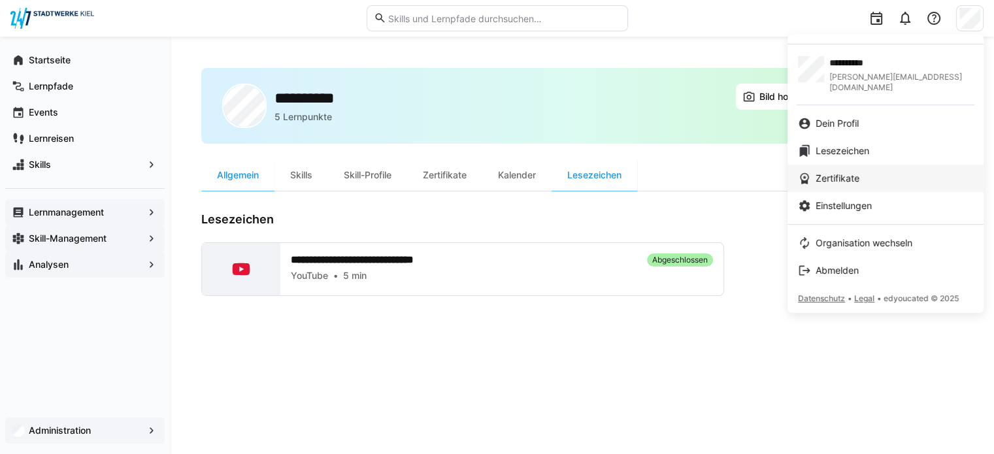
click at [855, 172] on span "Zertifikate" at bounding box center [837, 178] width 44 height 13
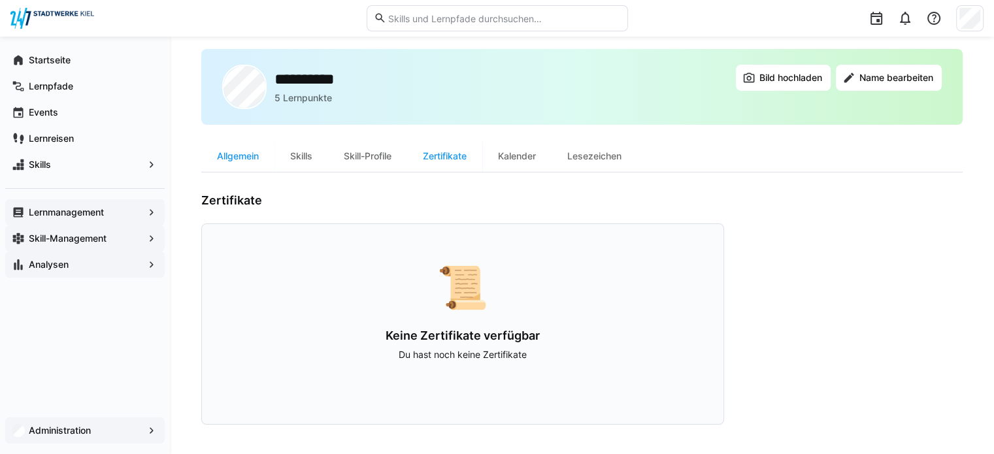
scroll to position [20, 0]
click at [549, 316] on div "📜 Keine Zertifikate verfügbar Du hast noch keine Zertifikate" at bounding box center [462, 323] width 523 height 201
drag, startPoint x: 549, startPoint y: 316, endPoint x: 526, endPoint y: 331, distance: 27.9
click at [526, 331] on h3 "Keine Zertifikate verfügbar" at bounding box center [463, 335] width 438 height 14
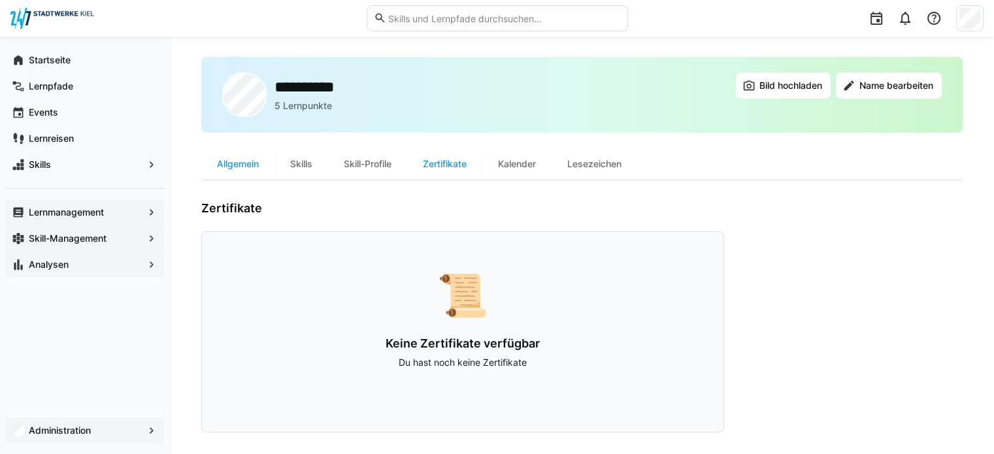
scroll to position [0, 0]
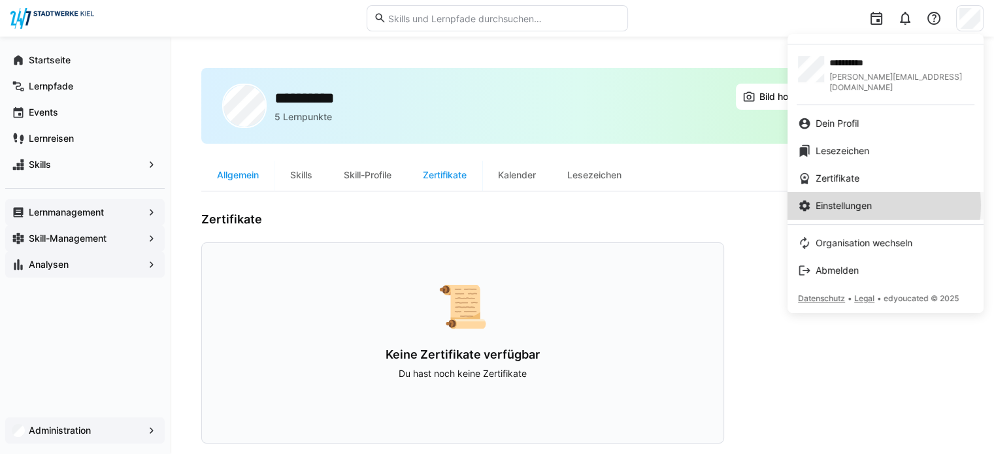
click at [872, 199] on span "Einstellungen" at bounding box center [843, 205] width 56 height 13
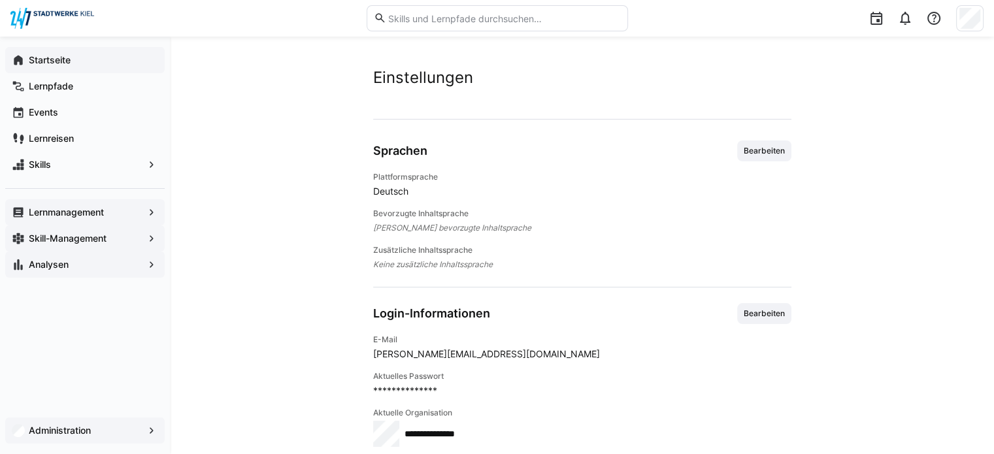
click at [31, 69] on div "Startseite" at bounding box center [84, 60] width 159 height 26
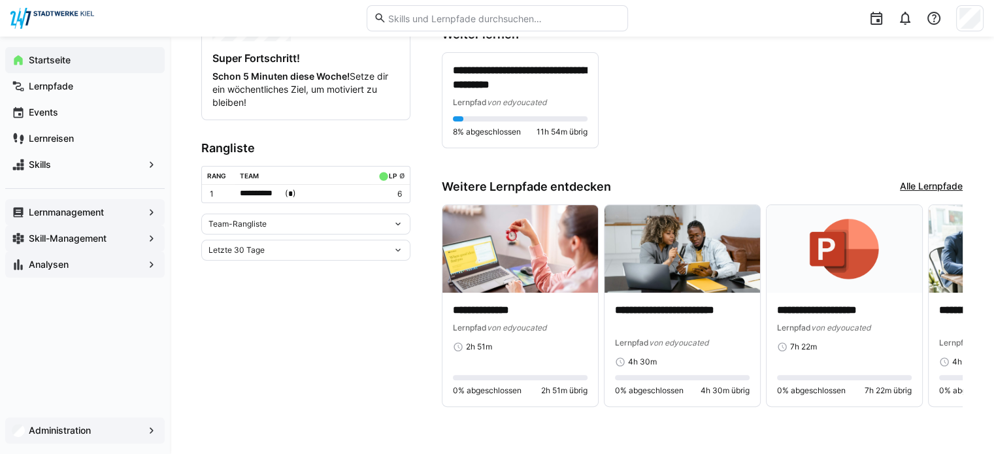
scroll to position [292, 0]
click at [387, 227] on div "Team-Rangliste" at bounding box center [305, 223] width 209 height 21
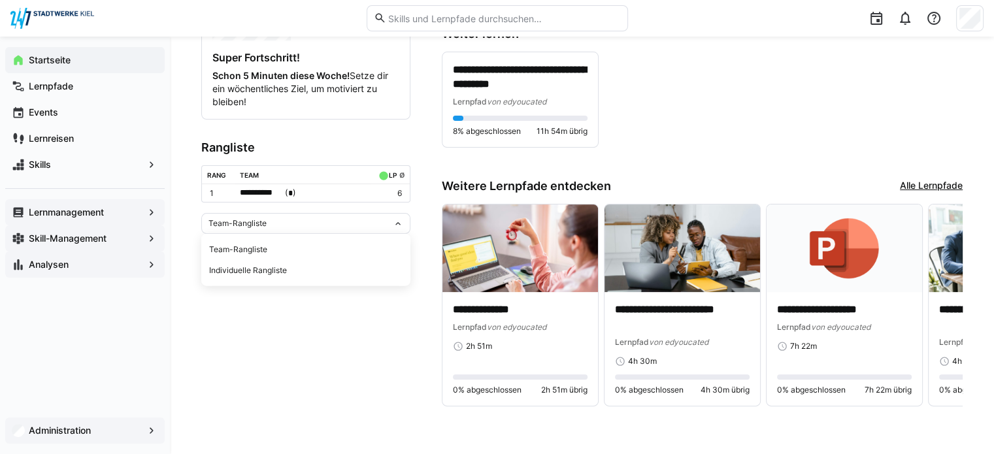
click at [387, 227] on div "Team-Rangliste Team-Rangliste Individuelle Rangliste" at bounding box center [305, 223] width 209 height 21
click at [399, 245] on eds-icon at bounding box center [398, 249] width 10 height 10
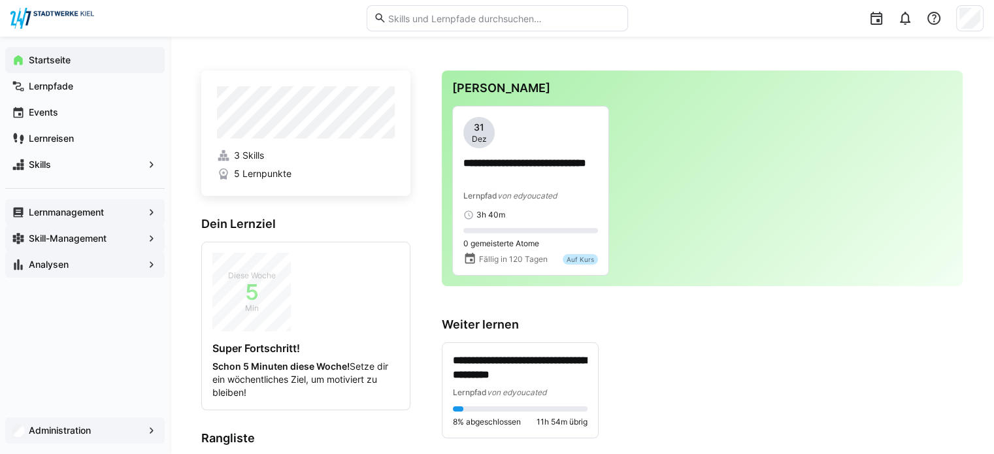
scroll to position [0, 0]
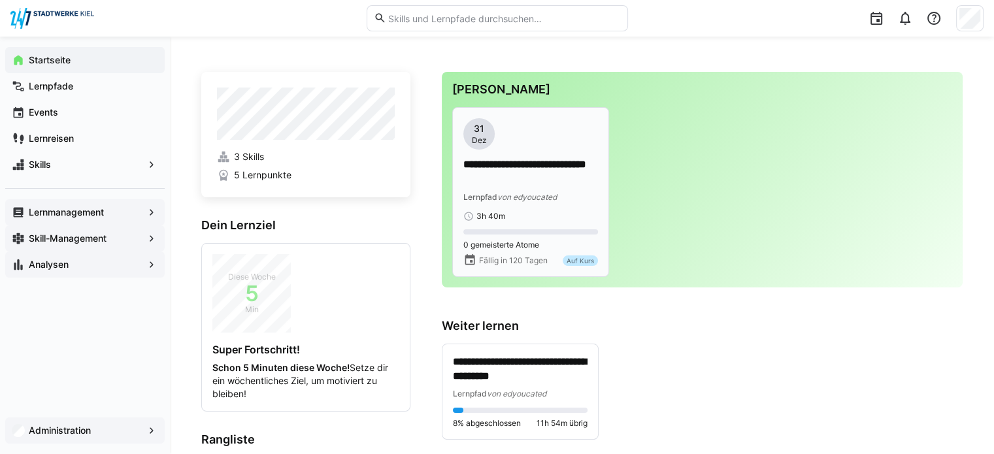
click at [483, 182] on p "**********" at bounding box center [530, 172] width 135 height 30
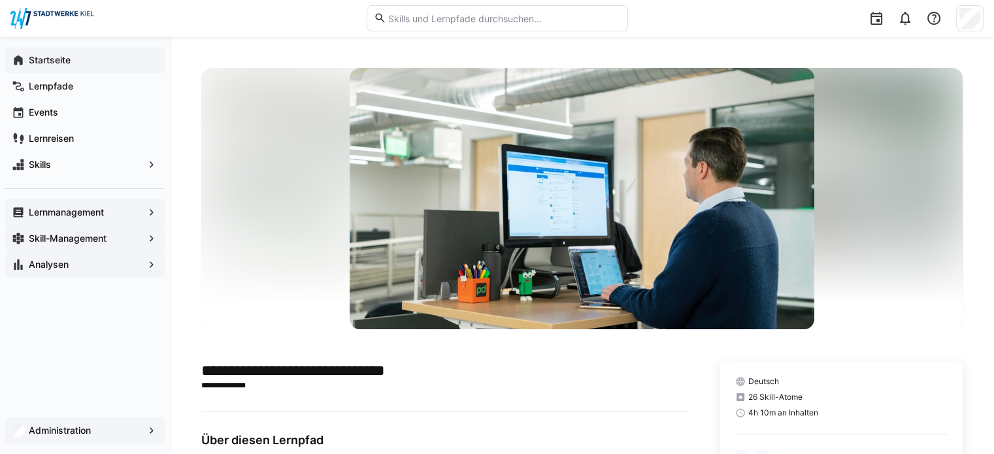
click at [84, 59] on span "Startseite" at bounding box center [92, 60] width 131 height 13
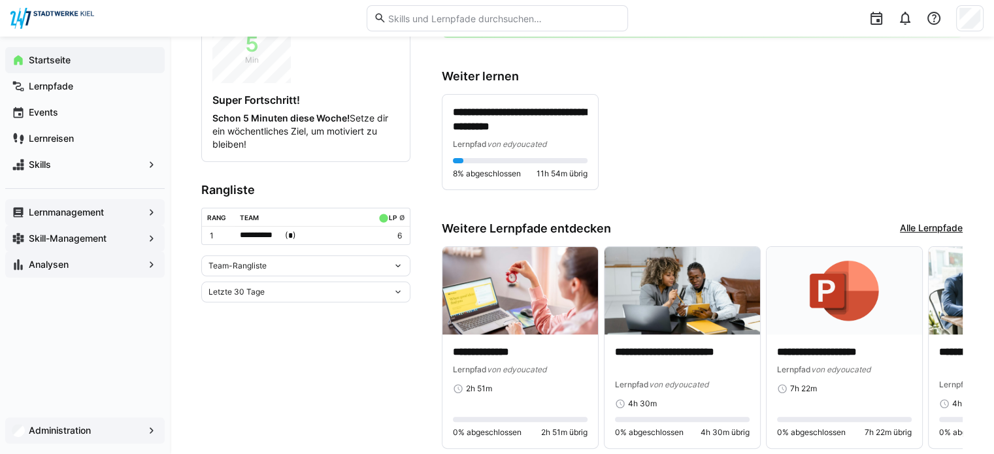
scroll to position [261, 0]
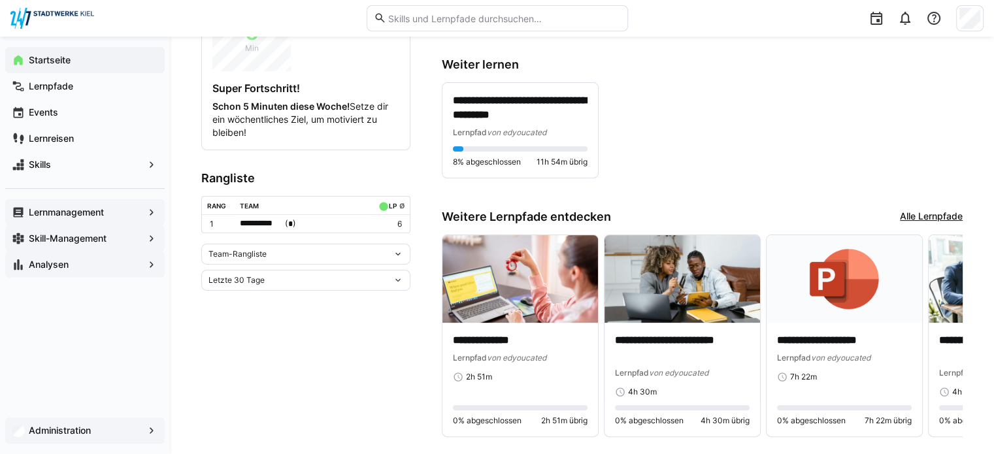
click at [960, 211] on link "Alle Lernpfade" at bounding box center [931, 217] width 63 height 14
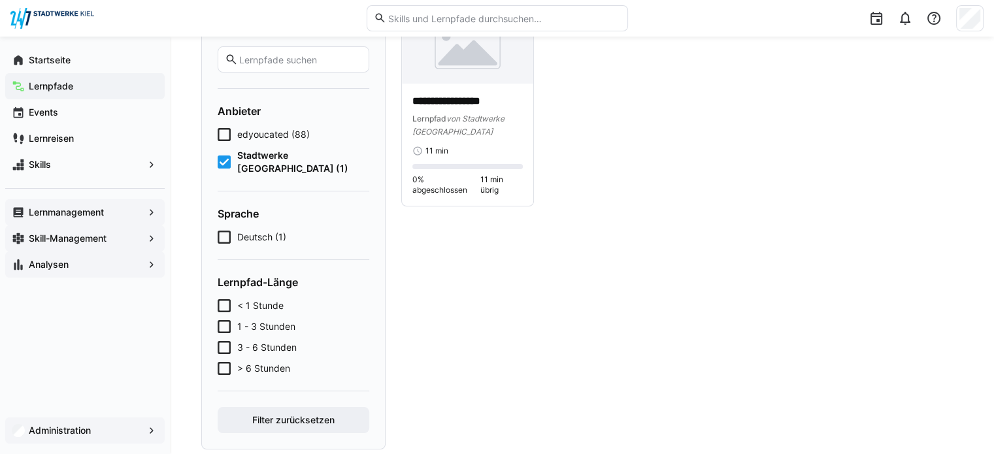
scroll to position [131, 0]
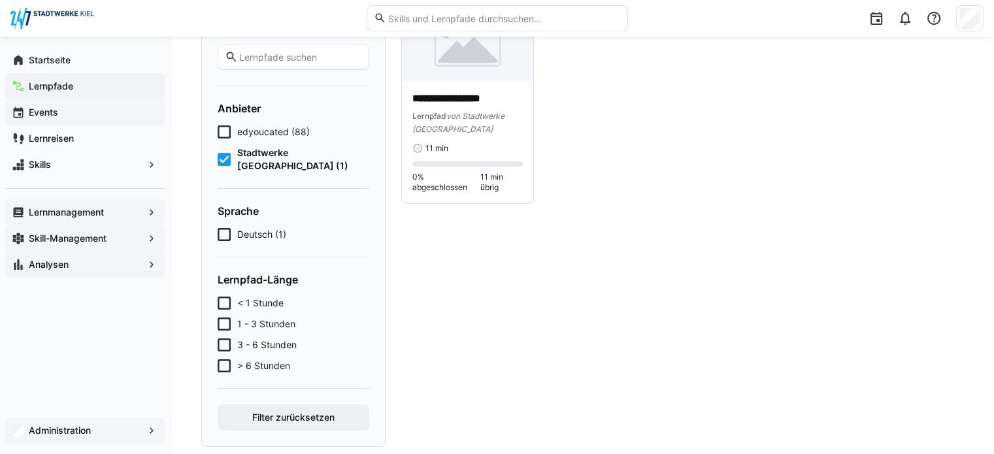
click at [83, 114] on span "Events" at bounding box center [92, 112] width 131 height 13
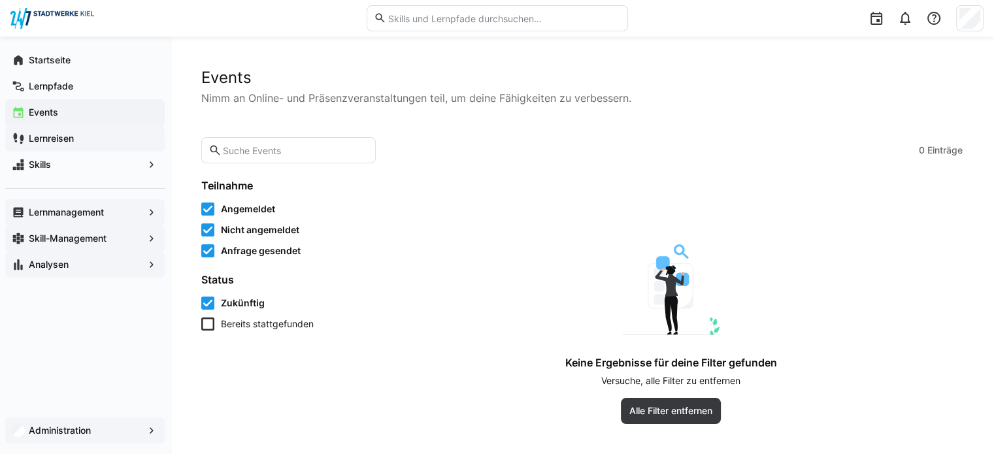
click at [78, 143] on span "Lernreisen" at bounding box center [92, 138] width 131 height 13
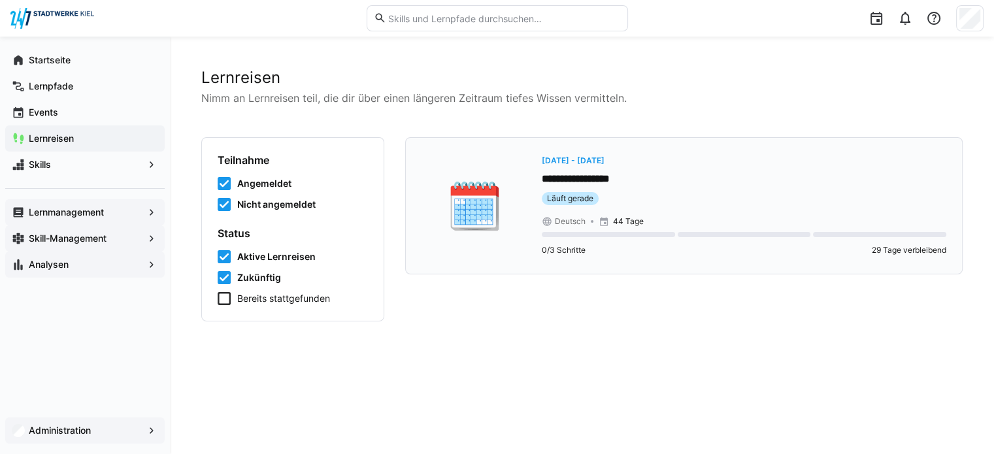
click at [517, 208] on div "🗓️" at bounding box center [473, 206] width 105 height 105
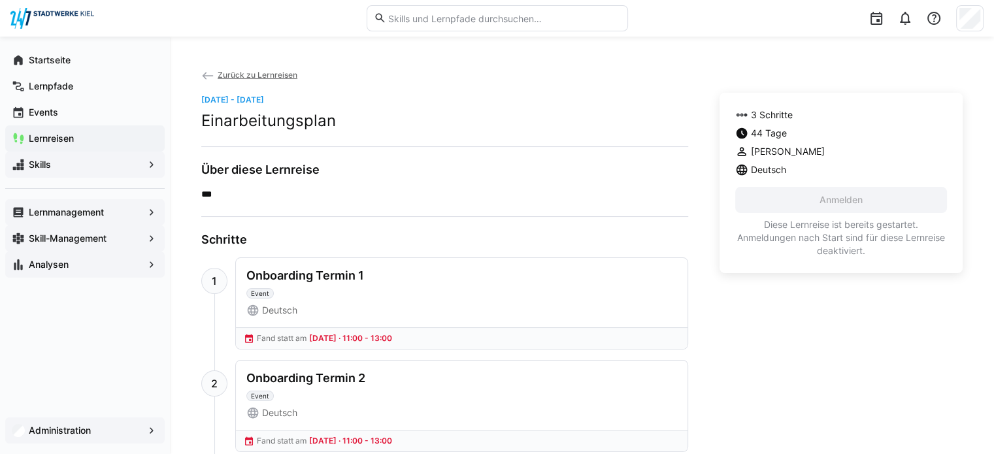
click at [93, 166] on span "Skills" at bounding box center [85, 164] width 116 height 13
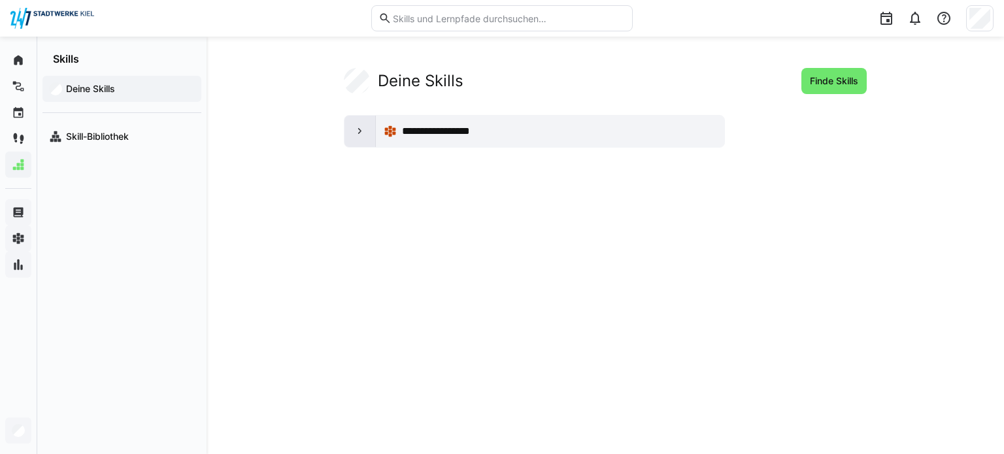
click at [364, 130] on eds-icon at bounding box center [359, 131] width 13 height 13
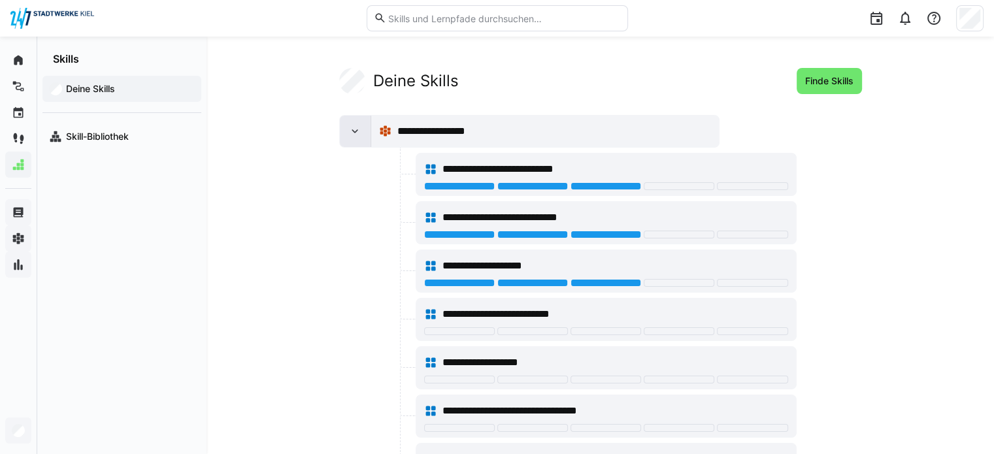
click at [364, 130] on div at bounding box center [355, 131] width 31 height 31
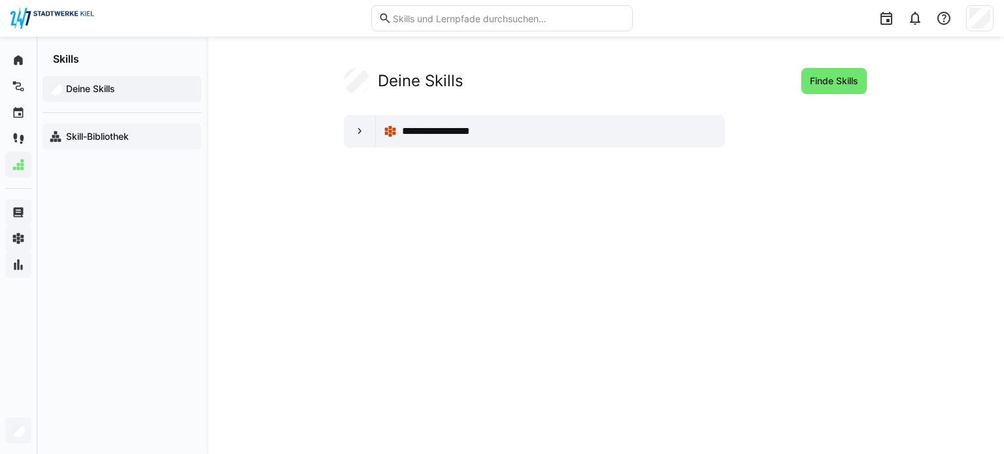
click at [0, 0] on app-navigation-label "Skill-Bibliothek" at bounding box center [0, 0] width 0 height 0
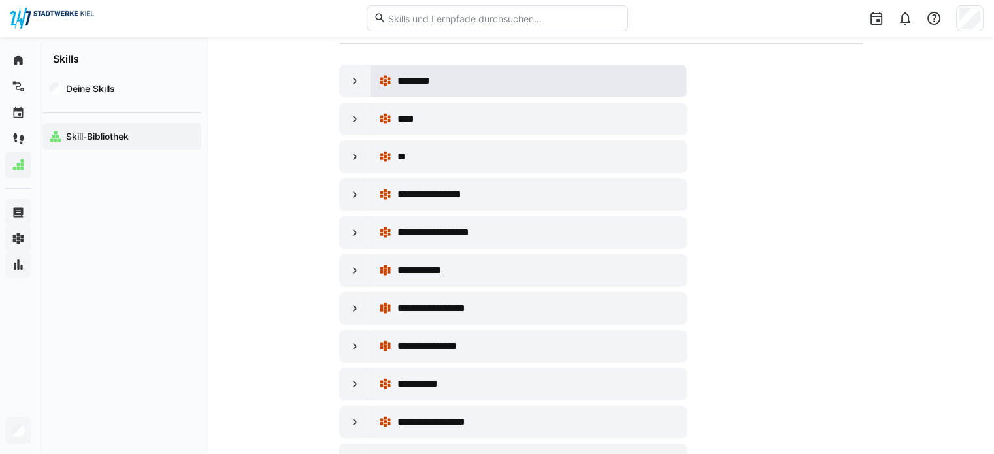
scroll to position [196, 0]
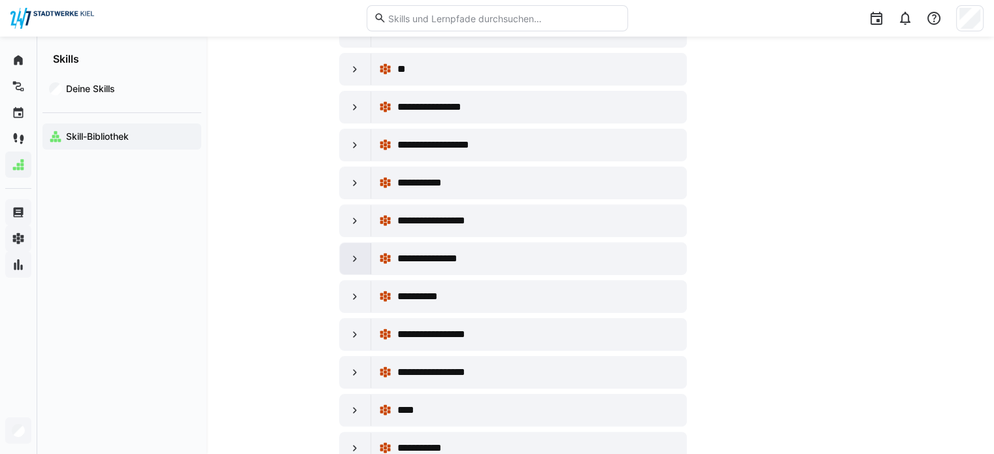
click at [349, 252] on eds-icon at bounding box center [354, 258] width 13 height 13
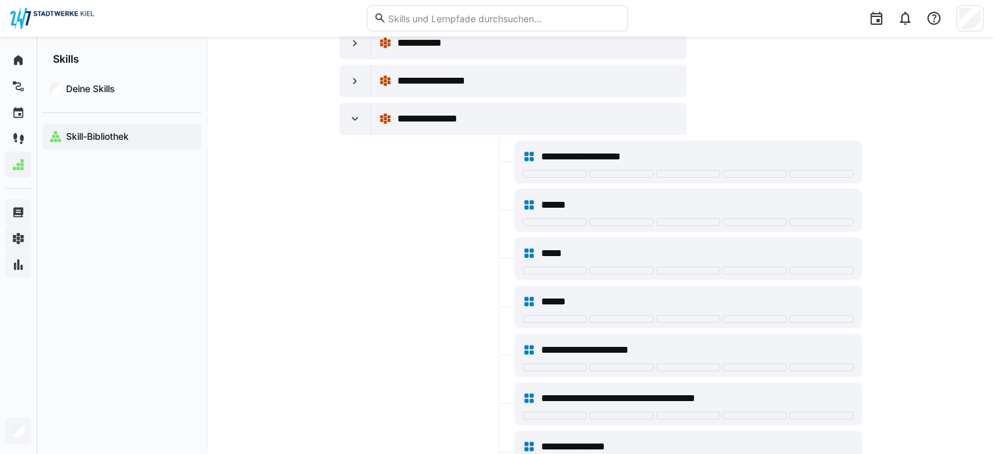
scroll to position [392, 0]
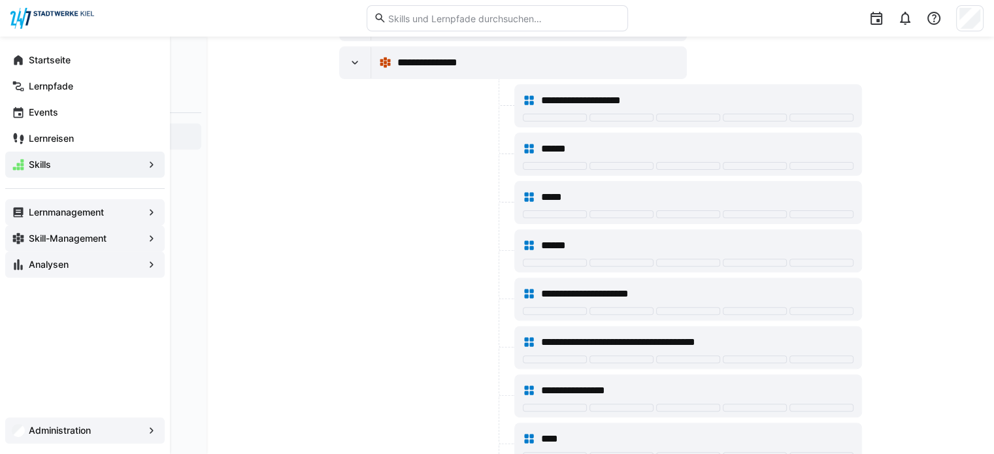
click at [29, 206] on span "Lernmanagement" at bounding box center [85, 212] width 116 height 13
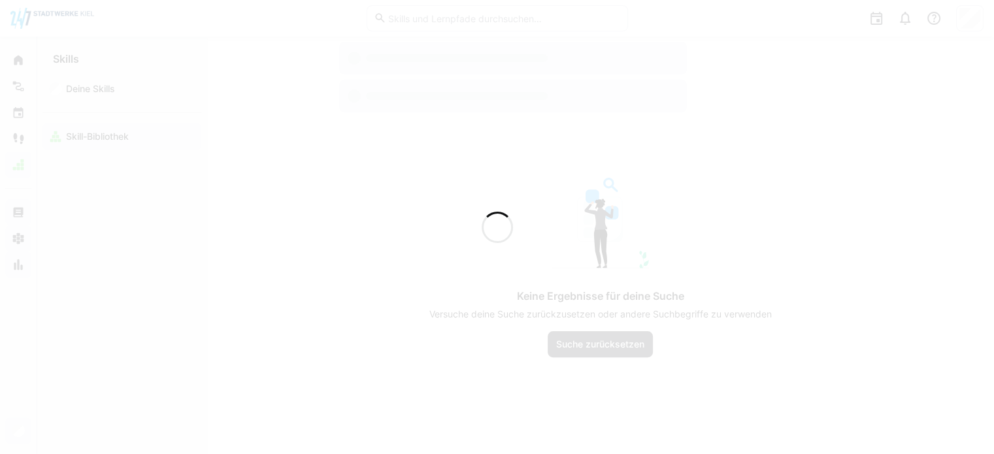
scroll to position [280, 0]
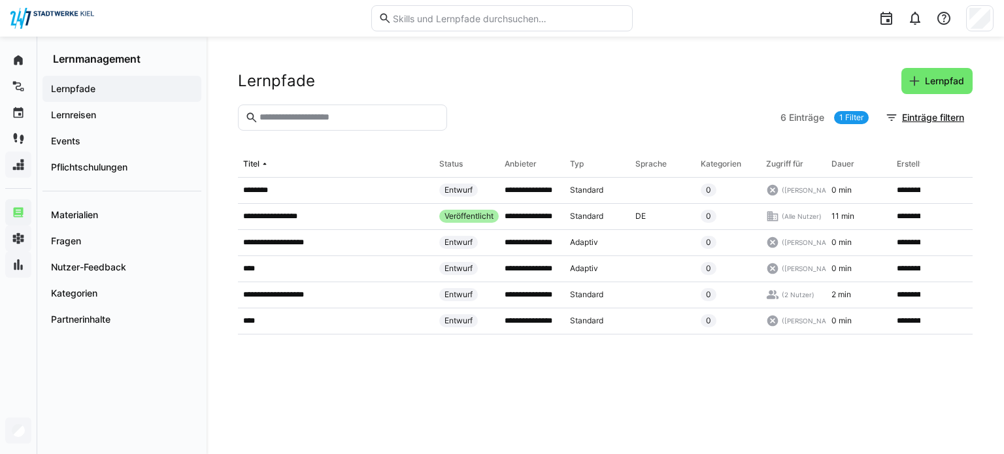
click at [114, 84] on span "Lernpfade" at bounding box center [122, 88] width 146 height 13
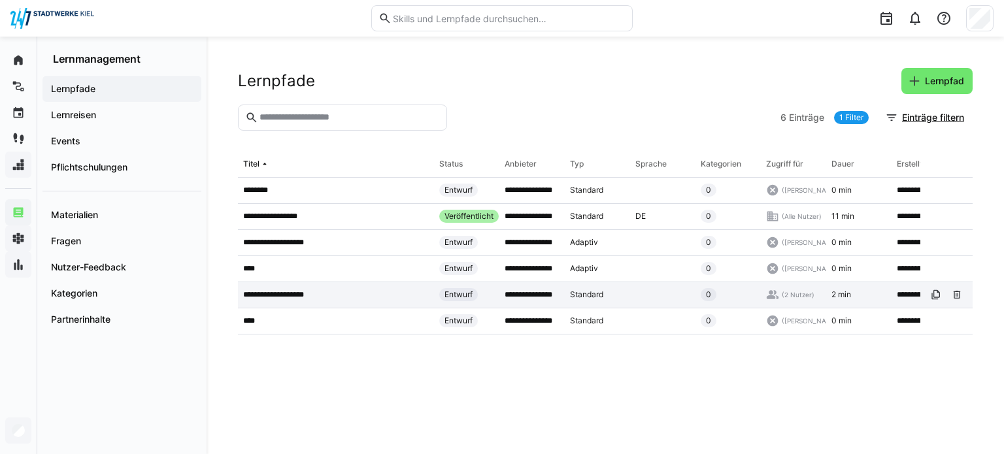
click at [307, 289] on p "**********" at bounding box center [281, 294] width 77 height 10
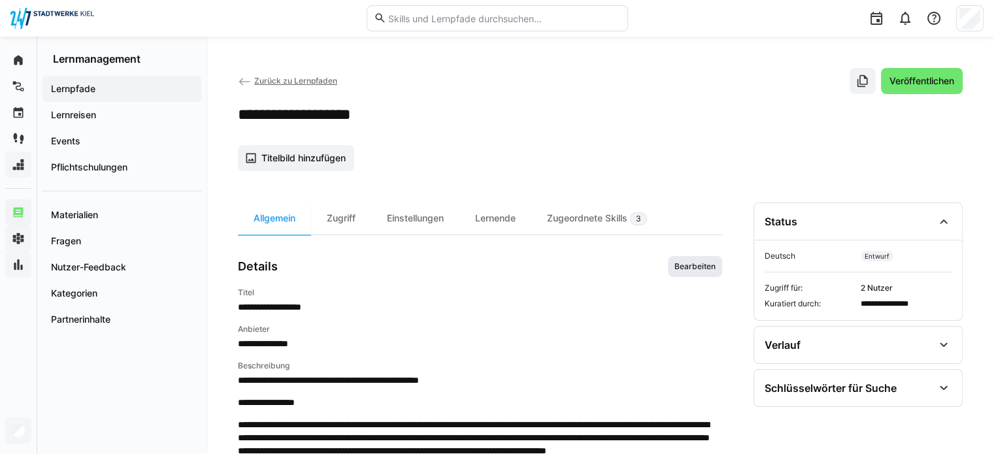
click at [697, 273] on span "Bearbeiten" at bounding box center [695, 266] width 54 height 21
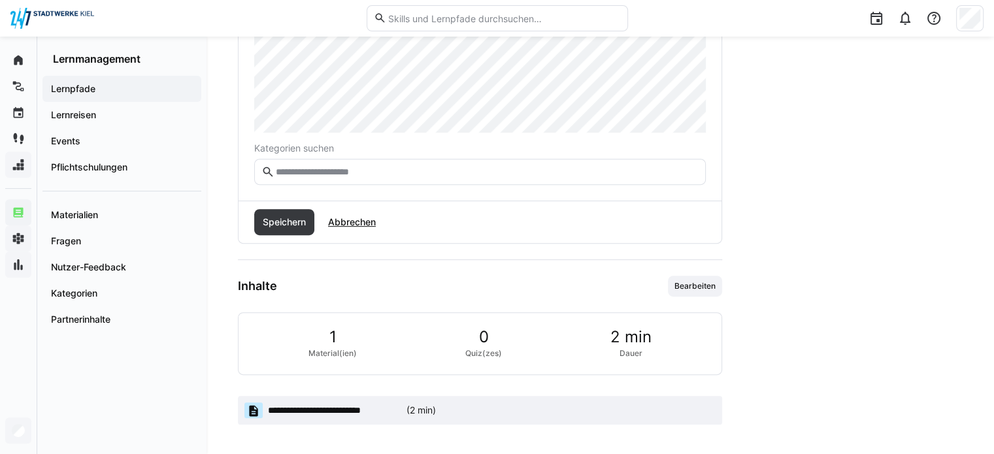
scroll to position [485, 0]
click at [678, 282] on span "Bearbeiten" at bounding box center [695, 285] width 44 height 10
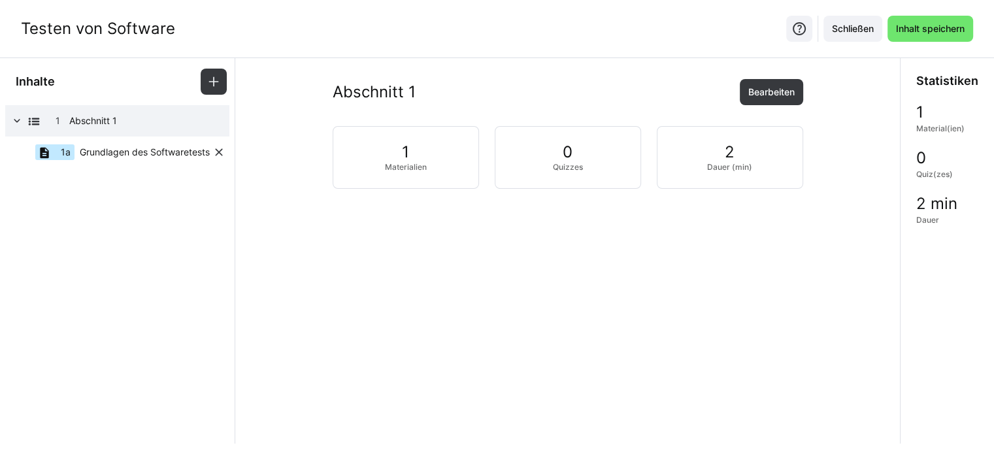
click at [55, 151] on div "1a" at bounding box center [54, 152] width 39 height 16
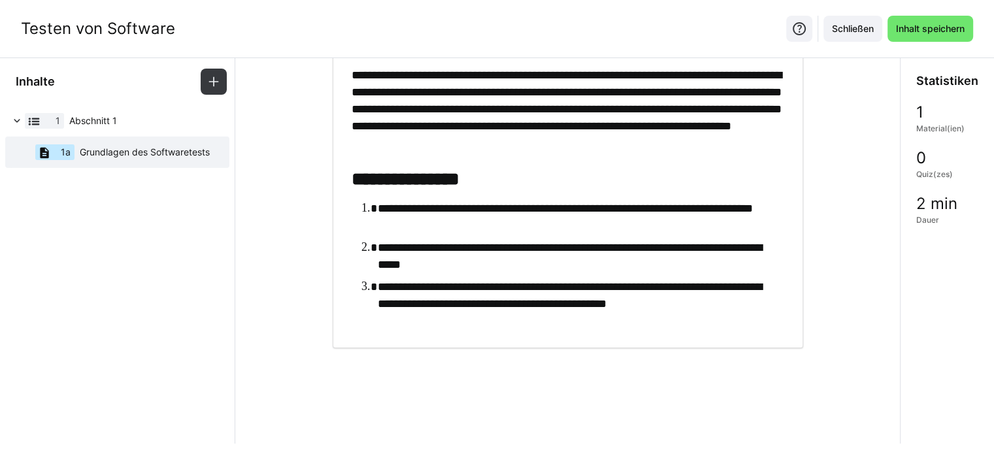
scroll to position [792, 0]
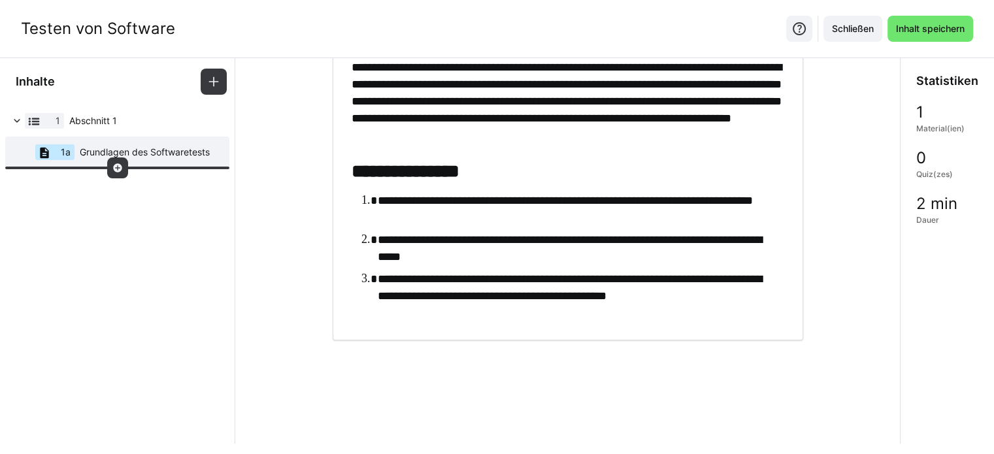
click at [112, 173] on div at bounding box center [117, 167] width 21 height 21
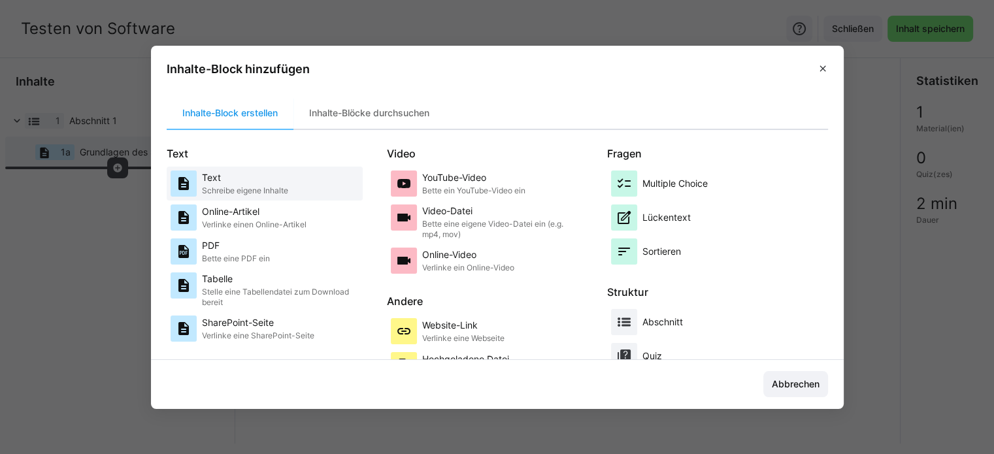
click at [232, 193] on p "Schreibe eigene Inhalte" at bounding box center [245, 191] width 86 height 10
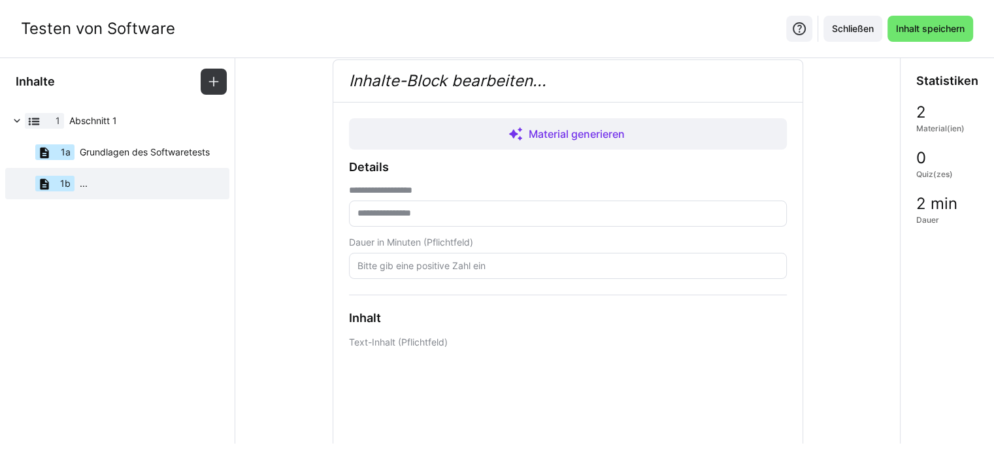
scroll to position [0, 0]
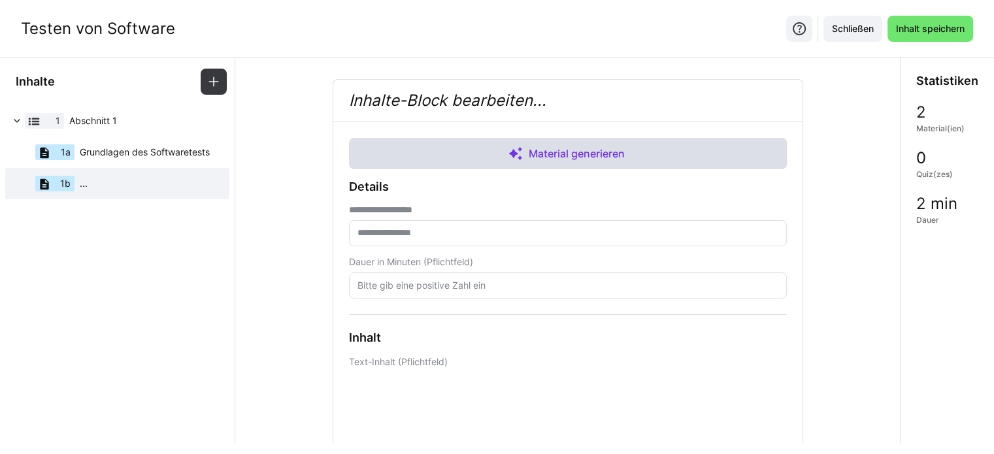
click at [504, 151] on span "Material generieren" at bounding box center [568, 153] width 438 height 31
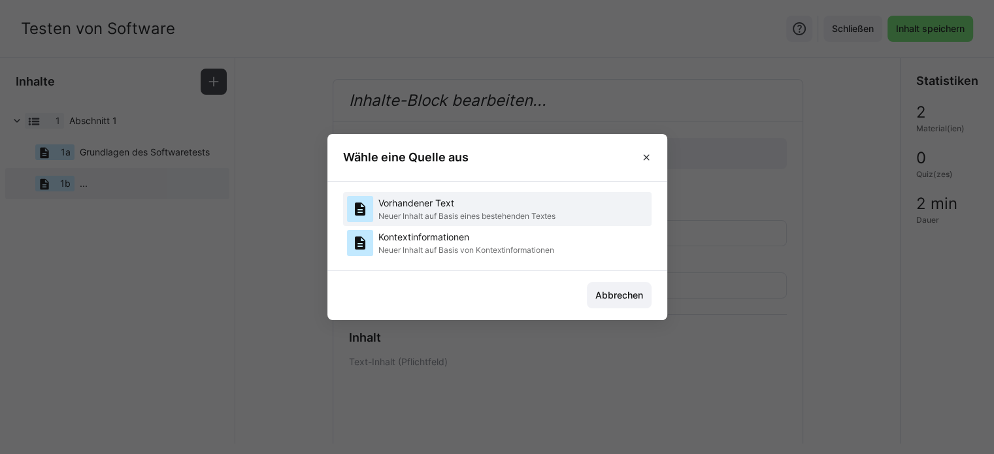
click at [471, 212] on p "Neuer Inhalt auf Basis eines bestehenden Textes" at bounding box center [466, 216] width 177 height 10
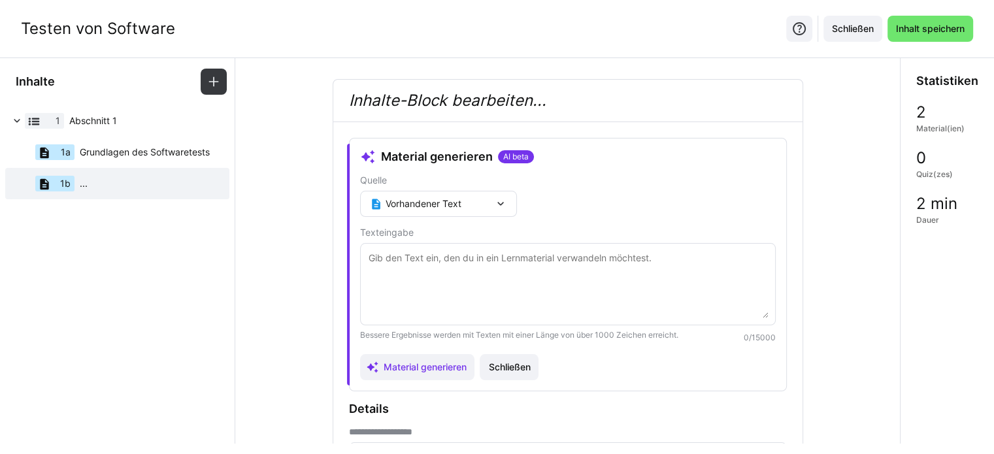
click at [459, 270] on textarea at bounding box center [567, 284] width 401 height 68
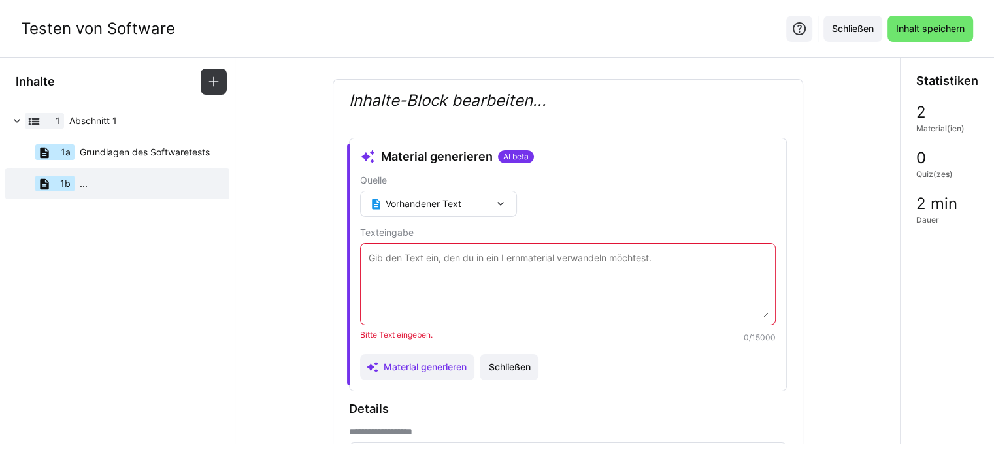
click at [485, 208] on div "Vorhandener Text" at bounding box center [432, 204] width 124 height 12
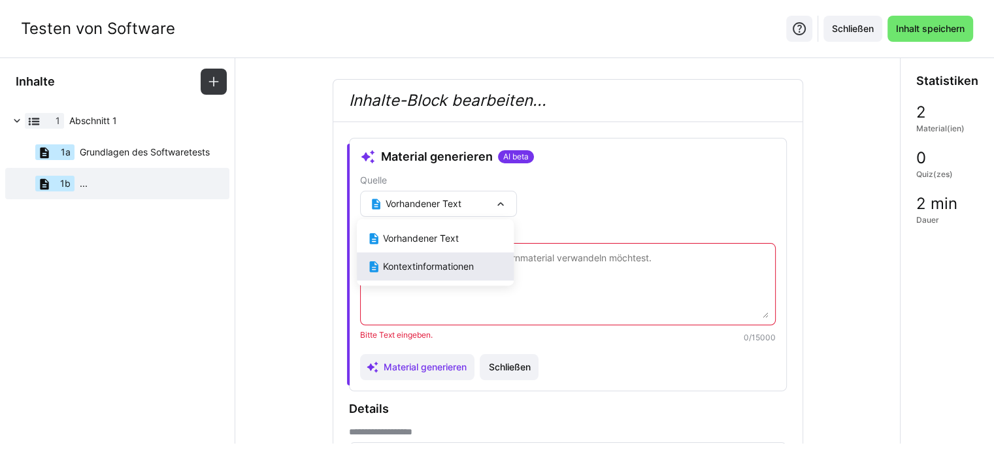
click at [455, 268] on div "Kontextinformationen" at bounding box center [435, 267] width 136 height 14
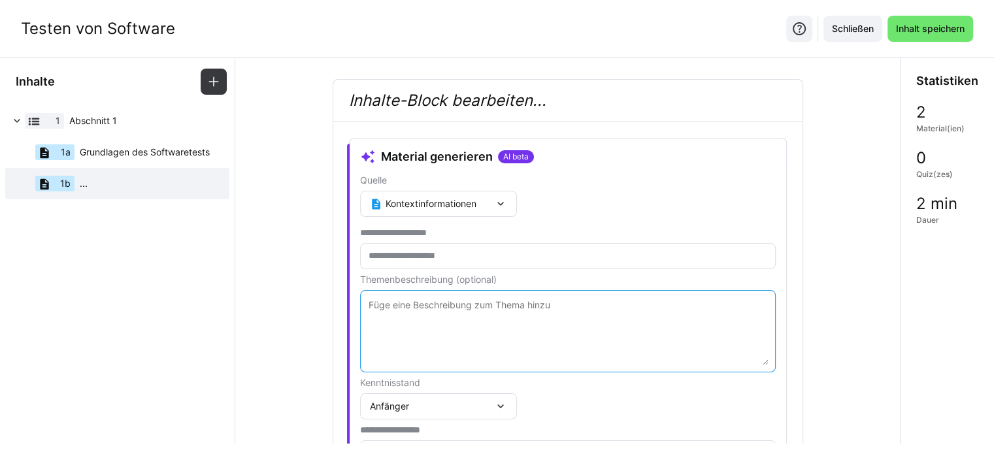
click at [416, 317] on textarea at bounding box center [567, 331] width 401 height 68
click at [418, 255] on input "text" at bounding box center [567, 256] width 401 height 12
type input "*"
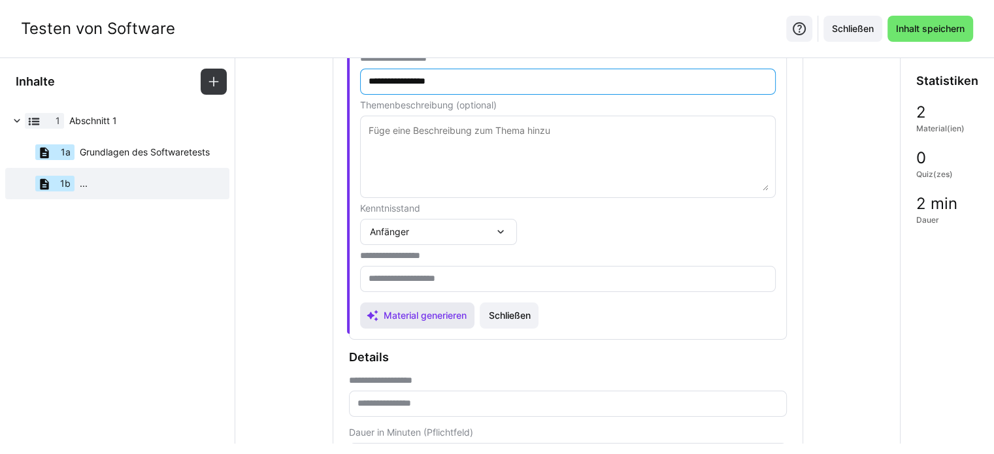
scroll to position [196, 0]
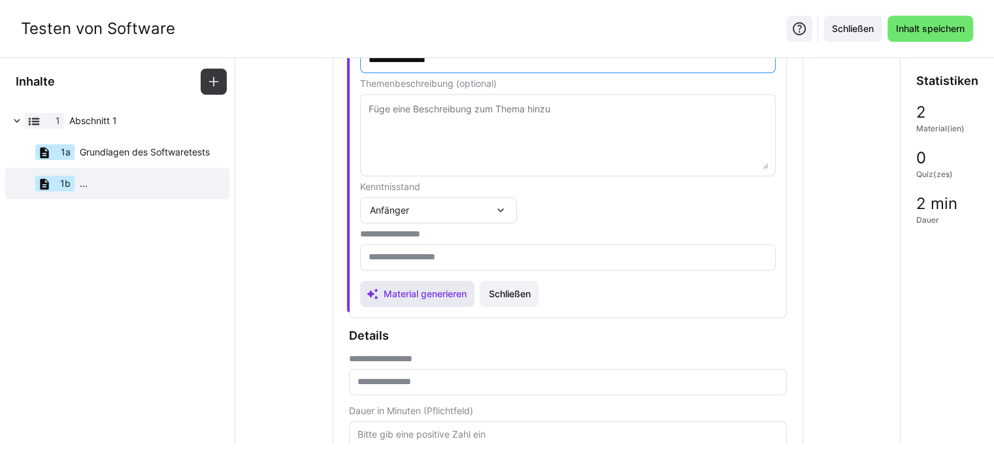
type input "**********"
click at [426, 292] on span "Material generieren" at bounding box center [424, 293] width 87 height 13
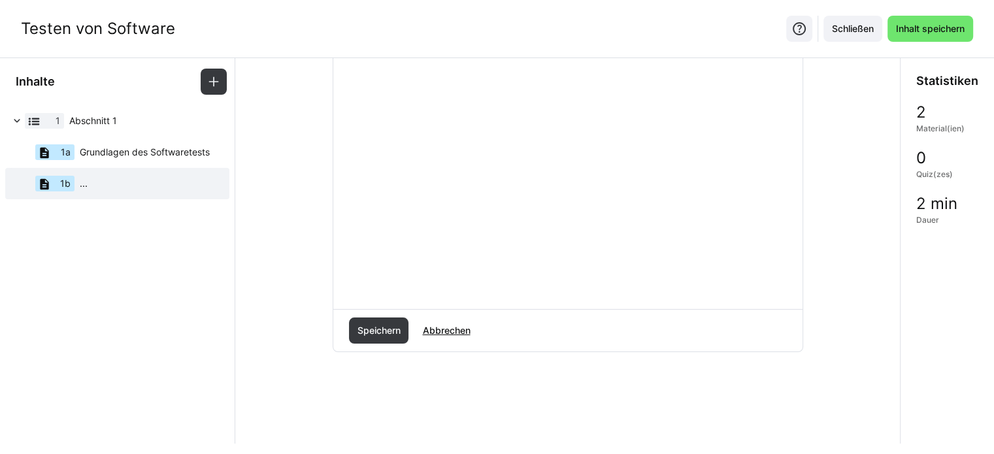
scroll to position [381, 0]
click at [376, 333] on span "Speichern" at bounding box center [378, 329] width 47 height 13
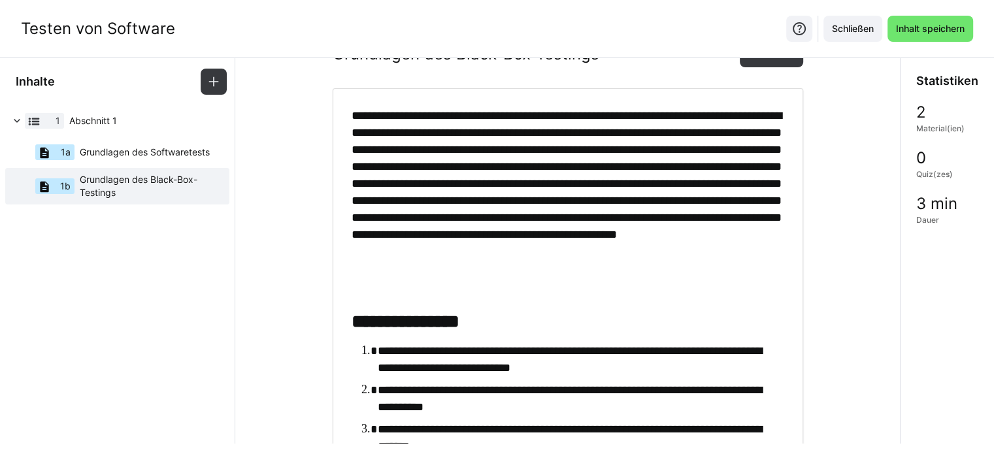
scroll to position [0, 0]
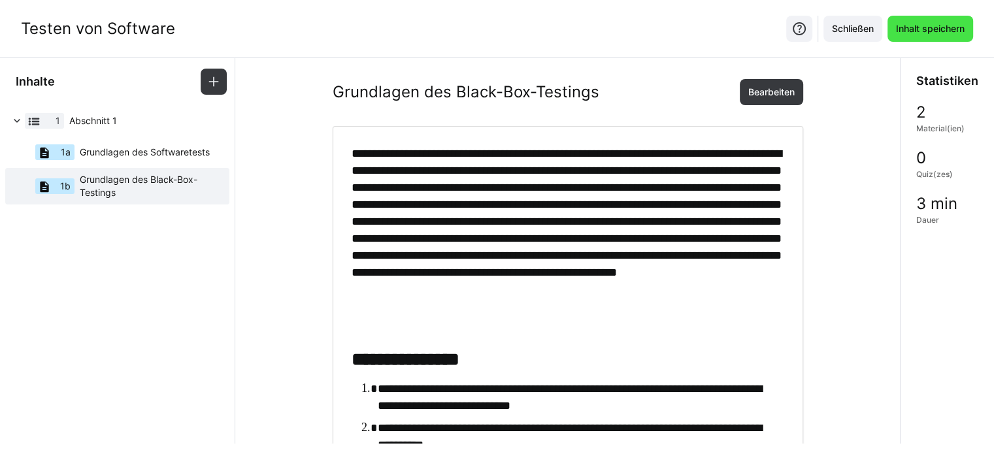
click at [942, 35] on span "Inhalt speichern" at bounding box center [930, 29] width 86 height 26
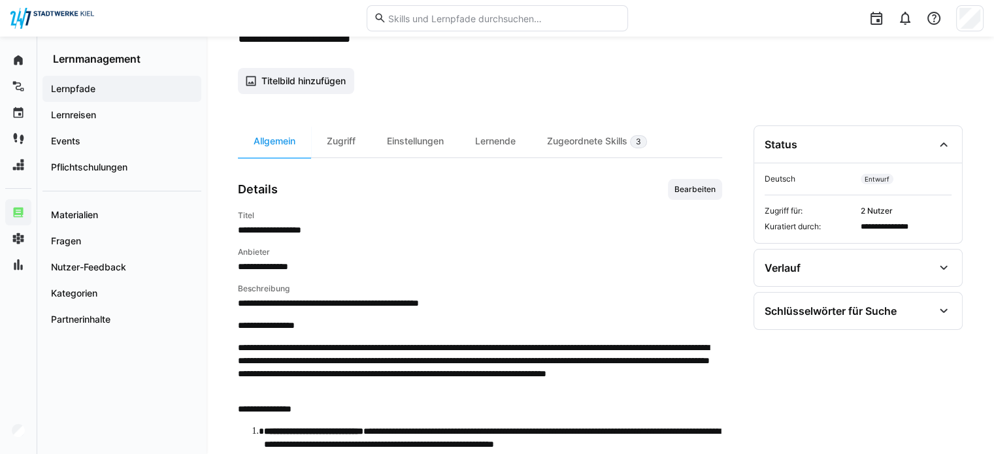
scroll to position [76, 0]
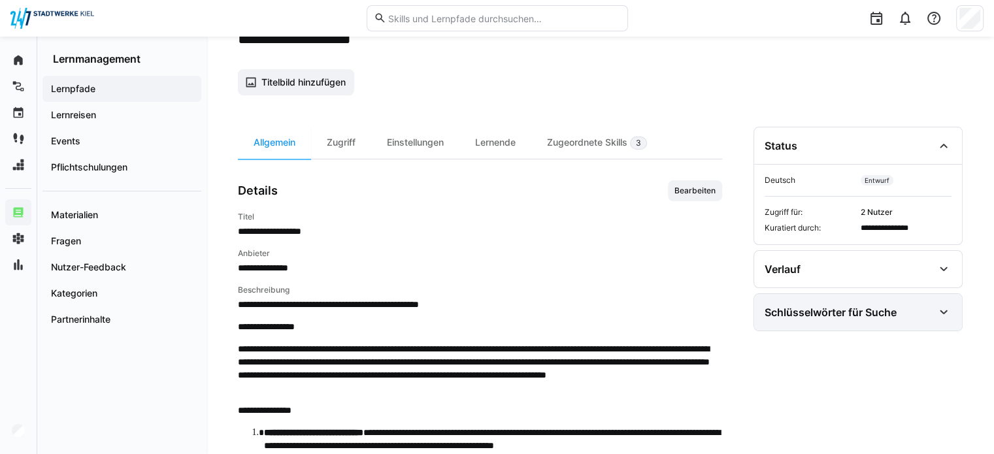
click at [932, 305] on div "Schlüsselwörter für Suche" at bounding box center [848, 312] width 169 height 16
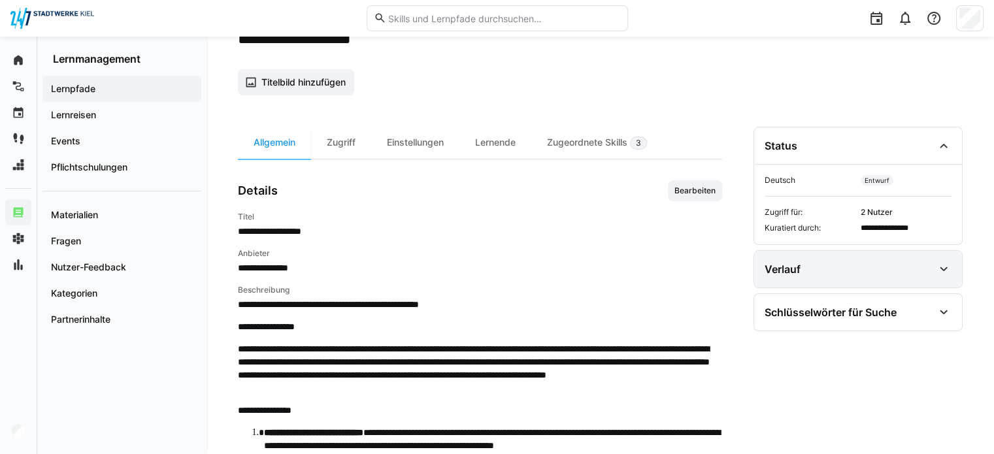
click at [929, 270] on div "Verlauf" at bounding box center [848, 269] width 169 height 16
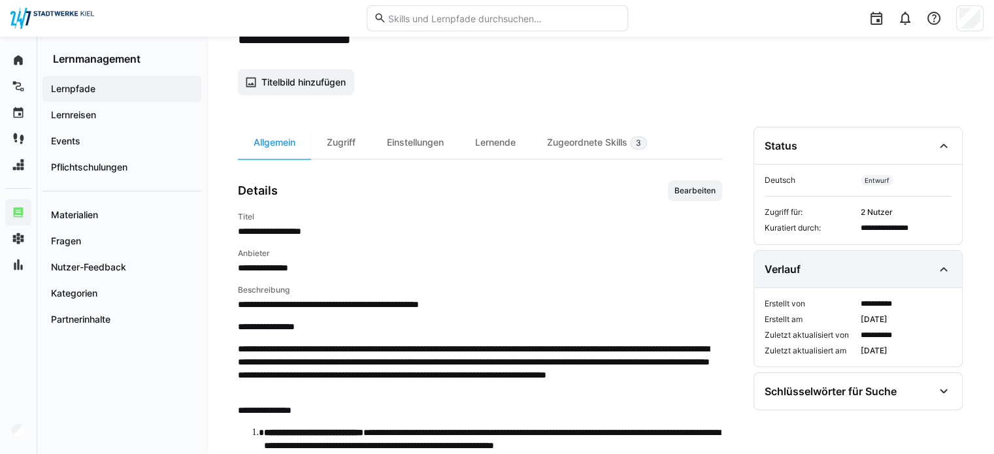
click at [929, 270] on div "Verlauf" at bounding box center [848, 269] width 169 height 16
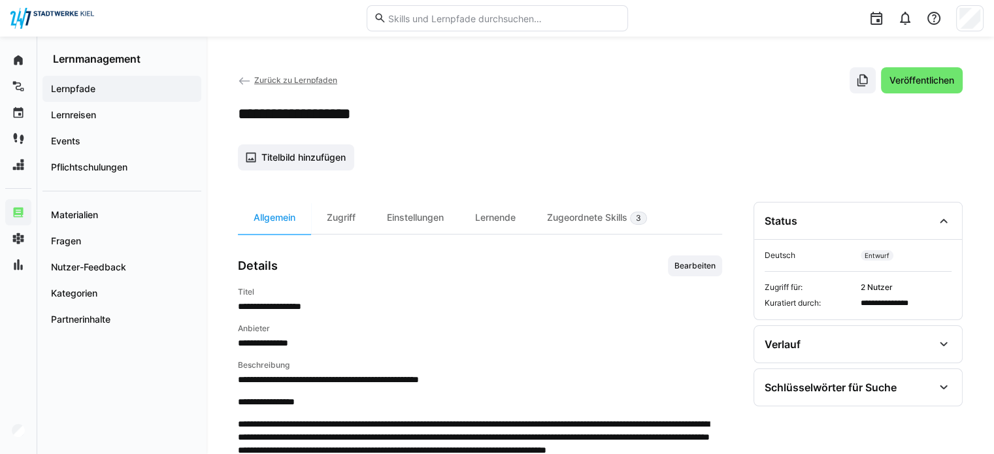
scroll to position [0, 0]
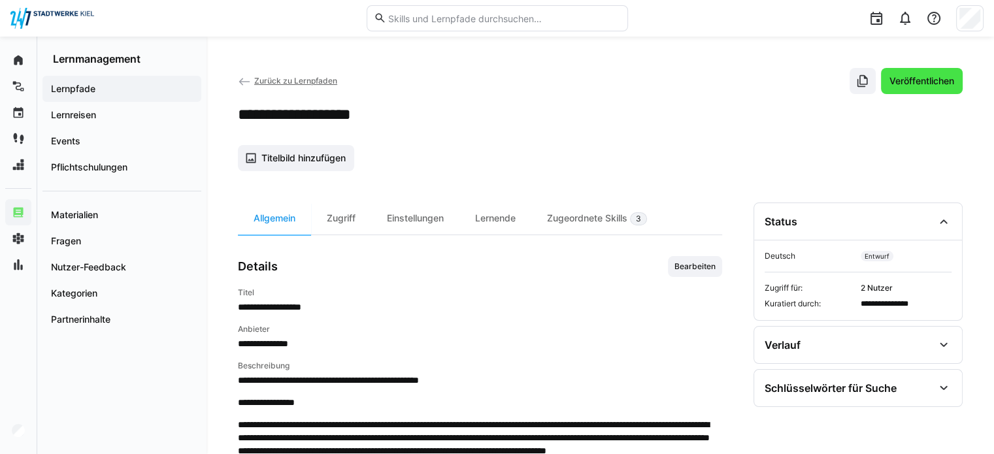
click at [917, 73] on span "Veröffentlichen" at bounding box center [922, 81] width 82 height 26
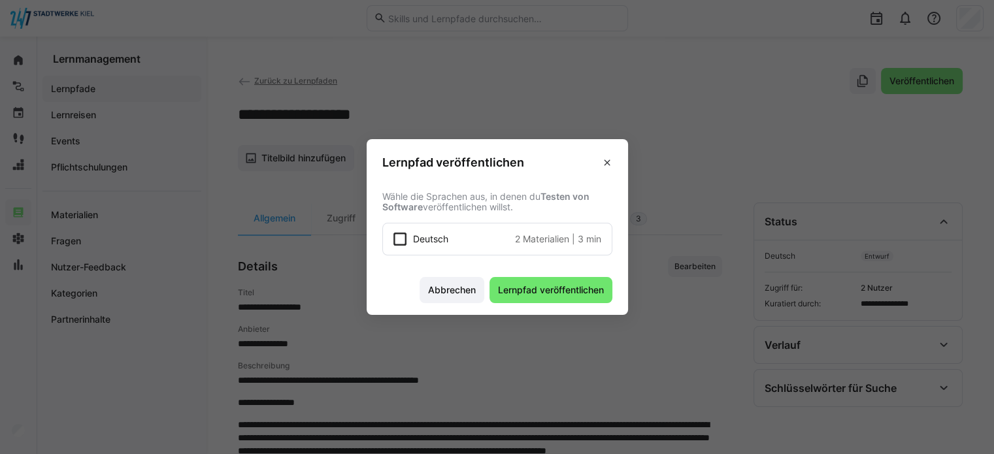
click at [406, 242] on icon at bounding box center [399, 239] width 13 height 13
click at [552, 284] on span "Lernpfad veröffentlichen" at bounding box center [551, 290] width 110 height 13
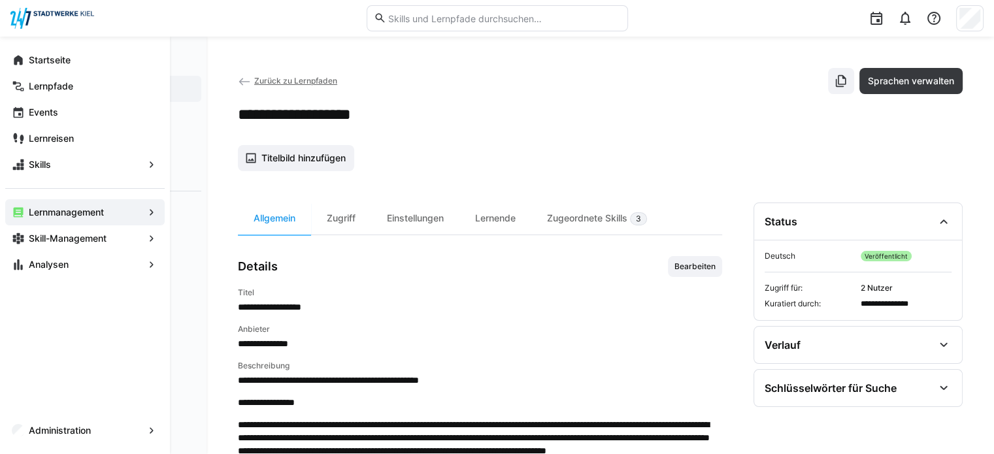
click at [0, 0] on app-navigation-label "Lernmanagement" at bounding box center [0, 0] width 0 height 0
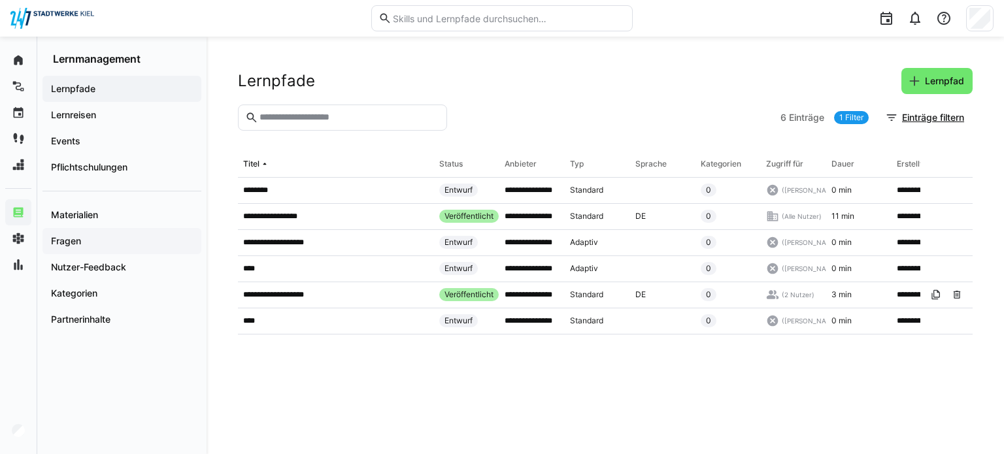
click at [89, 243] on span "Fragen" at bounding box center [122, 241] width 146 height 13
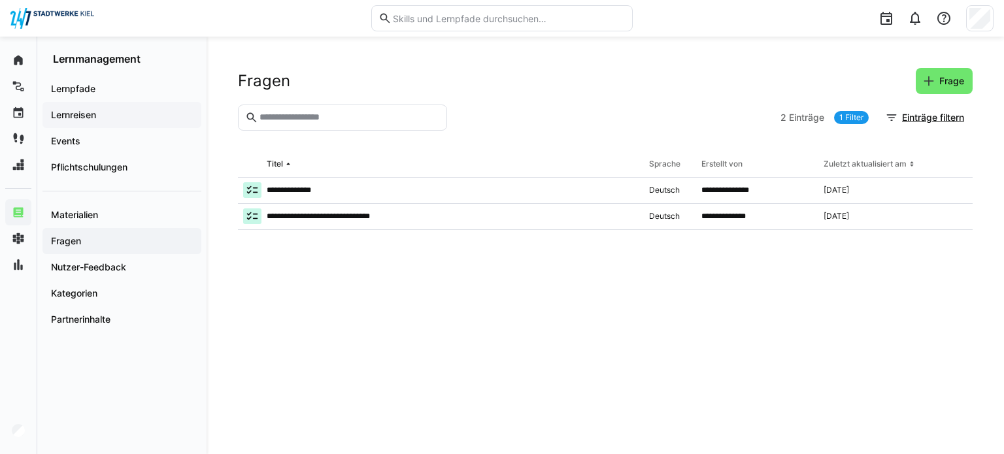
click at [0, 0] on app-navigation-label "Lernreisen" at bounding box center [0, 0] width 0 height 0
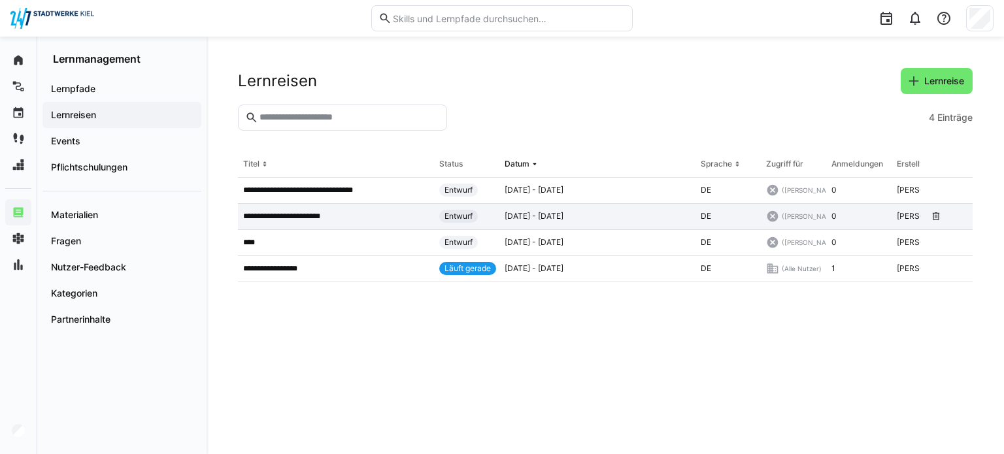
click at [421, 216] on app-table-first-column "**********" at bounding box center [336, 216] width 186 height 10
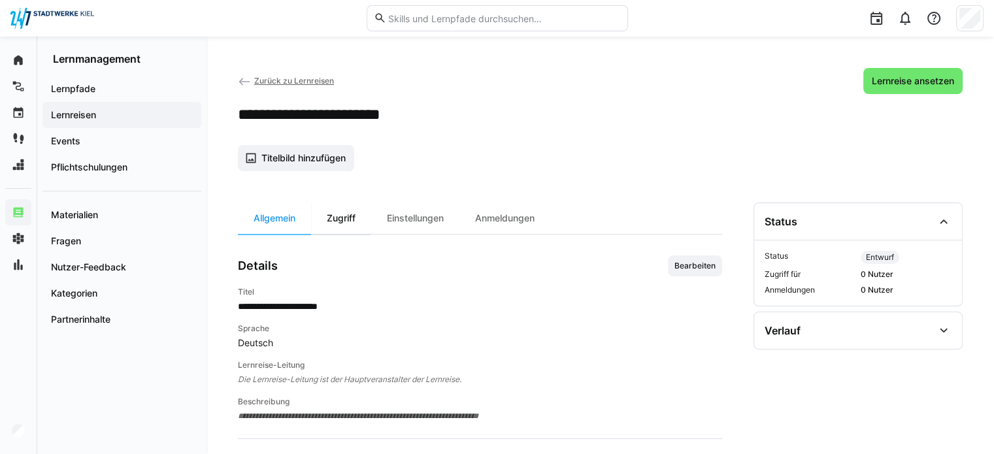
click at [333, 227] on div "Zugriff" at bounding box center [341, 218] width 60 height 31
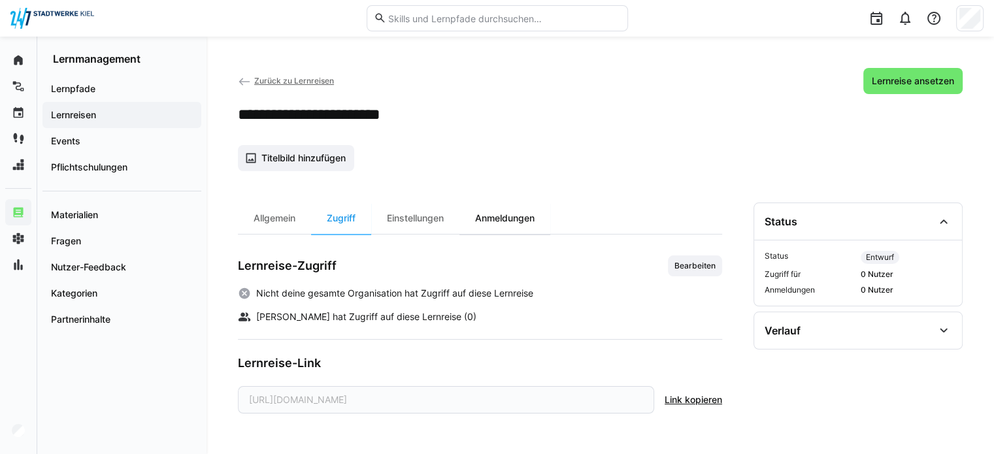
click at [519, 221] on div "Anmeldungen" at bounding box center [504, 218] width 91 height 31
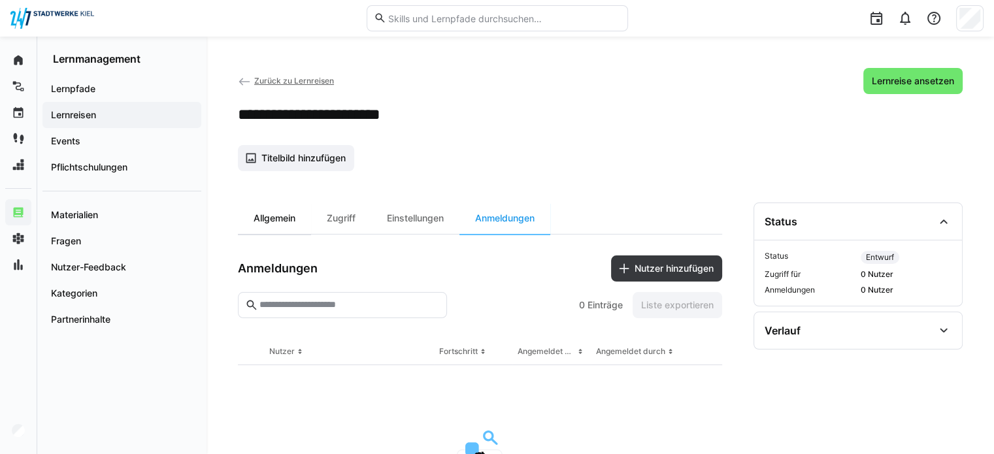
click at [259, 219] on div "Allgemein" at bounding box center [274, 218] width 73 height 31
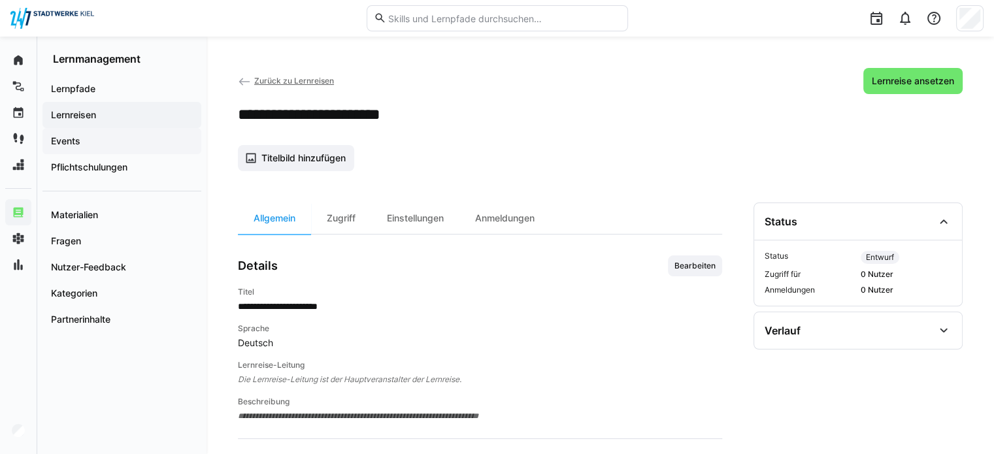
click at [85, 133] on div "Events" at bounding box center [121, 141] width 159 height 26
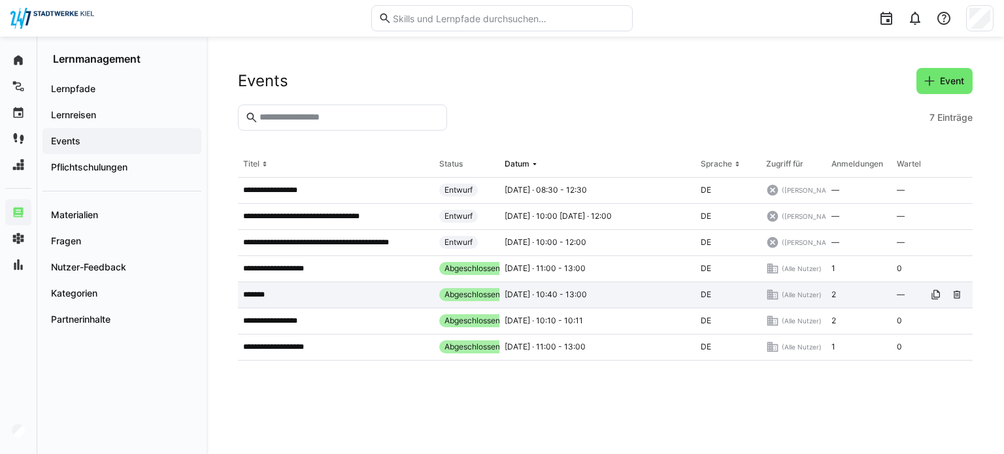
click at [250, 282] on div "*******" at bounding box center [336, 295] width 196 height 26
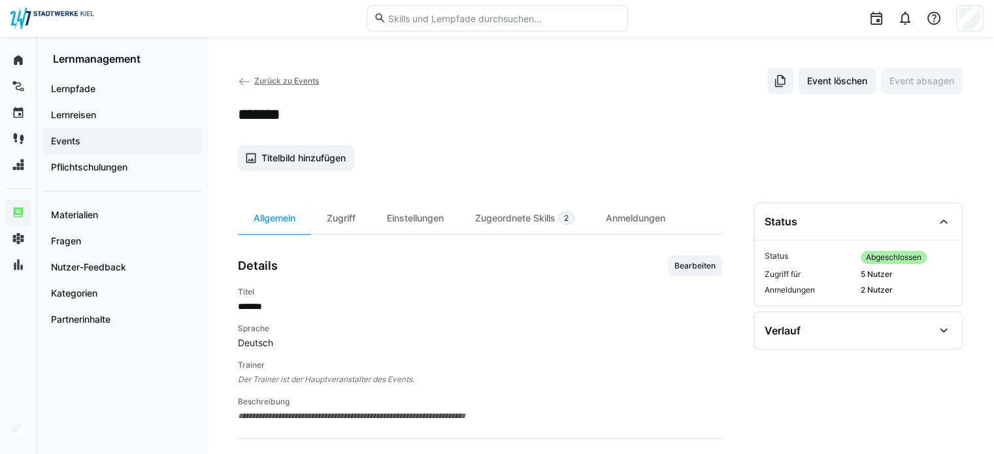
click at [123, 147] on span "Events" at bounding box center [122, 141] width 146 height 13
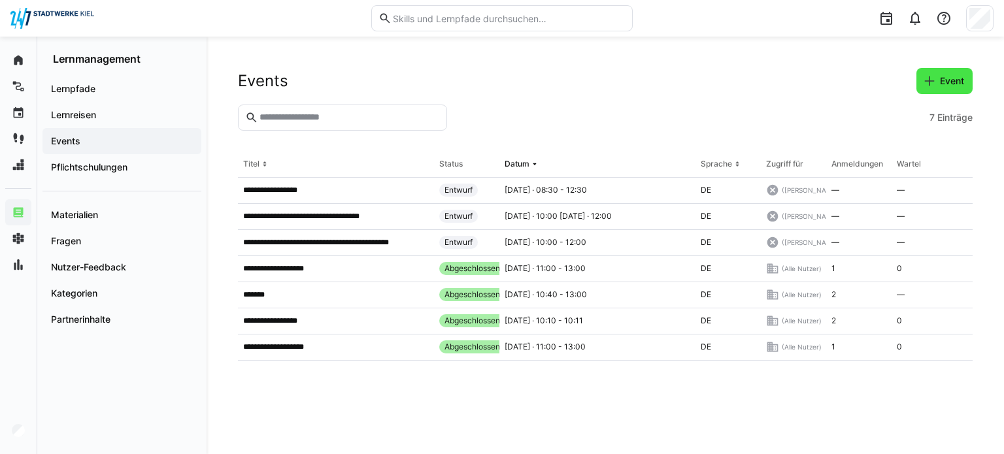
click at [949, 85] on span "Event" at bounding box center [952, 80] width 28 height 13
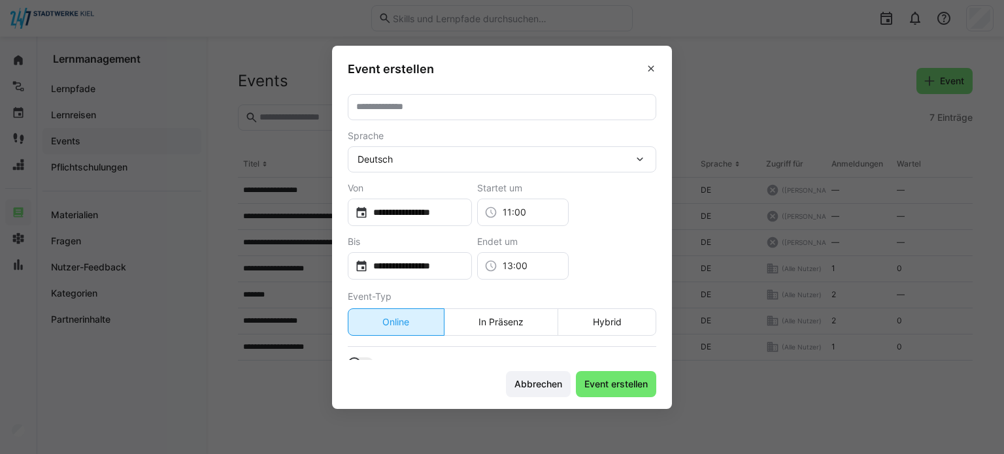
scroll to position [39, 0]
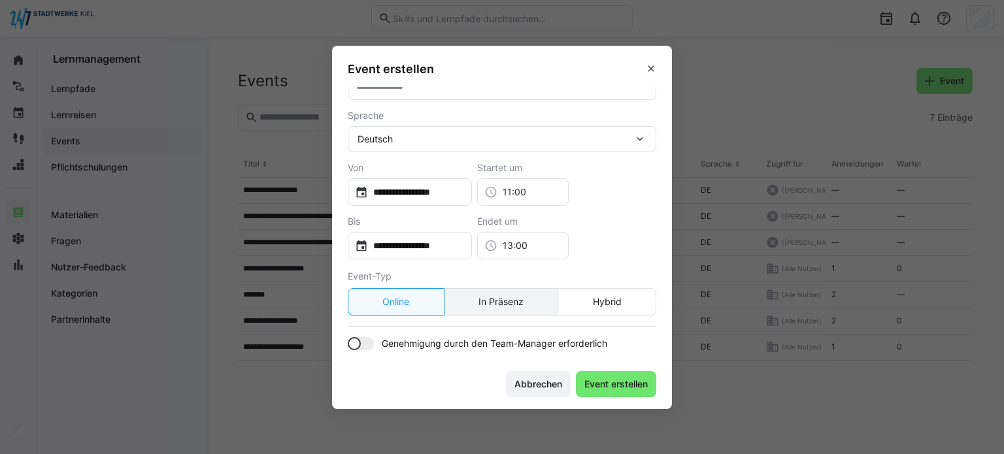
click at [512, 295] on eds-button-option "In Präsenz" at bounding box center [501, 301] width 115 height 27
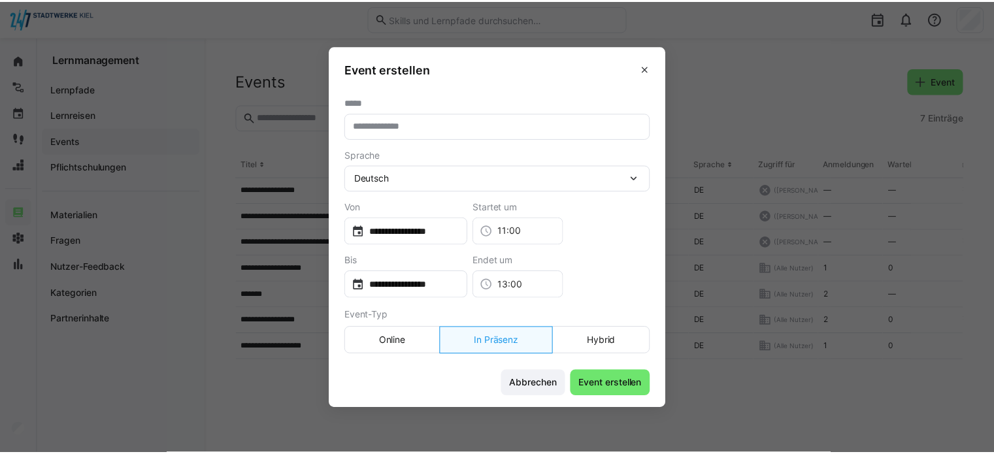
scroll to position [0, 0]
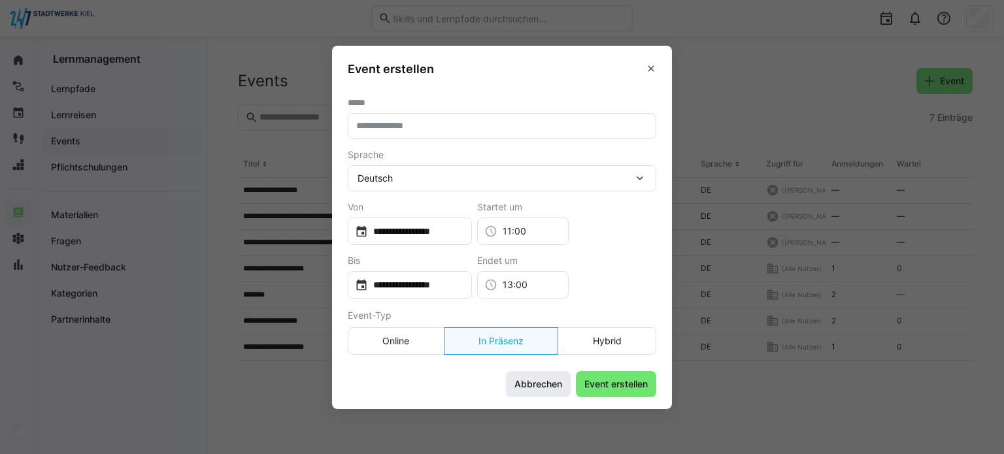
click at [526, 386] on span "Abbrechen" at bounding box center [538, 384] width 52 height 13
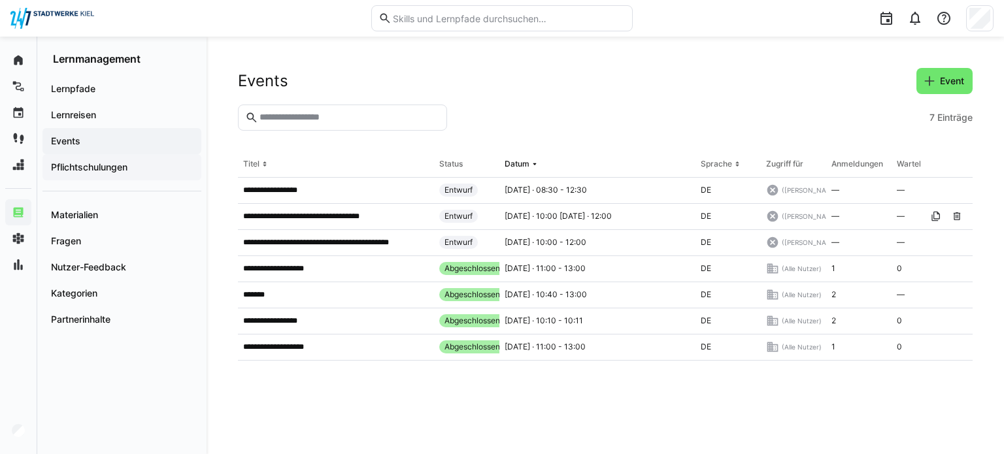
click at [0, 0] on app-navigation-label "Pflichtschulungen" at bounding box center [0, 0] width 0 height 0
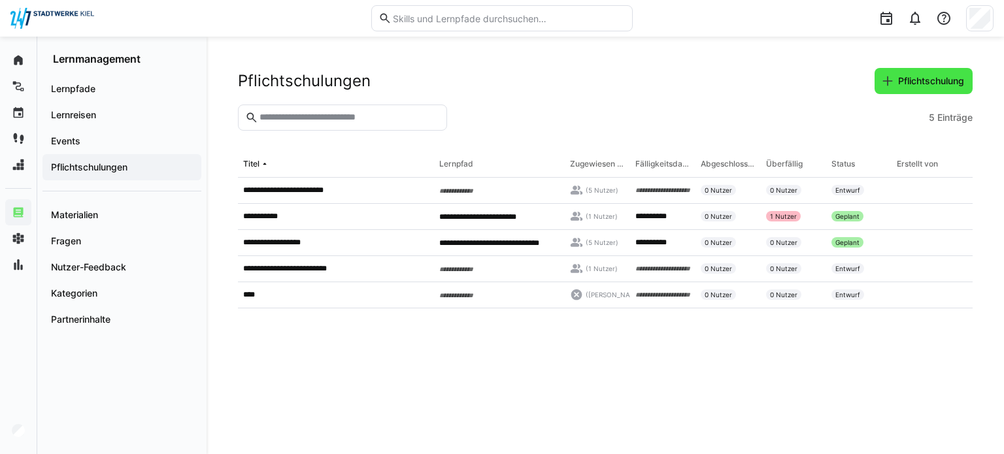
click at [943, 76] on span "Pflichtschulung" at bounding box center [931, 80] width 70 height 13
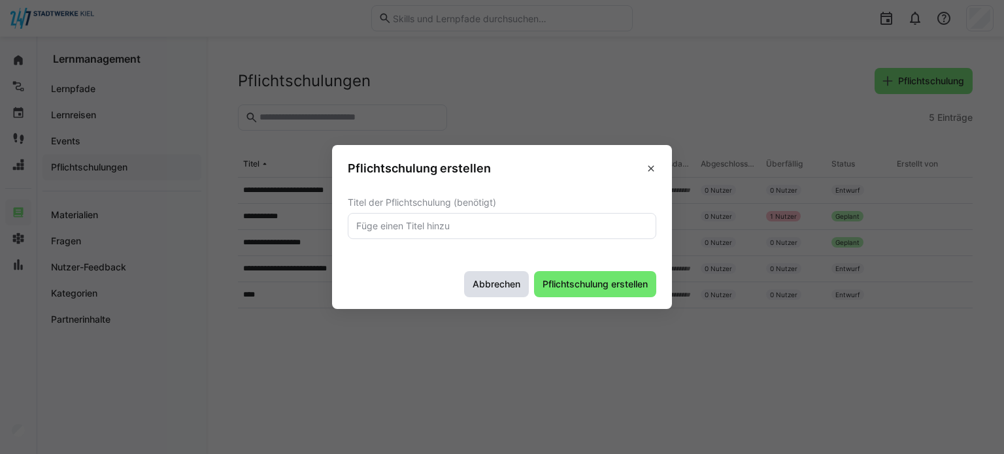
click at [503, 289] on span "Abbrechen" at bounding box center [496, 284] width 52 height 13
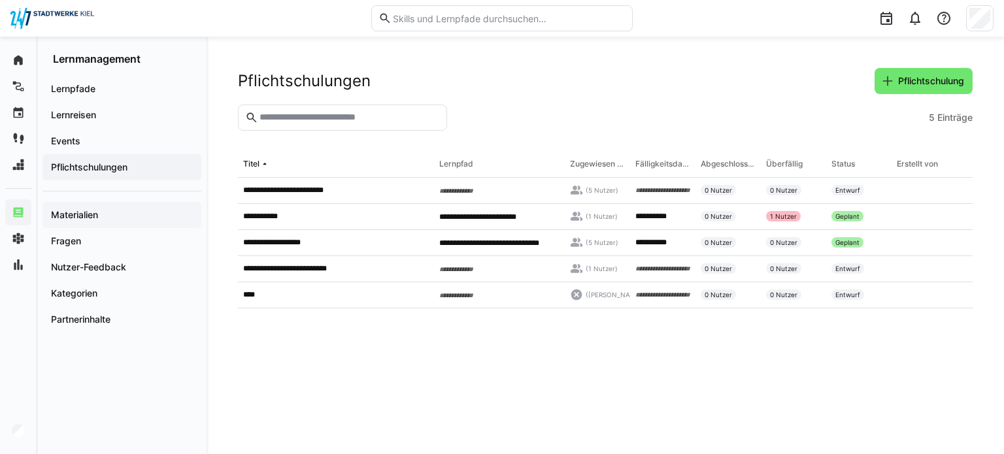
click at [101, 202] on div "Materialien" at bounding box center [121, 215] width 159 height 26
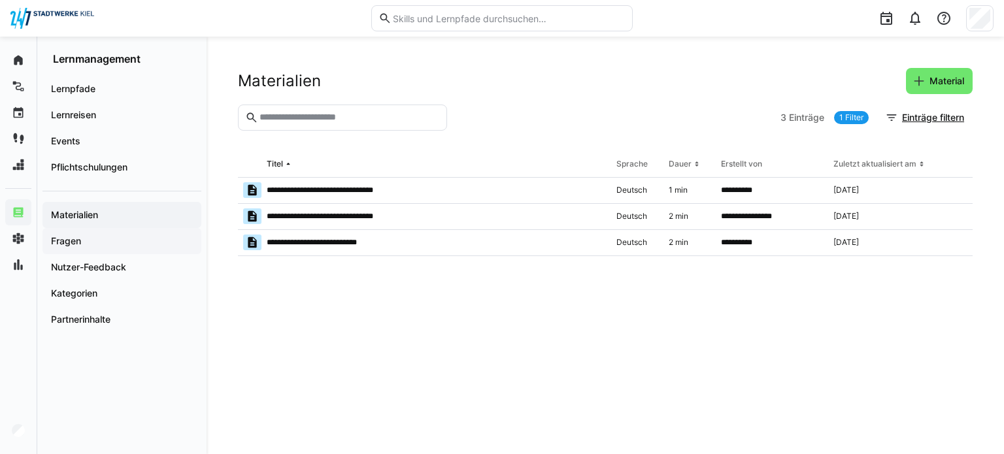
click at [99, 238] on span "Fragen" at bounding box center [122, 241] width 146 height 13
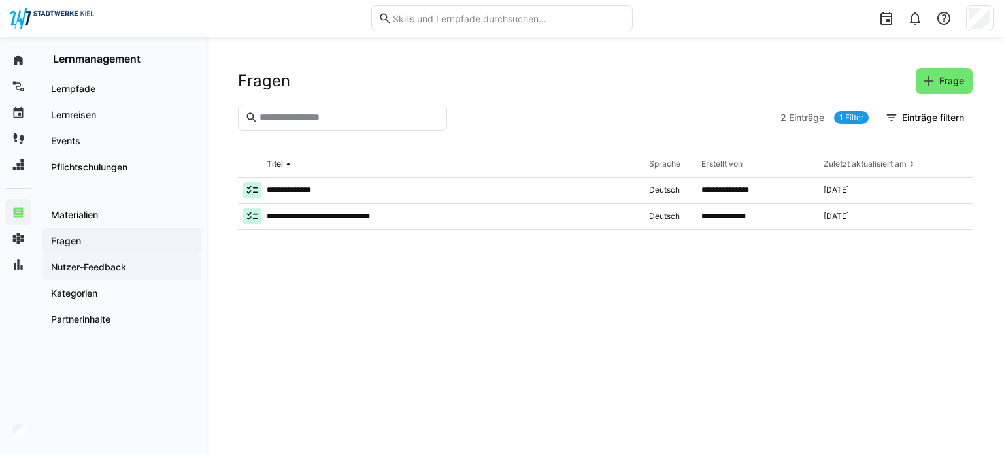
click at [0, 0] on app-navigation-label "Nutzer-Feedback" at bounding box center [0, 0] width 0 height 0
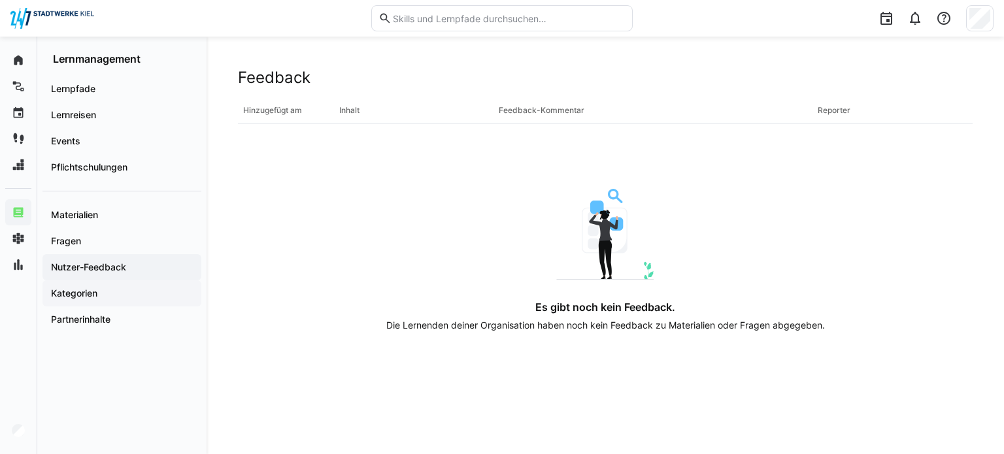
click at [81, 300] on div "Kategorien" at bounding box center [121, 293] width 159 height 26
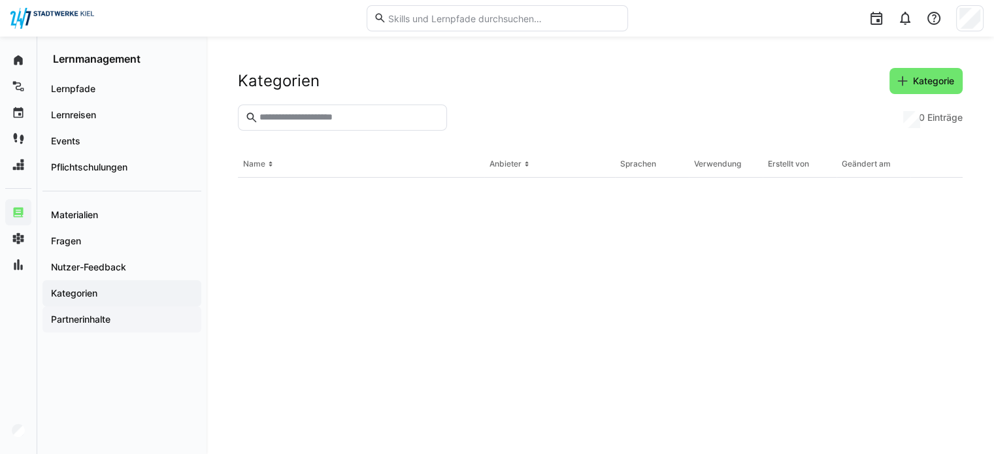
click at [0, 0] on app-navigation-label "Partnerinhalte" at bounding box center [0, 0] width 0 height 0
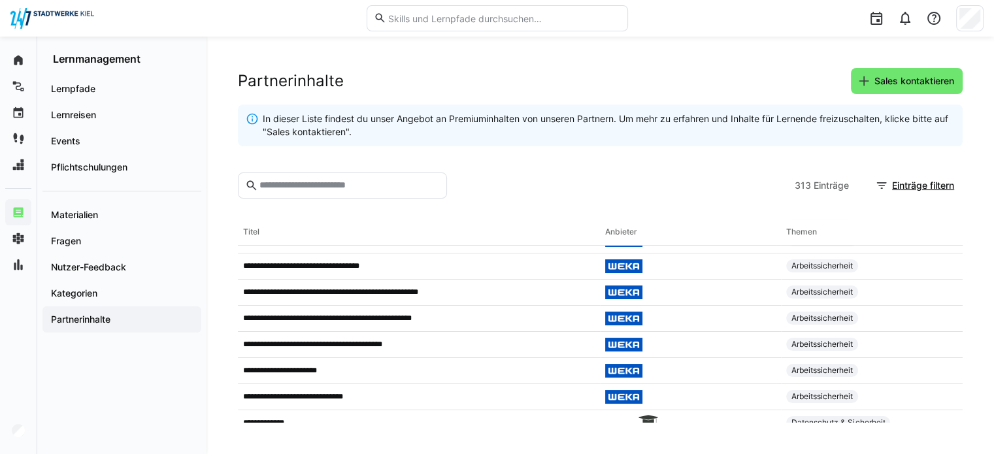
scroll to position [392, 0]
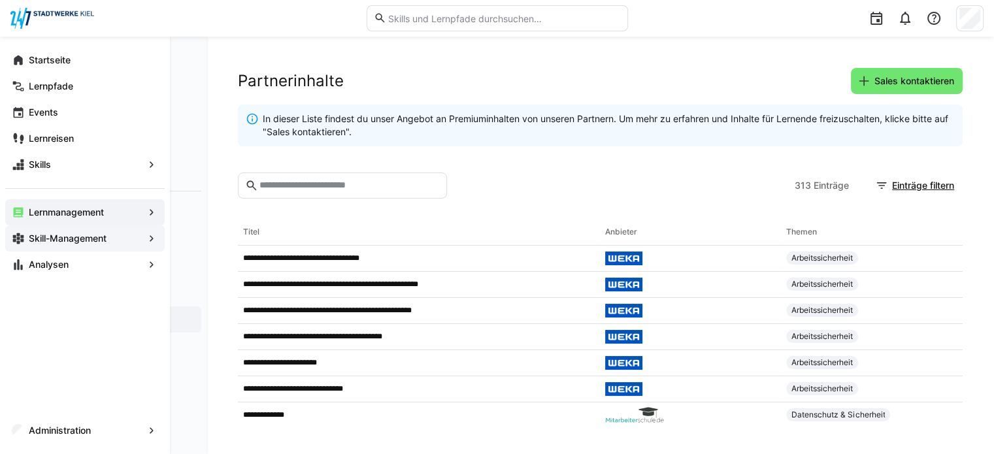
click at [17, 237] on eds-icon at bounding box center [18, 238] width 13 height 13
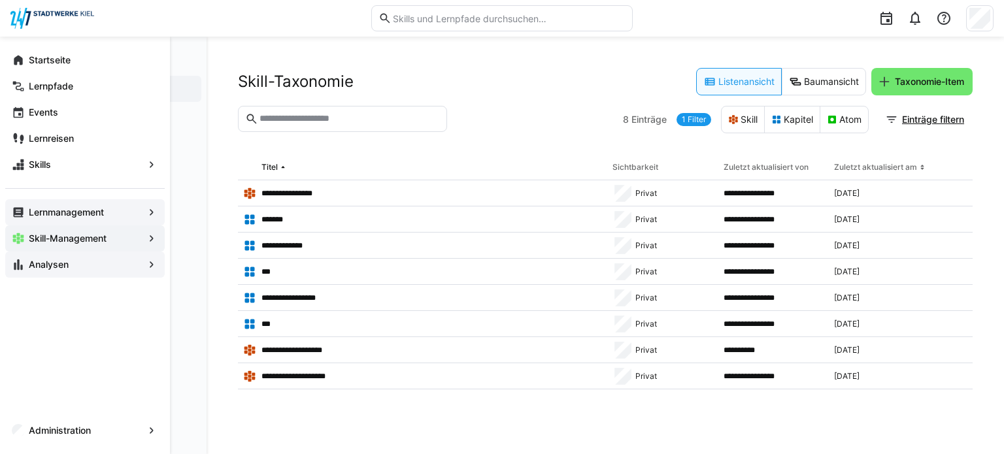
click at [139, 264] on span "Analysen" at bounding box center [85, 264] width 116 height 13
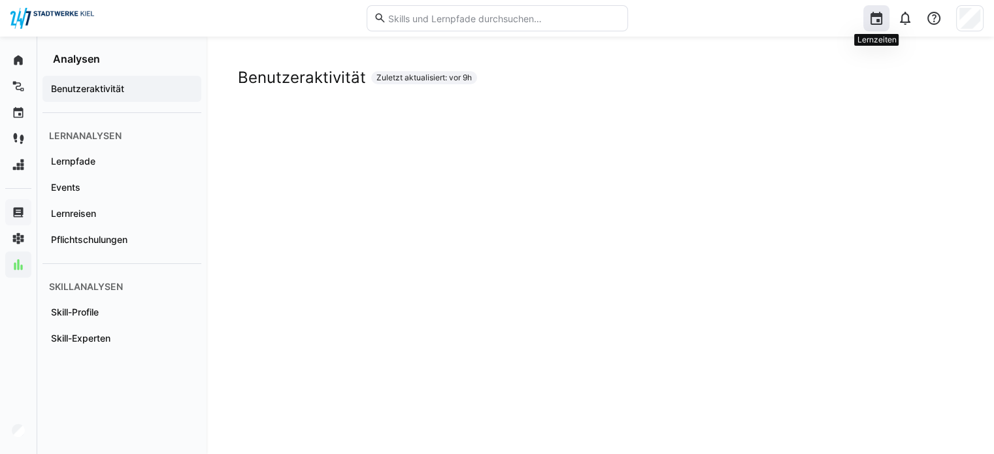
click at [887, 10] on div at bounding box center [876, 18] width 26 height 26
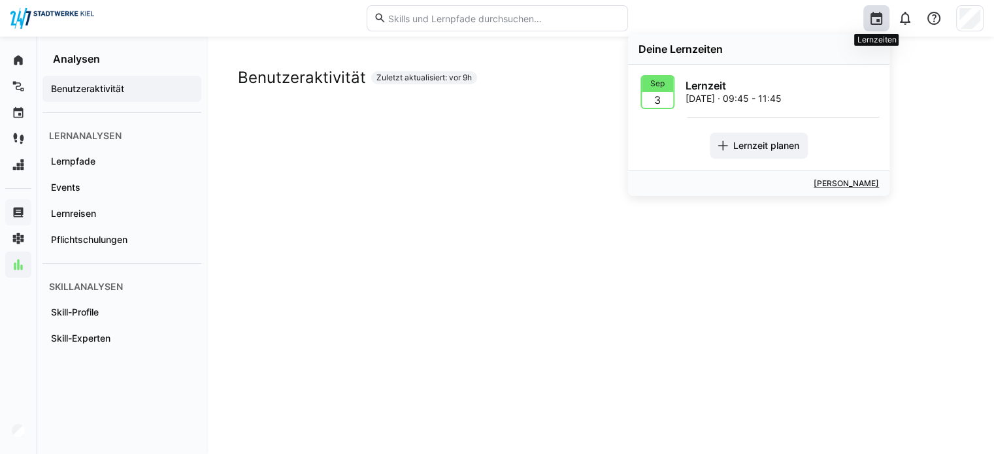
click at [887, 10] on div at bounding box center [876, 18] width 26 height 26
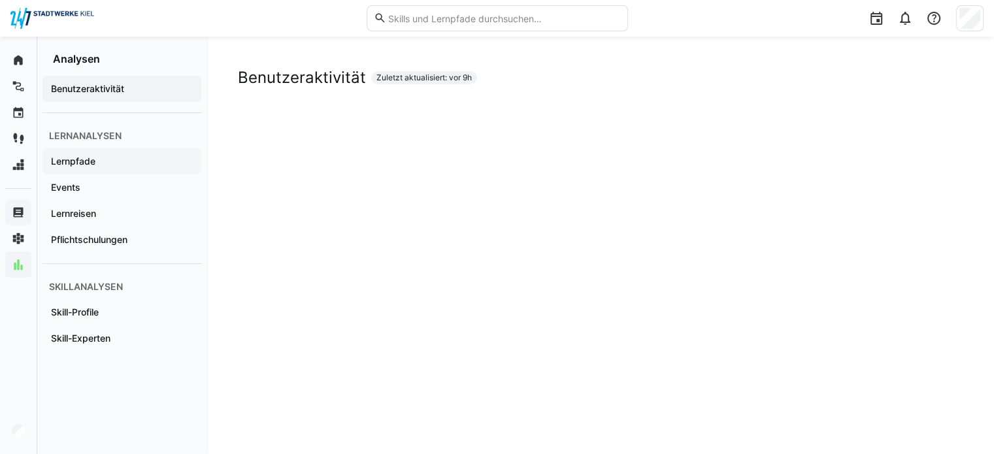
click at [94, 168] on div "Lernpfade" at bounding box center [121, 161] width 159 height 26
click at [127, 178] on div "Events" at bounding box center [121, 187] width 159 height 26
click at [131, 201] on div "Lernreisen" at bounding box center [121, 214] width 159 height 26
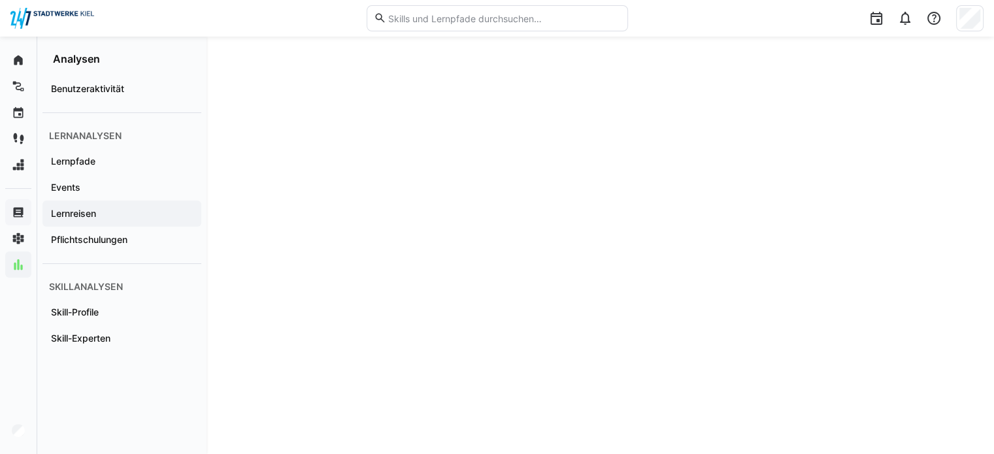
scroll to position [314, 0]
click at [89, 232] on div "Pflichtschulungen" at bounding box center [121, 240] width 159 height 26
click at [0, 0] on app-navigation-label "Skill-Profile" at bounding box center [0, 0] width 0 height 0
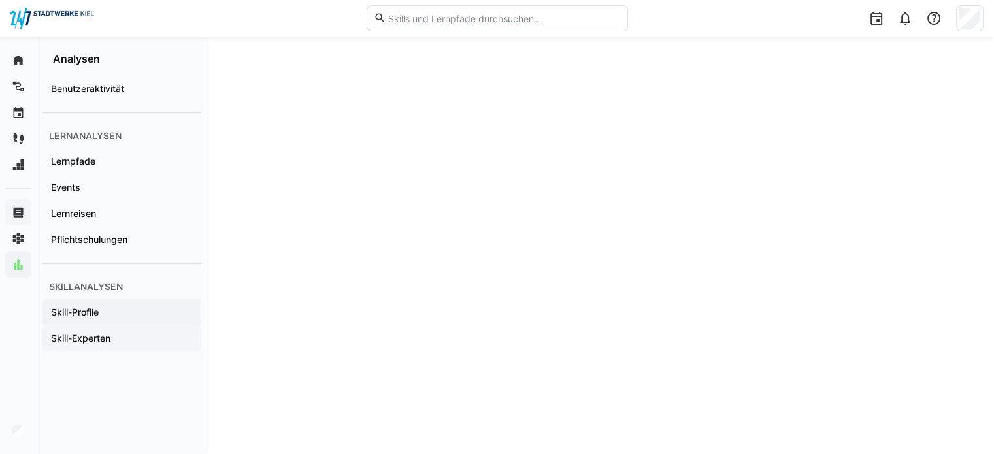
click at [101, 330] on div "Skill-Experten" at bounding box center [121, 338] width 159 height 26
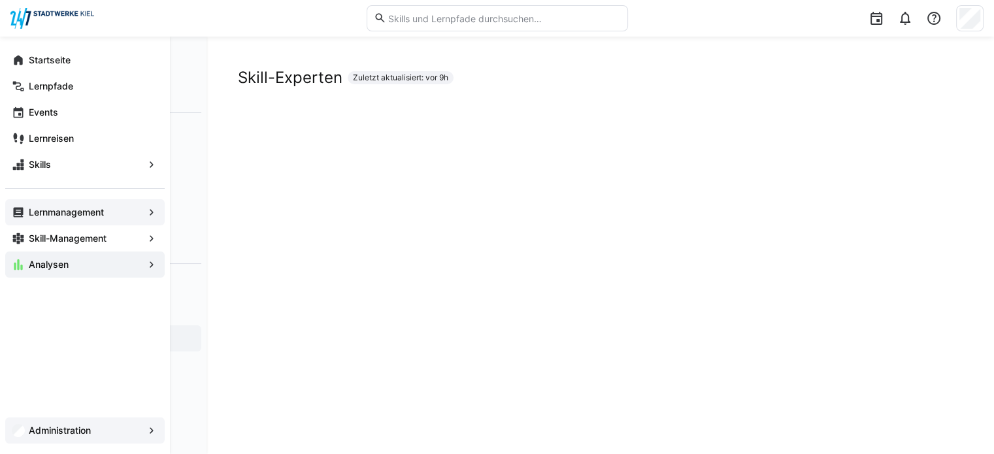
click at [0, 0] on app-navigation-label "Administration" at bounding box center [0, 0] width 0 height 0
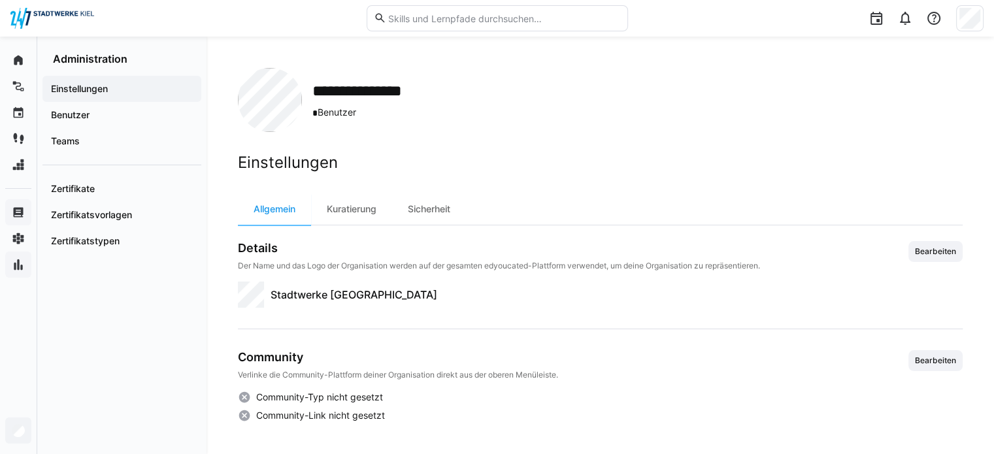
click at [59, 97] on div "Einstellungen" at bounding box center [121, 89] width 159 height 26
click at [354, 215] on div "Kuratierung" at bounding box center [351, 208] width 81 height 31
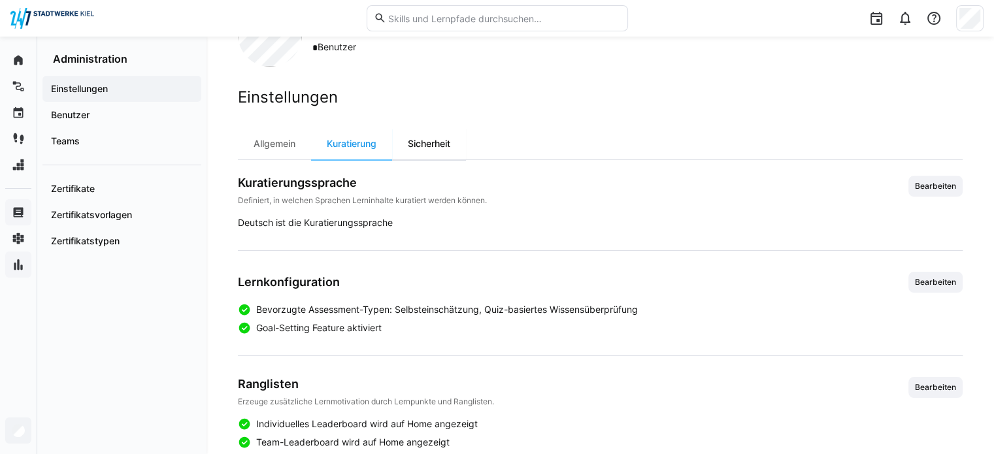
scroll to position [91, 0]
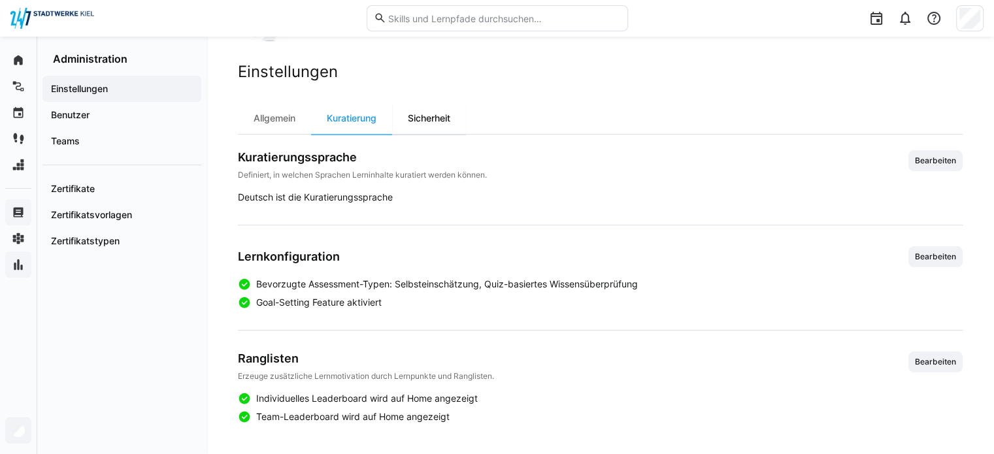
click at [417, 120] on div "Sicherheit" at bounding box center [429, 118] width 74 height 31
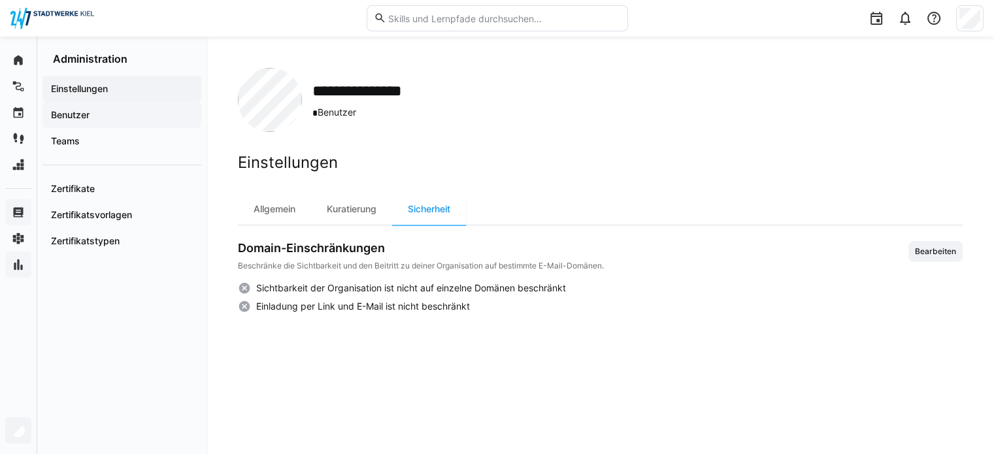
click at [0, 0] on app-navigation-label "Benutzer" at bounding box center [0, 0] width 0 height 0
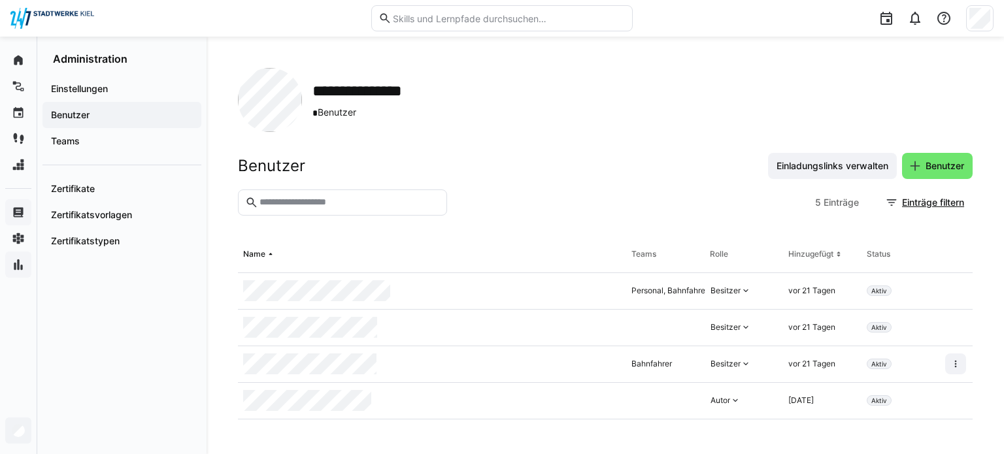
scroll to position [33, 0]
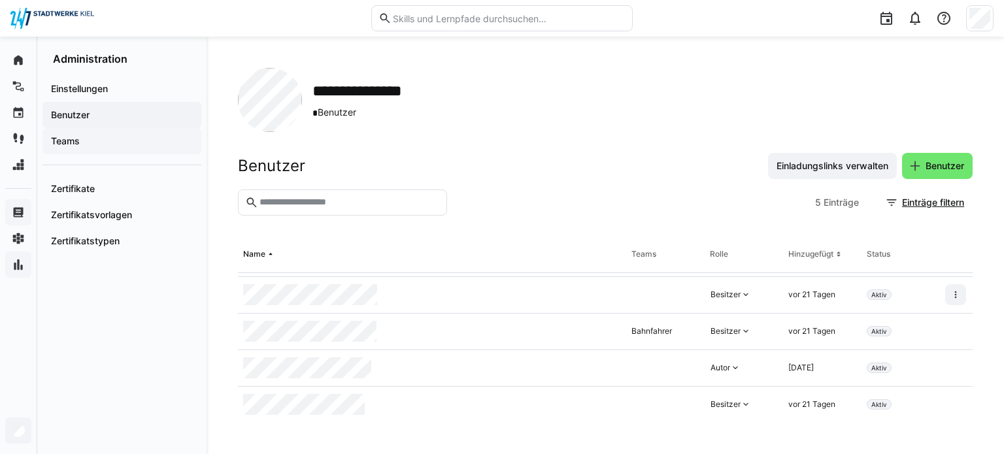
click at [83, 135] on span "Teams" at bounding box center [122, 141] width 146 height 13
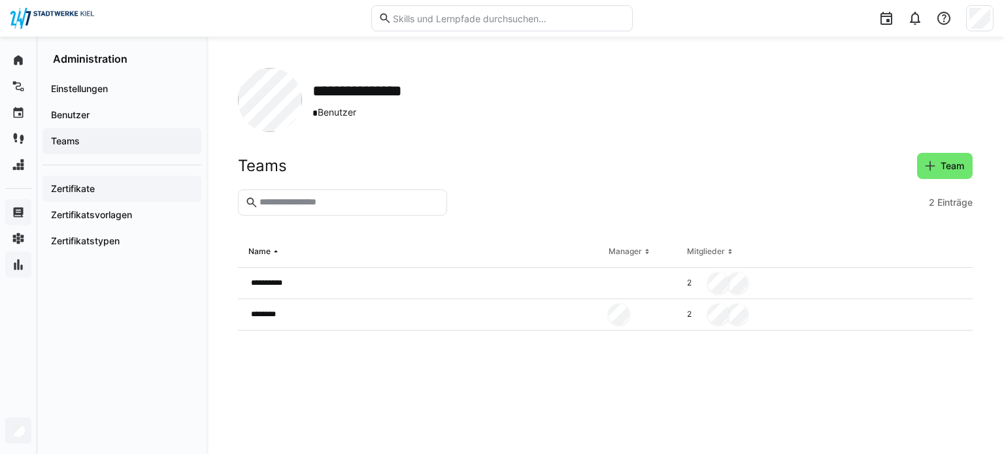
click at [0, 0] on app-navigation-label "Zertifikate" at bounding box center [0, 0] width 0 height 0
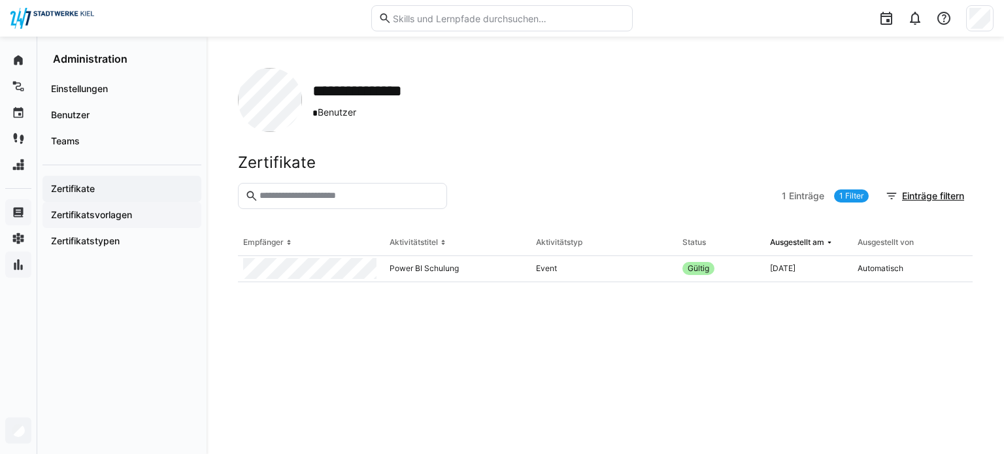
click at [140, 222] on div "Zertifikatsvorlagen" at bounding box center [121, 215] width 159 height 26
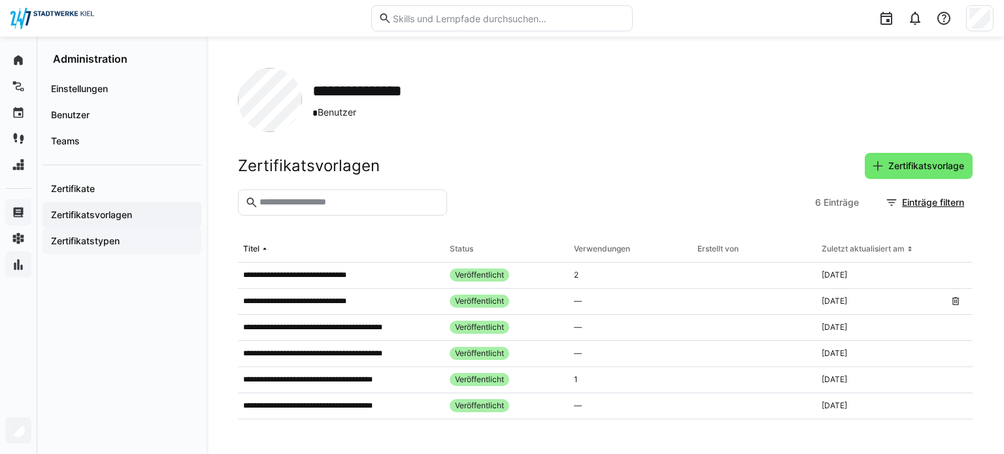
click at [0, 0] on app-navigation-label "Zertifikatstypen" at bounding box center [0, 0] width 0 height 0
